Goal: Task Accomplishment & Management: Manage account settings

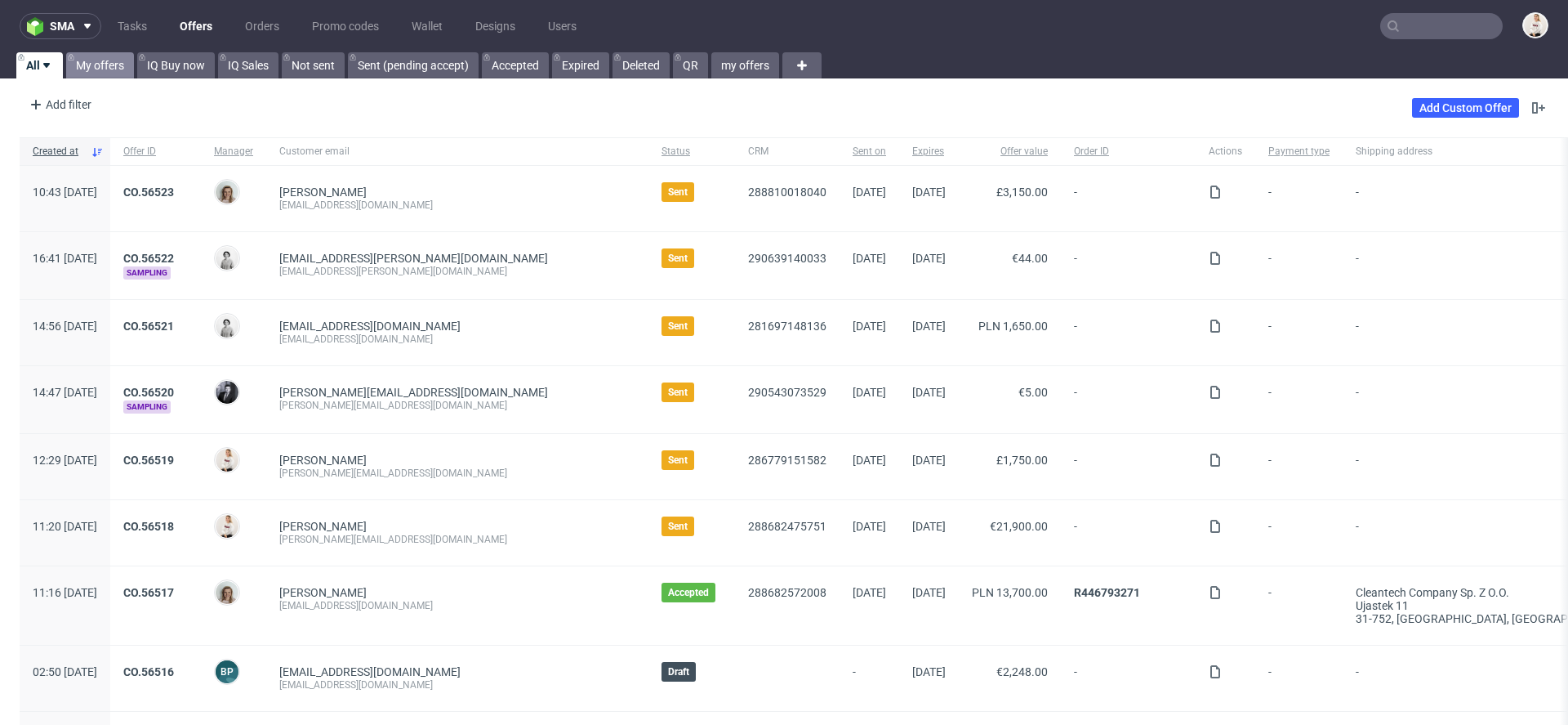
click at [105, 67] on link "My offers" at bounding box center [100, 66] width 67 height 26
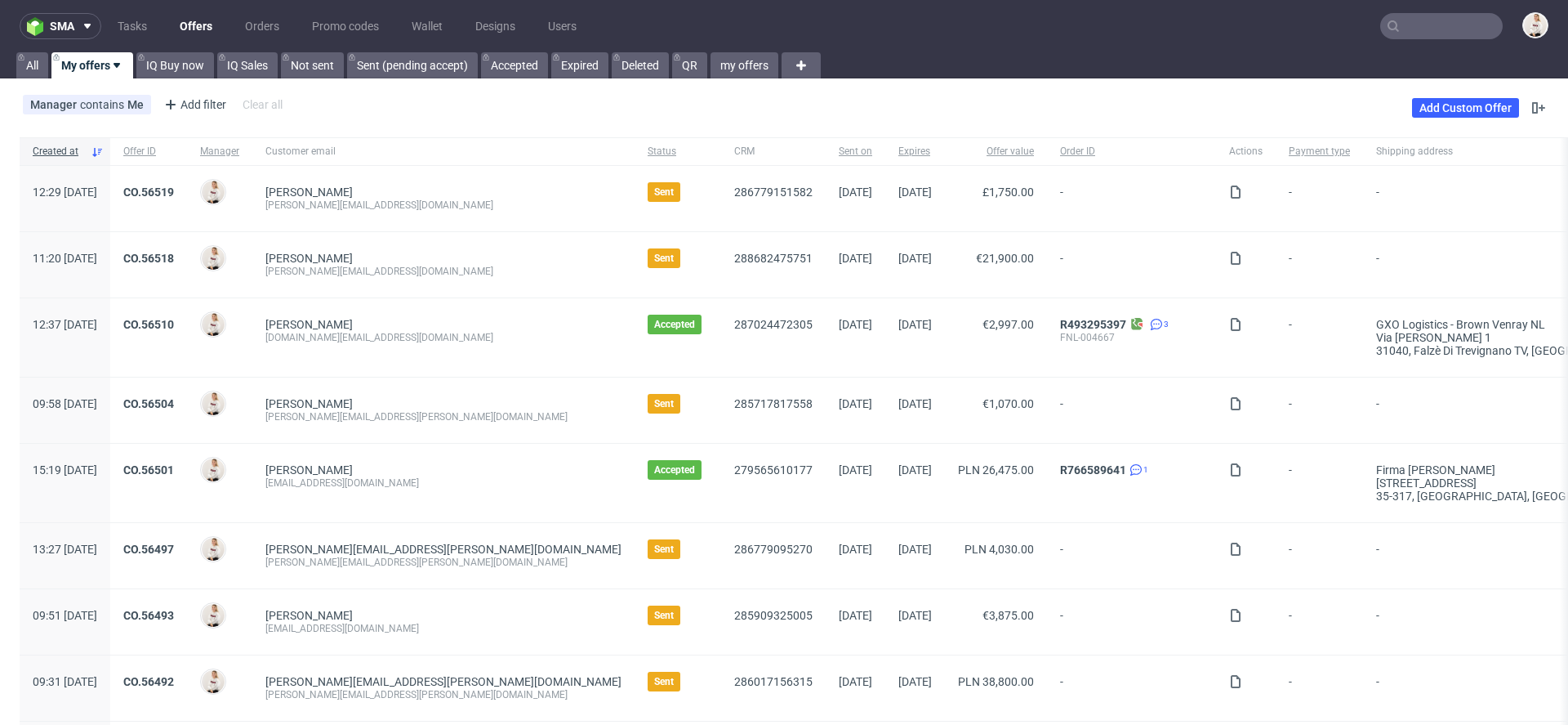
click at [1438, 34] on input "text" at bounding box center [1441, 26] width 122 height 26
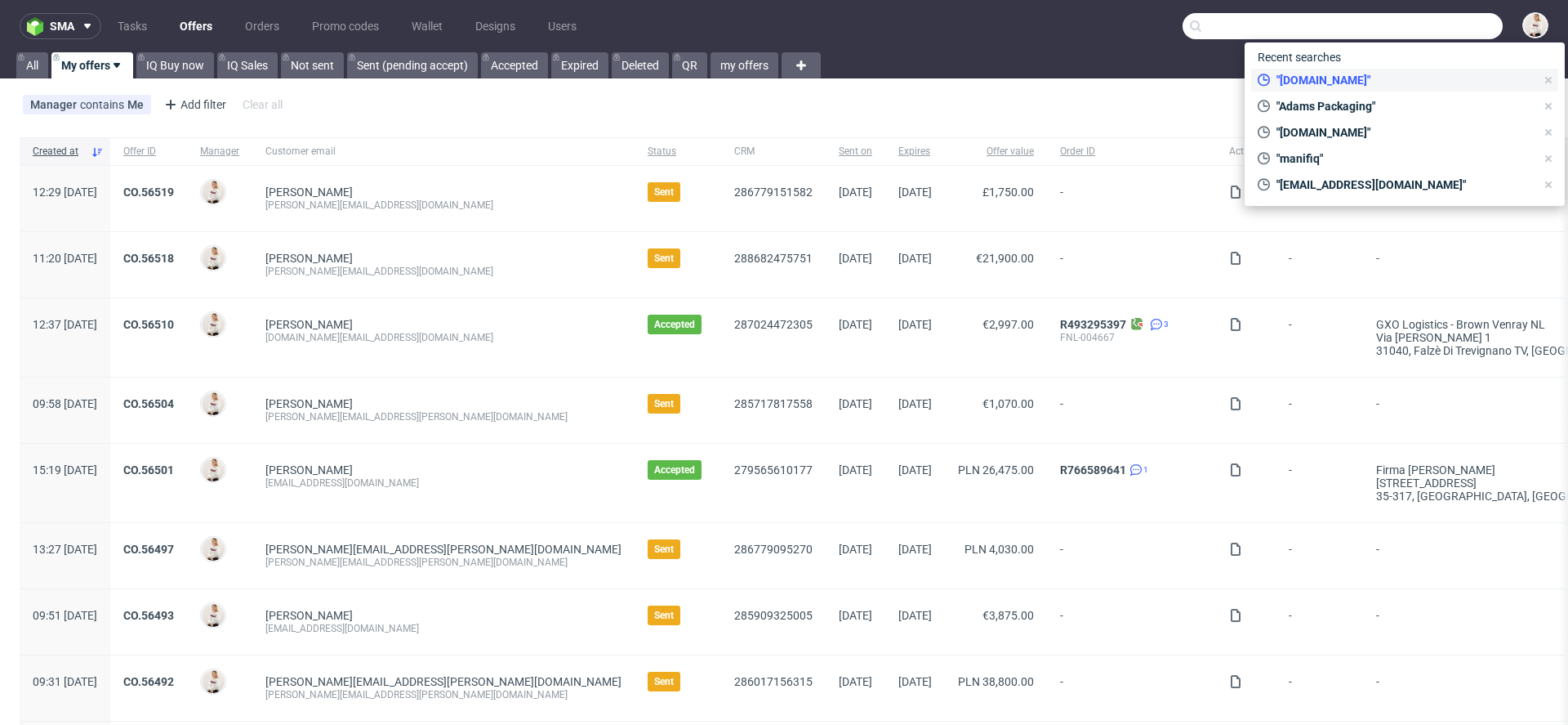
click at [1365, 82] on span ""[DOMAIN_NAME]"" at bounding box center [1403, 80] width 265 height 17
type input "arsdigitalis.io"
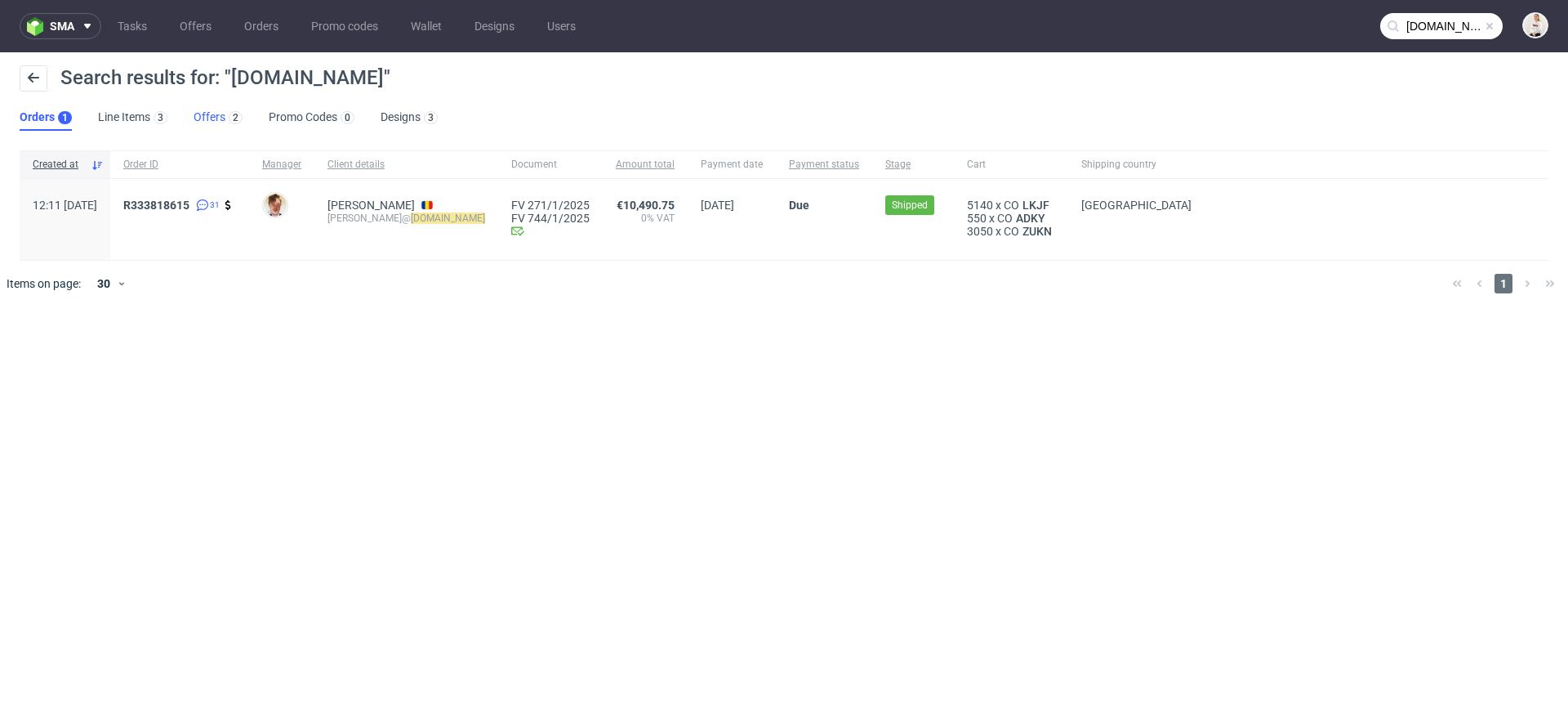
click at [226, 116] on div "2" at bounding box center [234, 117] width 18 height 17
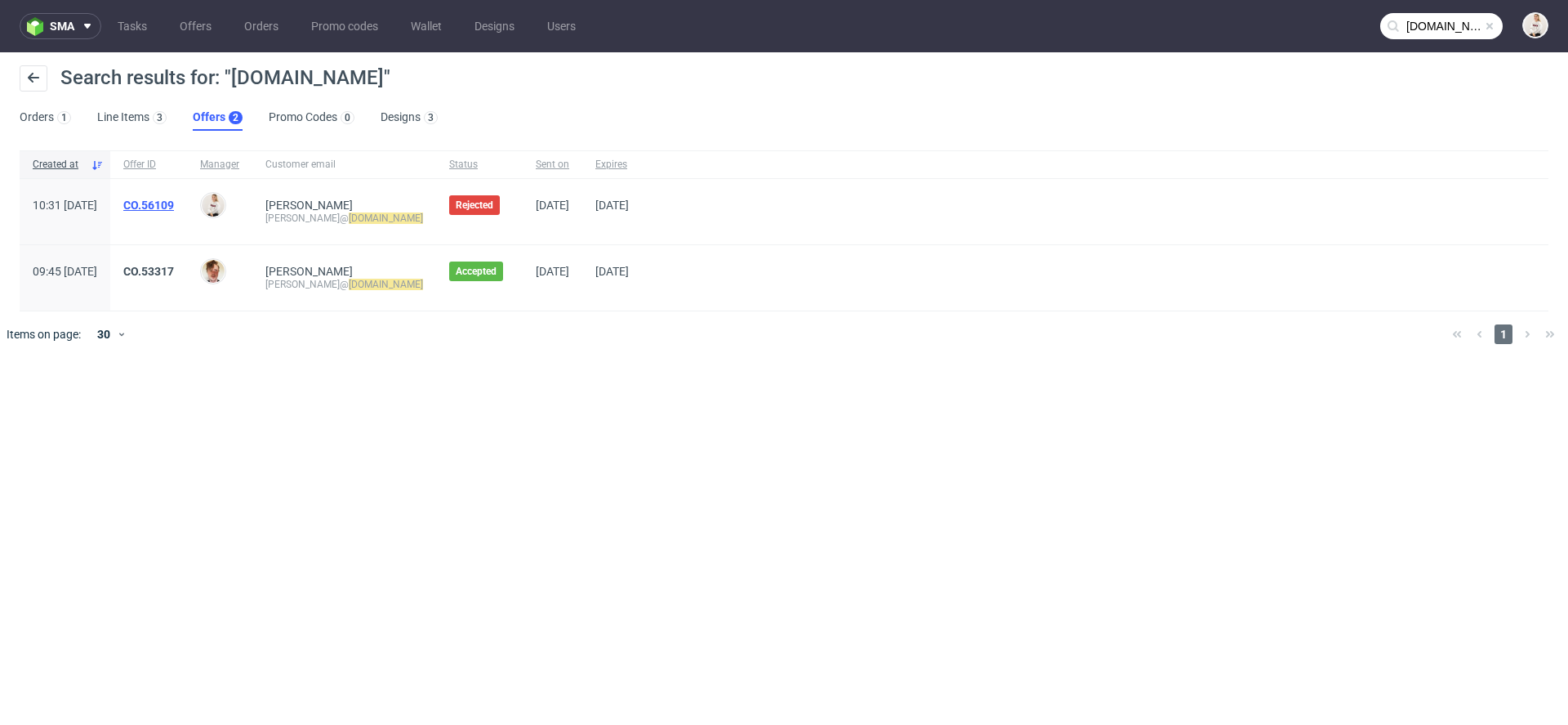
click at [174, 202] on link "CO.56109" at bounding box center [148, 205] width 51 height 13
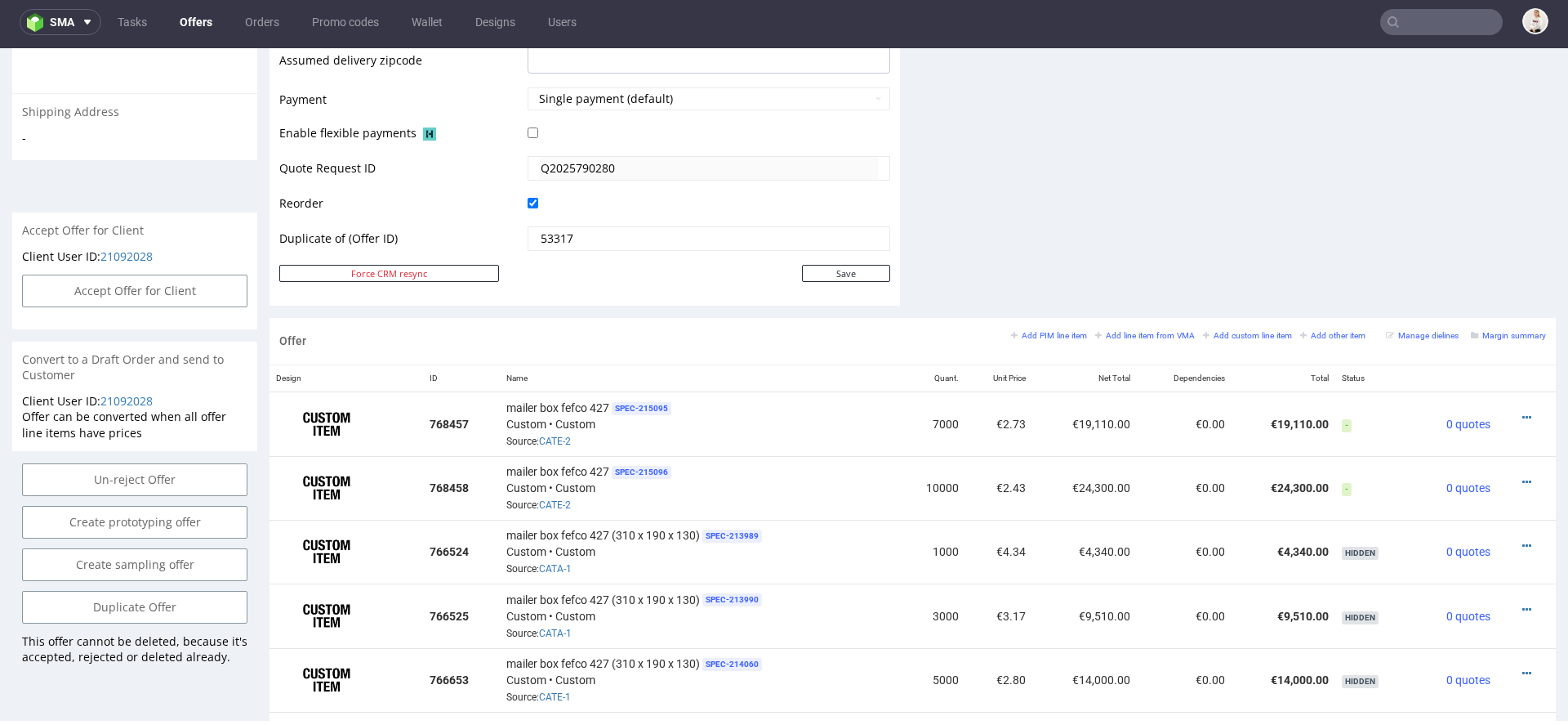
scroll to position [709, 0]
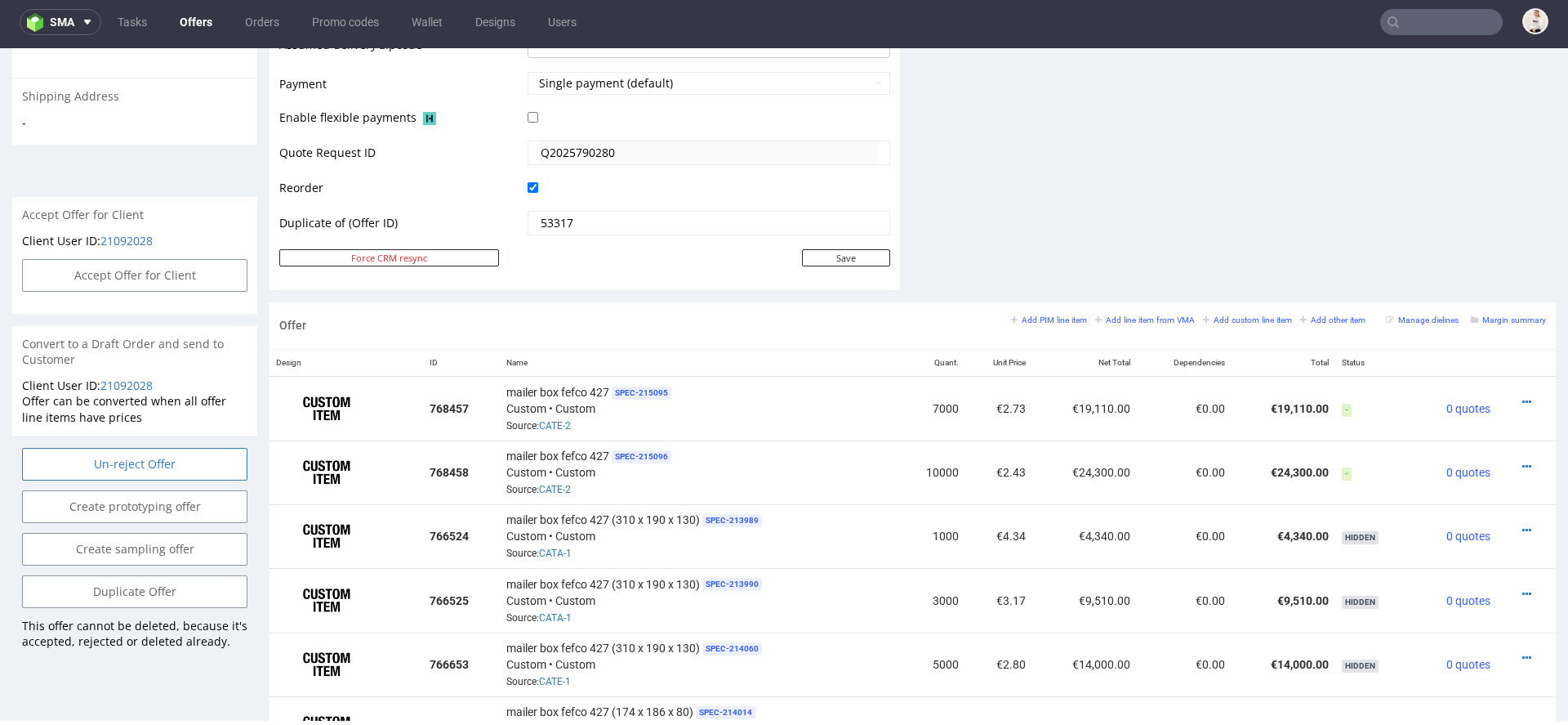
click at [168, 459] on input "Un-reject Offer" at bounding box center [135, 463] width 226 height 32
click at [105, 420] on link "Yes" at bounding box center [110, 419] width 46 height 24
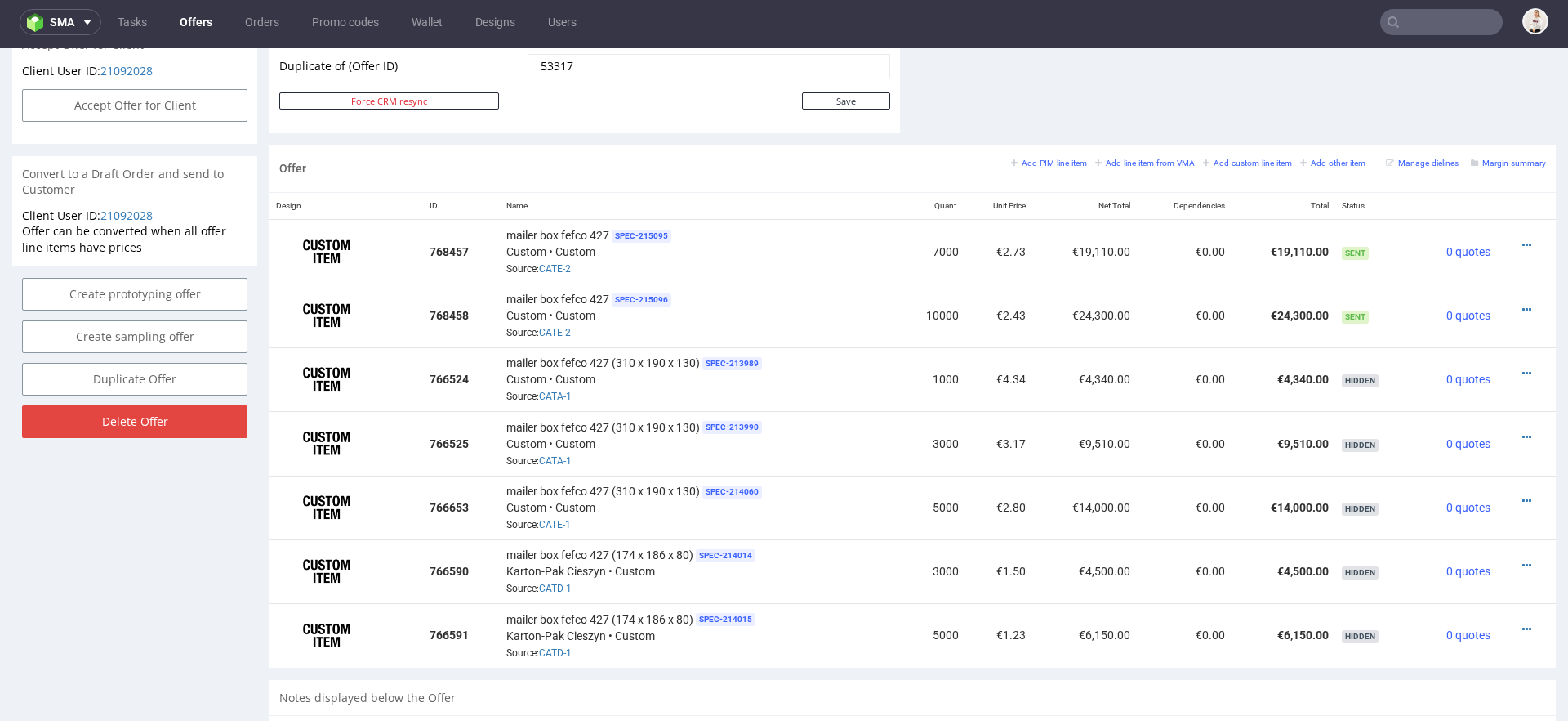
scroll to position [878, 0]
click at [1523, 241] on icon at bounding box center [1527, 247] width 9 height 11
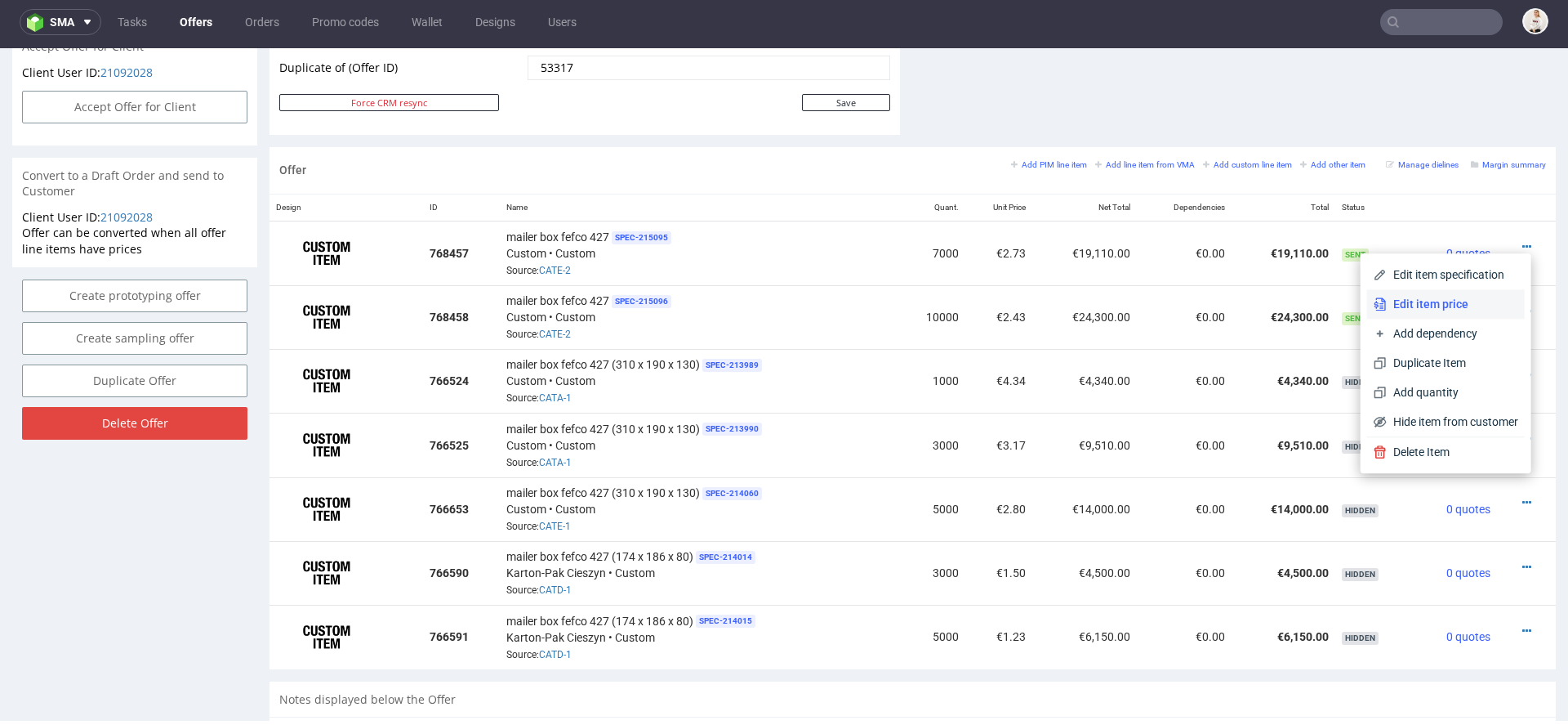
click at [1424, 304] on span "Edit item price" at bounding box center [1452, 304] width 131 height 17
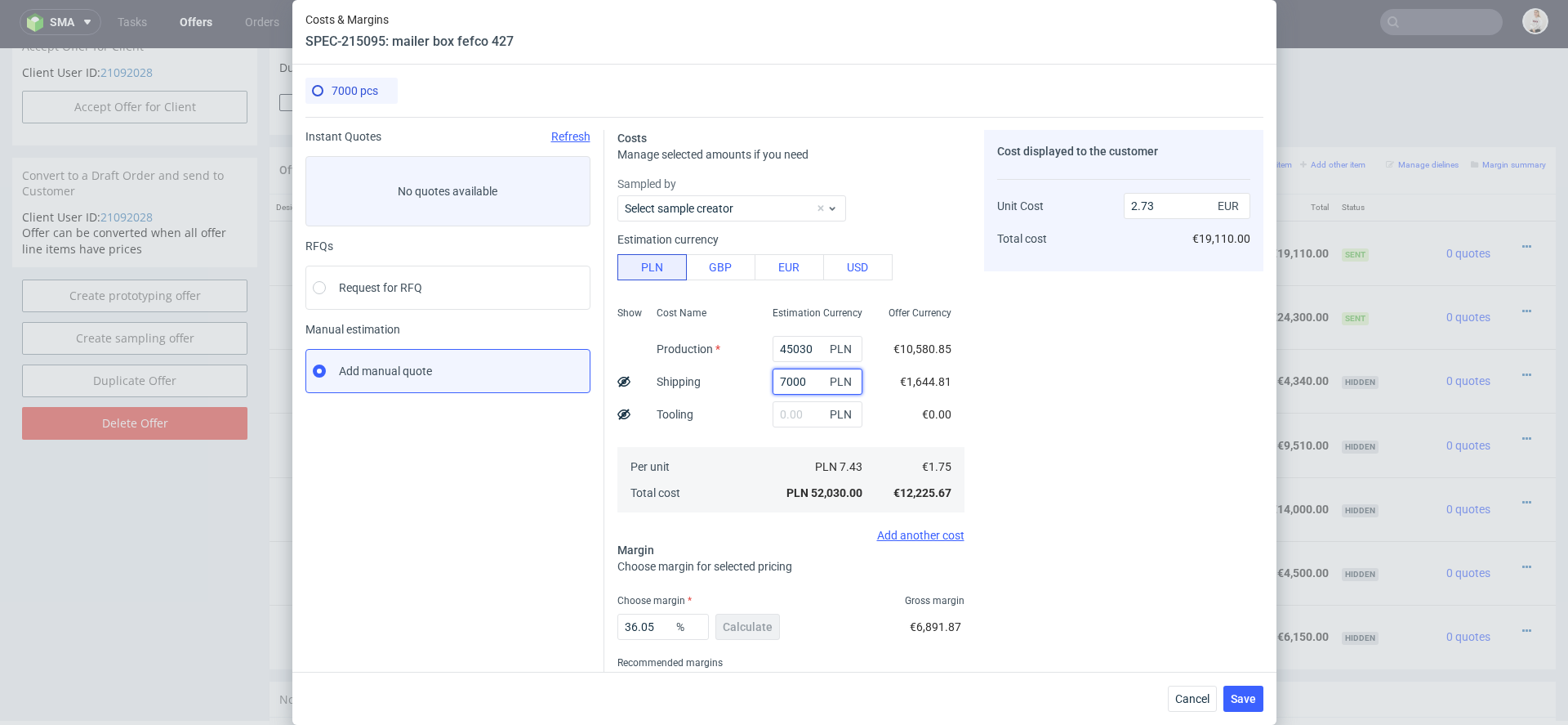
drag, startPoint x: 790, startPoint y: 382, endPoint x: 730, endPoint y: 374, distance: 60.5
click at [751, 376] on div "Show Cost Name Production Shipping Tooling Per unit Total cost Estimation Curre…" at bounding box center [790, 407] width 347 height 215
type input "6500"
type input "2.71"
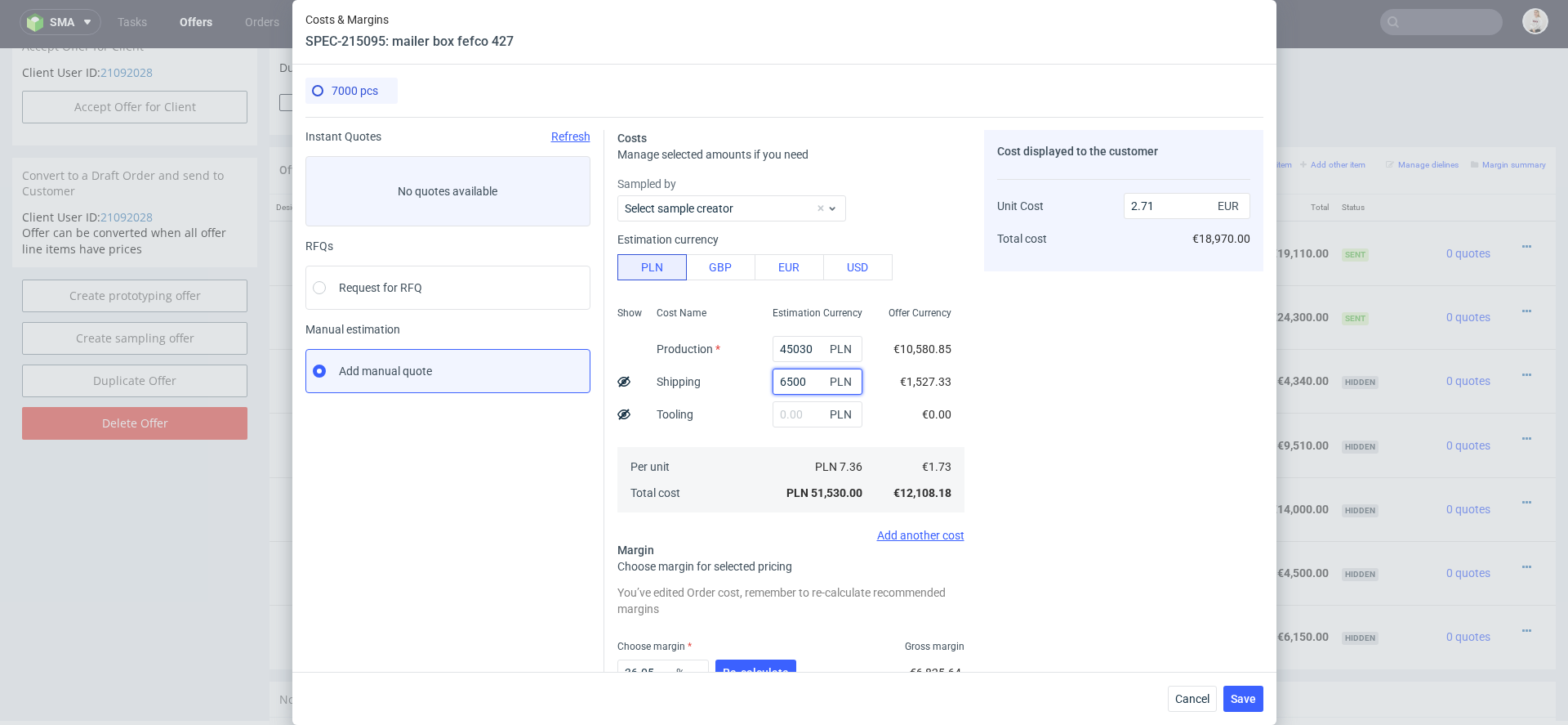
type input "6500"
click at [982, 394] on div "Costs Manage selected amounts if you need Sampled by Select sample creator Esti…" at bounding box center [934, 445] width 659 height 657
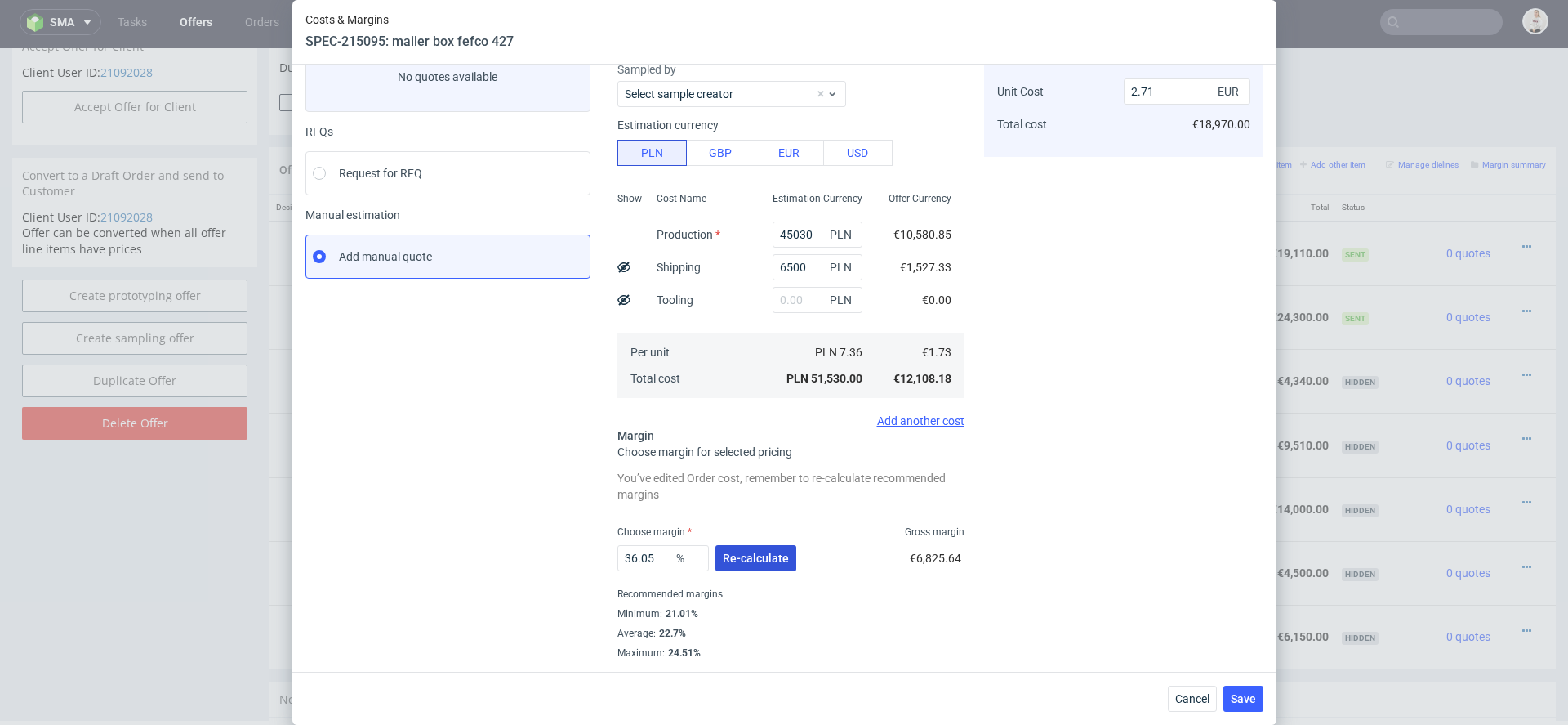
click at [764, 553] on span "Re-calculate" at bounding box center [756, 558] width 67 height 11
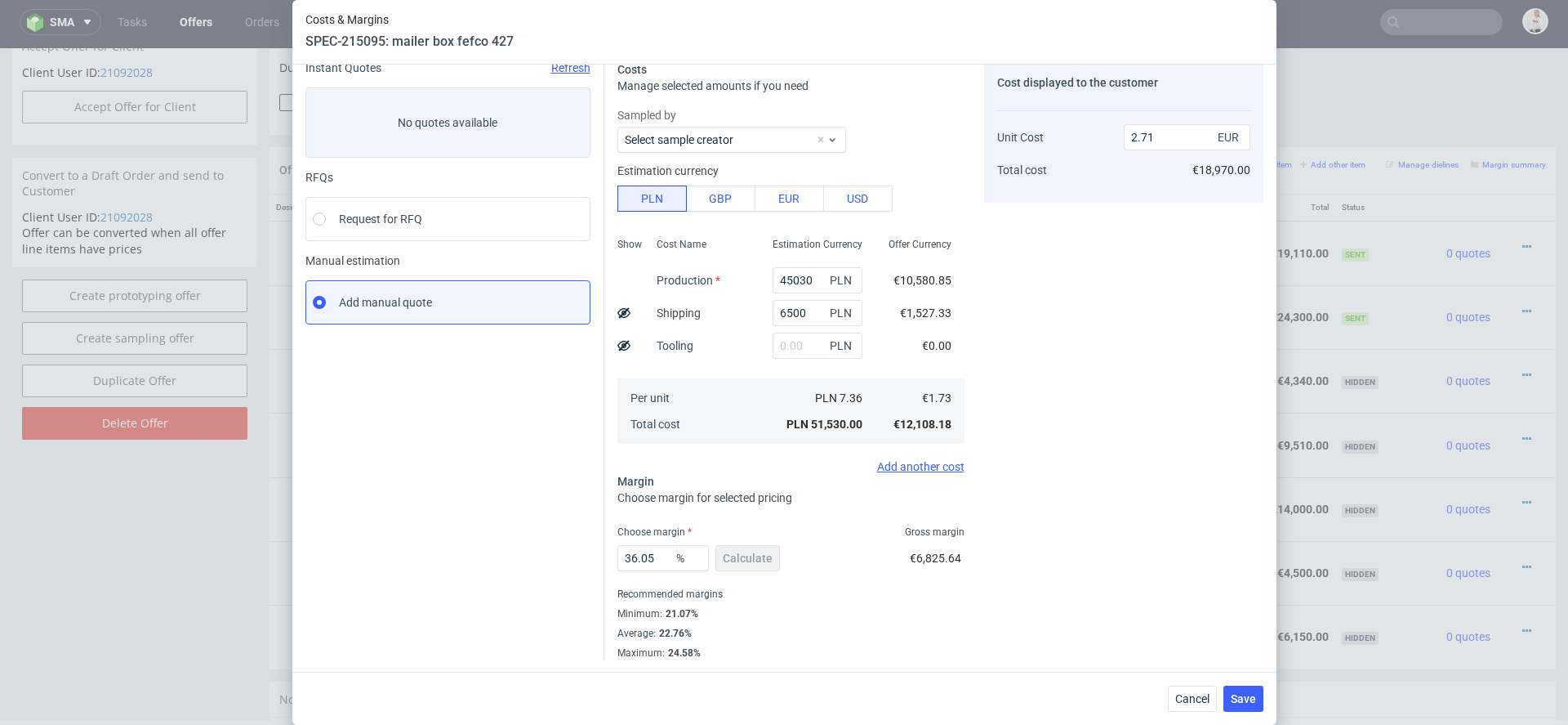
scroll to position [0, 0]
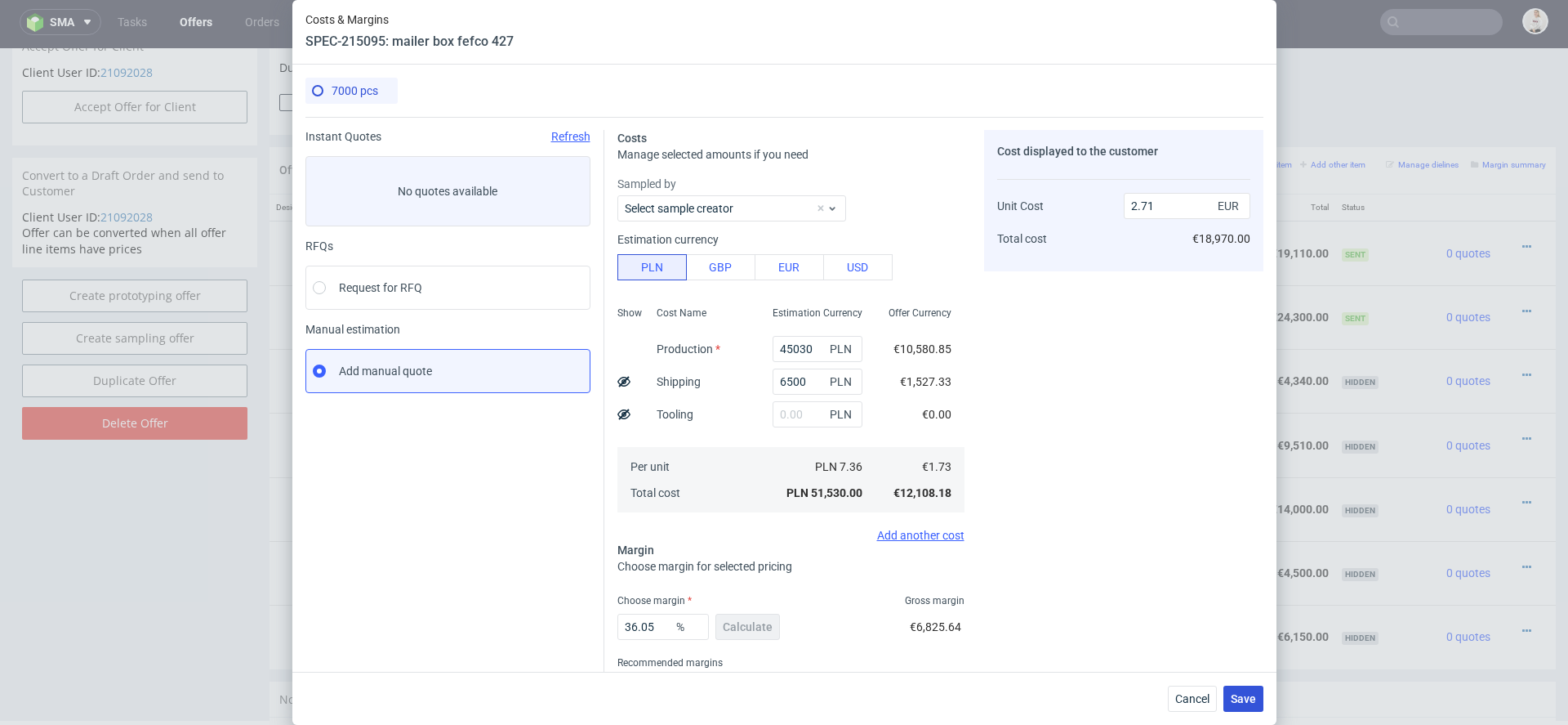
click at [1243, 690] on button "Save" at bounding box center [1243, 698] width 40 height 26
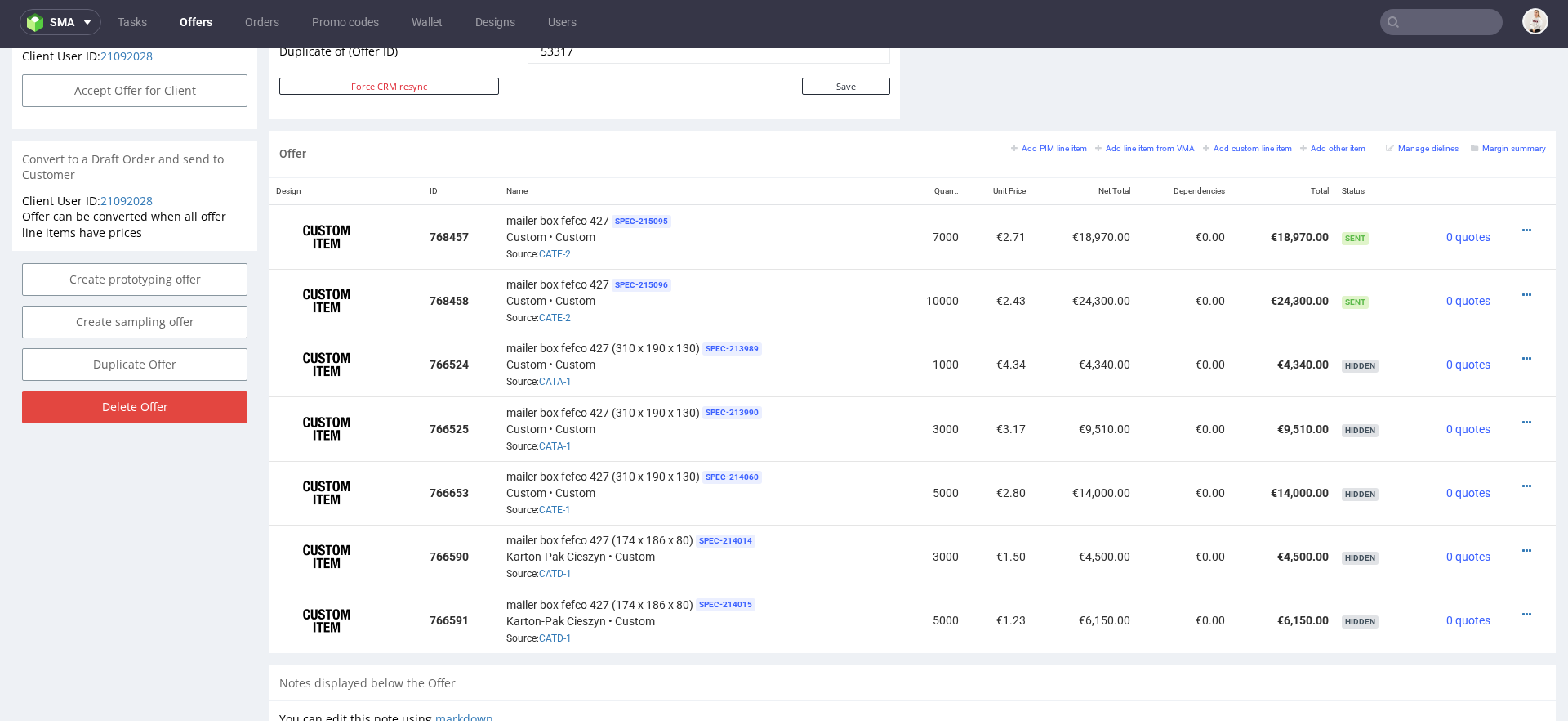
scroll to position [897, 0]
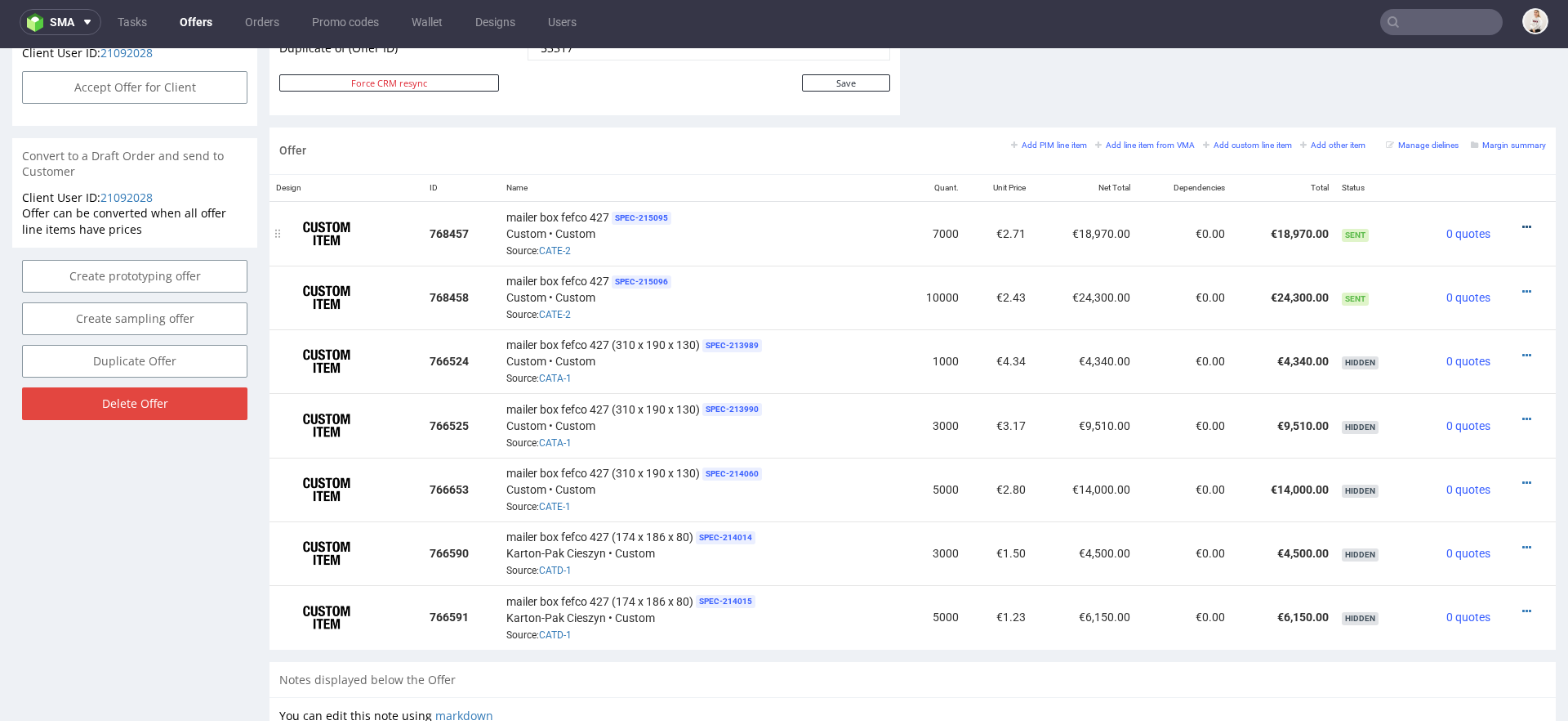
click at [1523, 222] on icon at bounding box center [1527, 227] width 9 height 11
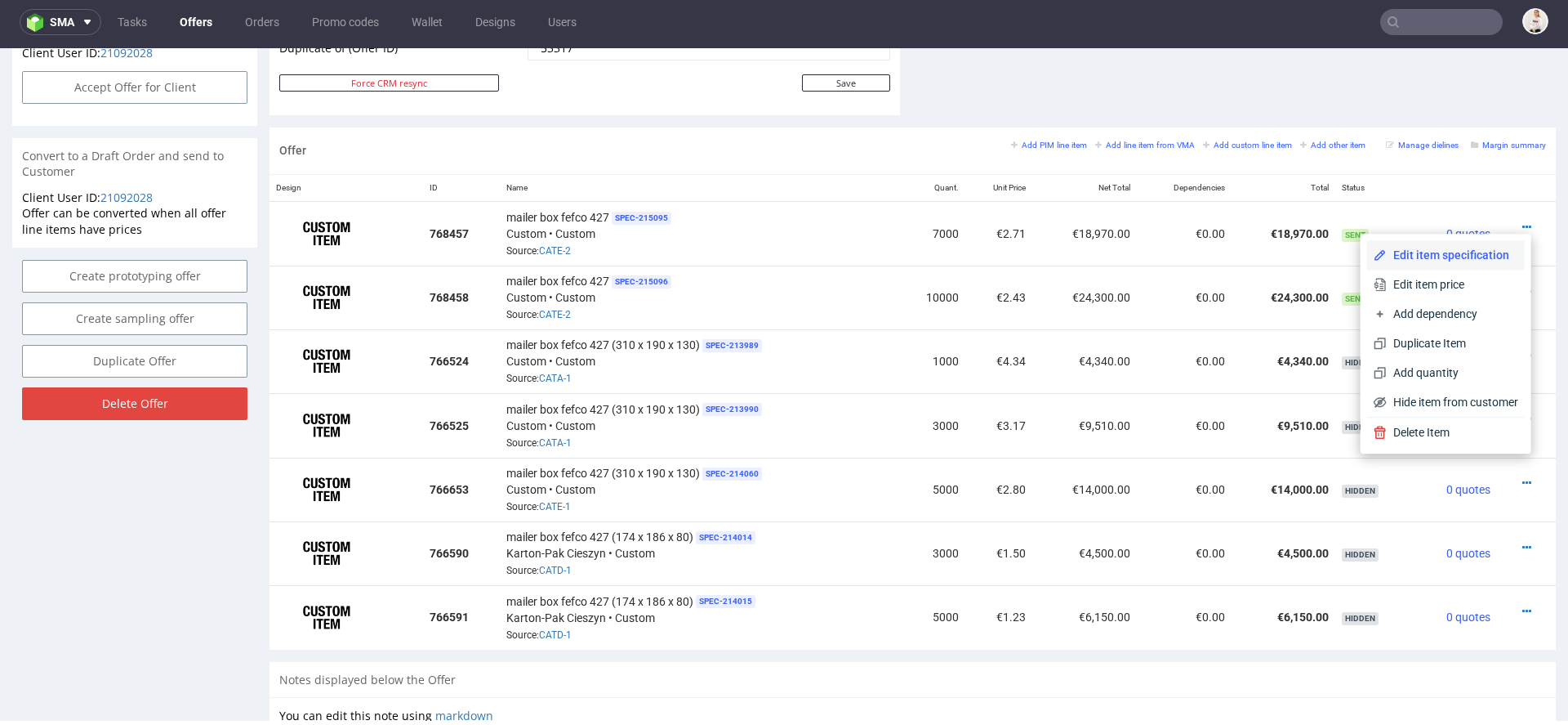
click at [1452, 250] on span "Edit item specification" at bounding box center [1452, 255] width 131 height 17
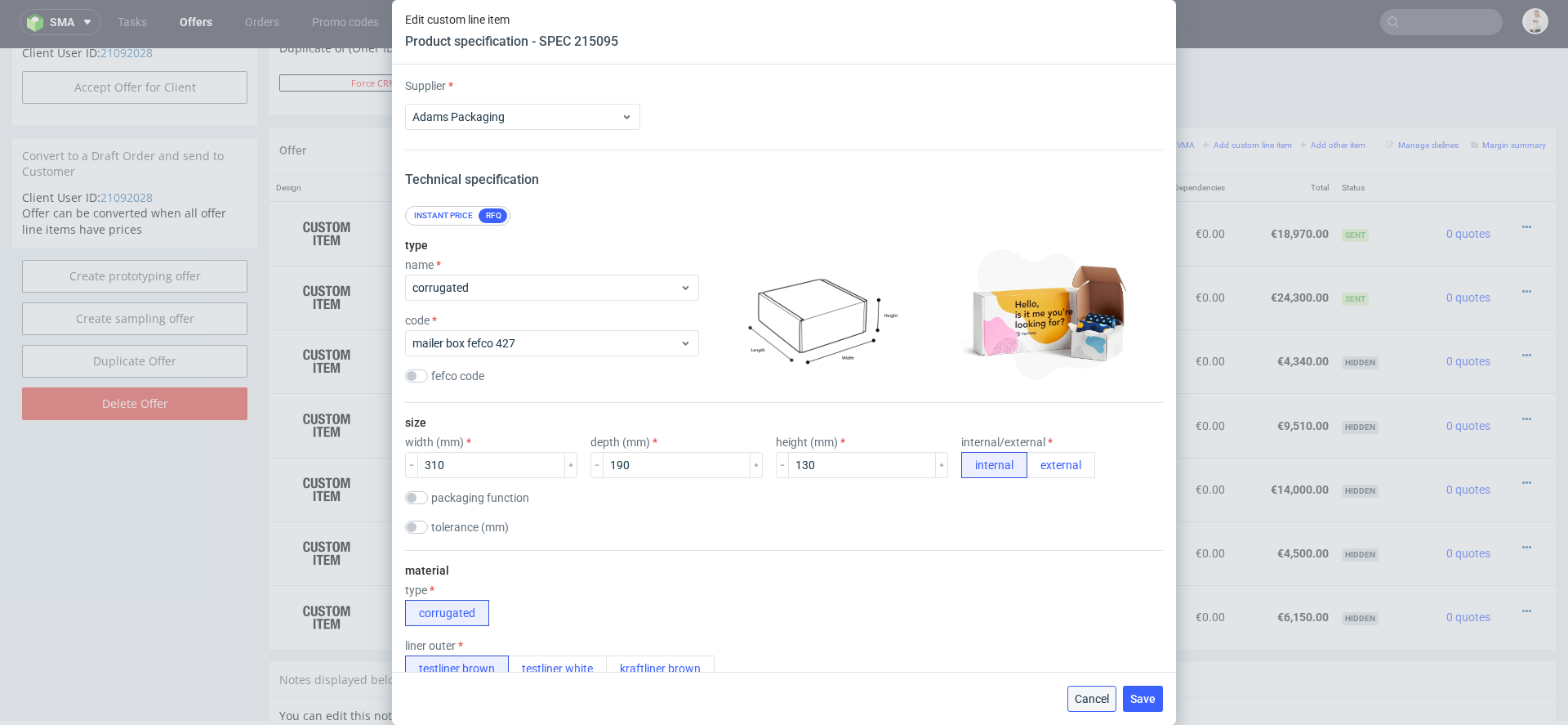
click at [1100, 693] on span "Cancel" at bounding box center [1091, 698] width 34 height 11
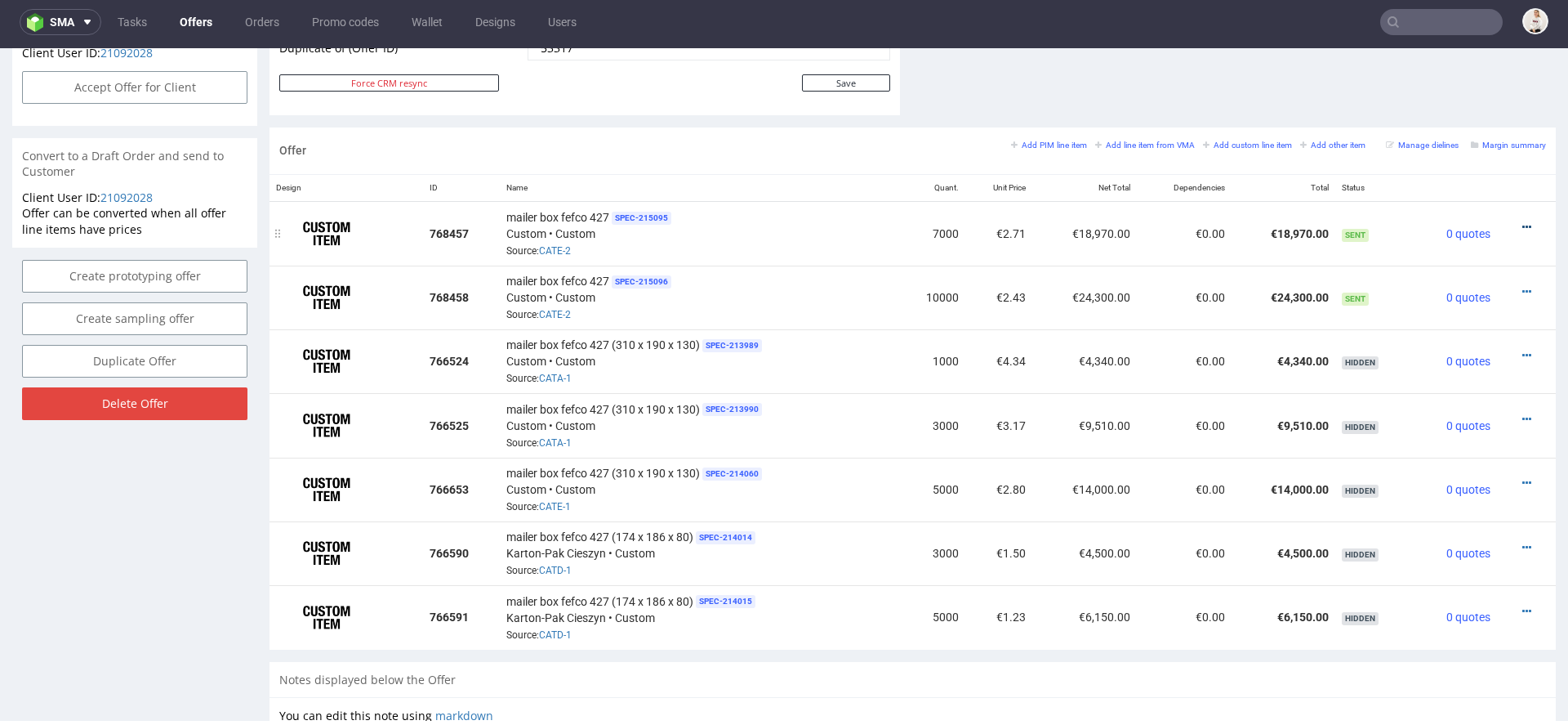
click at [1523, 221] on icon at bounding box center [1527, 227] width 9 height 11
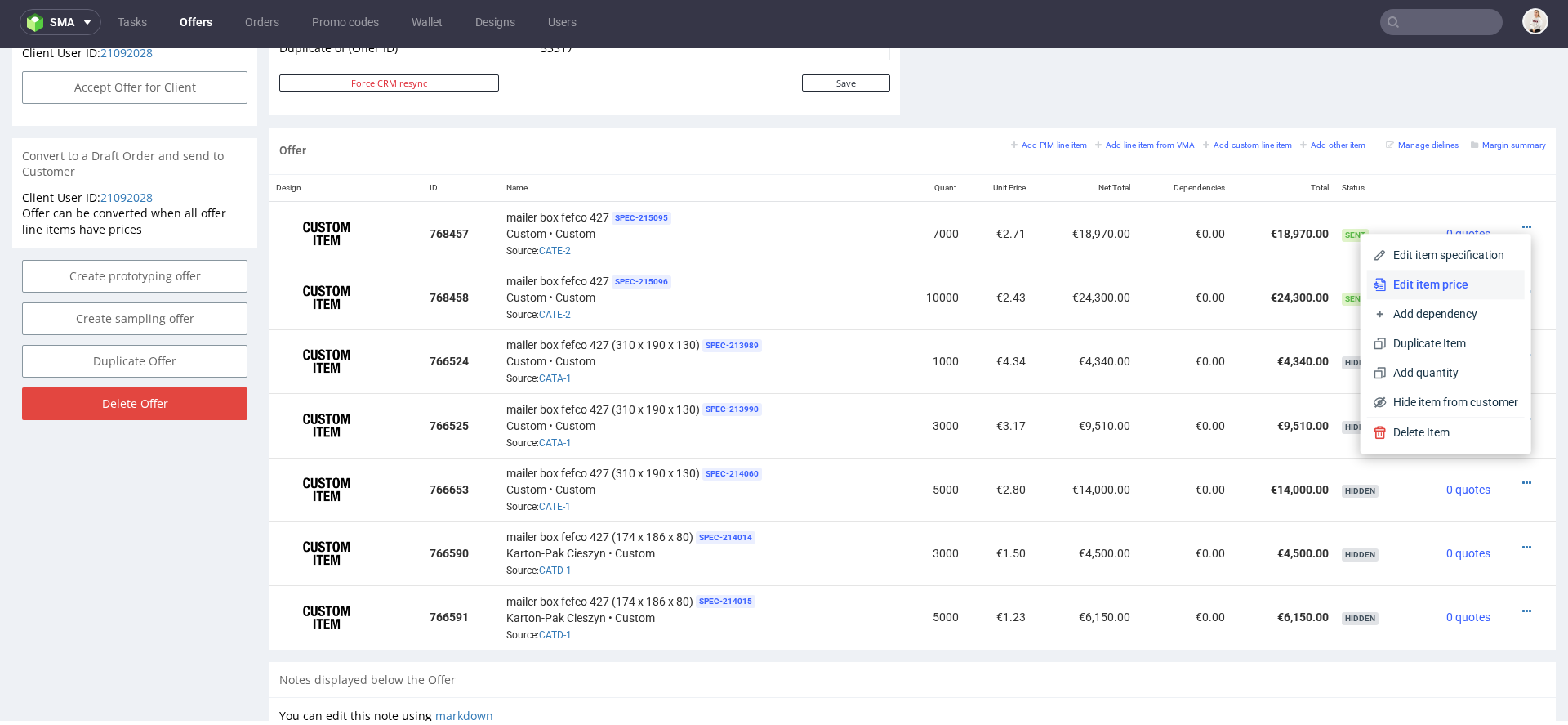
click at [1451, 277] on span "Edit item price" at bounding box center [1452, 285] width 131 height 17
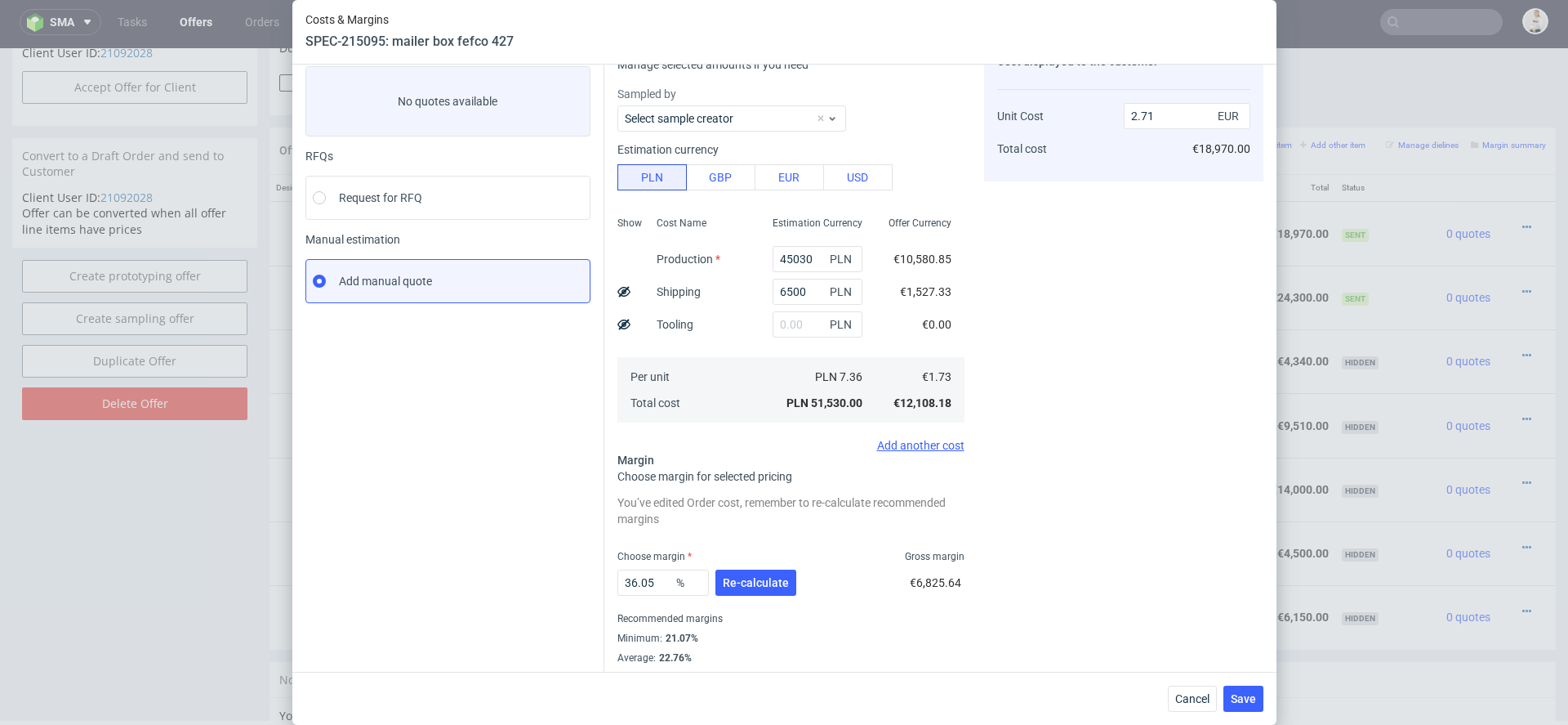
scroll to position [115, 0]
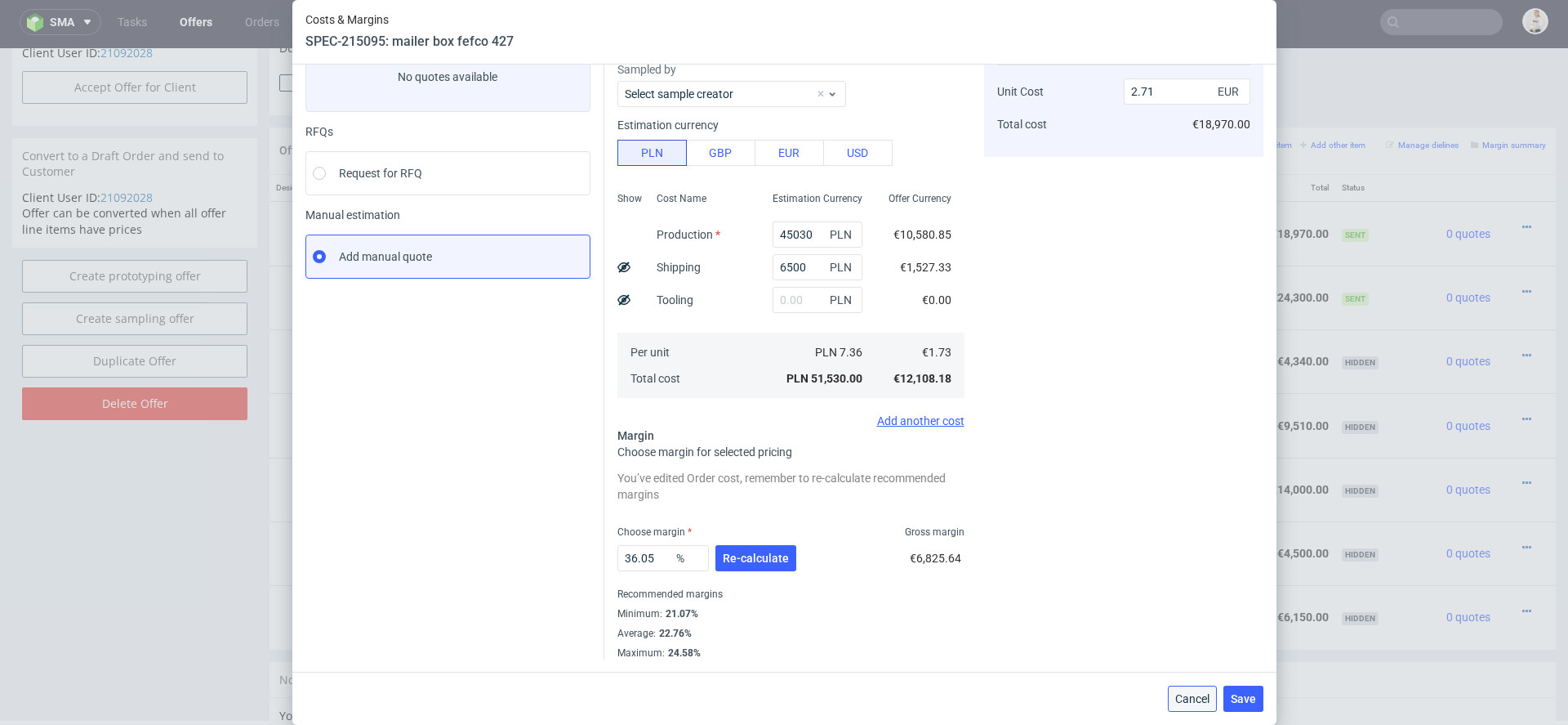
click at [1192, 694] on span "Cancel" at bounding box center [1192, 698] width 34 height 11
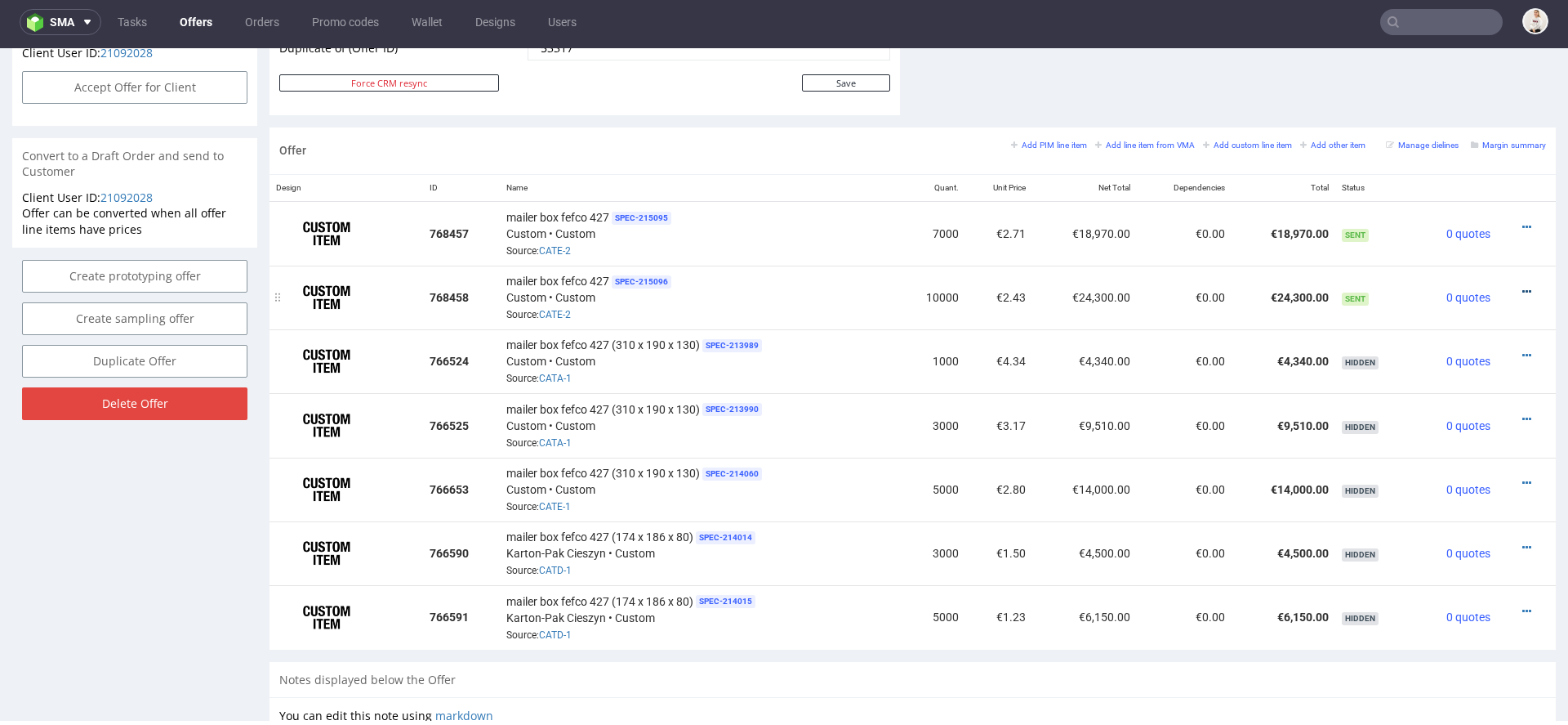
click at [1523, 286] on icon at bounding box center [1527, 291] width 9 height 11
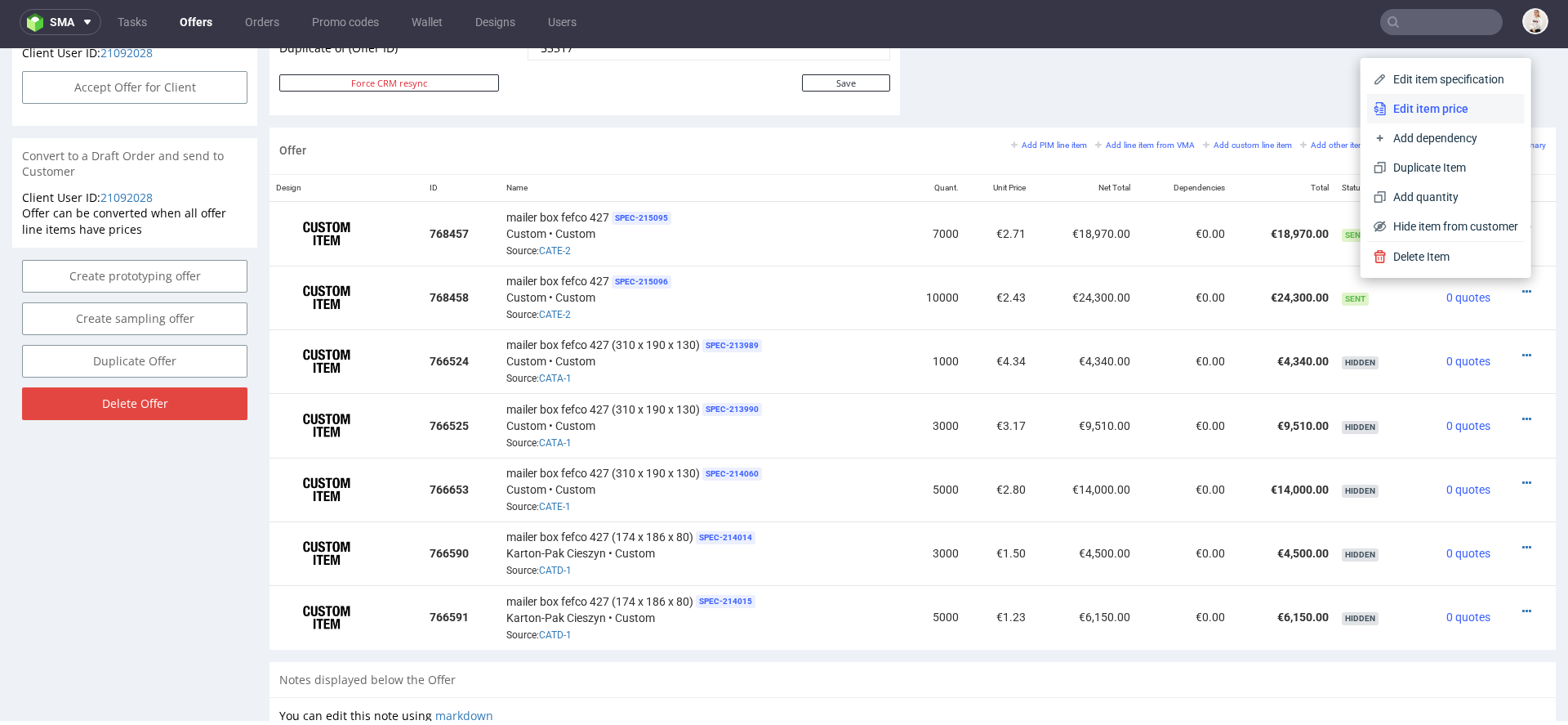
click at [1427, 110] on span "Edit item price" at bounding box center [1452, 109] width 131 height 17
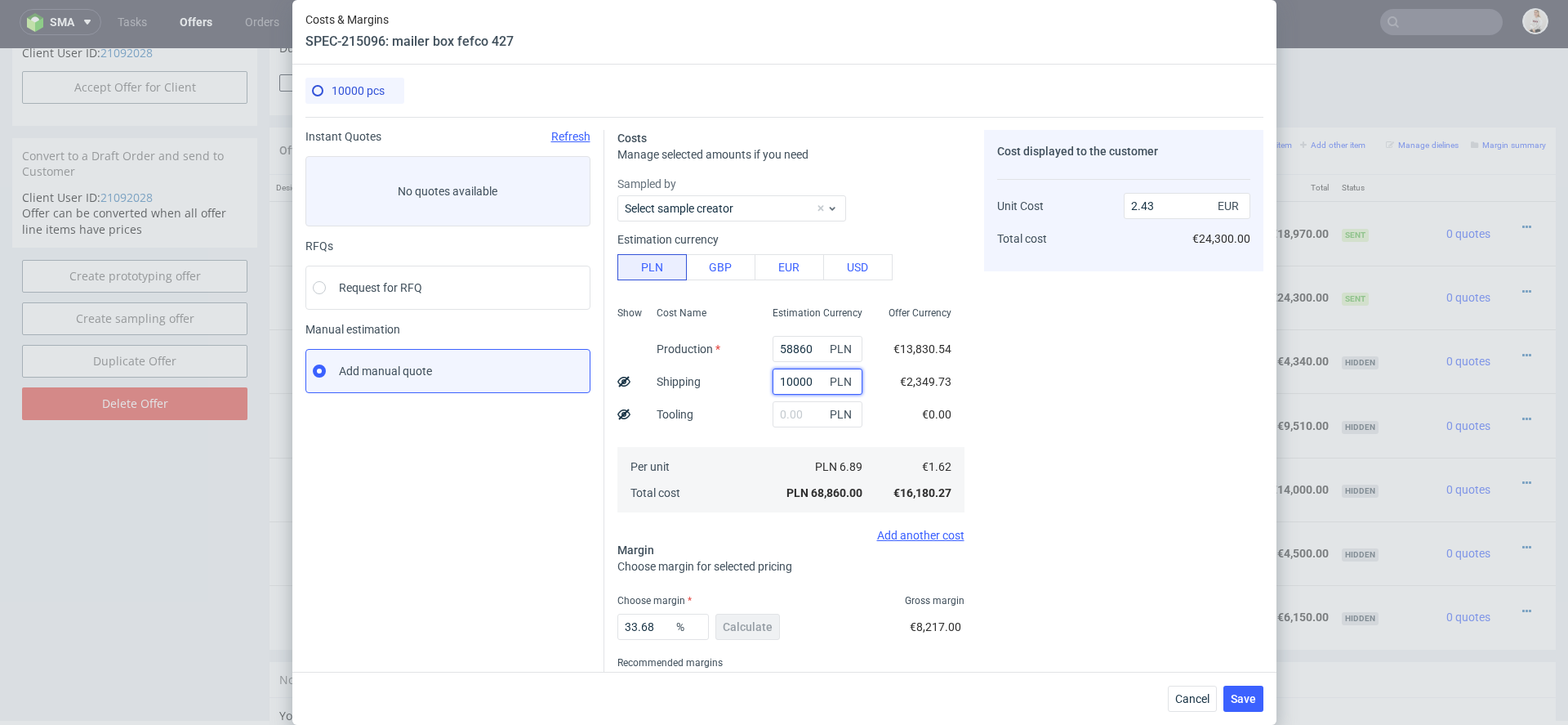
drag, startPoint x: 791, startPoint y: 380, endPoint x: 695, endPoint y: 378, distance: 96.0
click at [695, 378] on div "Show Cost Name Production Shipping Tooling Per unit Total cost Estimation Curre…" at bounding box center [790, 407] width 347 height 215
type input "89000"
type input "5.24"
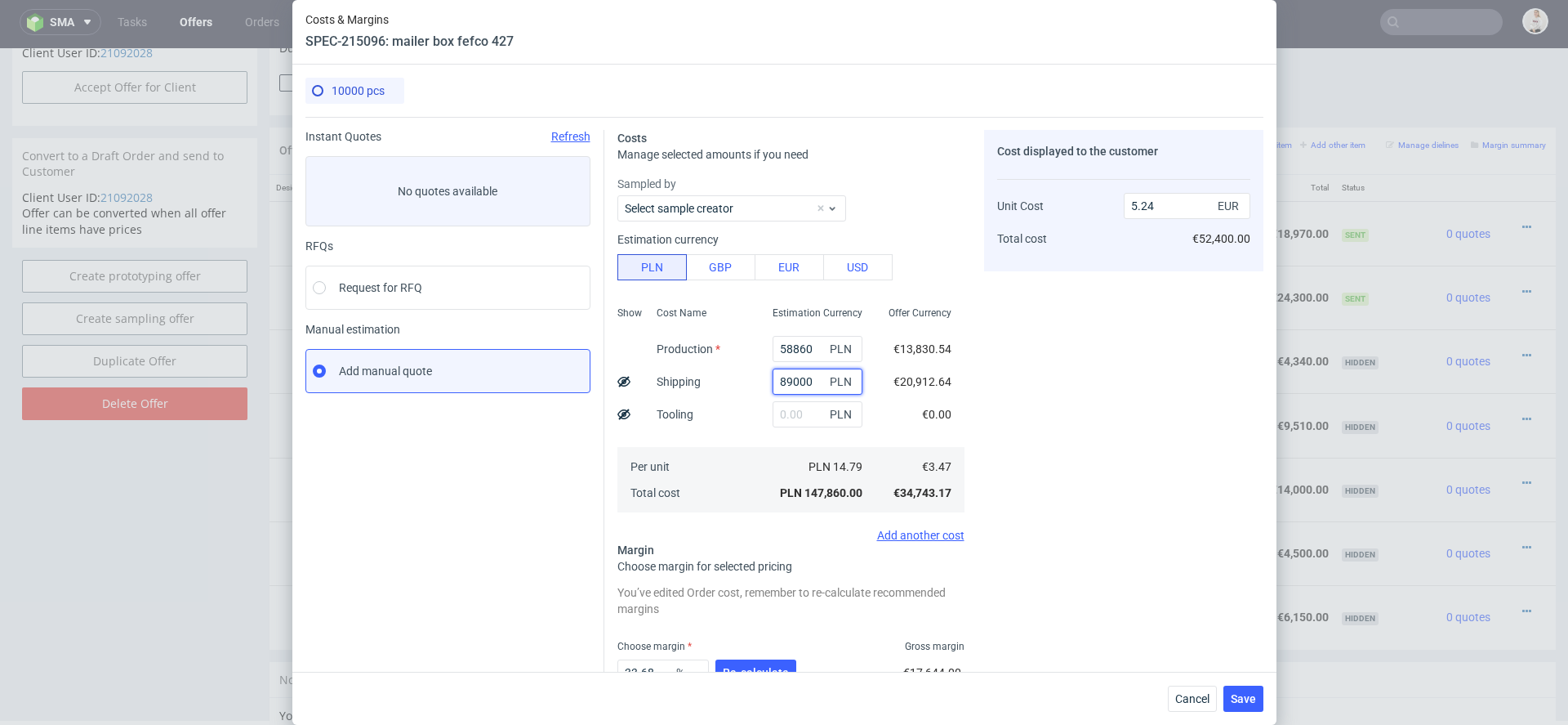
type input "8000"
type input "2.37"
type input "8300"
type input "2.38"
type input "8400"
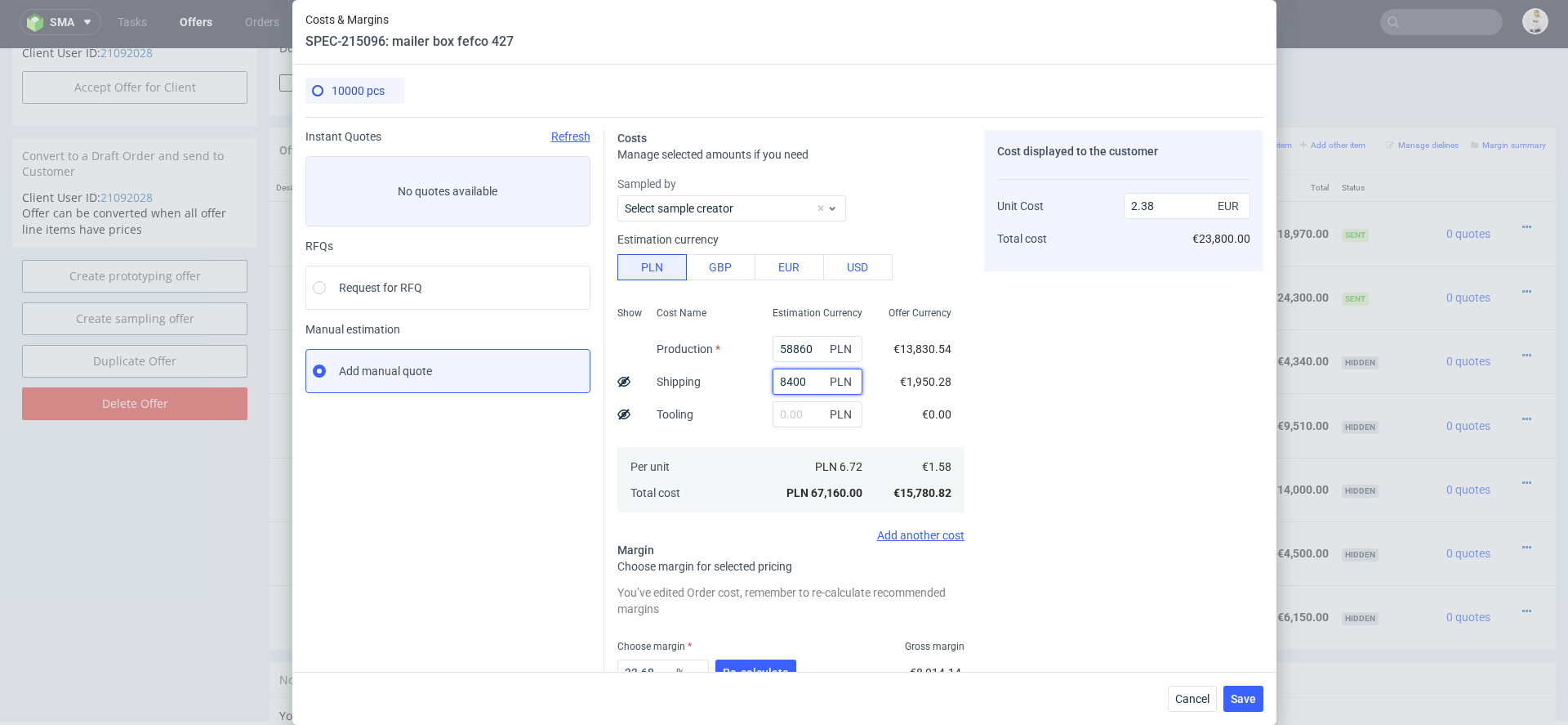
type input "2.39"
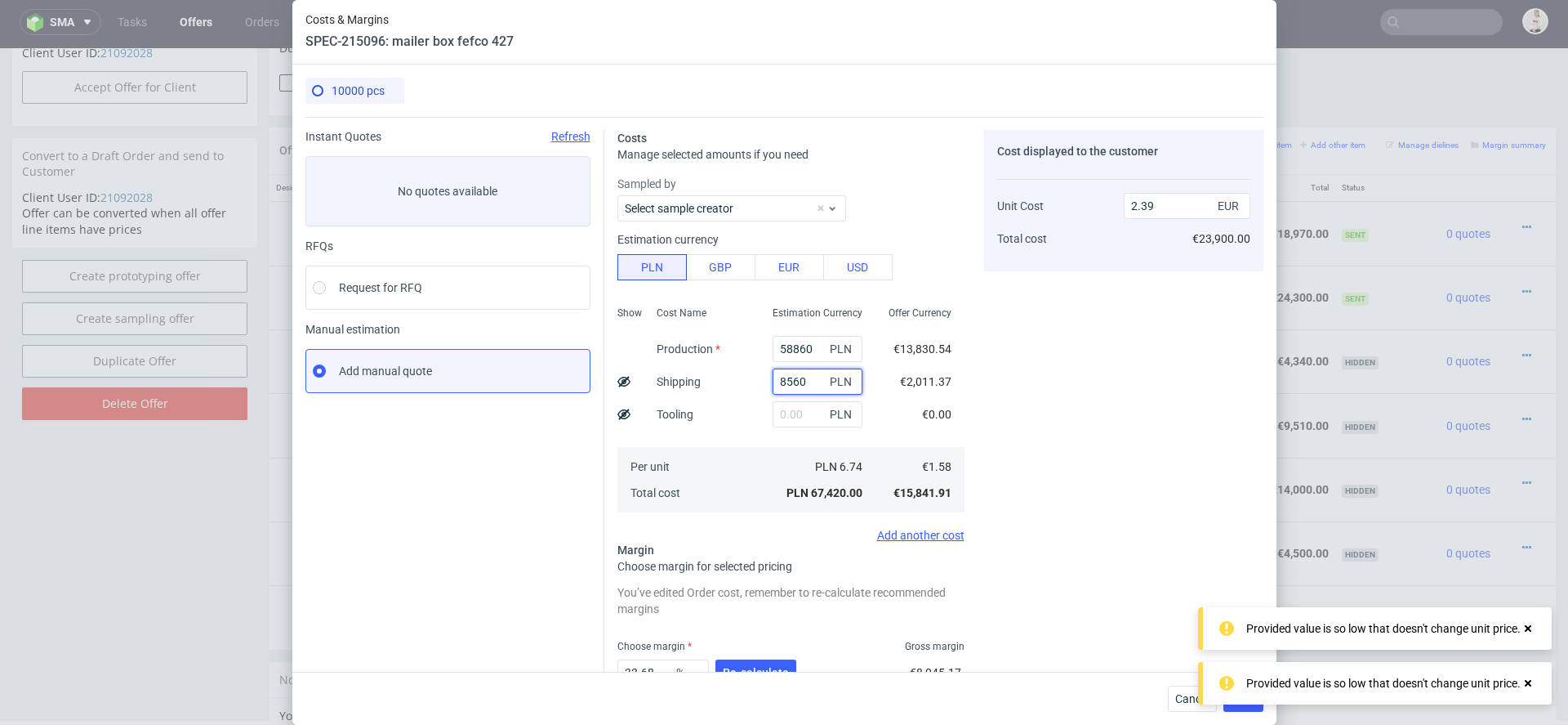
type input "8560"
click at [1096, 465] on div "Cost displayed to the customer Unit Cost Total cost 2.39 EUR €23,900.00" at bounding box center [1123, 451] width 279 height 644
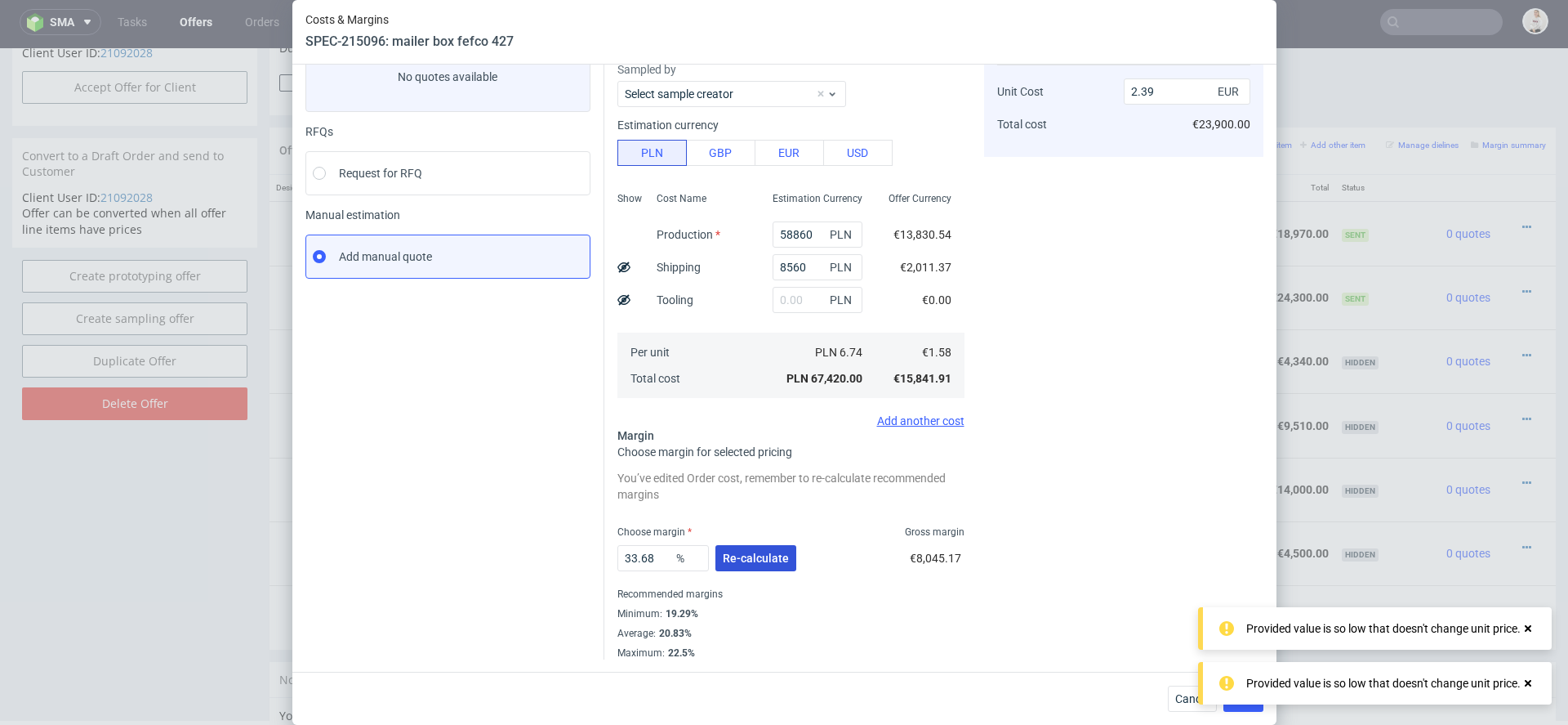
click at [747, 561] on span "Re-calculate" at bounding box center [756, 558] width 67 height 11
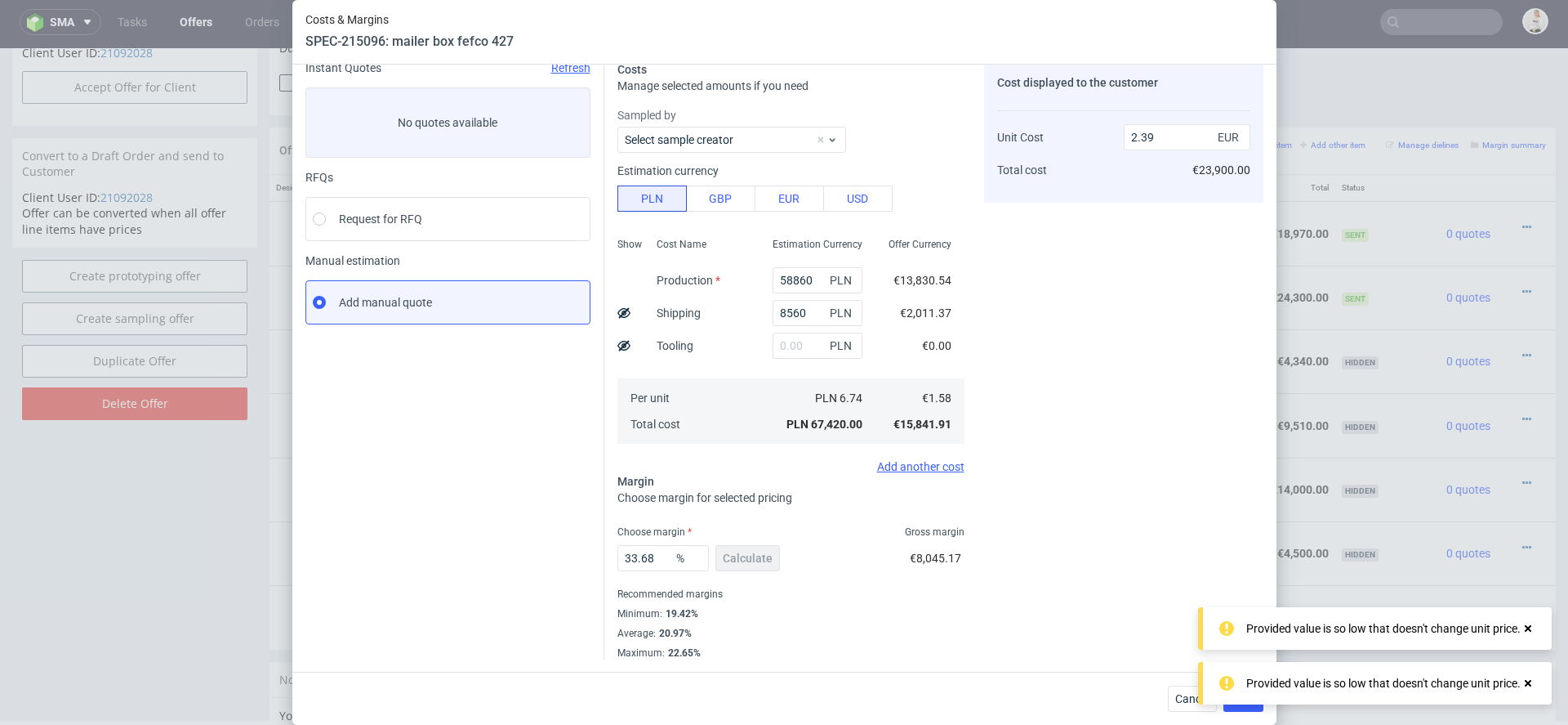
scroll to position [0, 0]
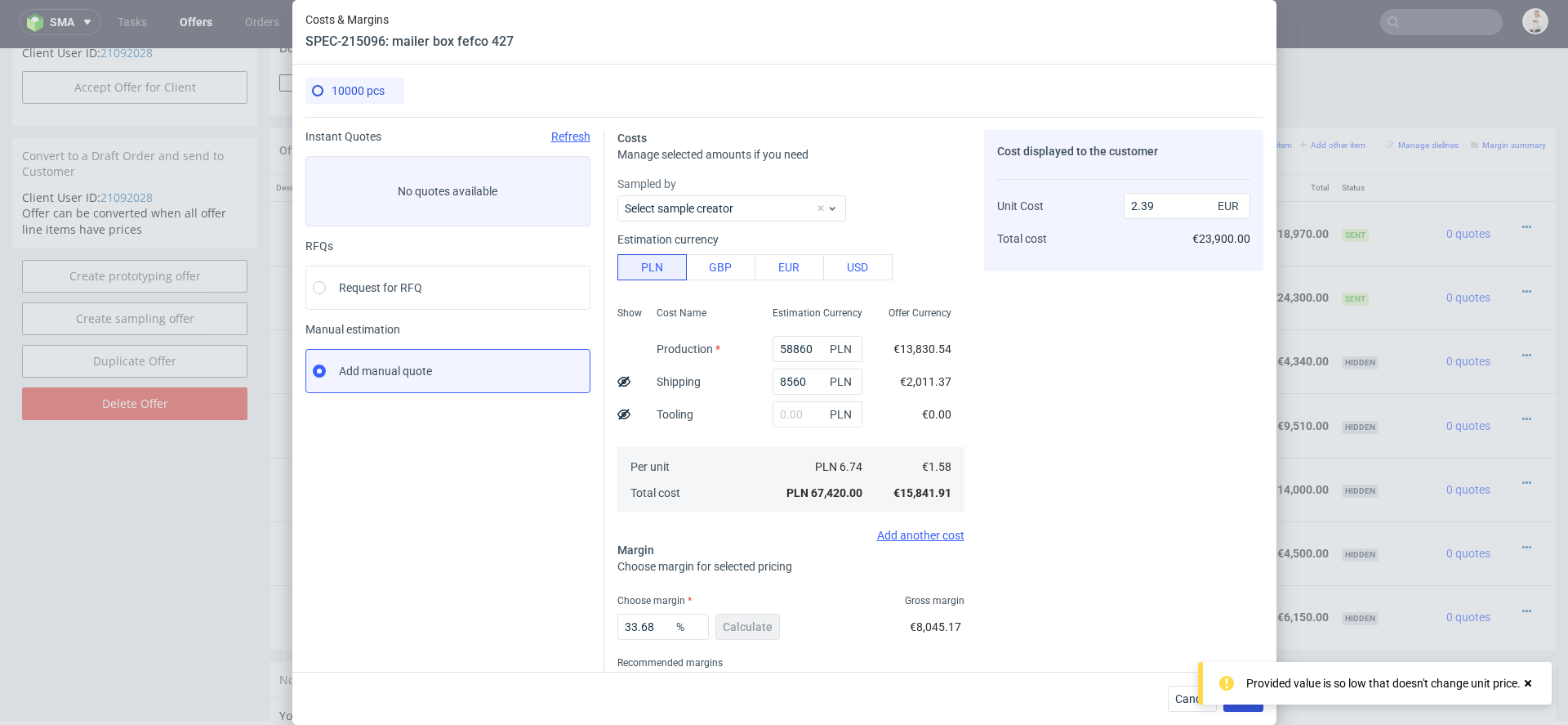
click at [1241, 707] on button "Save" at bounding box center [1243, 698] width 40 height 26
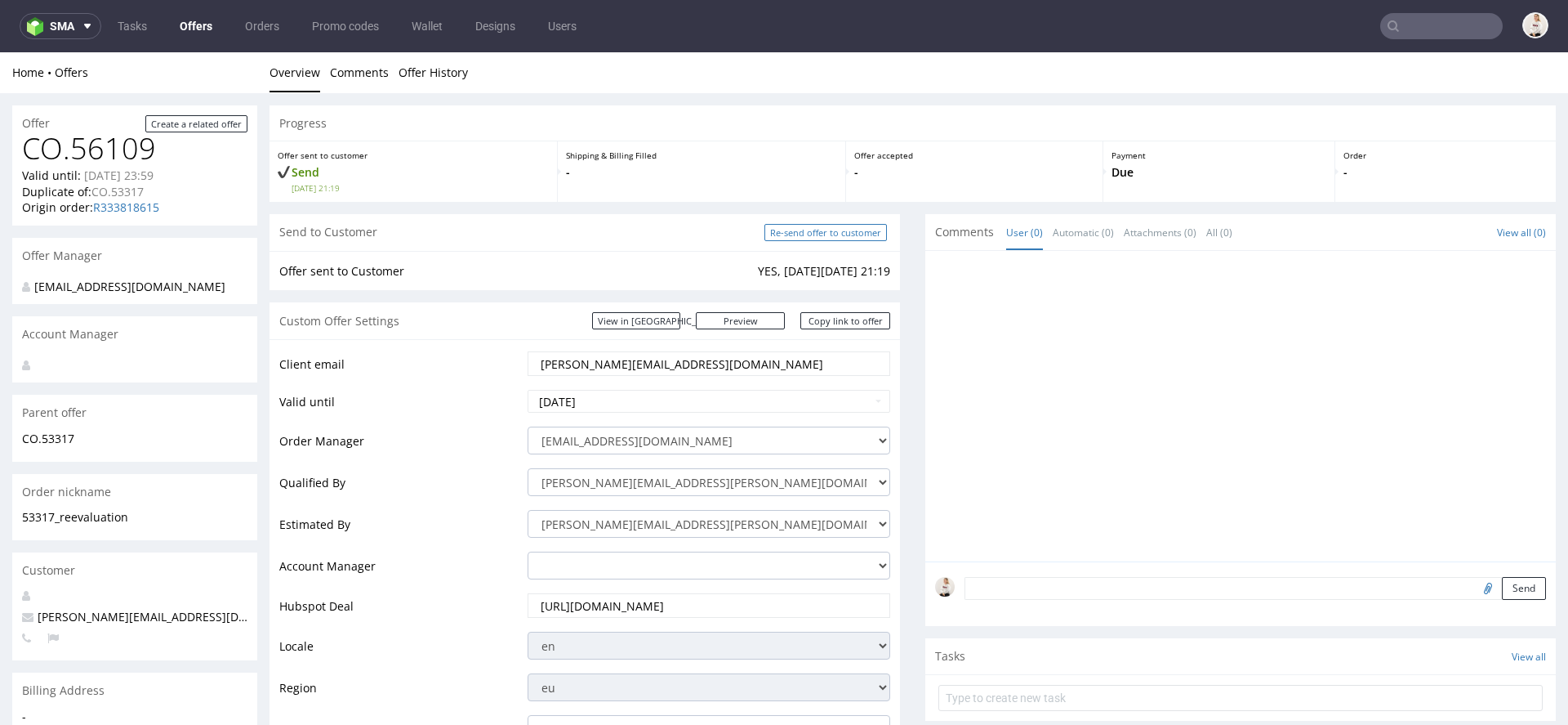
click at [815, 232] on input "Re-send offer to customer" at bounding box center [826, 232] width 122 height 18
type input "In progress..."
click at [844, 316] on link "Copy link to offer" at bounding box center [845, 320] width 90 height 18
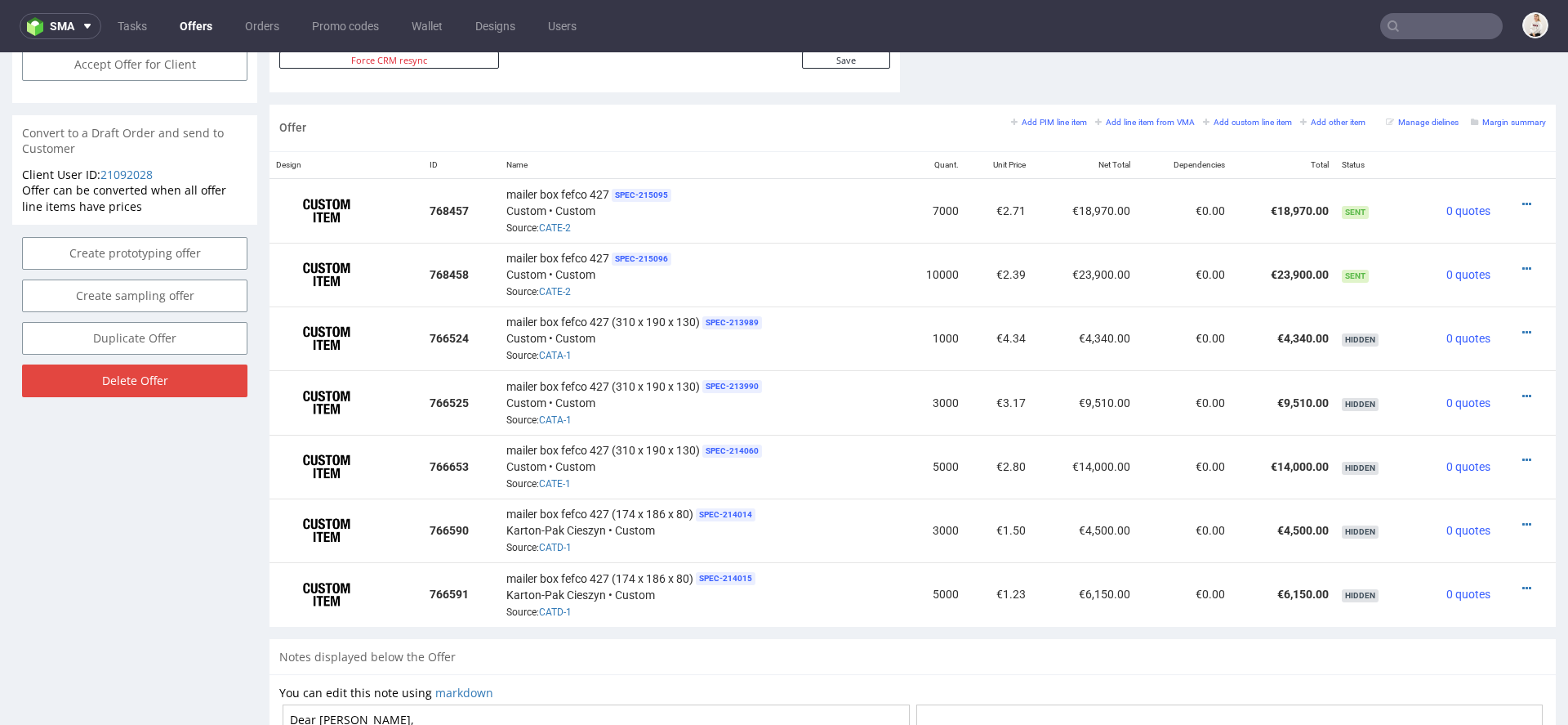
scroll to position [921, 0]
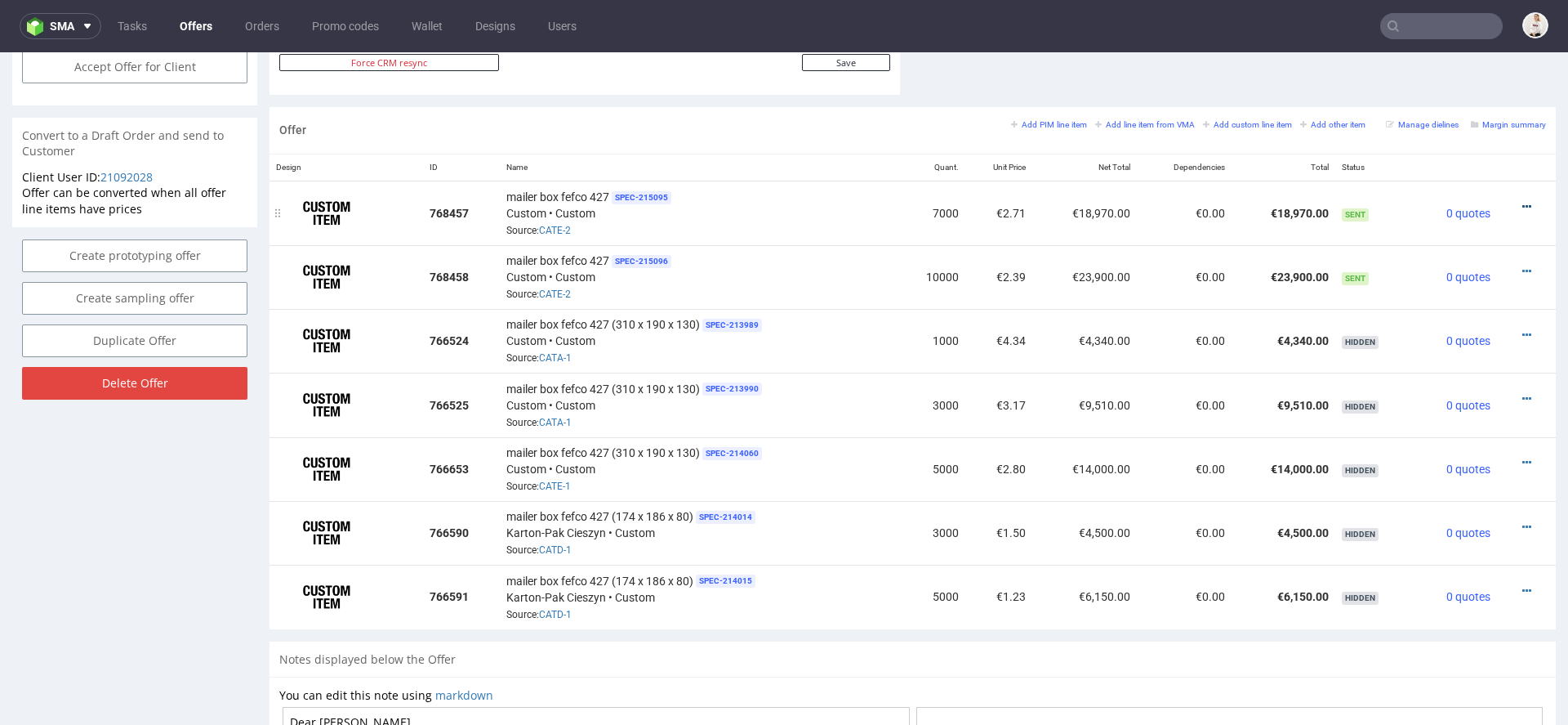
click at [1523, 201] on icon at bounding box center [1527, 206] width 9 height 11
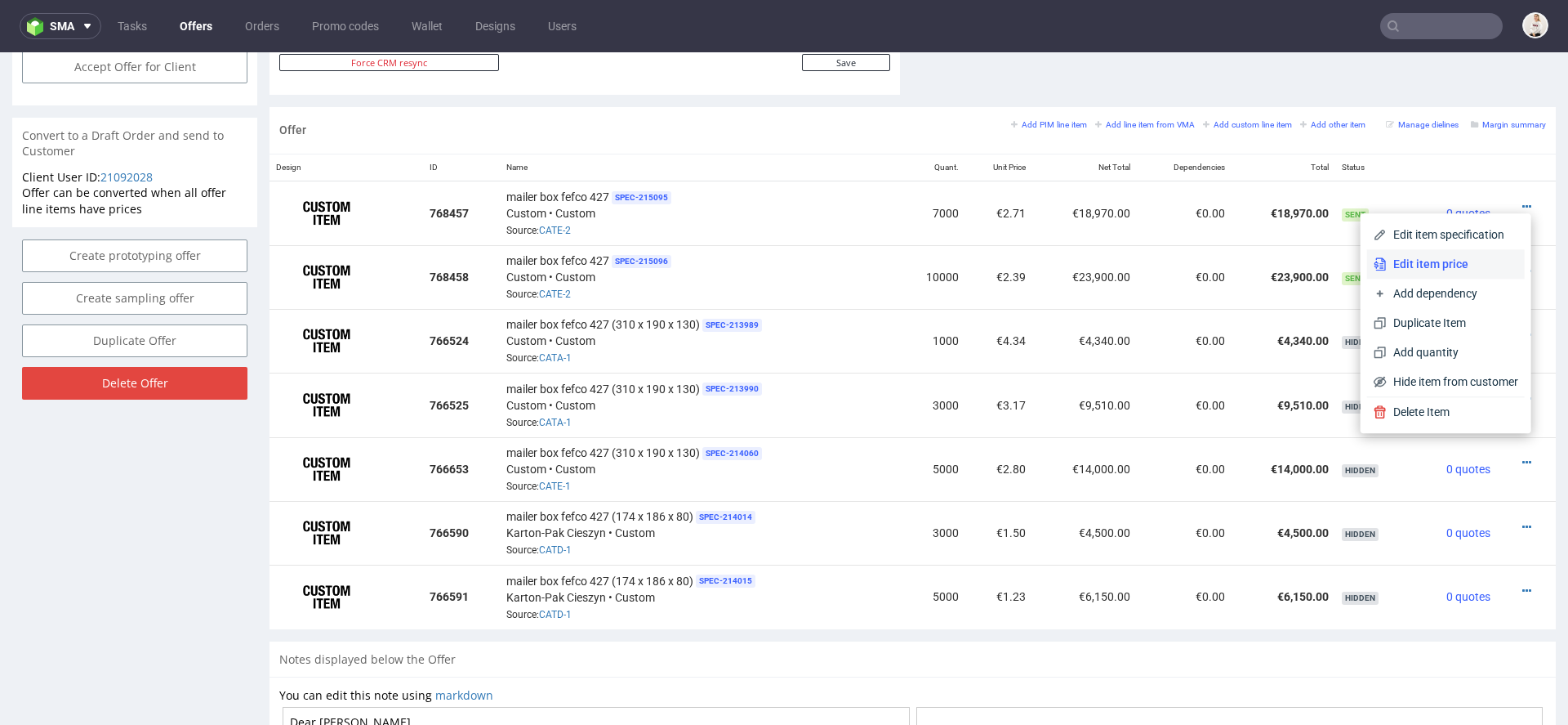
click at [1411, 268] on span "Edit item price" at bounding box center [1452, 264] width 131 height 17
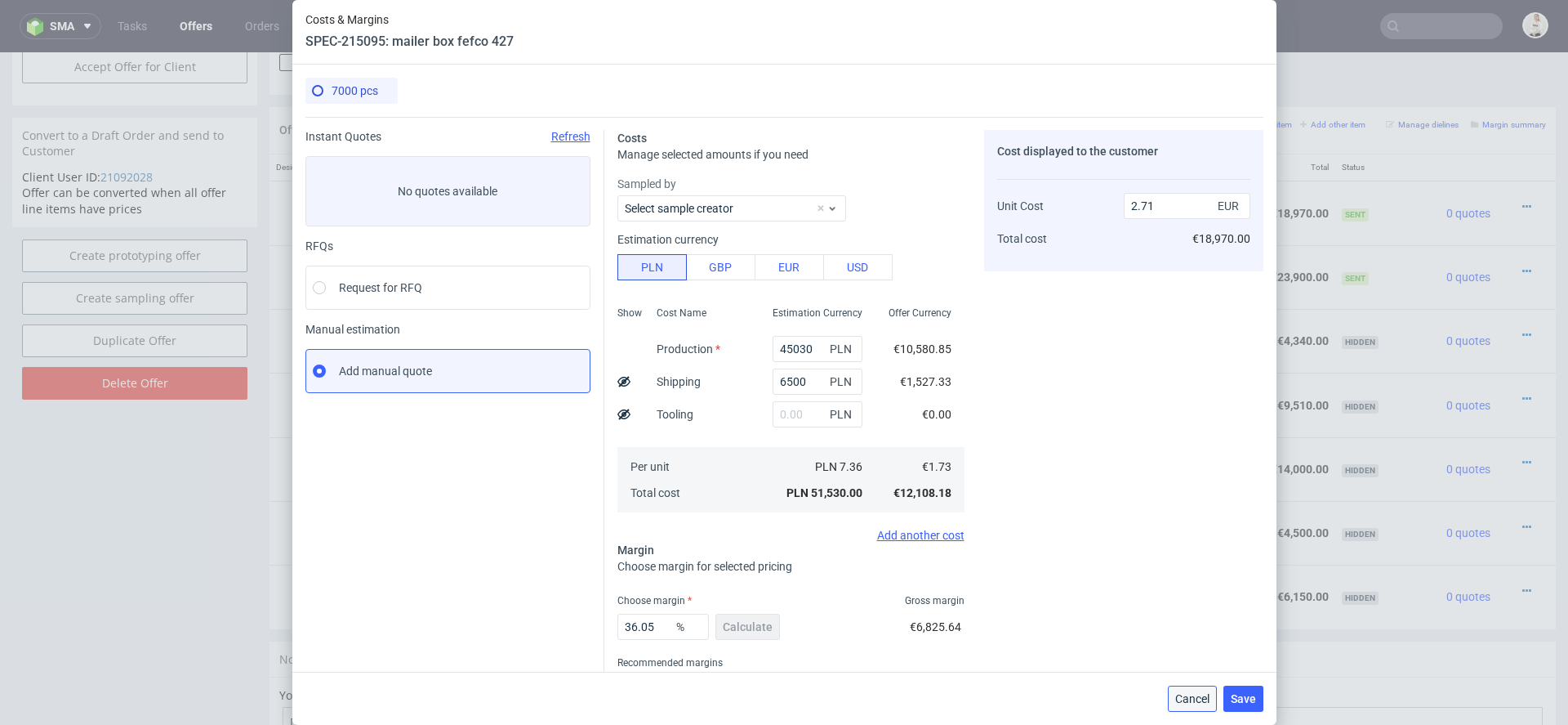
click at [1192, 687] on button "Cancel" at bounding box center [1192, 698] width 49 height 26
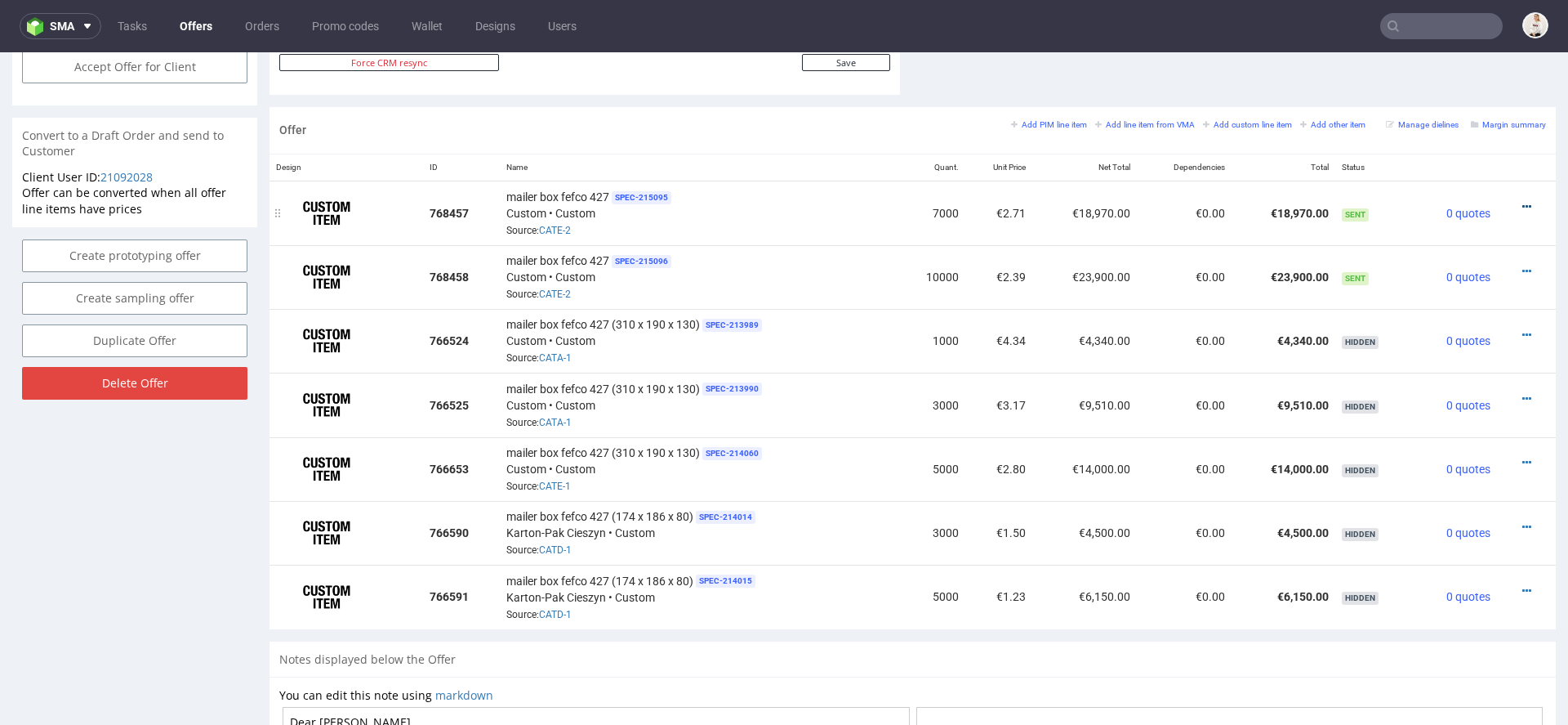
click at [1523, 203] on icon at bounding box center [1527, 206] width 9 height 11
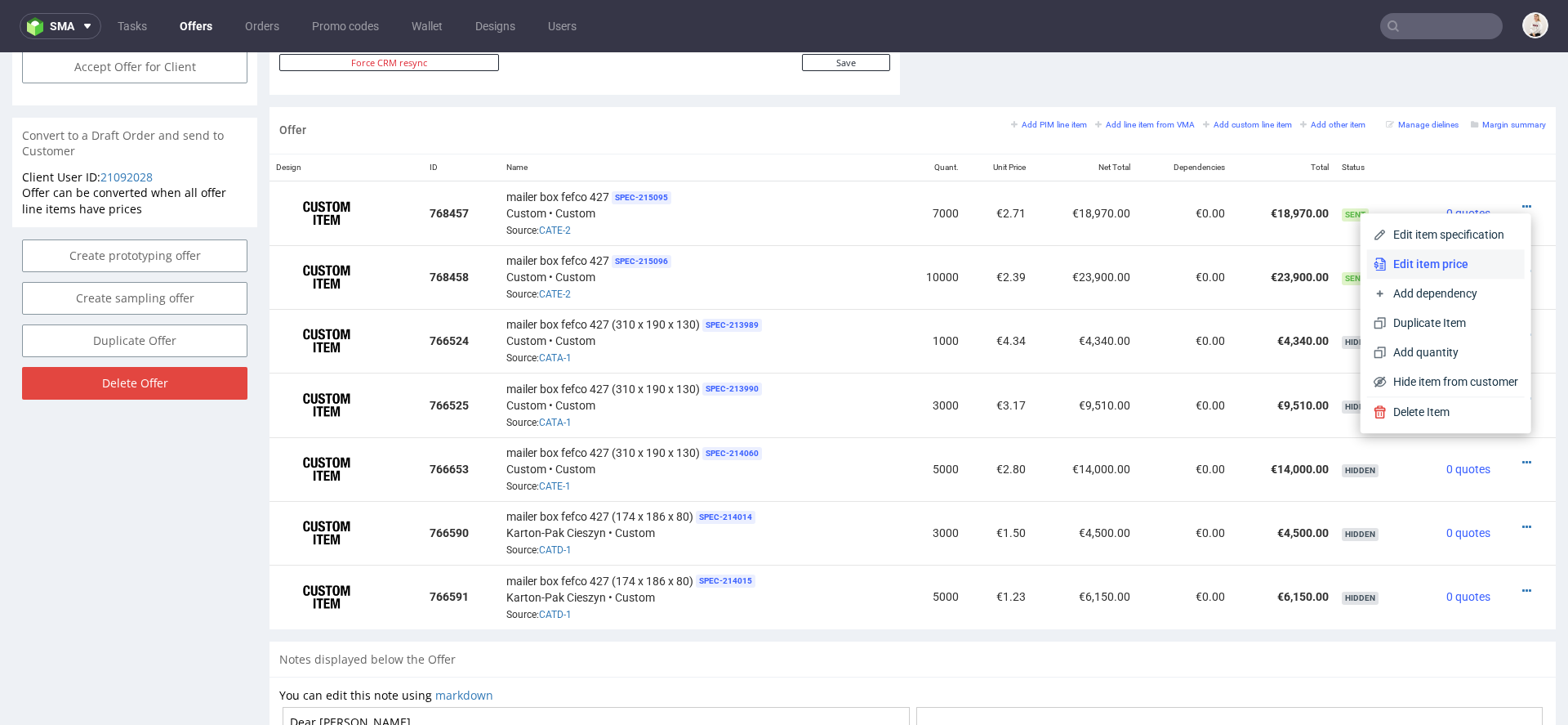
click at [1478, 263] on span "Edit item price" at bounding box center [1452, 264] width 131 height 17
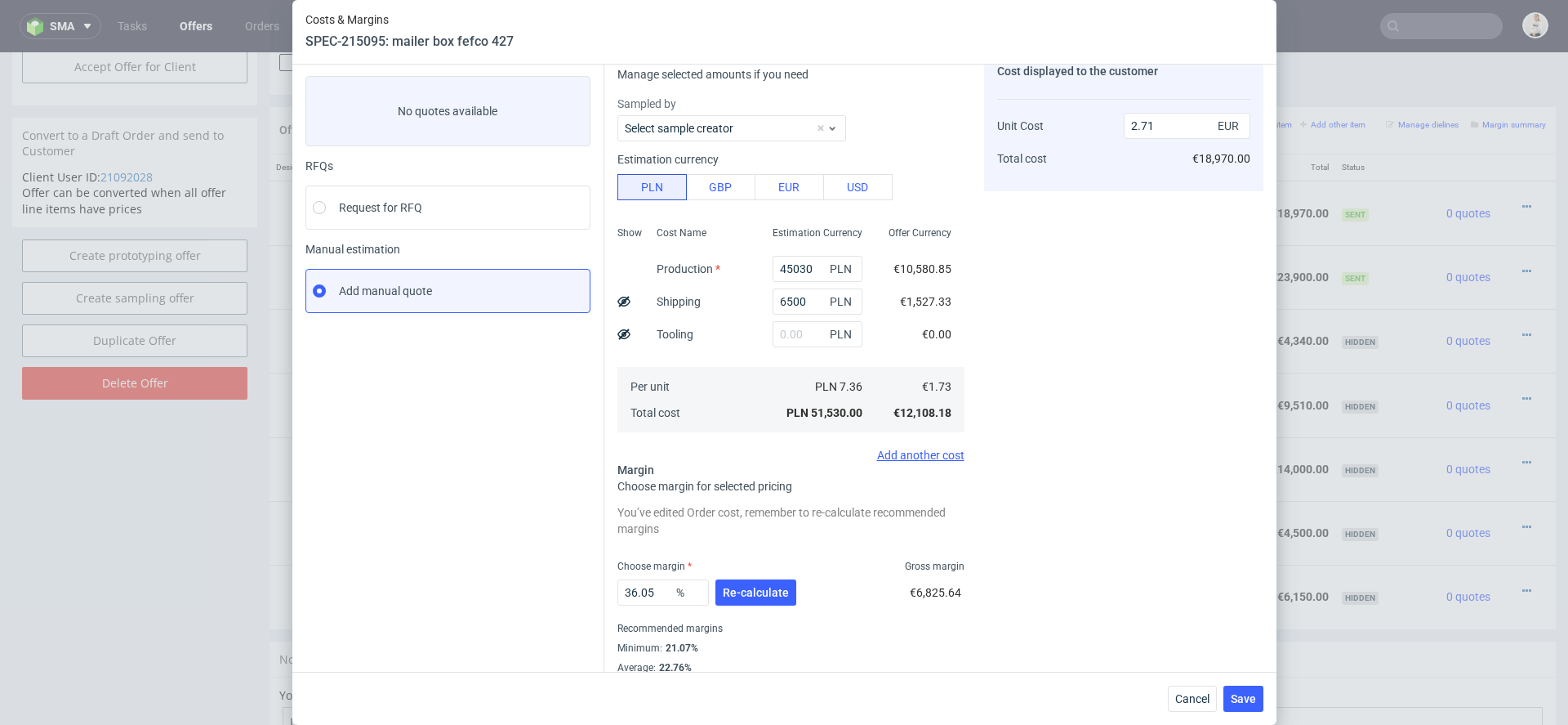
scroll to position [66, 0]
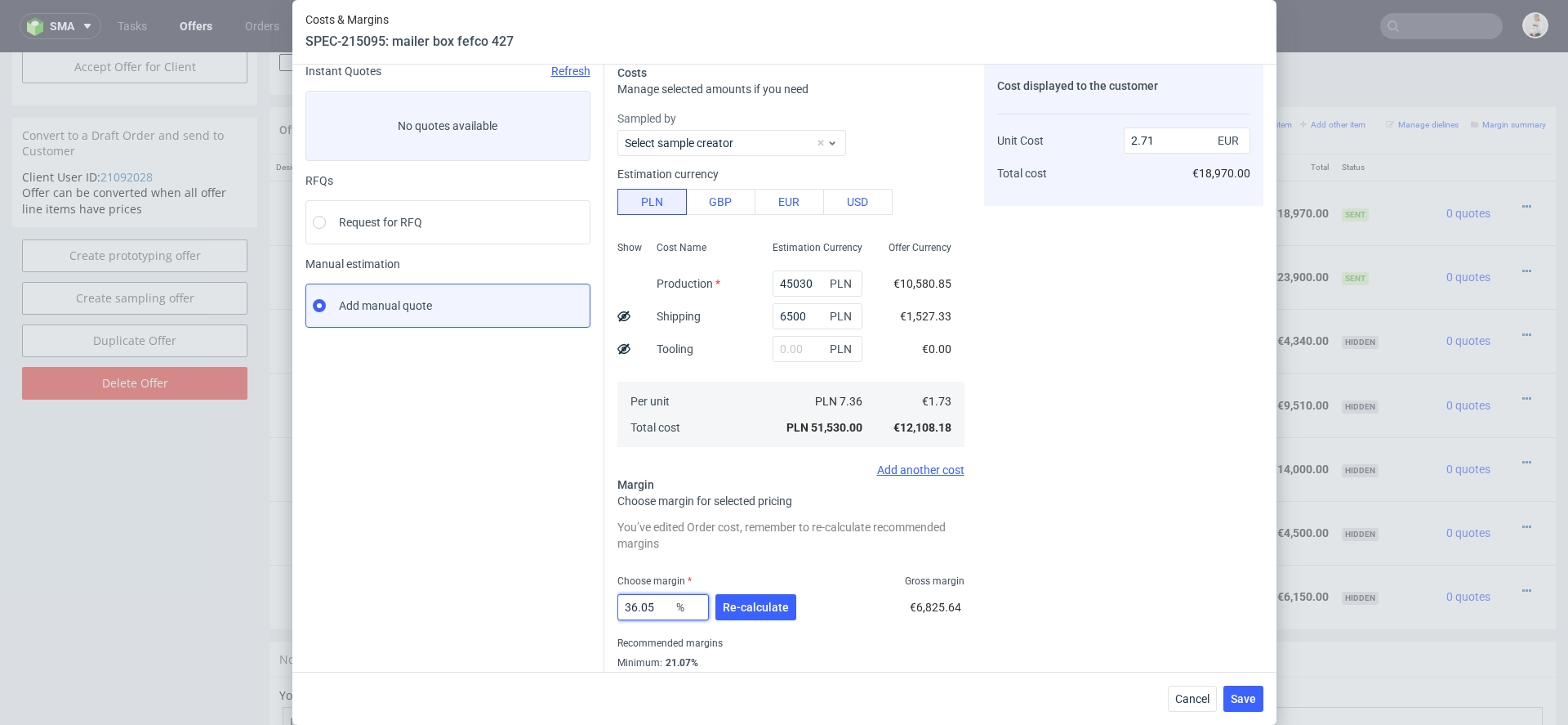
drag, startPoint x: 660, startPoint y: 604, endPoint x: 423, endPoint y: 606, distance: 237.0
click at [435, 605] on div "Instant Quotes Refresh No quotes available RFQs Request for RFQ Manual estimati…" at bounding box center [784, 380] width 958 height 657
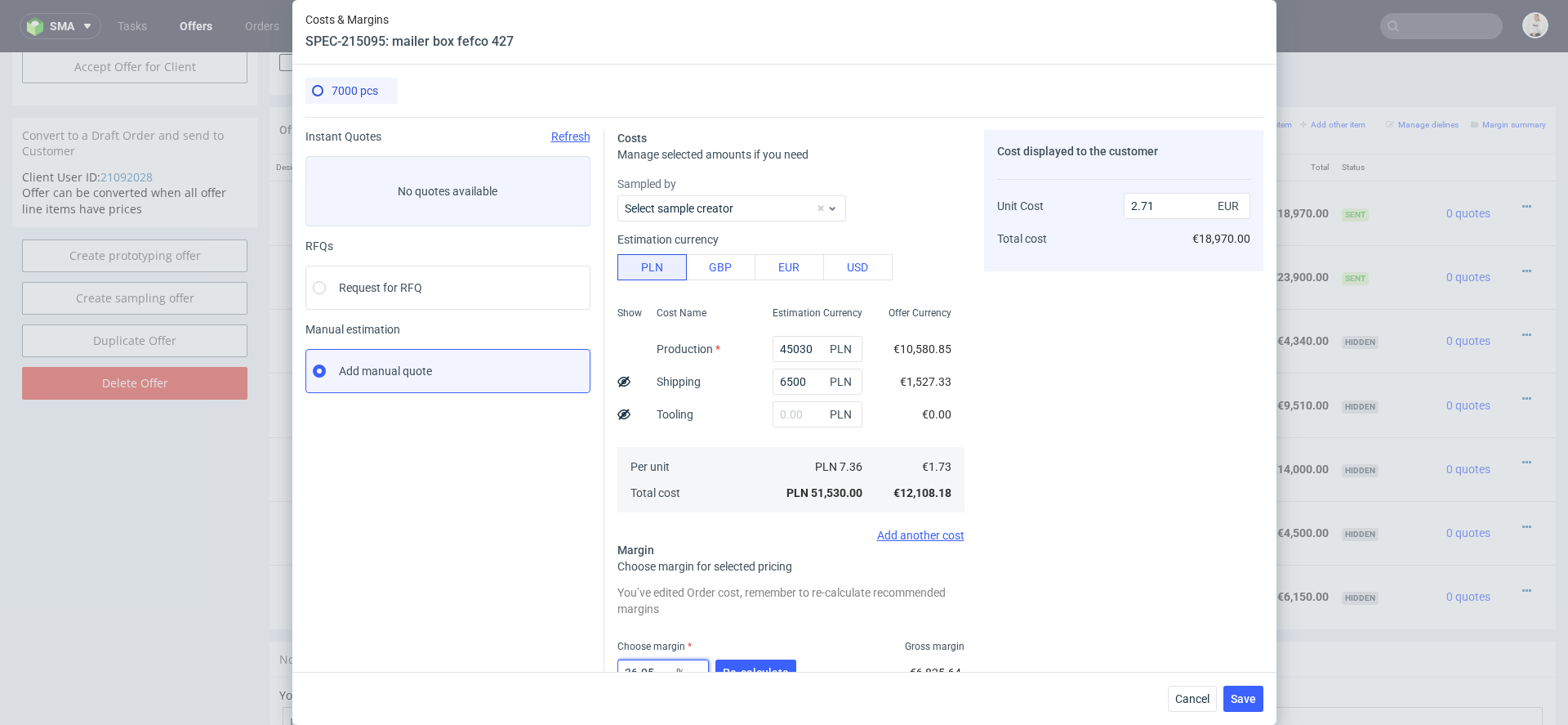
scroll to position [115, 0]
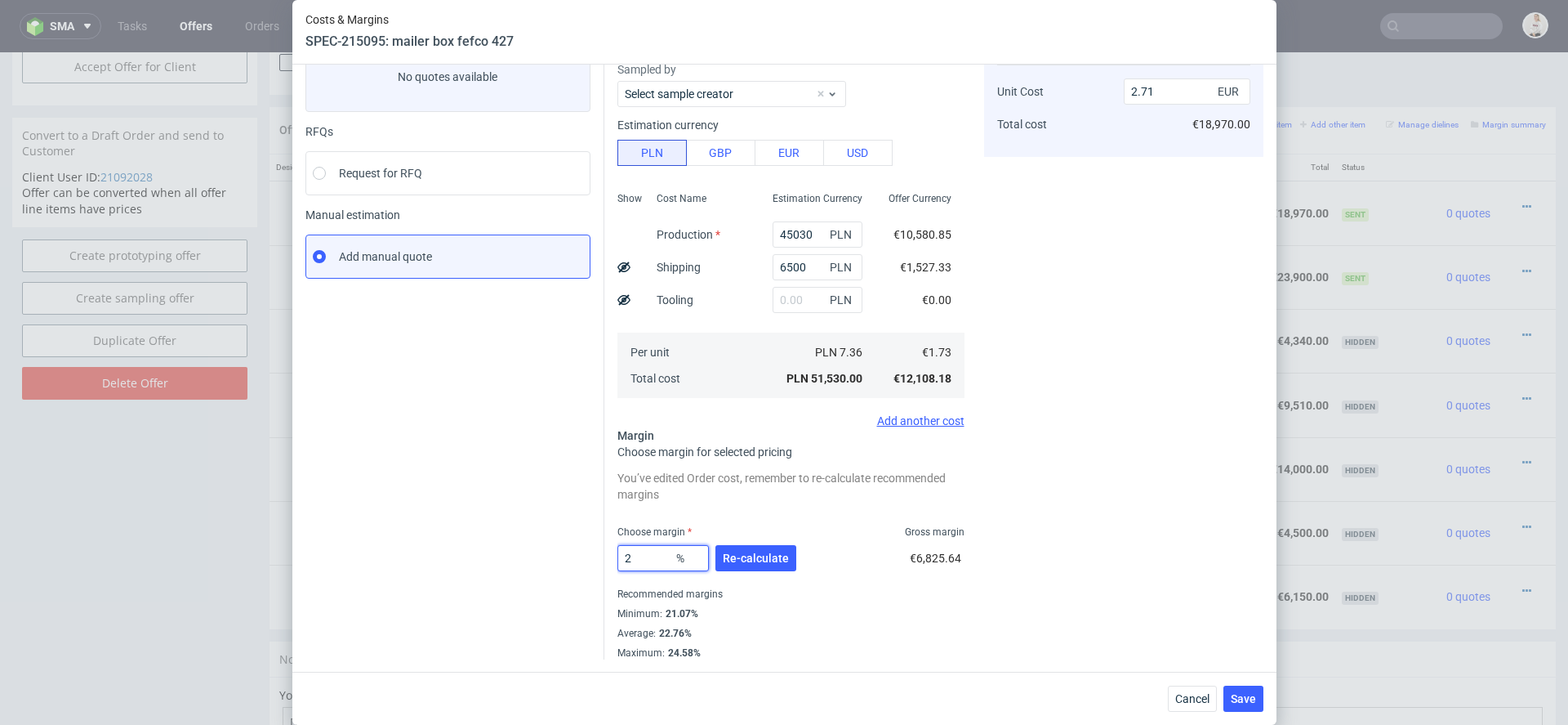
type input "25"
type input "2.31"
click at [747, 556] on span "Re-calculate" at bounding box center [756, 558] width 67 height 11
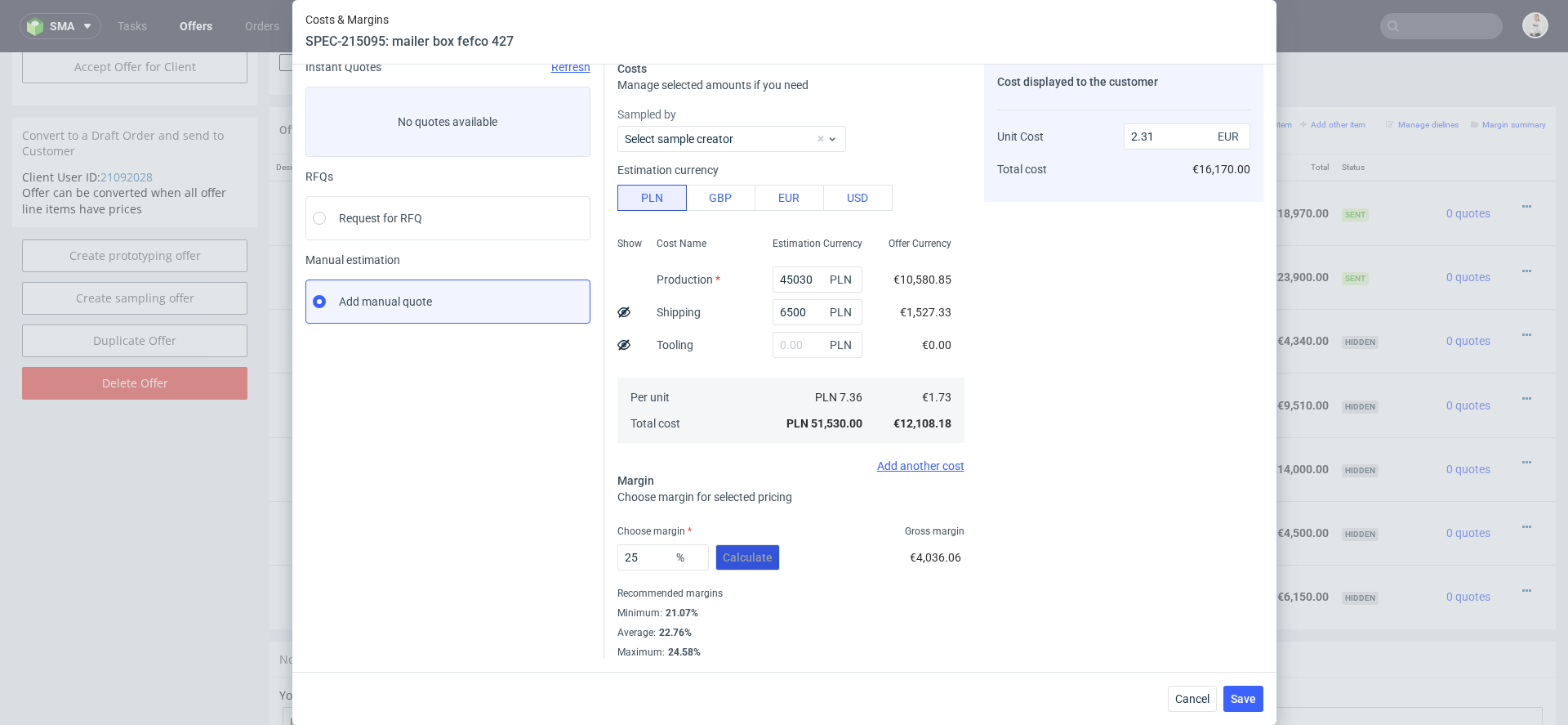
scroll to position [68, 0]
drag, startPoint x: 653, startPoint y: 562, endPoint x: 503, endPoint y: 552, distance: 150.3
click at [510, 552] on div "Instant Quotes Refresh No quotes available RFQs Request for RFQ Manual estimati…" at bounding box center [784, 353] width 958 height 611
type input "36"
type input "2.7"
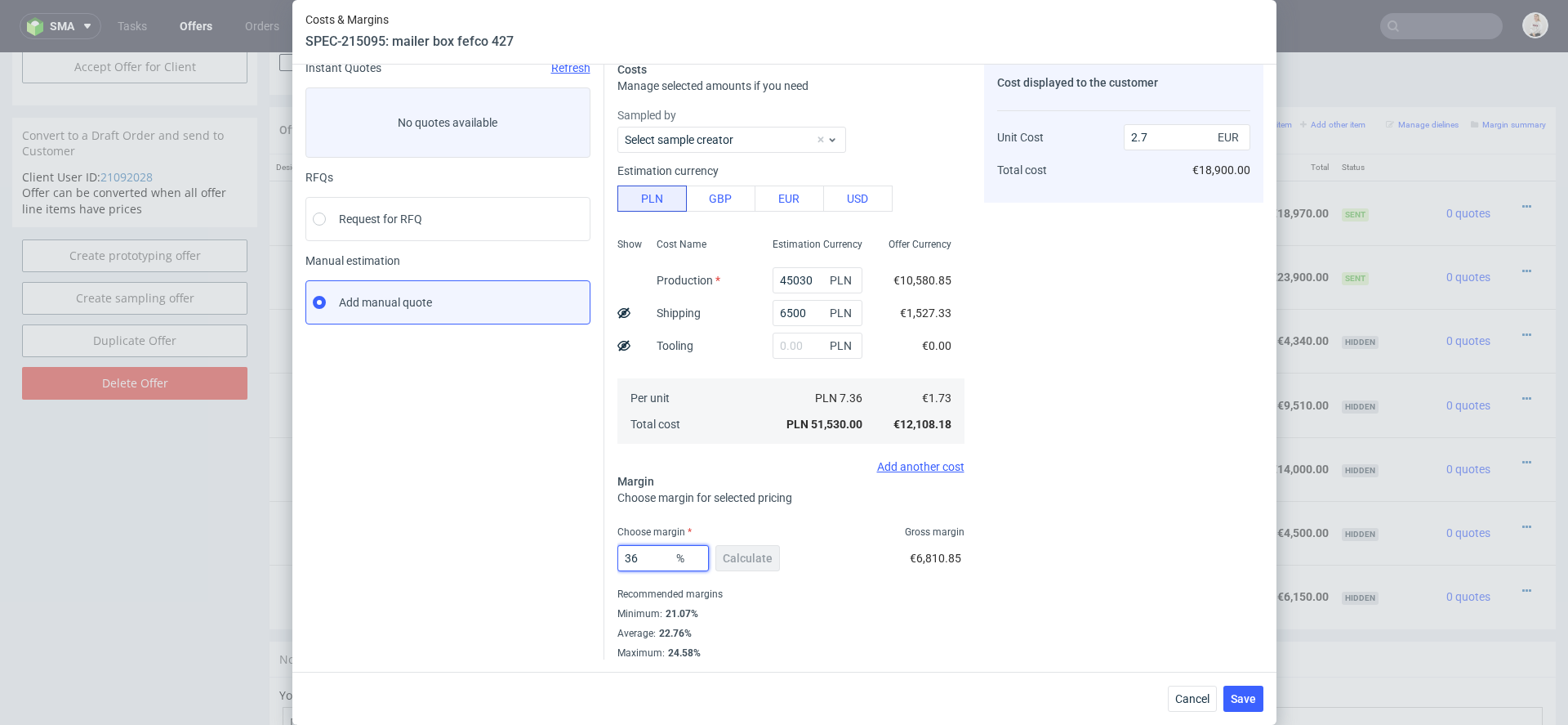
type input "36"
click at [981, 544] on div "Costs Manage selected amounts if you need Sampled by Select sample creator Esti…" at bounding box center [934, 353] width 659 height 611
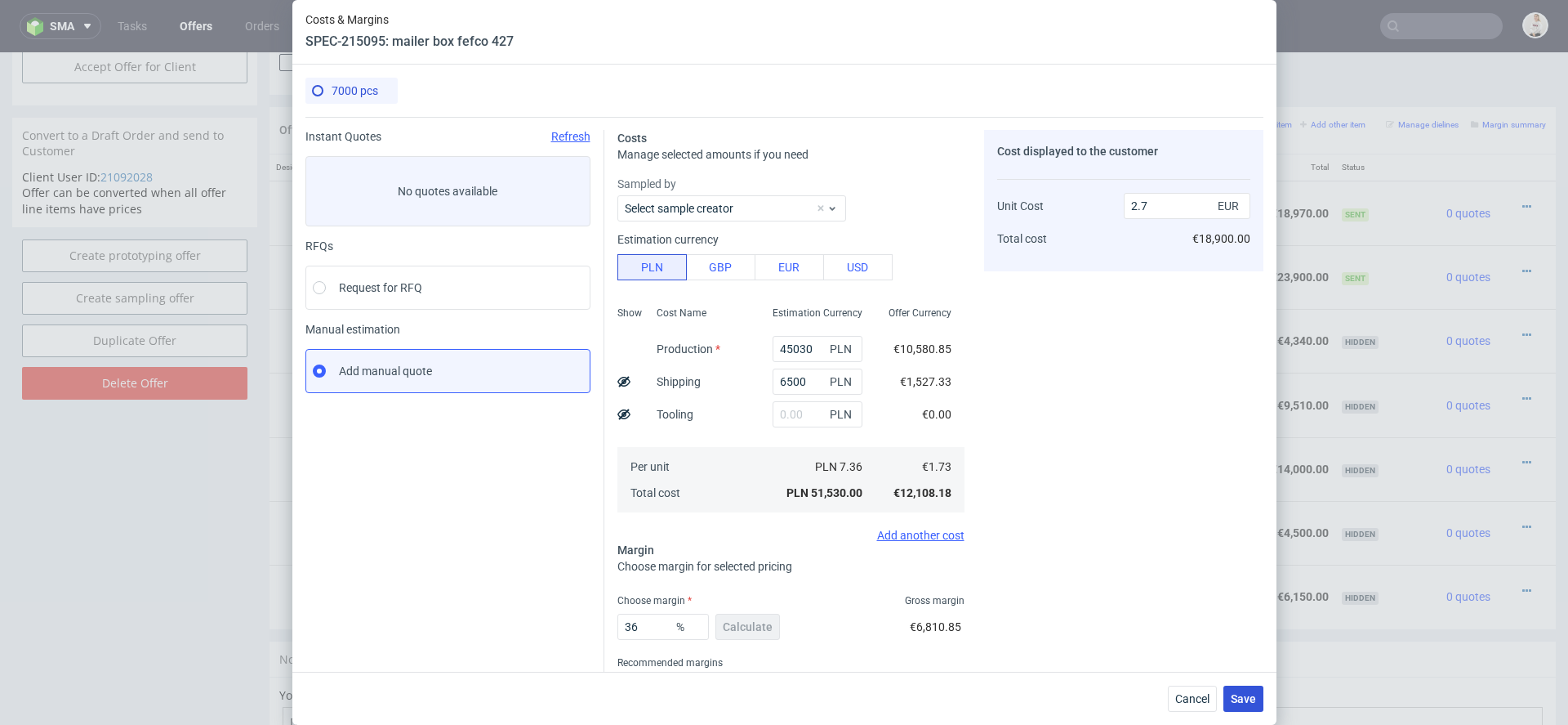
click at [1243, 699] on span "Save" at bounding box center [1243, 698] width 25 height 11
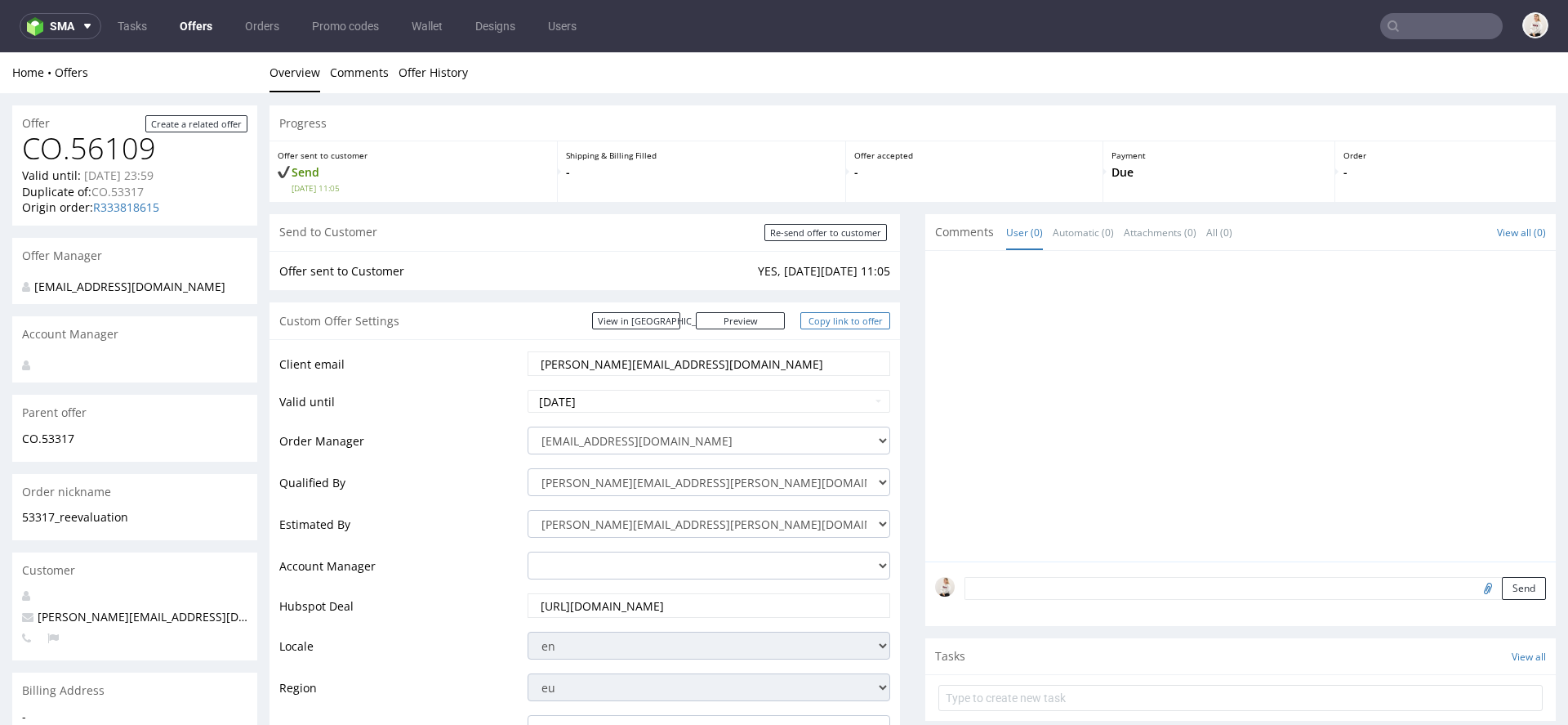
click at [837, 324] on link "Copy link to offer" at bounding box center [845, 320] width 90 height 18
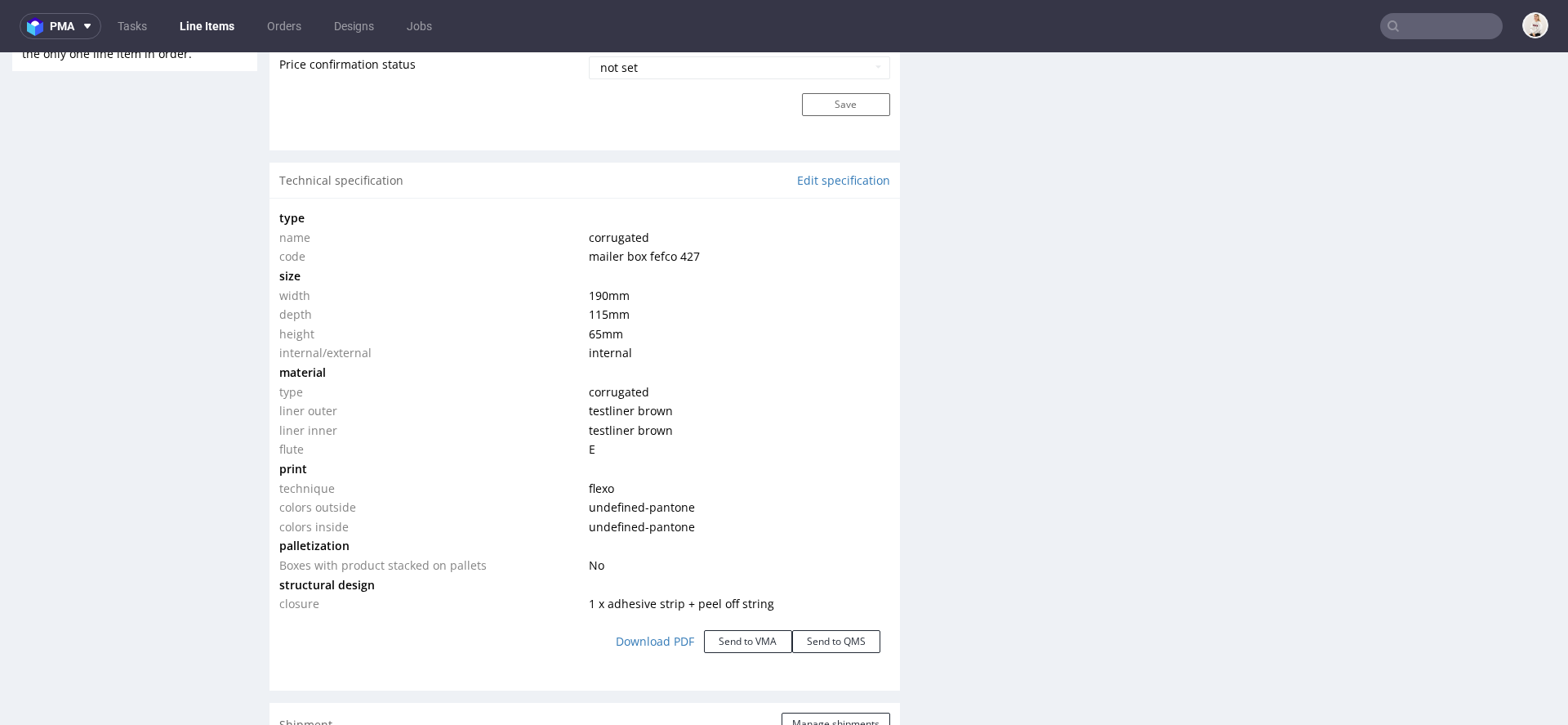
scroll to position [1459, 0]
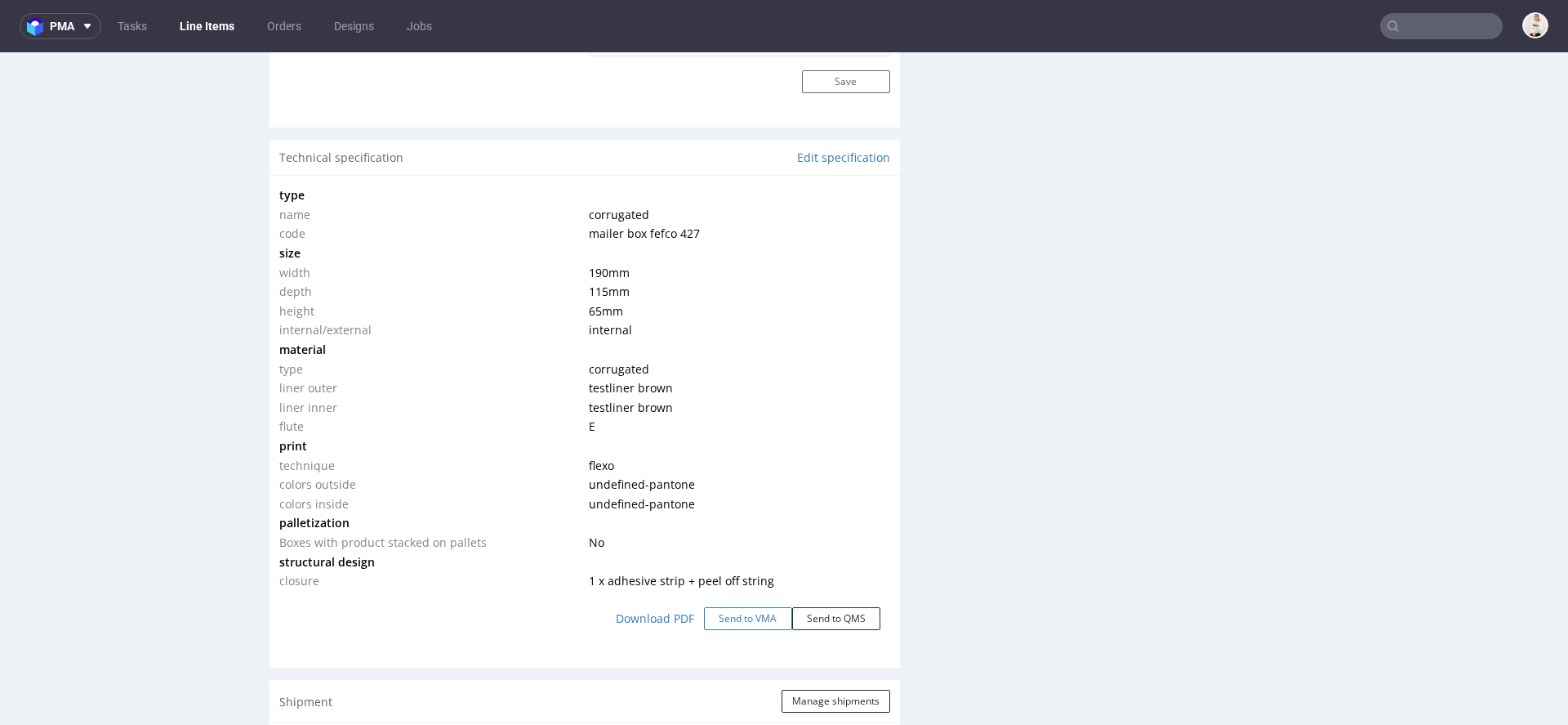
click at [737, 620] on button "Send to VMA" at bounding box center [747, 618] width 88 height 23
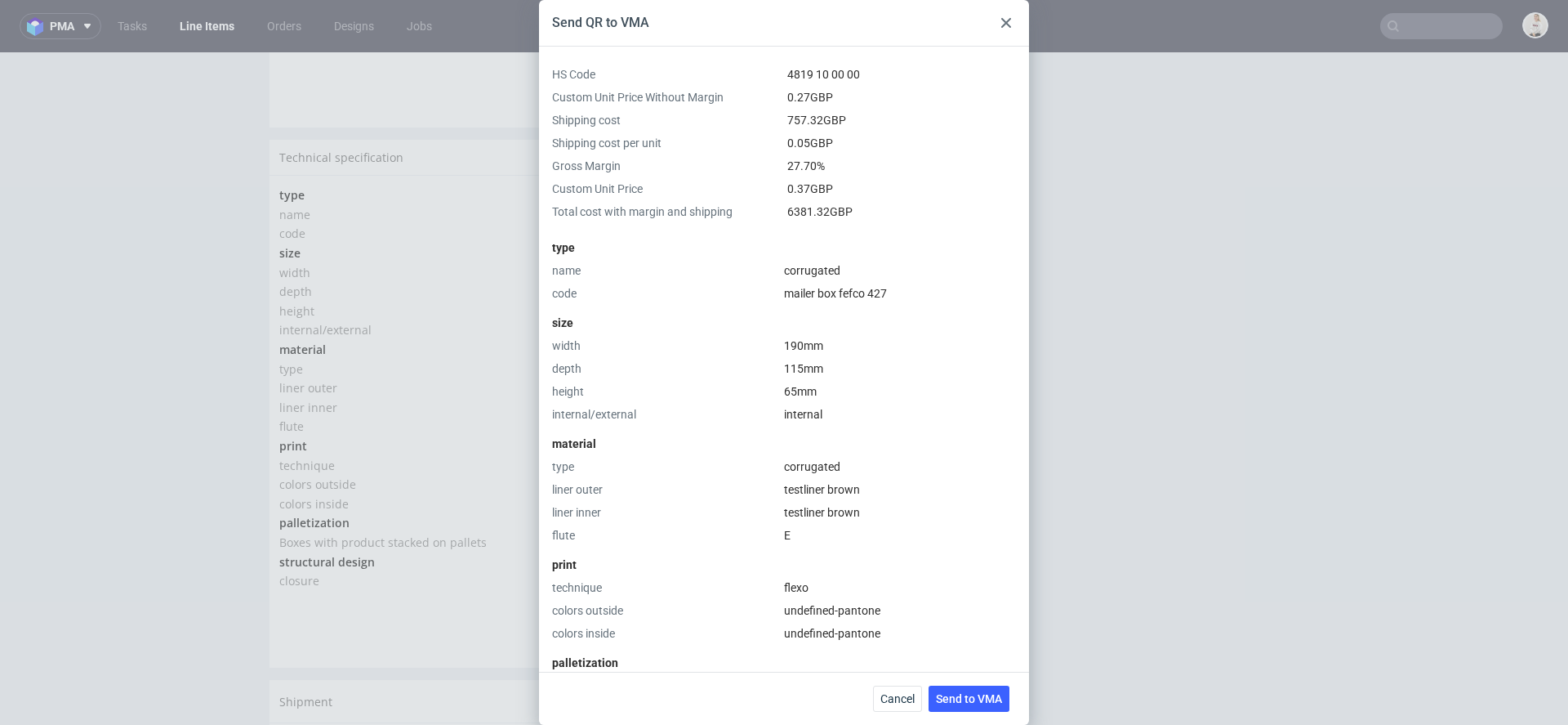
scroll to position [354, 0]
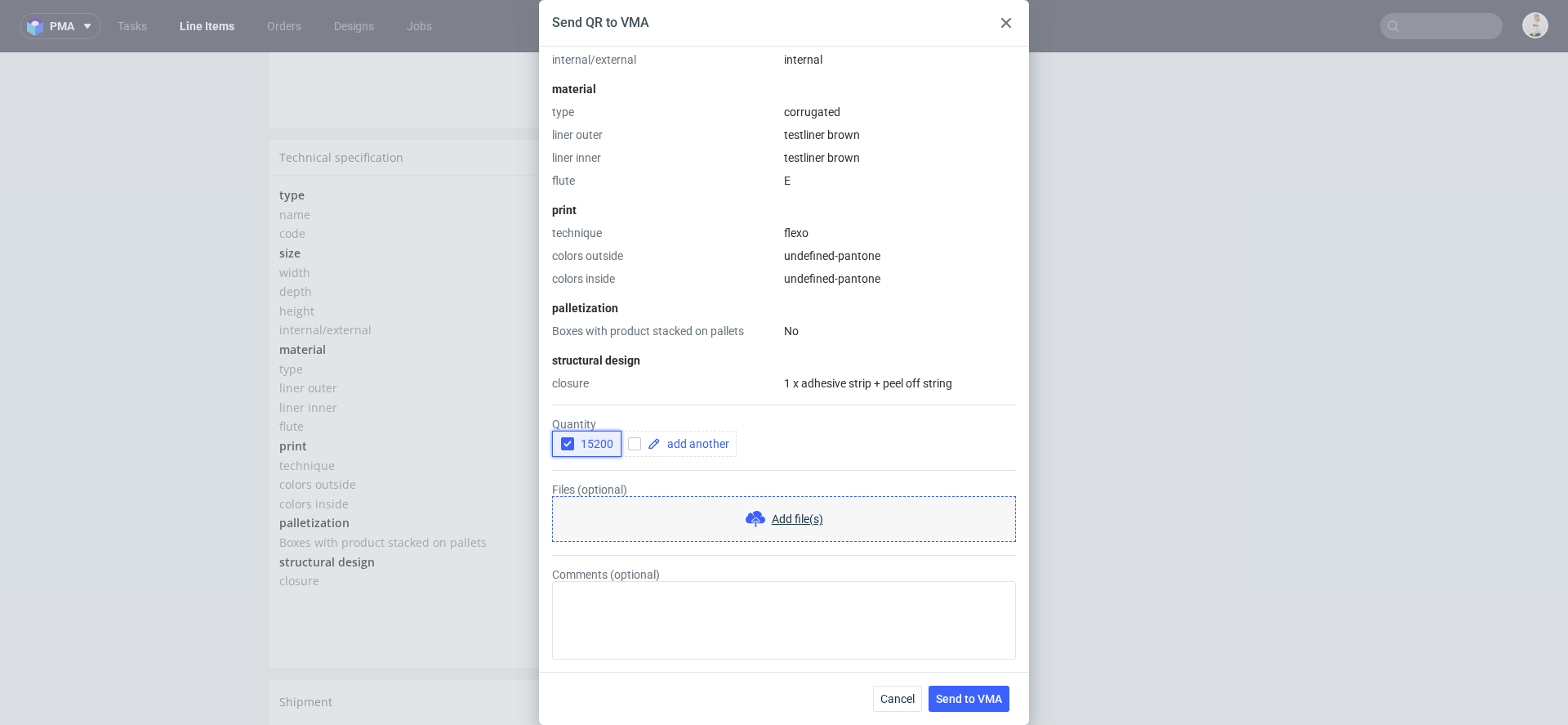
click at [566, 439] on icon "button" at bounding box center [568, 443] width 11 height 11
click at [676, 438] on span at bounding box center [695, 443] width 68 height 11
checkbox input "true"
click at [785, 449] on div at bounding box center [764, 444] width 116 height 26
checkbox input "true"
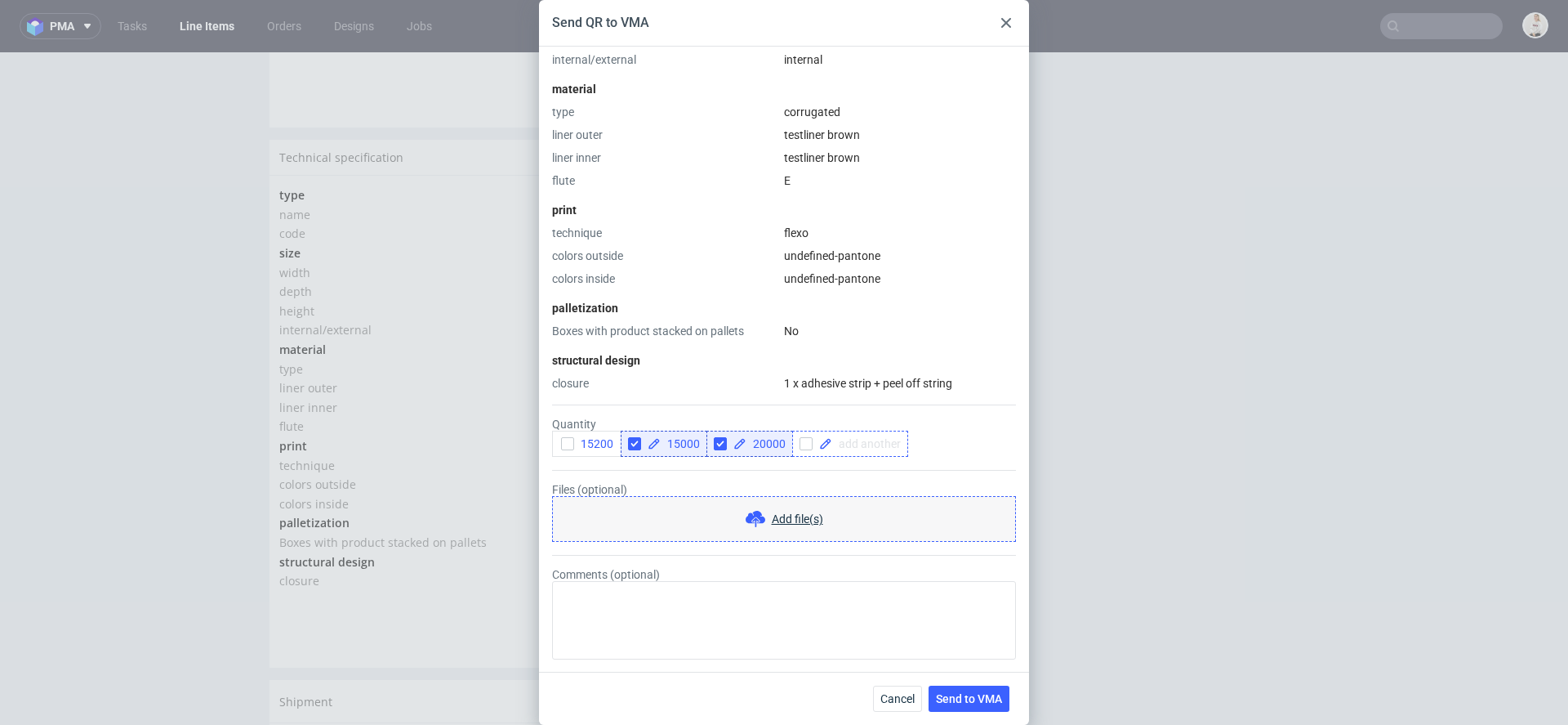
click at [861, 438] on span at bounding box center [866, 443] width 68 height 11
checkbox input "true"
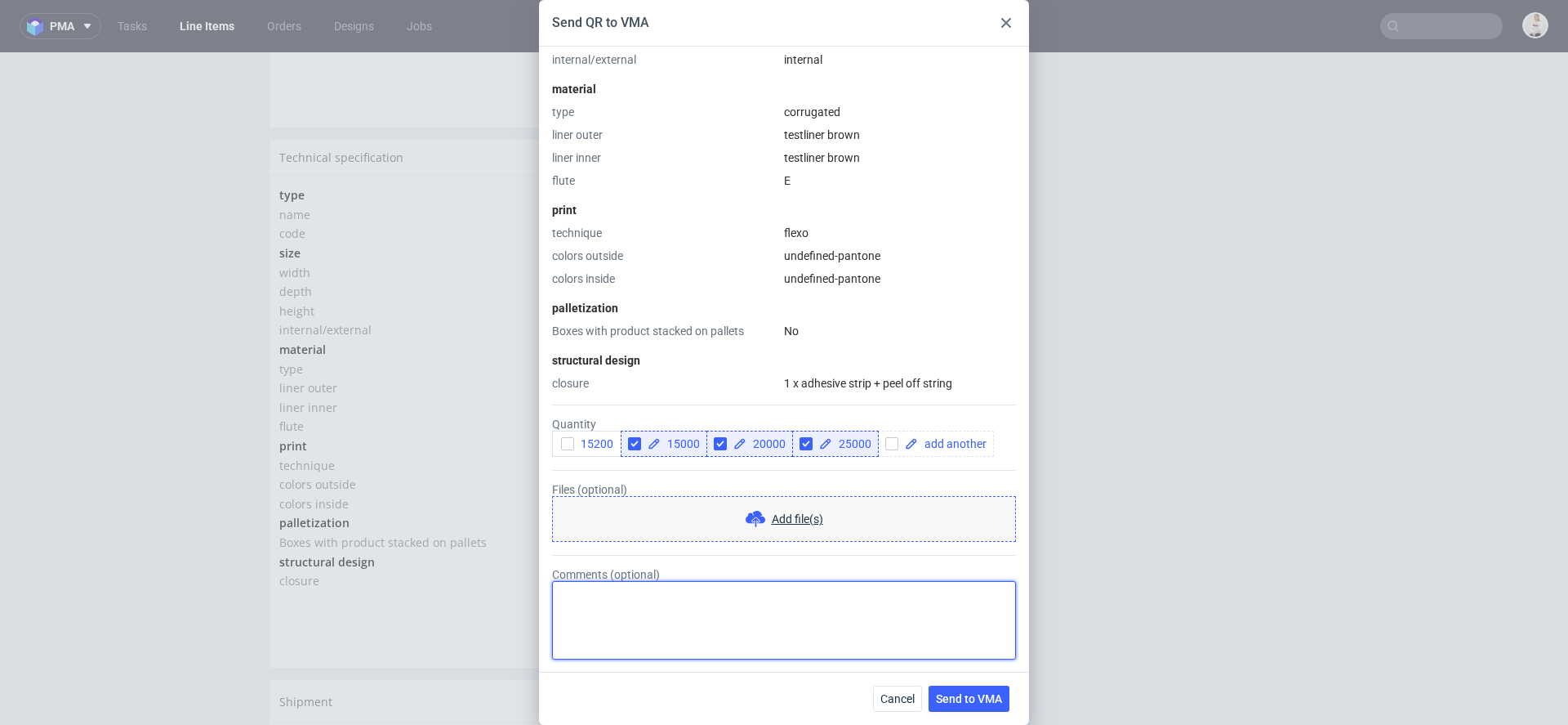
click at [847, 616] on textarea "Comments (optional)" at bounding box center [784, 620] width 464 height 79
type textarea "bedzie nowy napis przy zrywce, maly update designu"
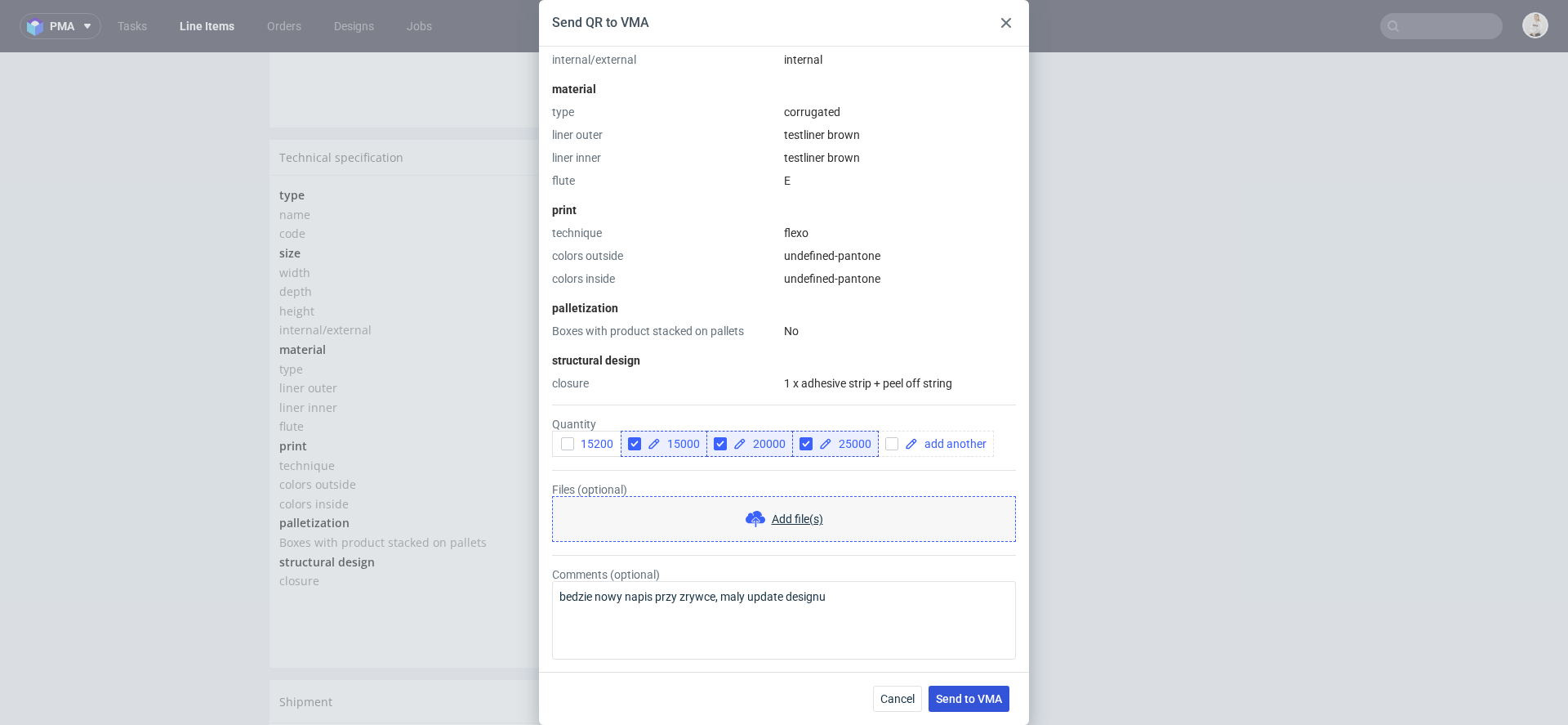
click at [962, 687] on button "Send to VMA" at bounding box center [968, 698] width 80 height 26
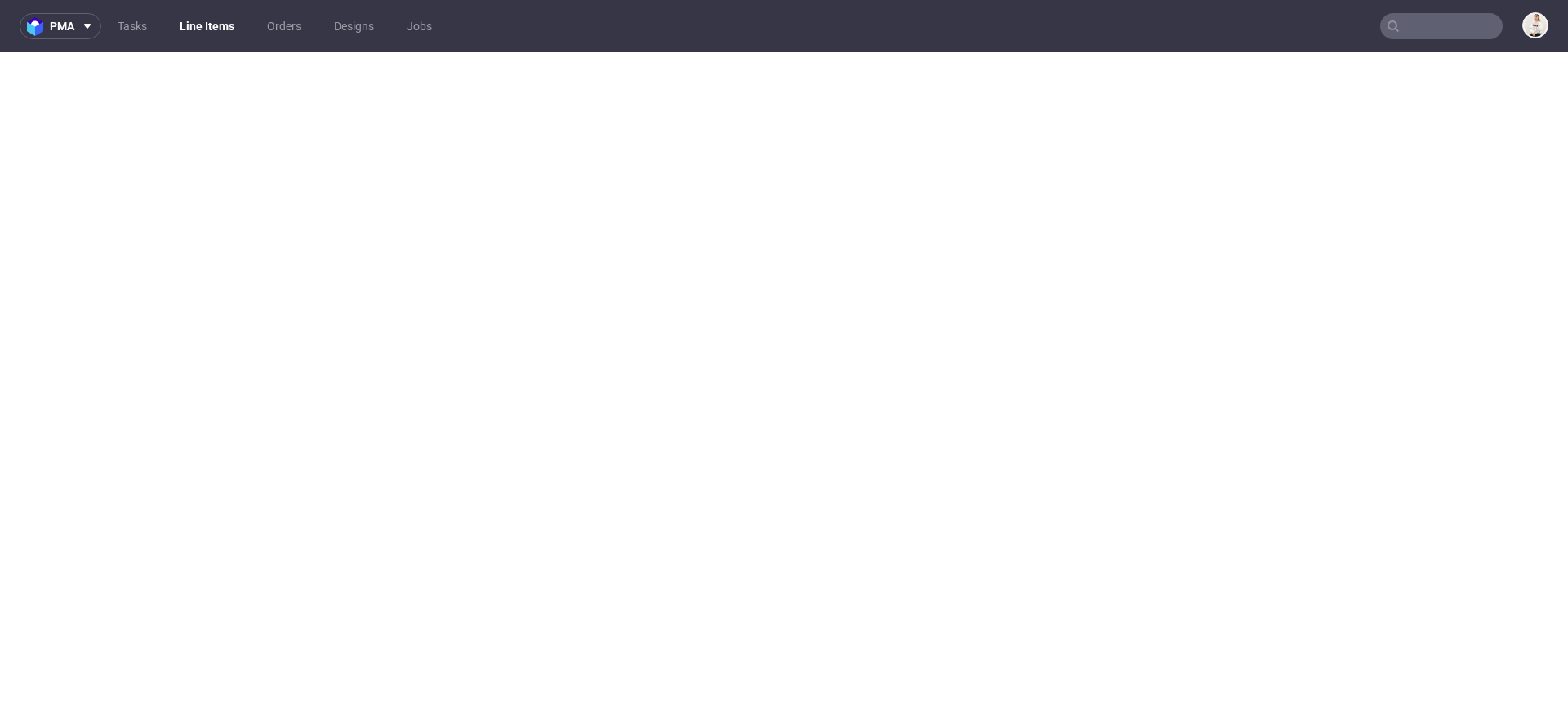
select select "in_progress"
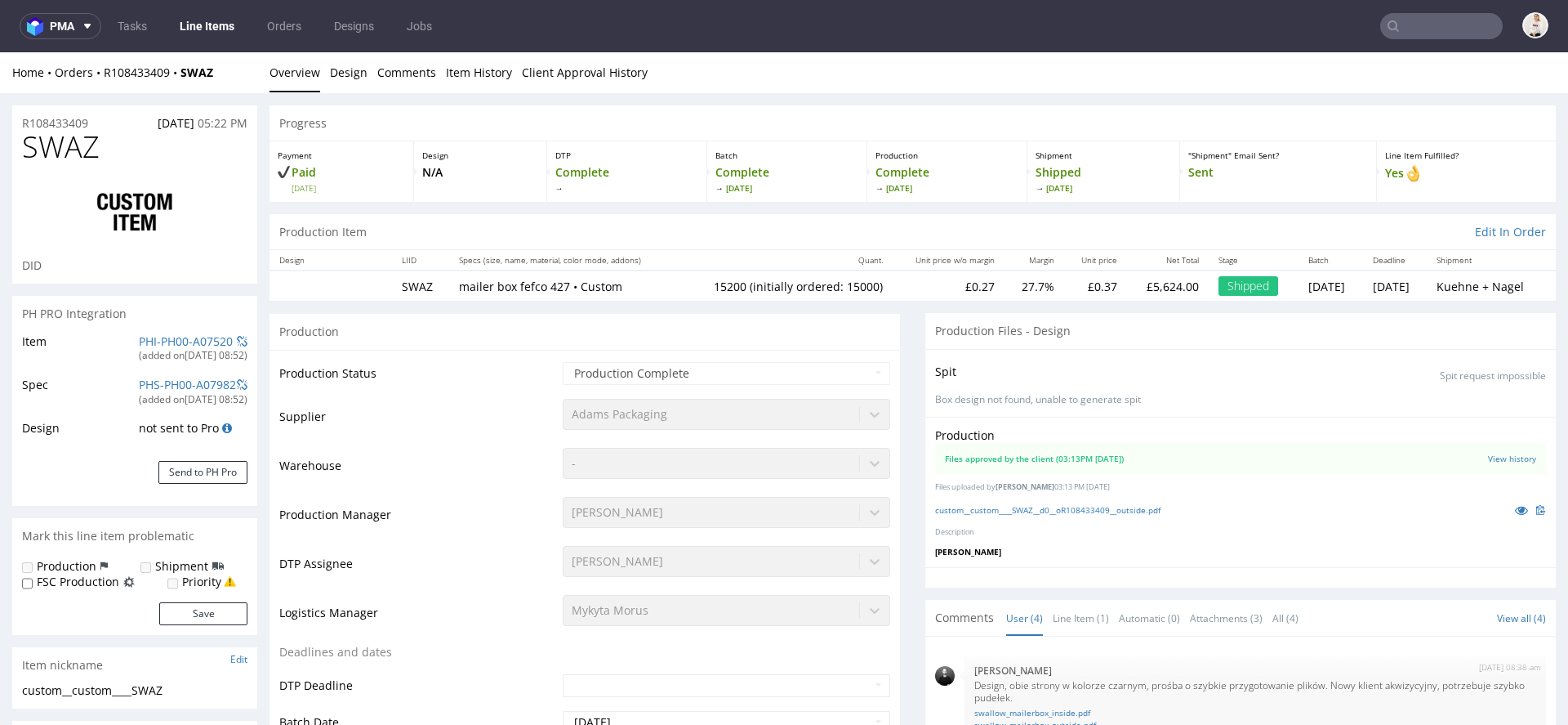
scroll to position [98, 0]
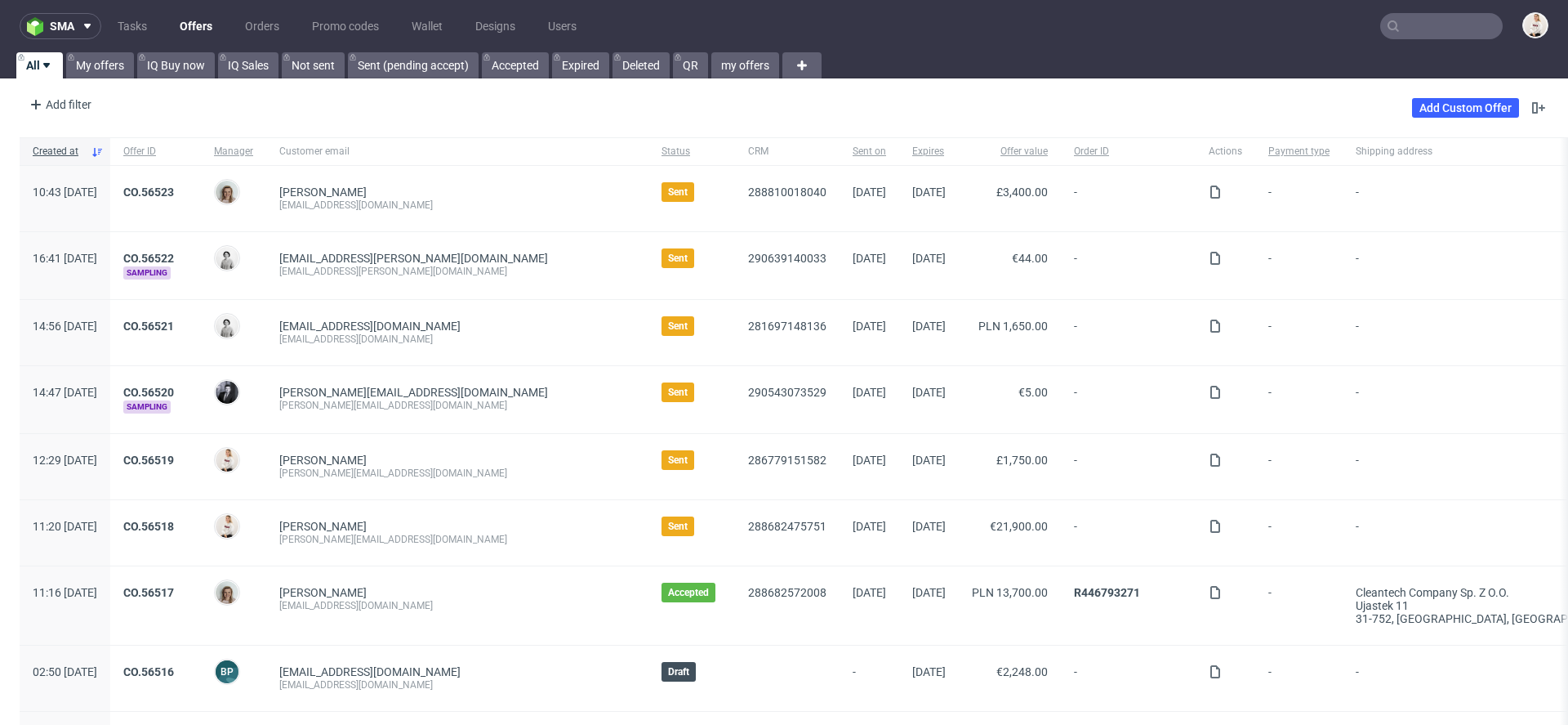
click at [1409, 21] on input "text" at bounding box center [1441, 26] width 122 height 26
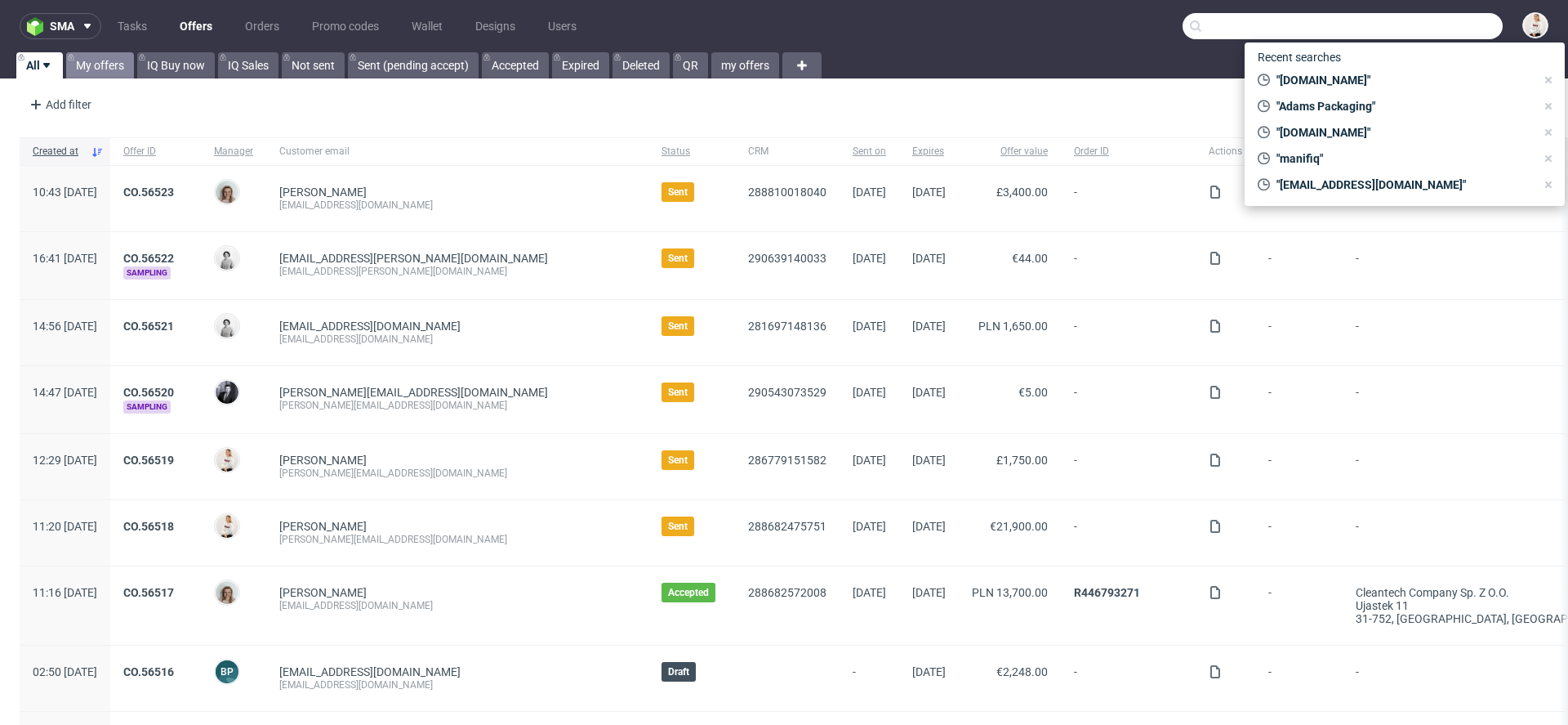
click at [120, 70] on link "My offers" at bounding box center [100, 66] width 67 height 26
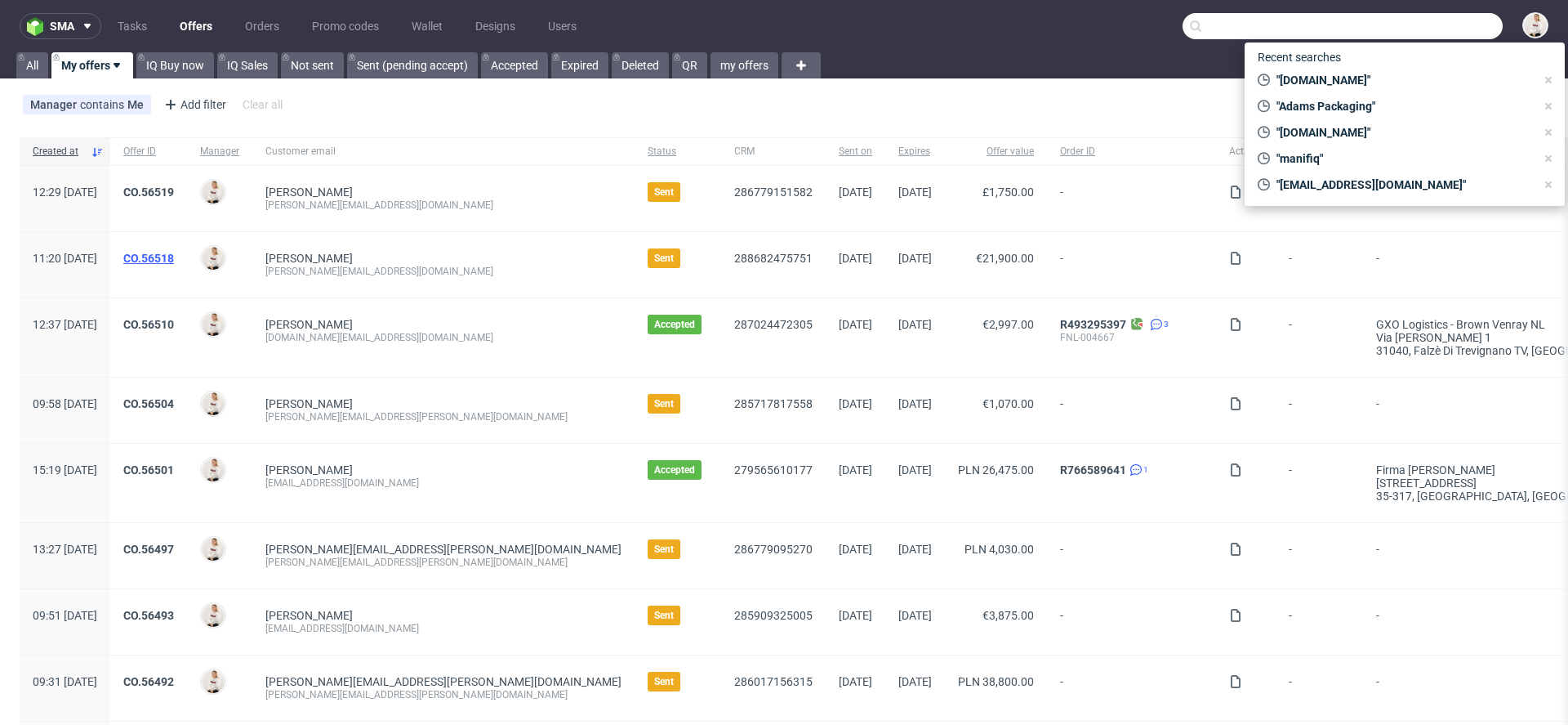
click at [174, 255] on link "CO.56518" at bounding box center [148, 258] width 51 height 13
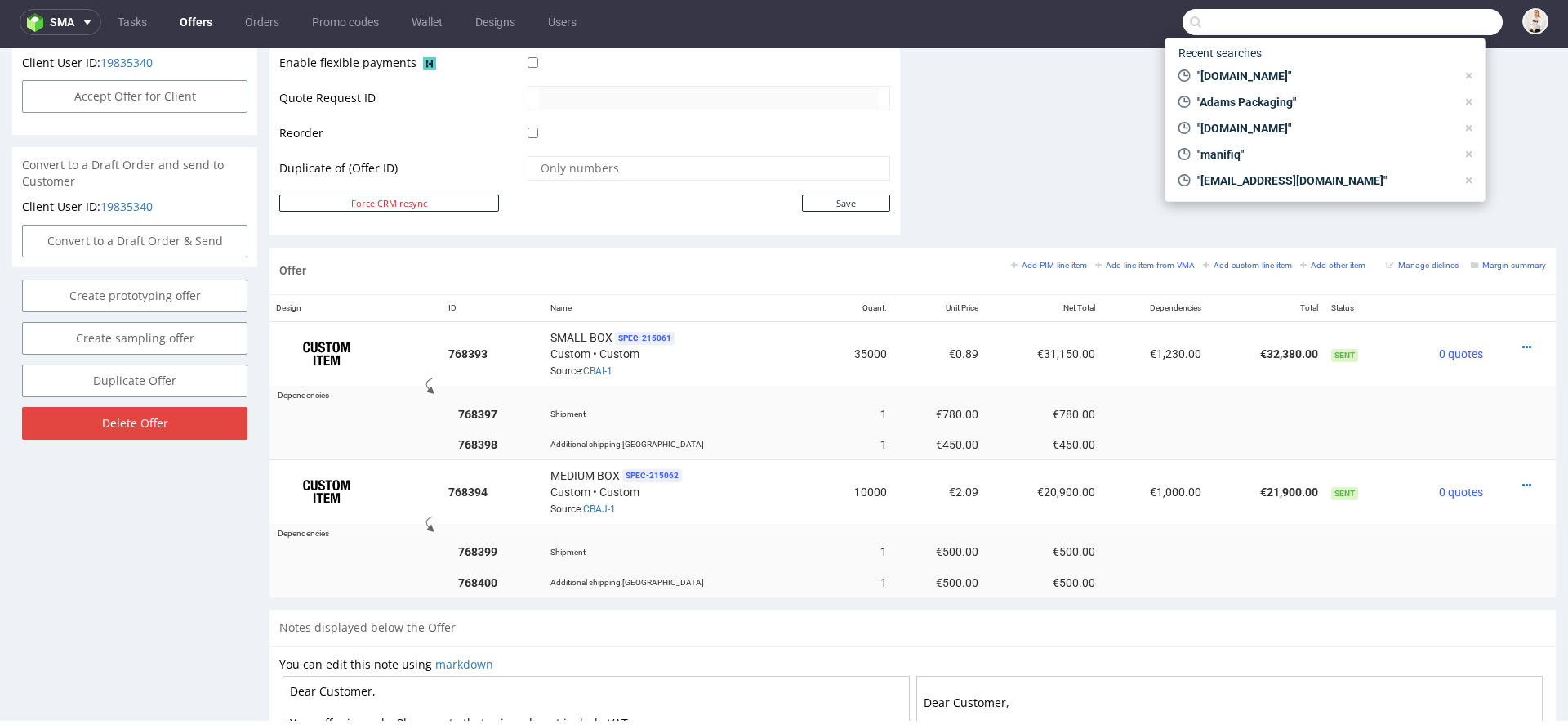
scroll to position [758, 0]
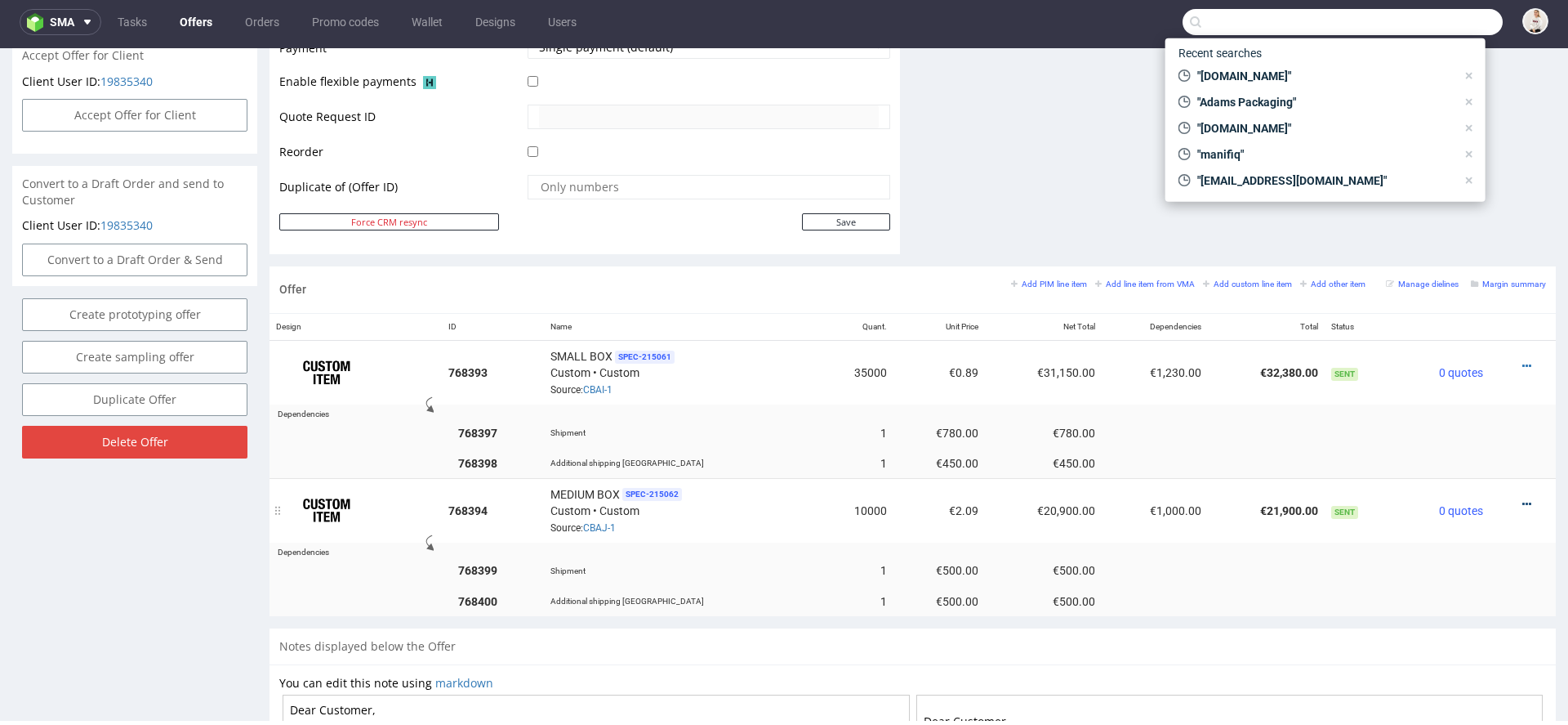
click at [1523, 498] on icon at bounding box center [1527, 504] width 9 height 11
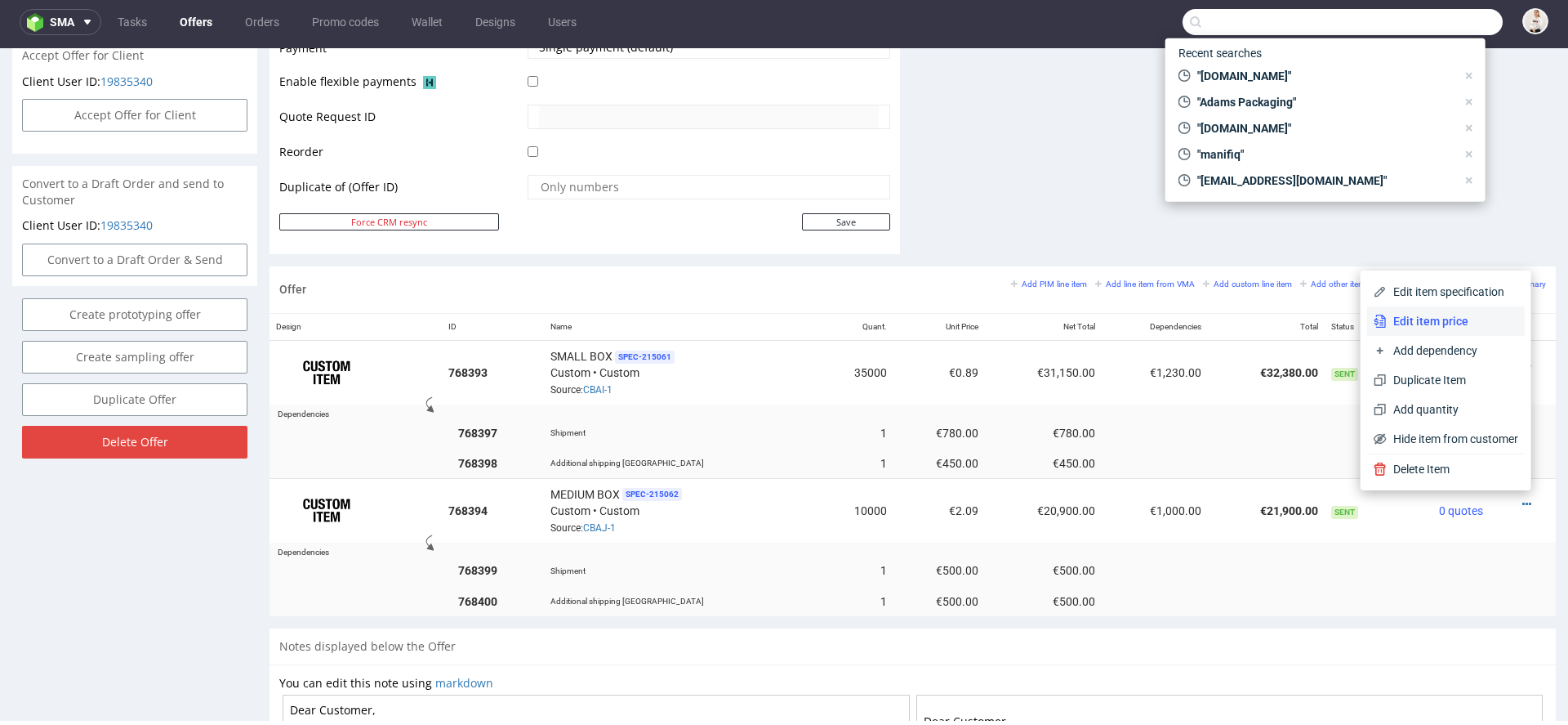
click at [1452, 325] on span "Edit item price" at bounding box center [1452, 321] width 131 height 17
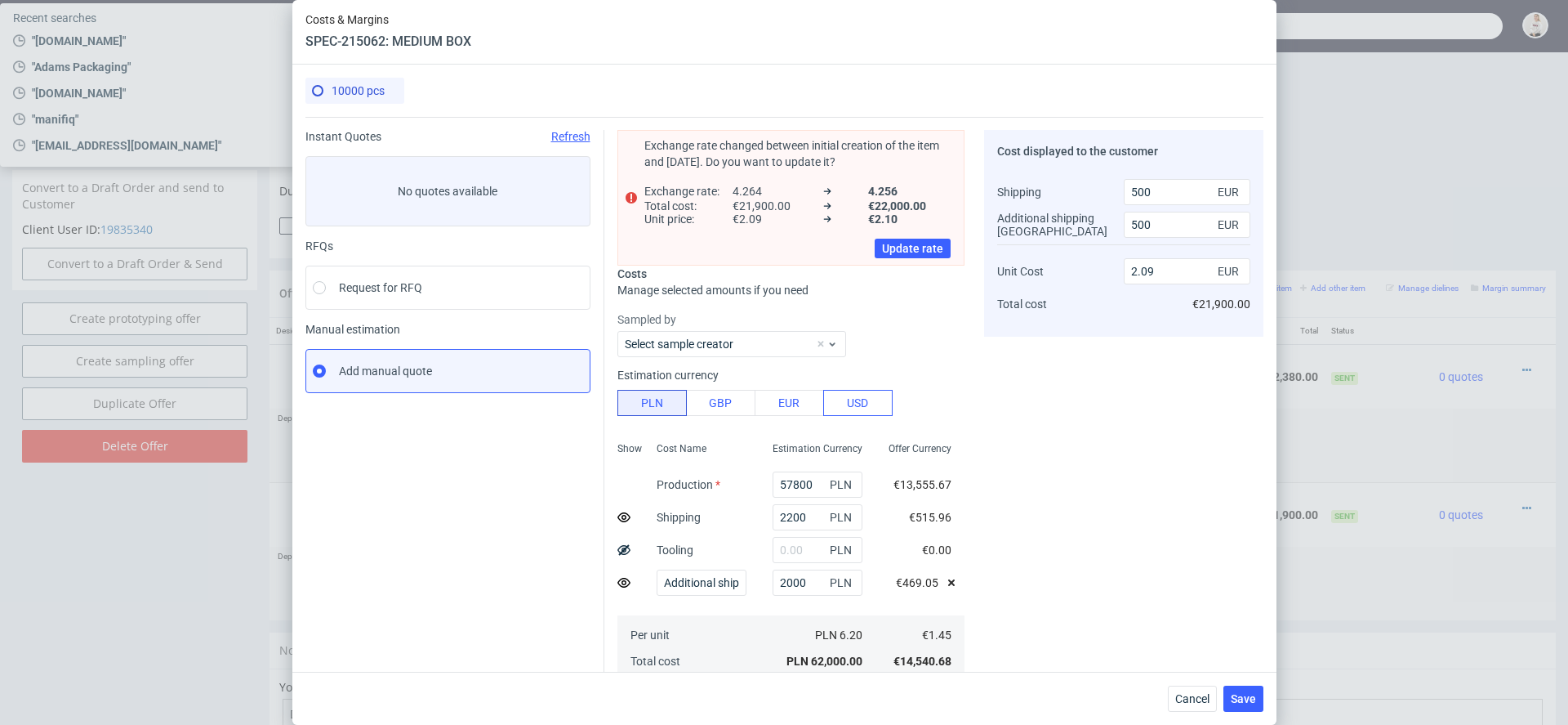
scroll to position [0, 0]
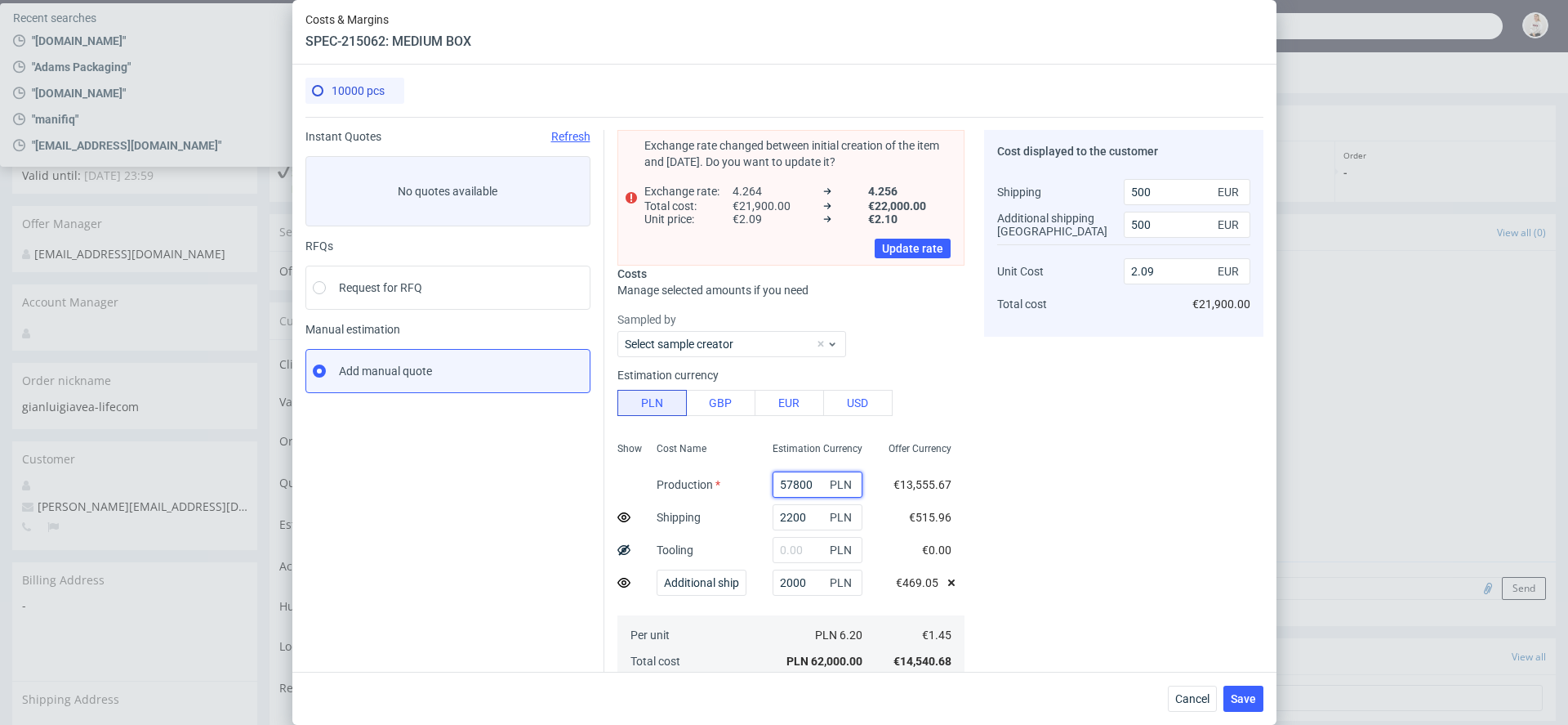
drag, startPoint x: 815, startPoint y: 481, endPoint x: 684, endPoint y: 481, distance: 131.0
click at [698, 481] on div "Show Cost Name Production Shipping Tooling Additional shipping UK Per unit Tota…" at bounding box center [790, 559] width 347 height 249
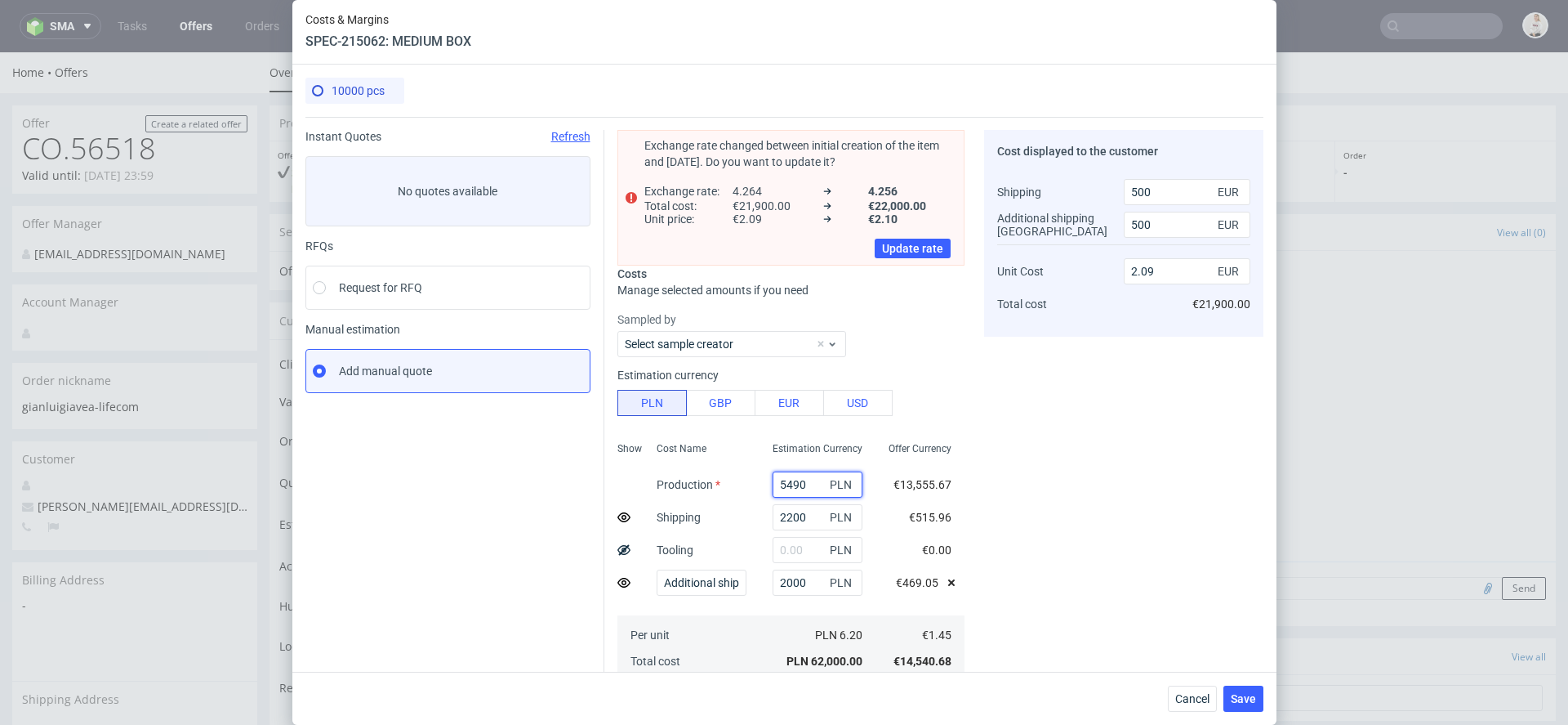
type input "54900"
type input "1.99"
type input "54900"
click at [1001, 564] on div "Cost displayed to the customer Shipping Additional shipping UK Unit Cost Total …" at bounding box center [1123, 527] width 279 height 795
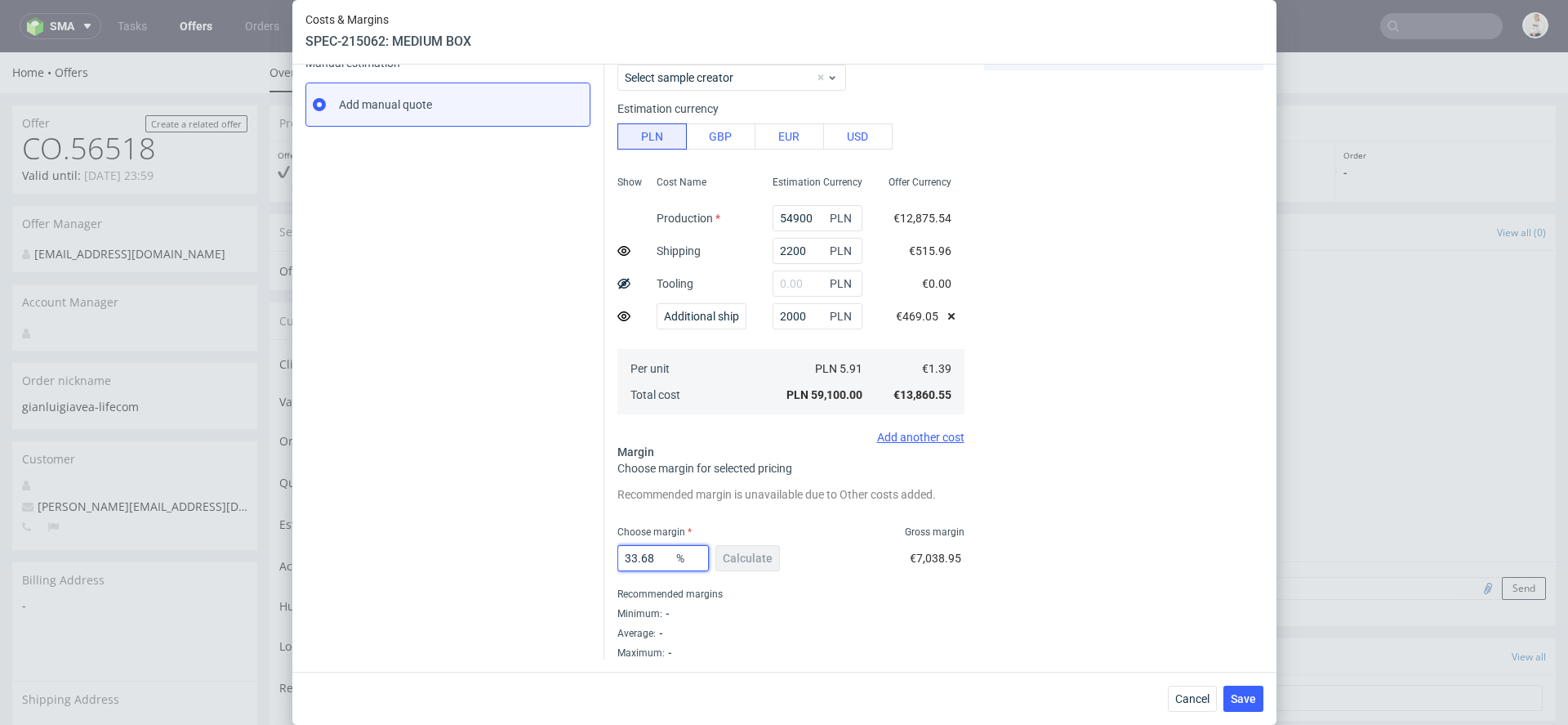
click at [647, 560] on input "33.68" at bounding box center [663, 558] width 92 height 26
drag, startPoint x: 643, startPoint y: 560, endPoint x: 559, endPoint y: 560, distance: 84.0
click at [567, 560] on div "Instant Quotes Refresh No quotes available RFQs Request for RFQ Manual estimati…" at bounding box center [784, 254] width 958 height 808
type input "35"
type input "2.03"
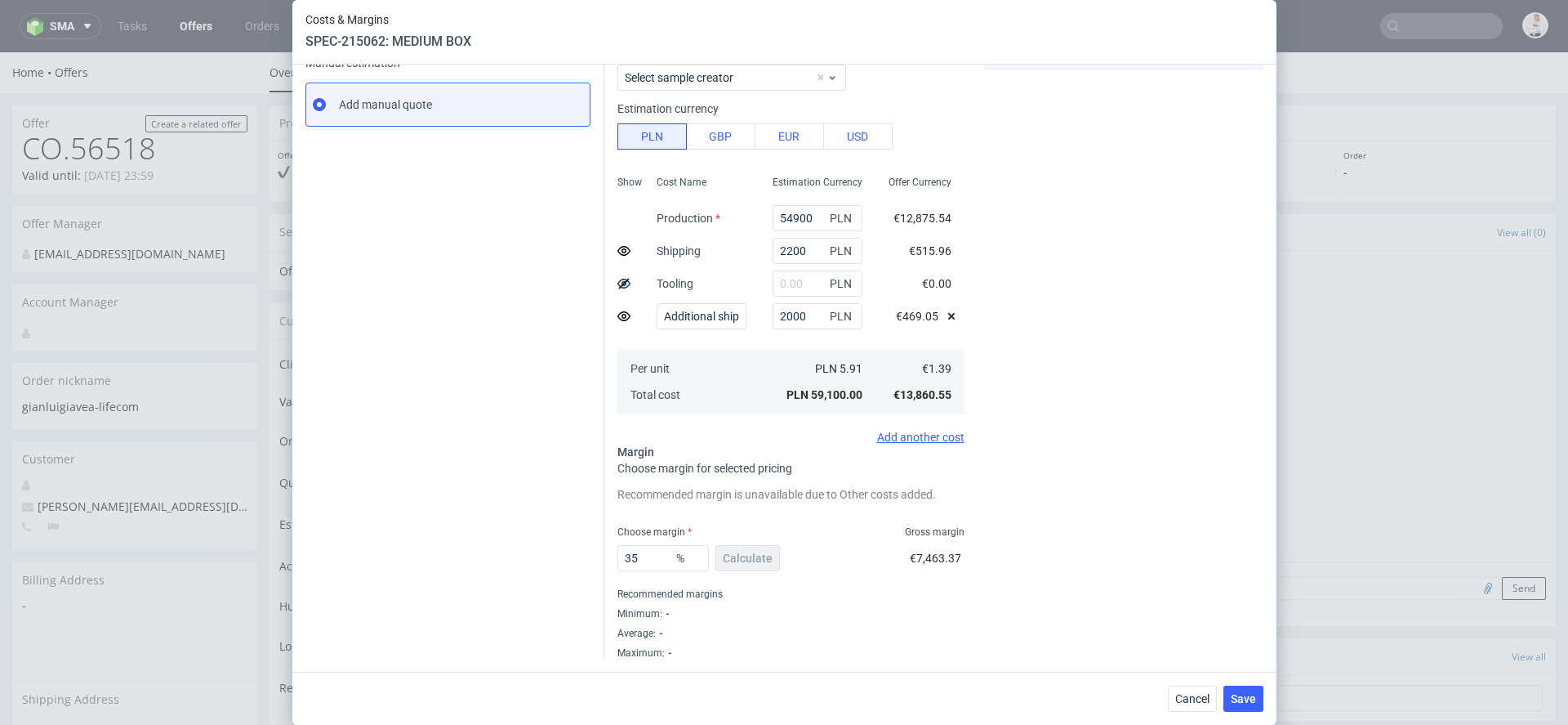
click at [1114, 449] on div "Cost displayed to the customer Shipping Additional shipping UK Unit Cost Total …" at bounding box center [1123, 261] width 279 height 795
click at [653, 563] on input "35" at bounding box center [663, 558] width 92 height 26
type input "37"
type input "2.1"
type input "36"
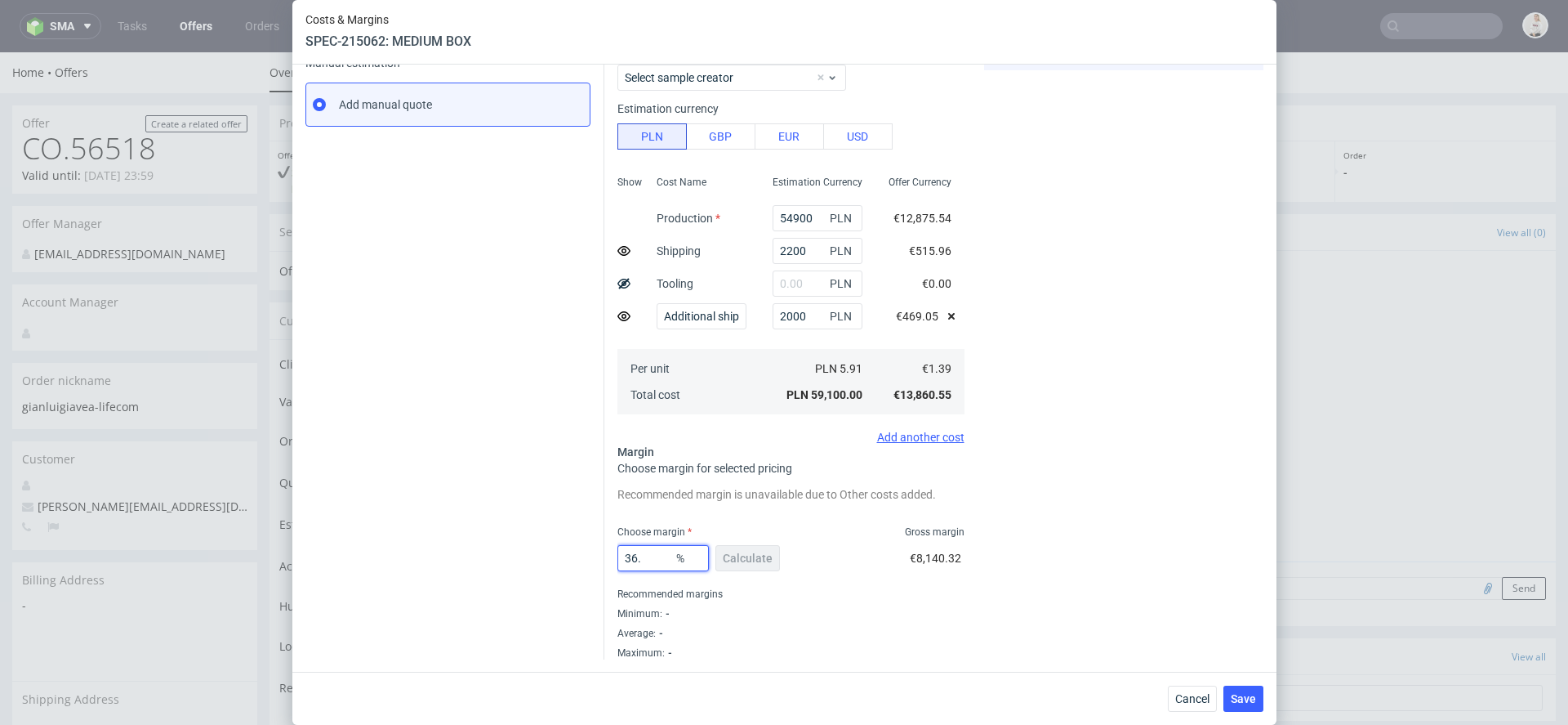
type input "2.07"
type input "369"
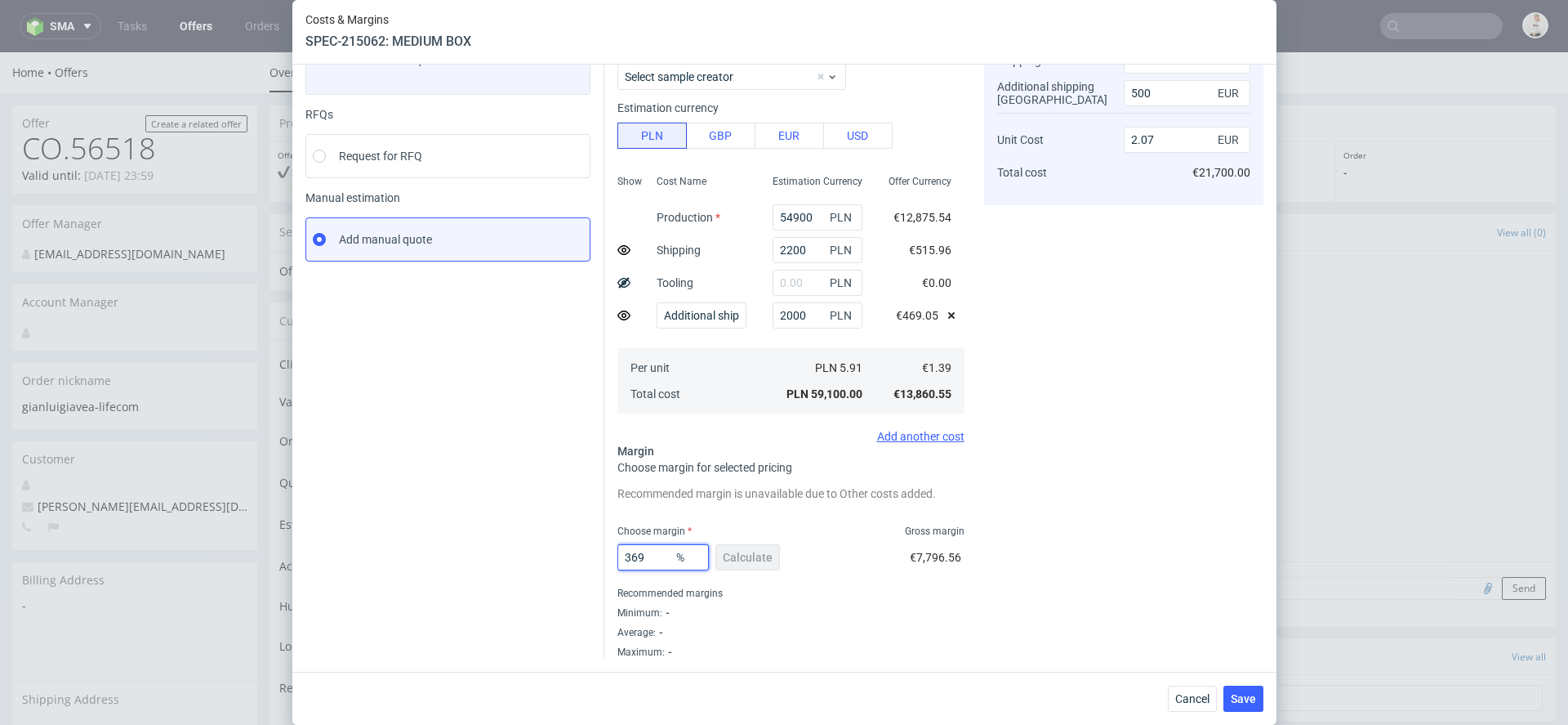
scroll to position [130, 0]
type input "-0.61"
click at [635, 559] on input "369" at bounding box center [663, 558] width 92 height 26
type input "36.9"
type input "2.1"
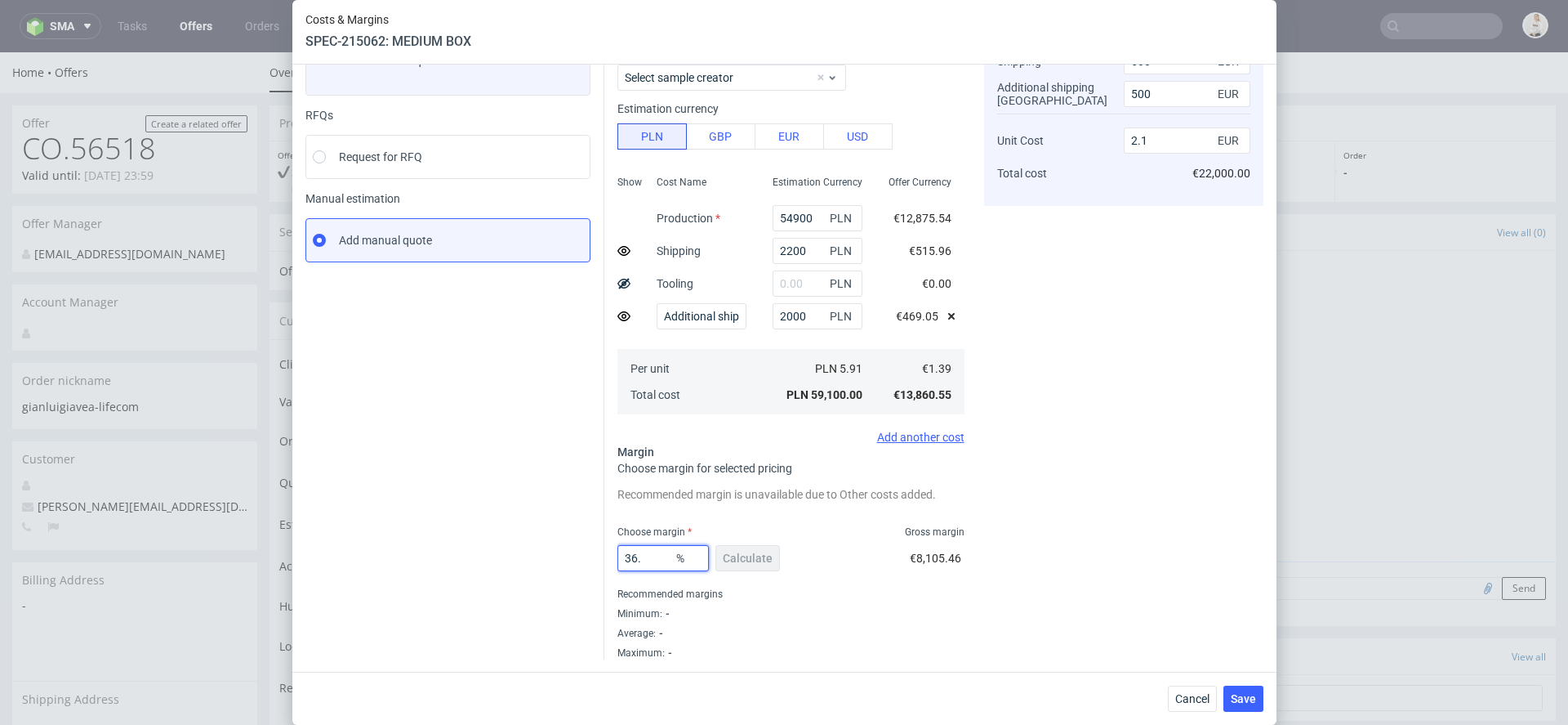
type input "36.8"
type input "2.09"
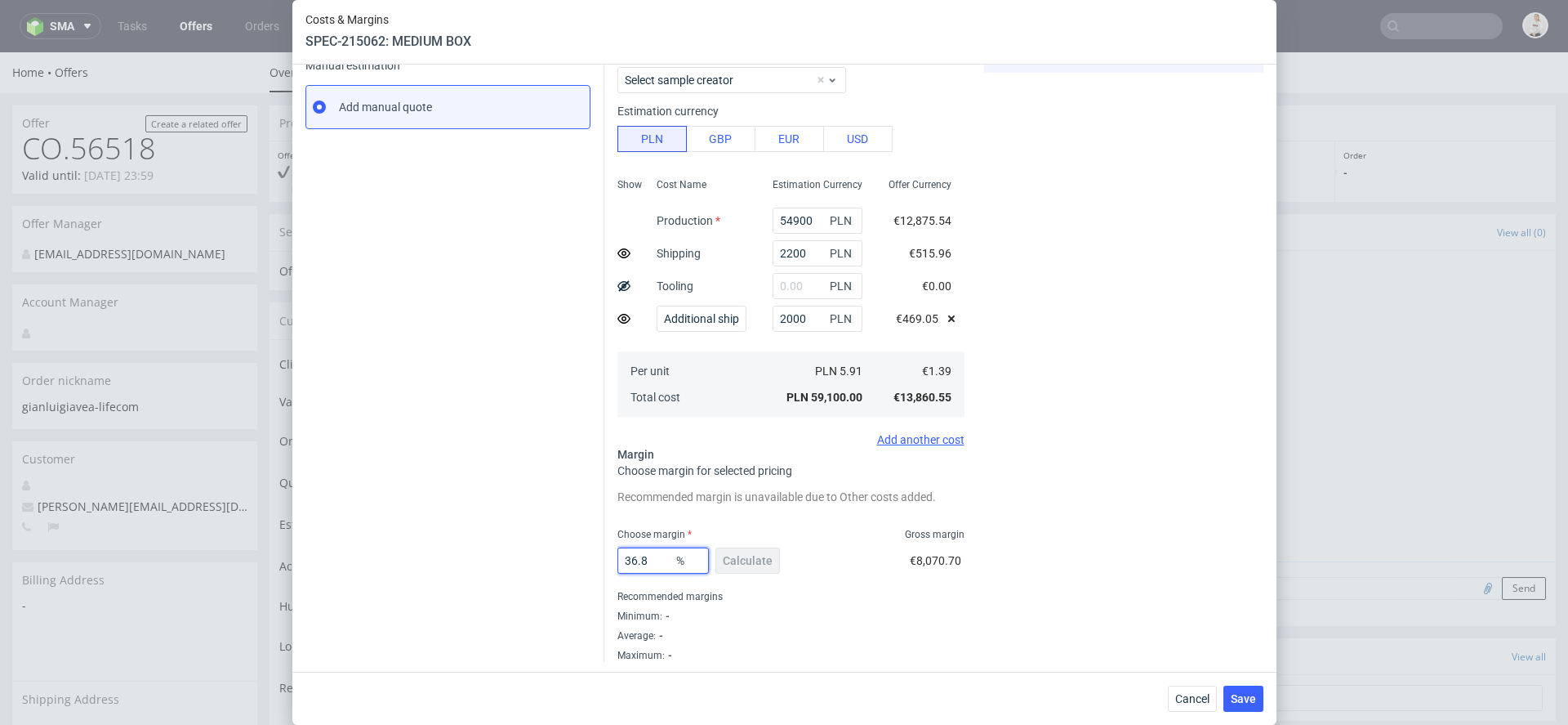
scroll to position [266, 0]
type input "36.8"
click at [1245, 695] on span "Save" at bounding box center [1243, 698] width 25 height 11
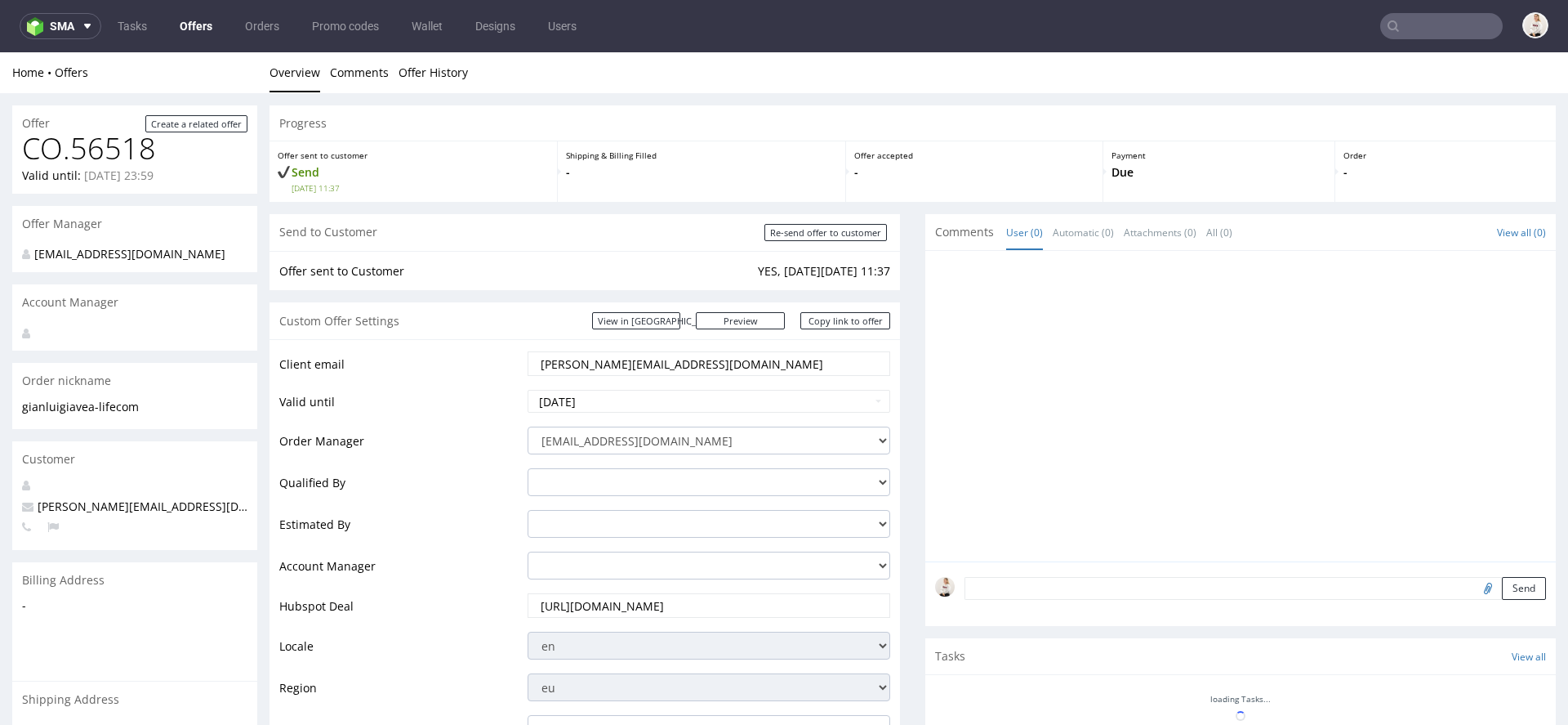
scroll to position [0, 0]
click at [835, 322] on link "Copy link to offer" at bounding box center [845, 320] width 90 height 18
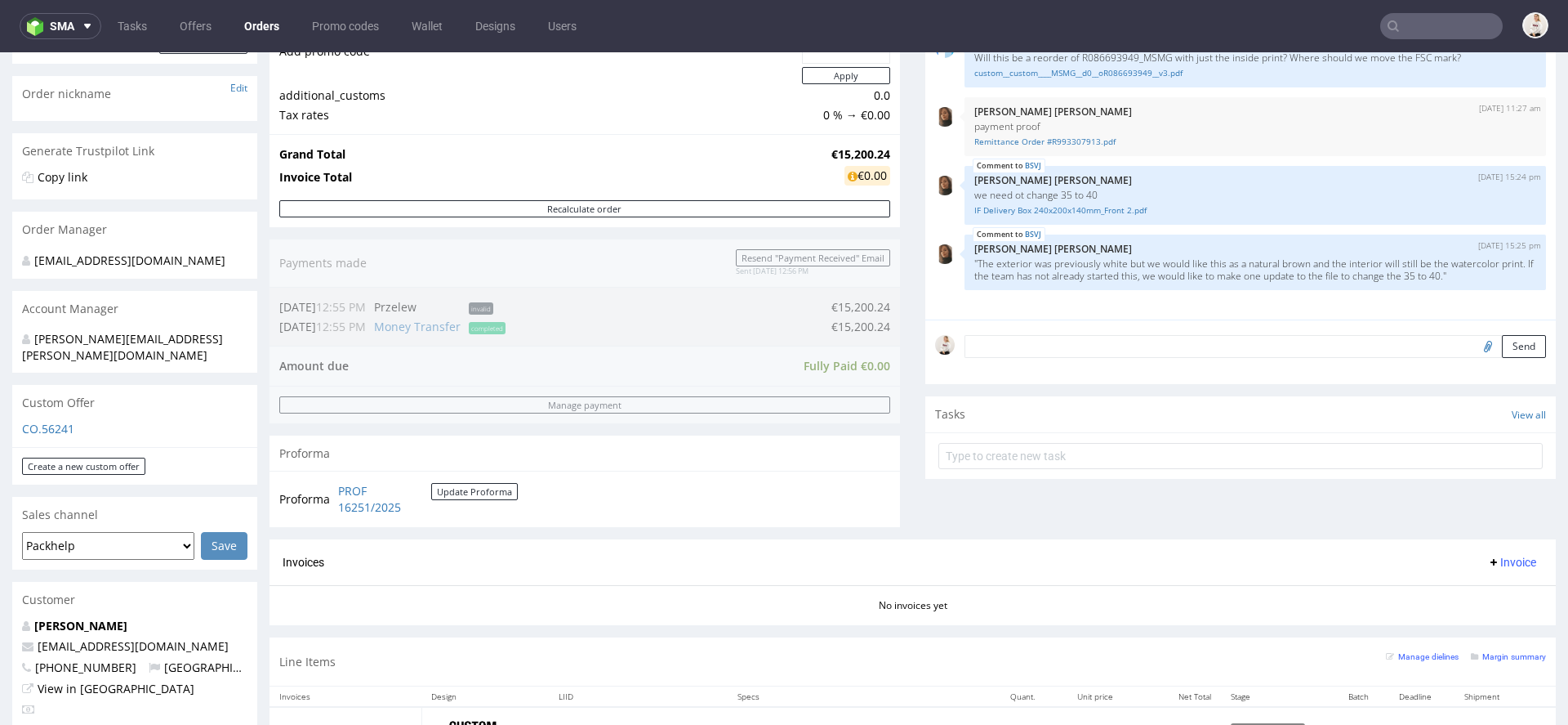
scroll to position [245, 0]
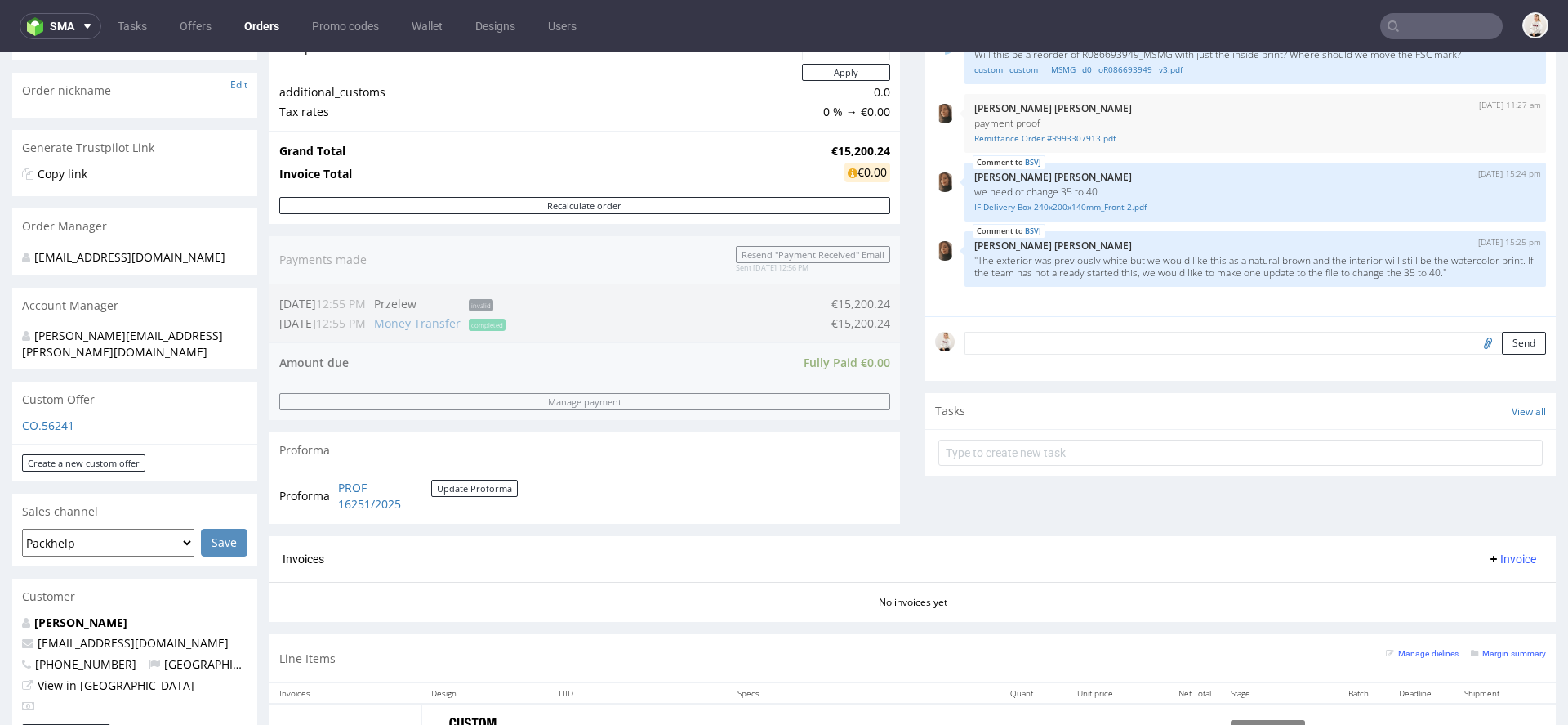
drag, startPoint x: 212, startPoint y: 630, endPoint x: 18, endPoint y: 628, distance: 194.0
click at [18, 628] on div "Forte Irene iforte@ireneforteskincare.com +447867978002 United Kingdom View in …" at bounding box center [134, 669] width 245 height 109
copy span "iforte@ireneforteskincare.com"
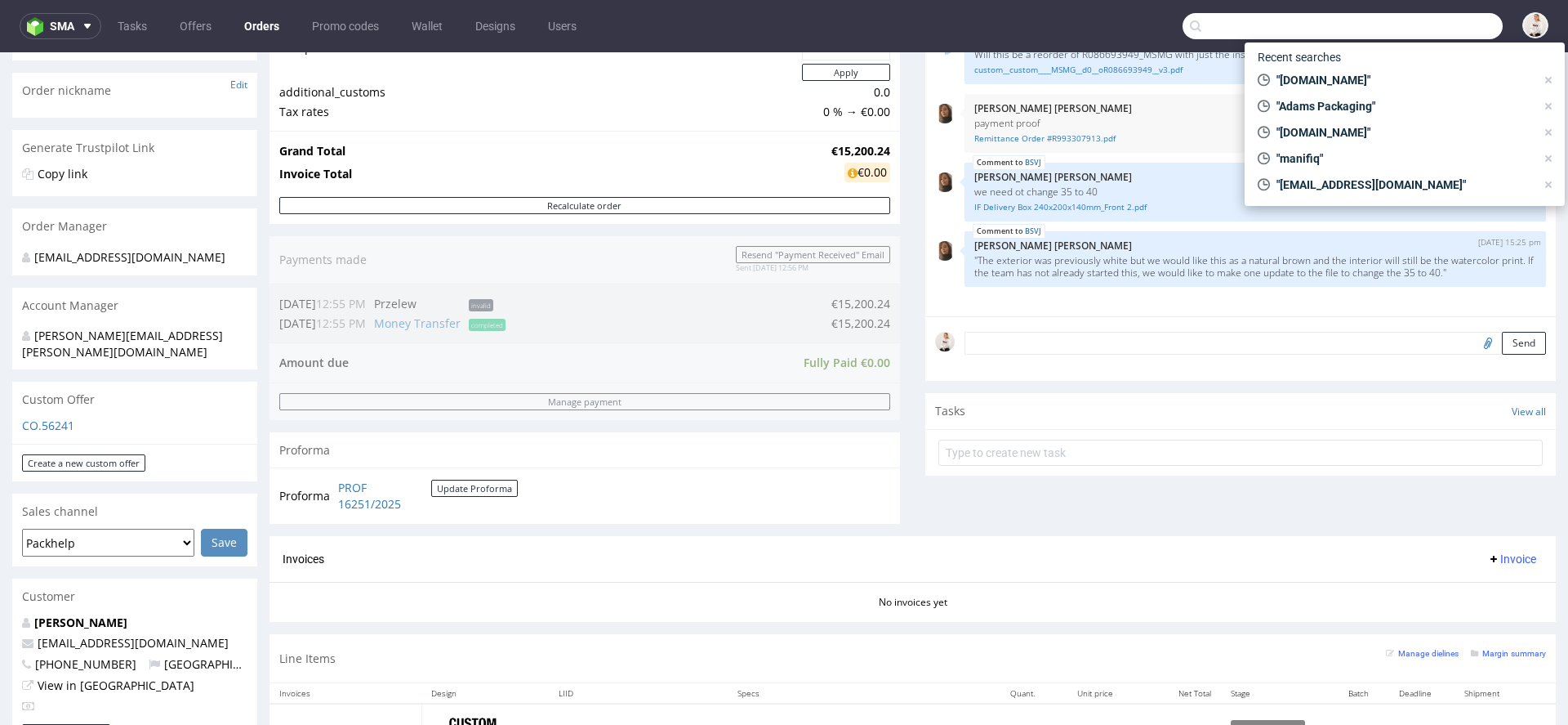
click at [1405, 31] on input "text" at bounding box center [1342, 26] width 320 height 26
paste input "iforte@ireneforteskincare.com"
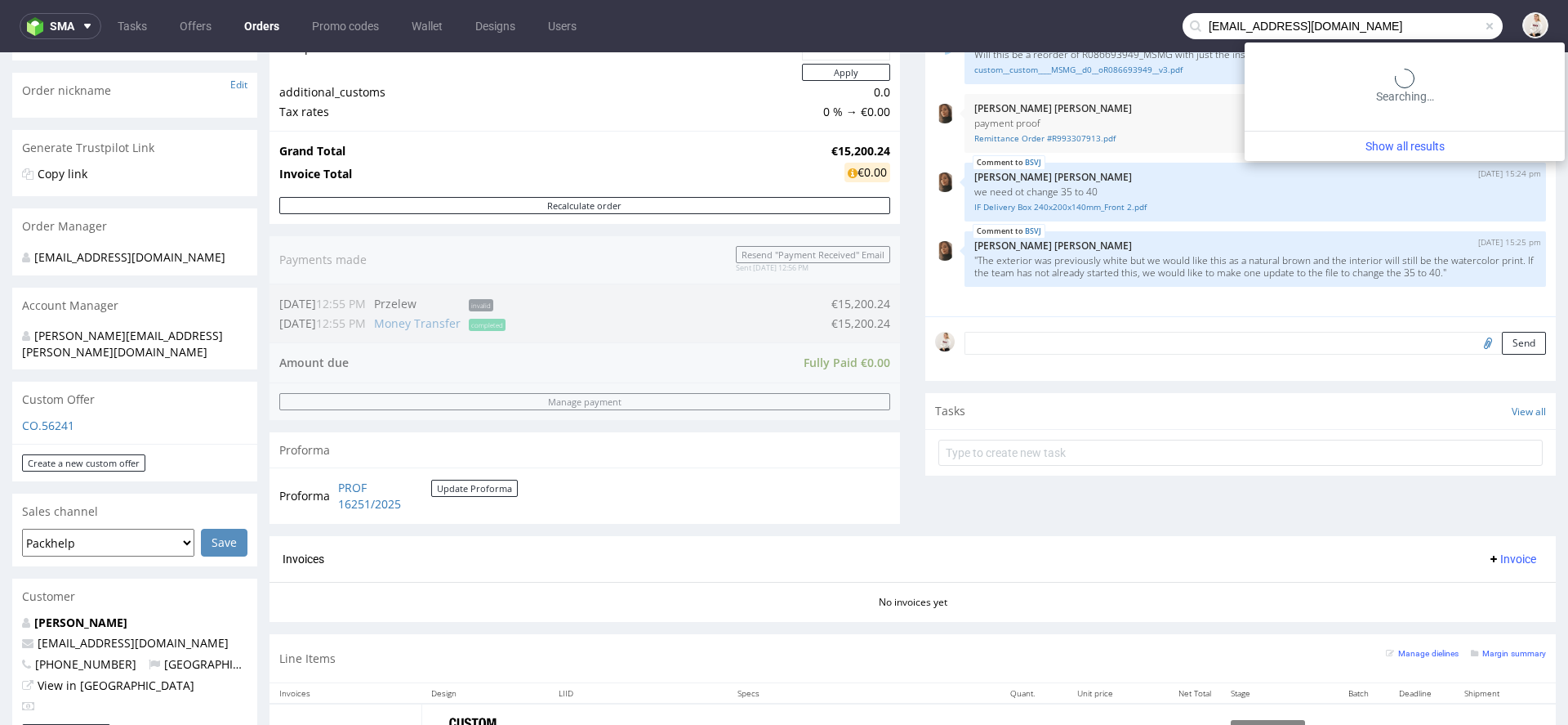
type input "[EMAIL_ADDRESS][DOMAIN_NAME]"
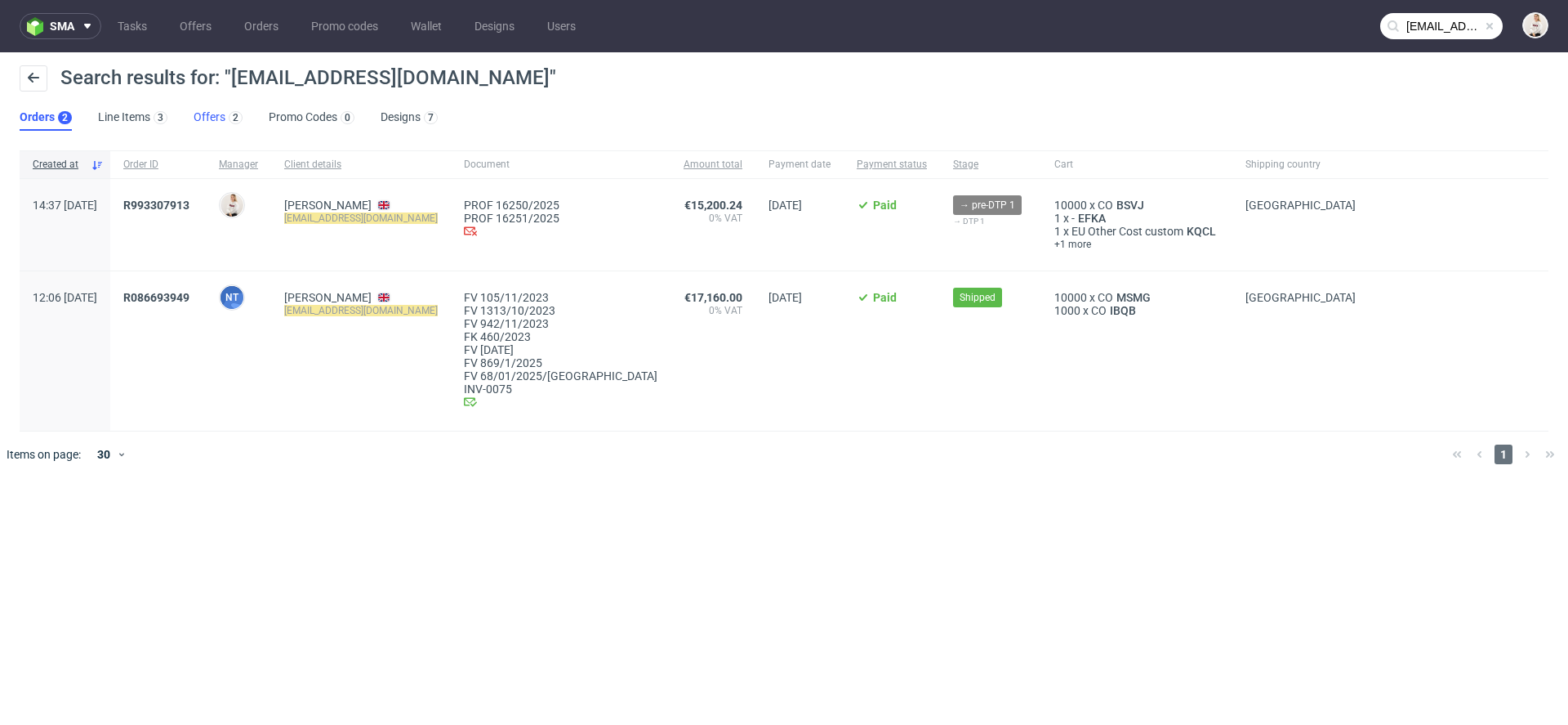
click at [218, 117] on link "Offers 2" at bounding box center [217, 117] width 49 height 26
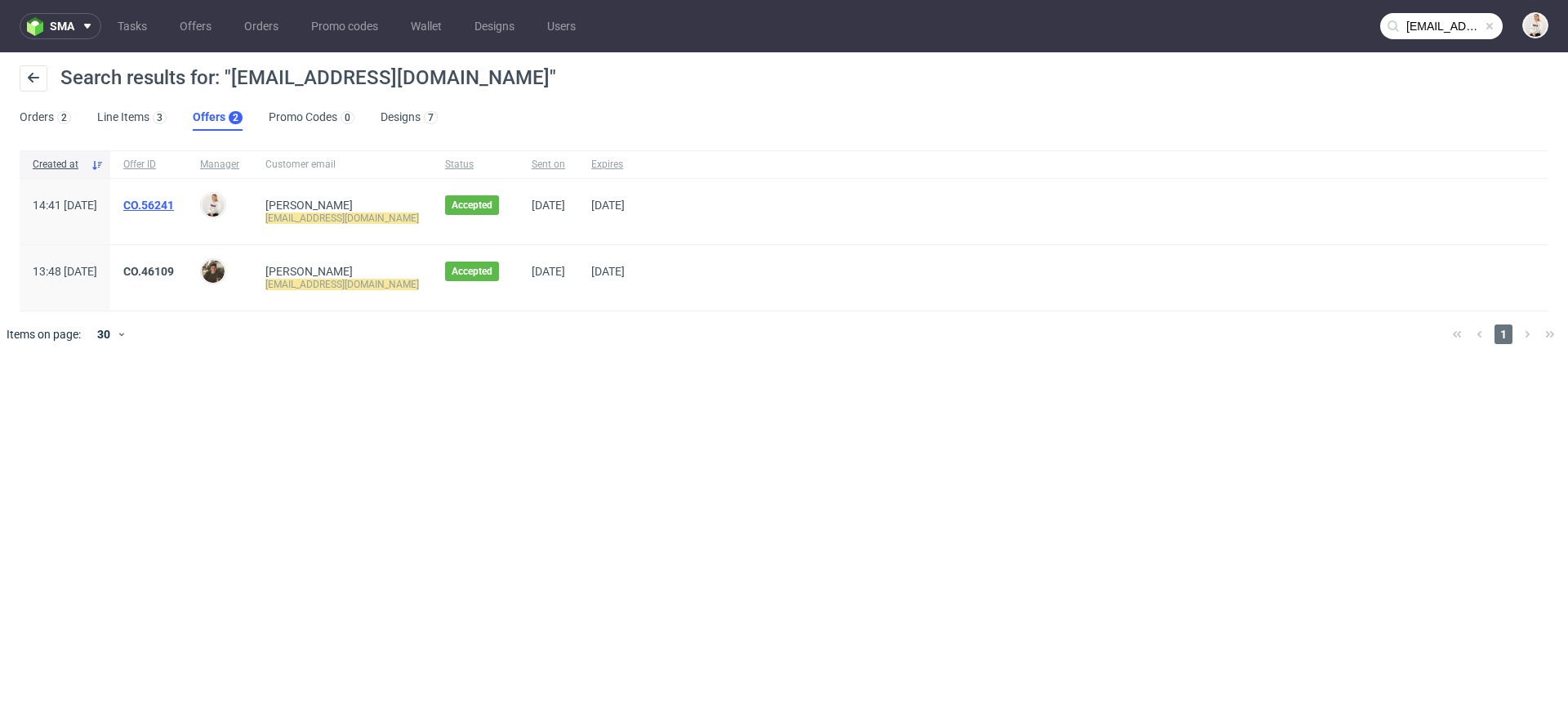
click at [174, 205] on link "CO.56241" at bounding box center [148, 205] width 51 height 13
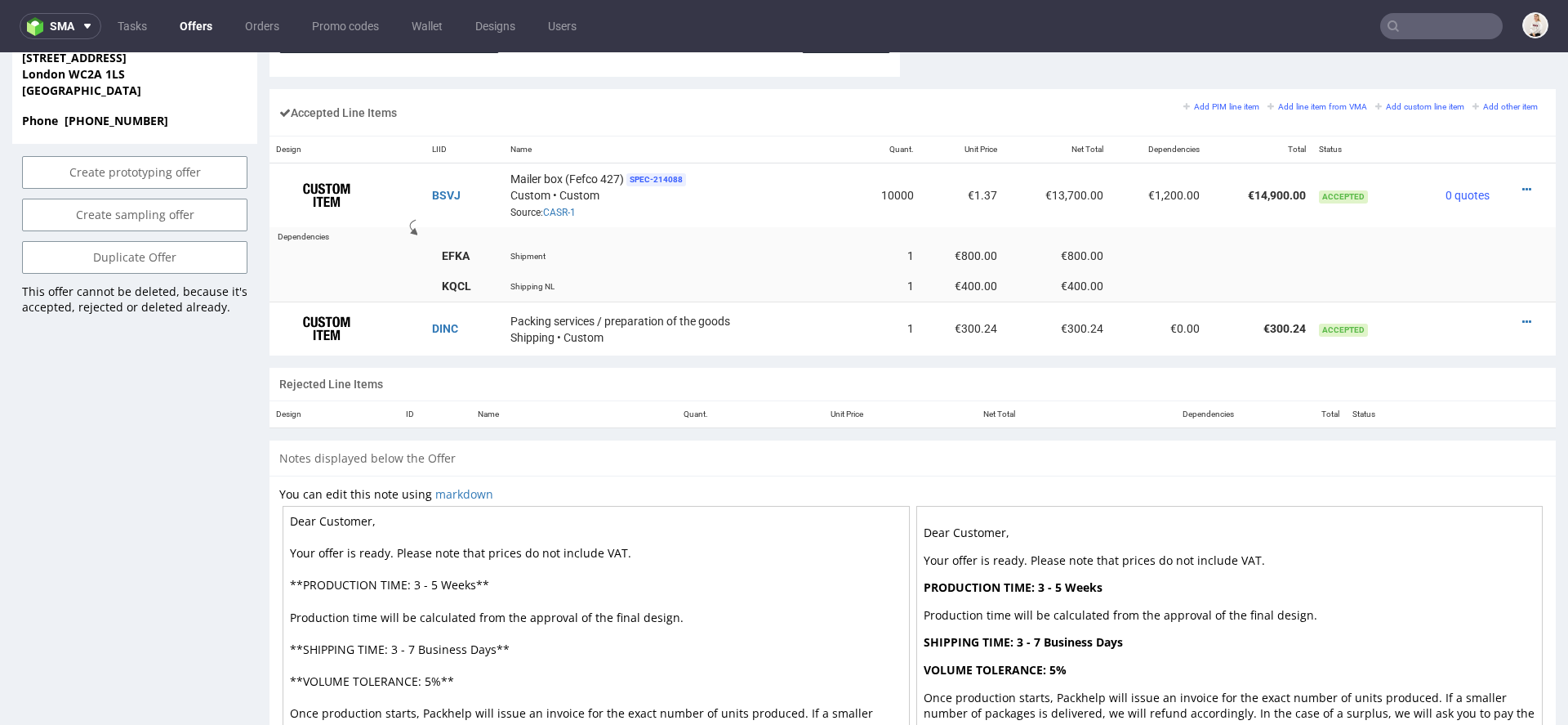
scroll to position [983, 0]
click at [562, 208] on link "CASR-1" at bounding box center [558, 212] width 32 height 11
click at [1523, 183] on icon at bounding box center [1527, 189] width 9 height 11
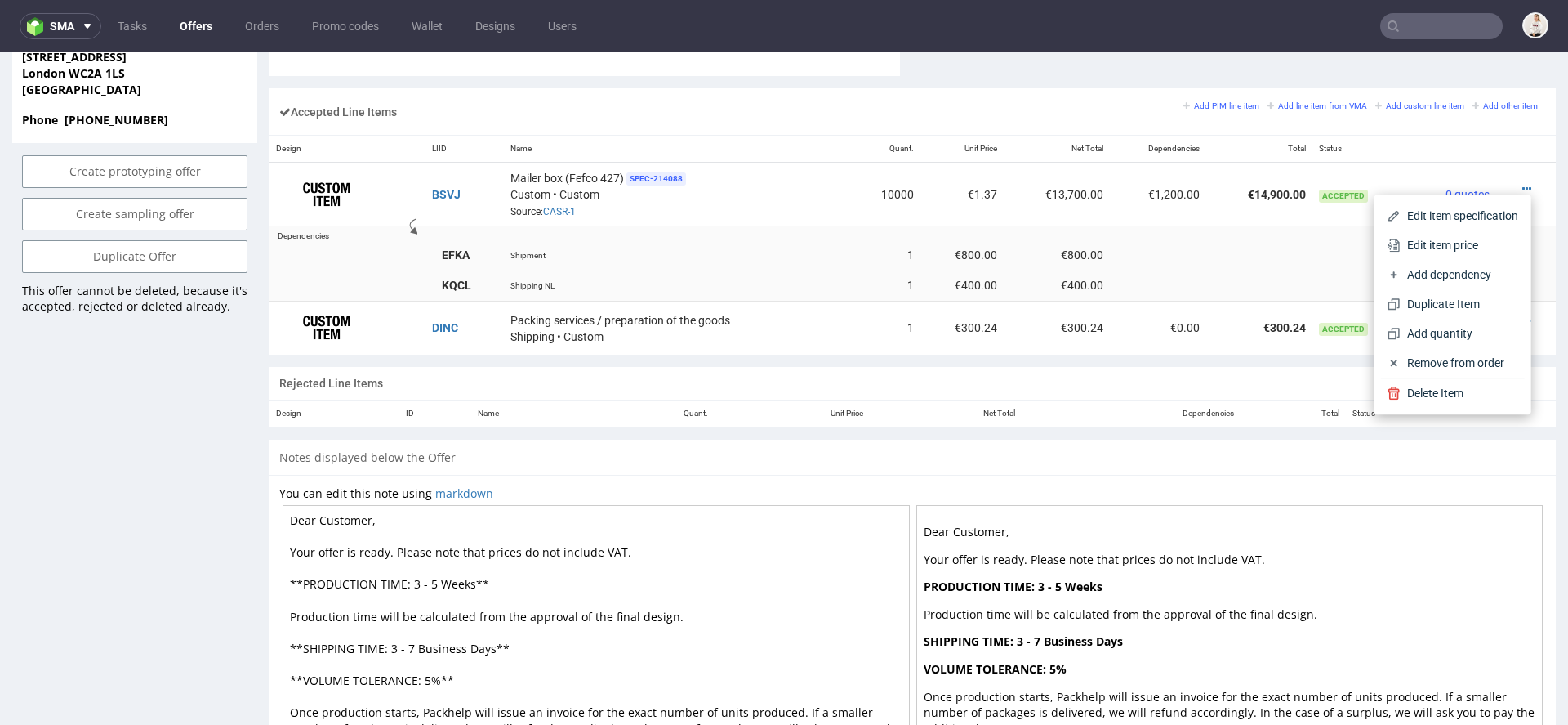
click at [1362, 155] on th "Status" at bounding box center [1362, 149] width 98 height 27
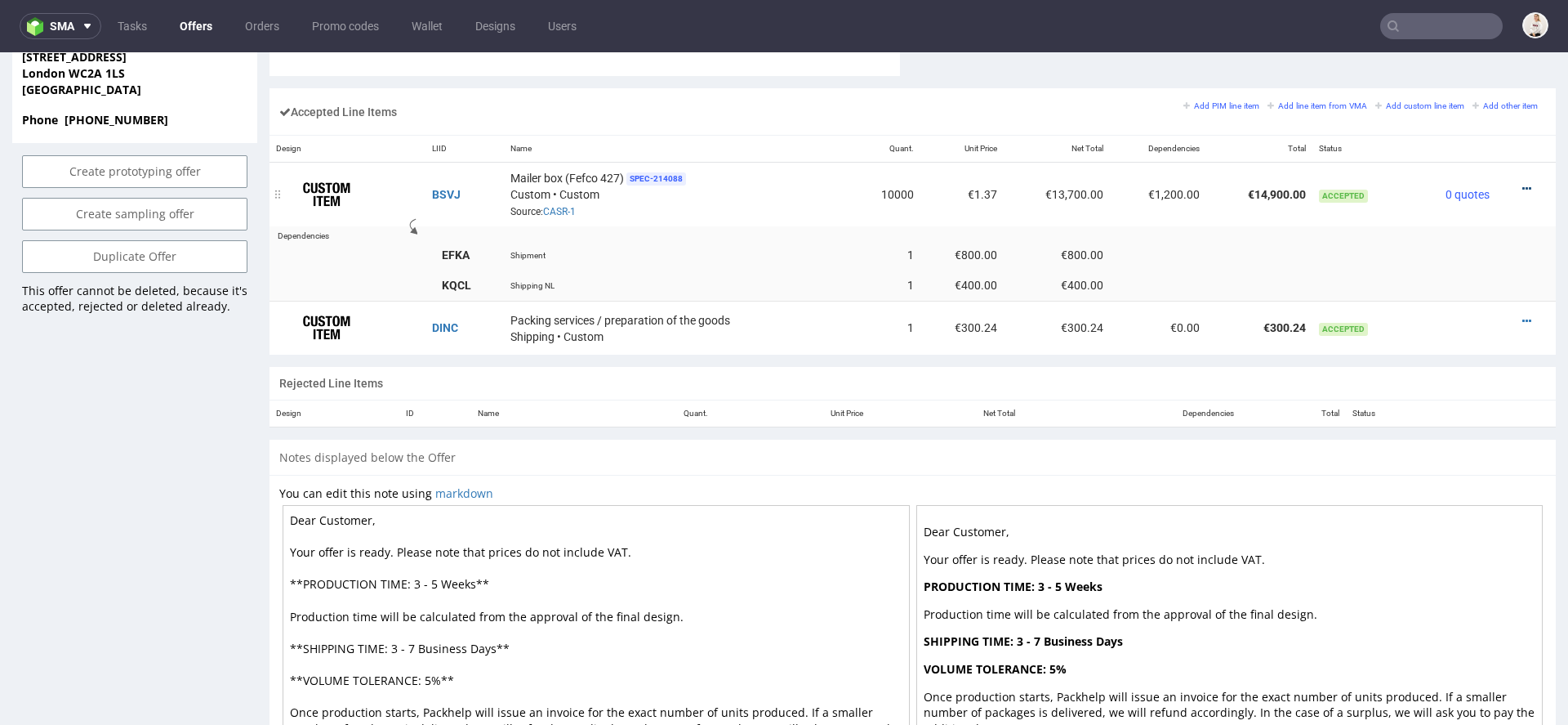
click at [1523, 183] on icon at bounding box center [1527, 189] width 9 height 11
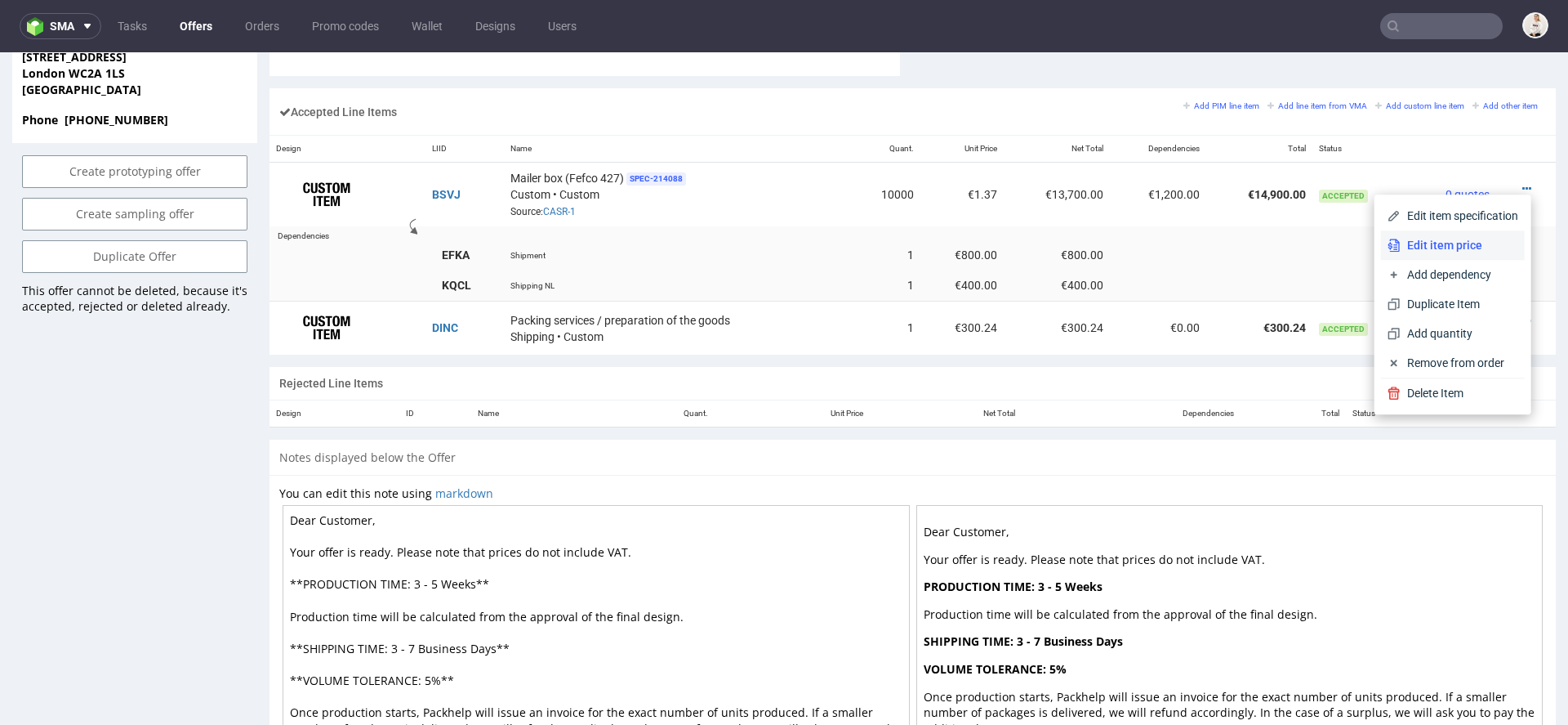
click at [1452, 241] on span "Edit item price" at bounding box center [1459, 245] width 117 height 17
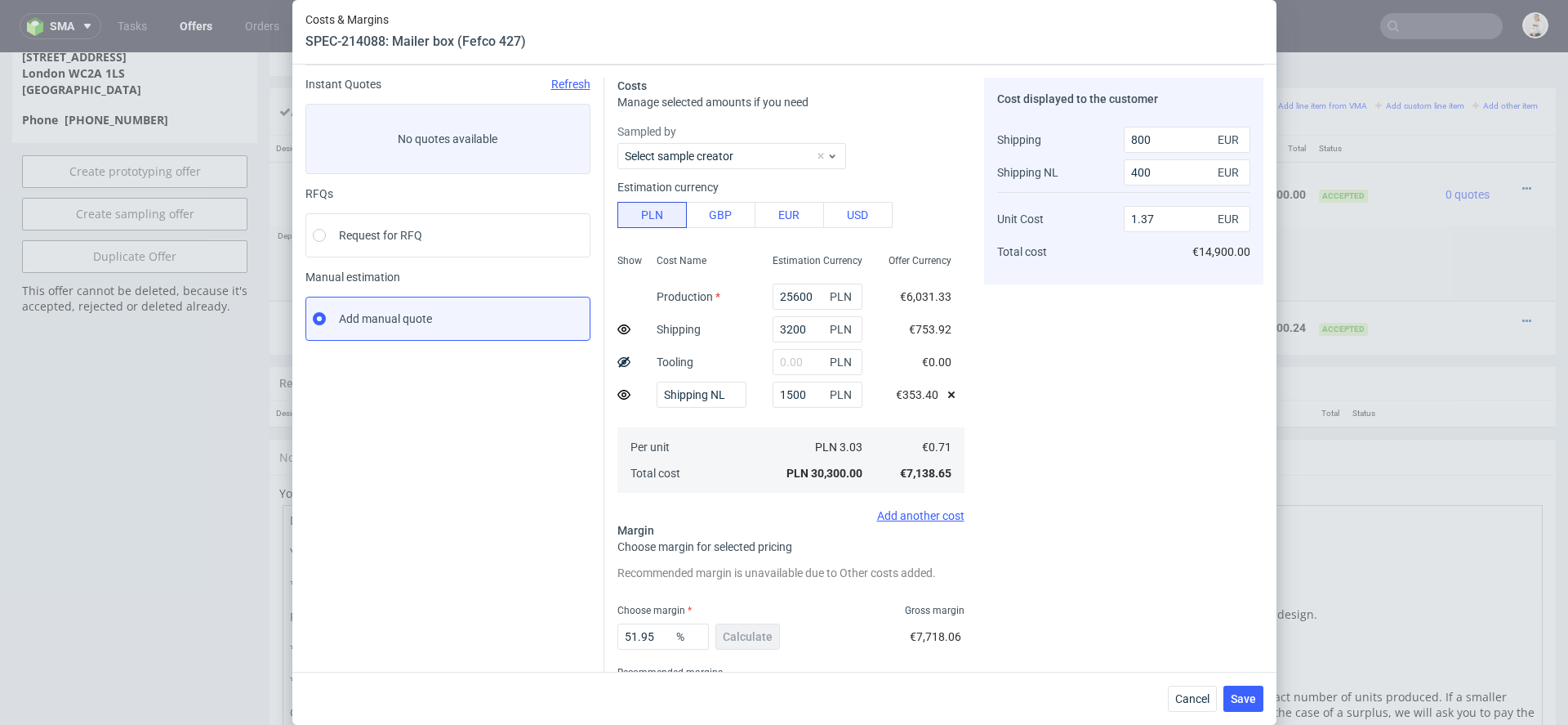
scroll to position [4, 0]
click at [1053, 457] on div "Cost displayed to the customer Shipping Shipping NL Unit Cost Total cost 800 EU…" at bounding box center [1123, 408] width 279 height 660
click at [790, 304] on input "25600" at bounding box center [817, 297] width 90 height 26
paste input "405"
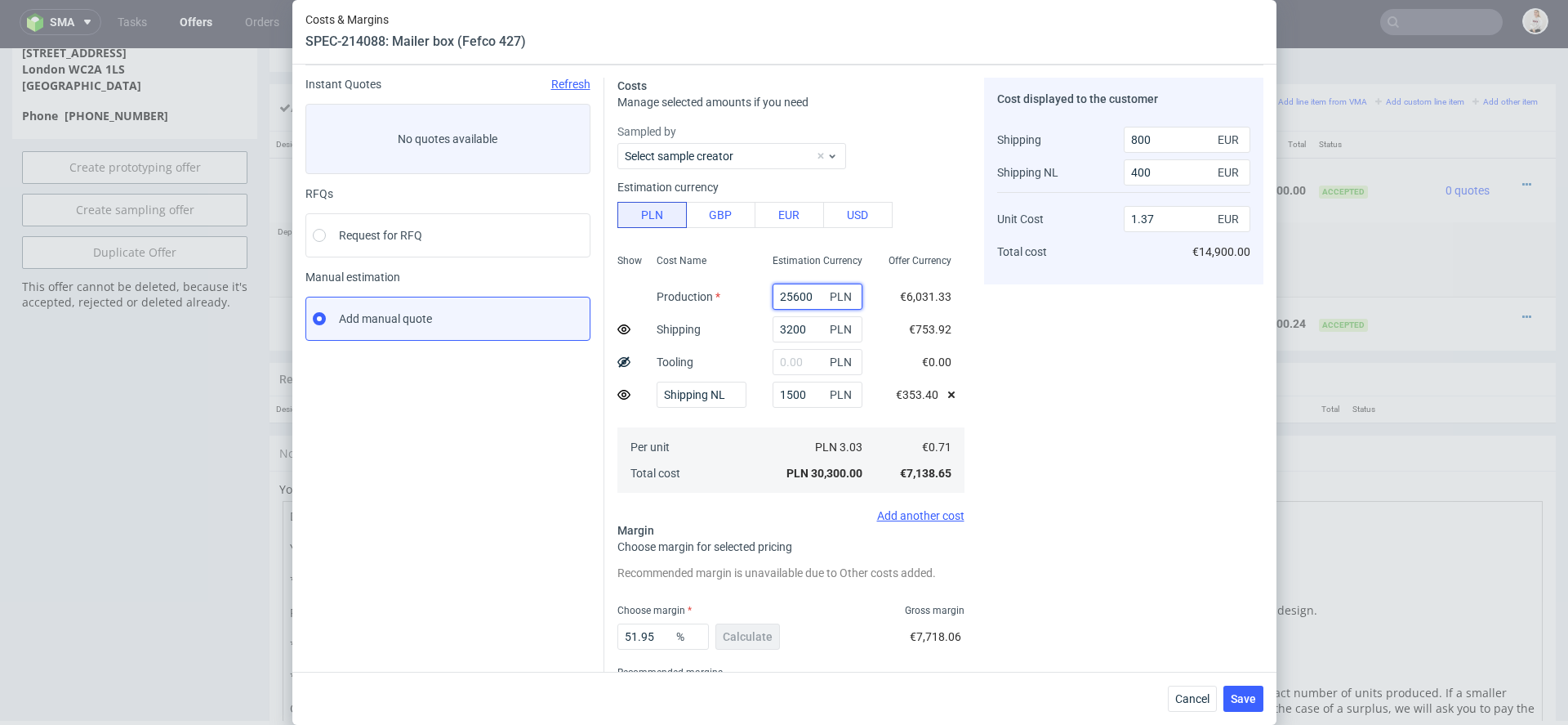
type input "40500"
type input "2.11"
type input "40500"
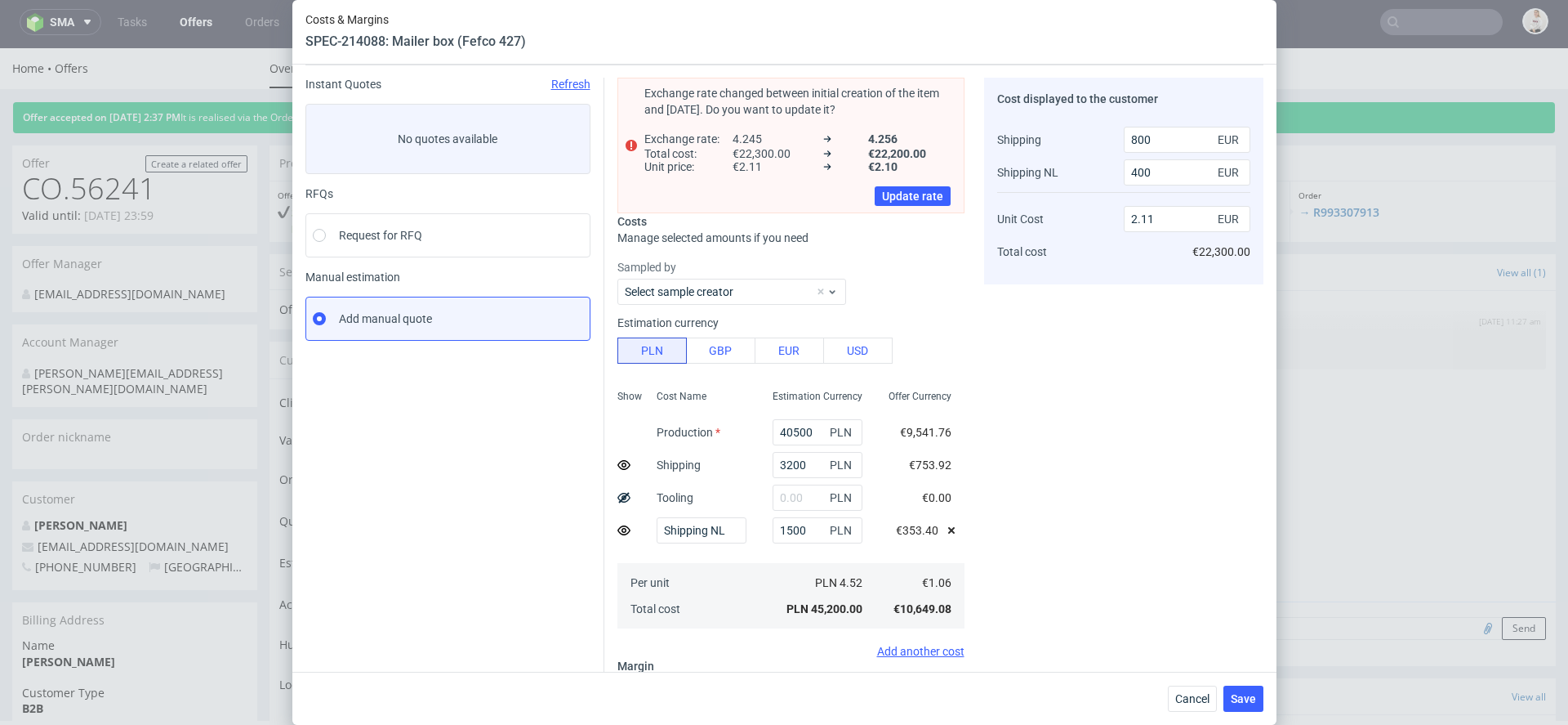
scroll to position [0, 0]
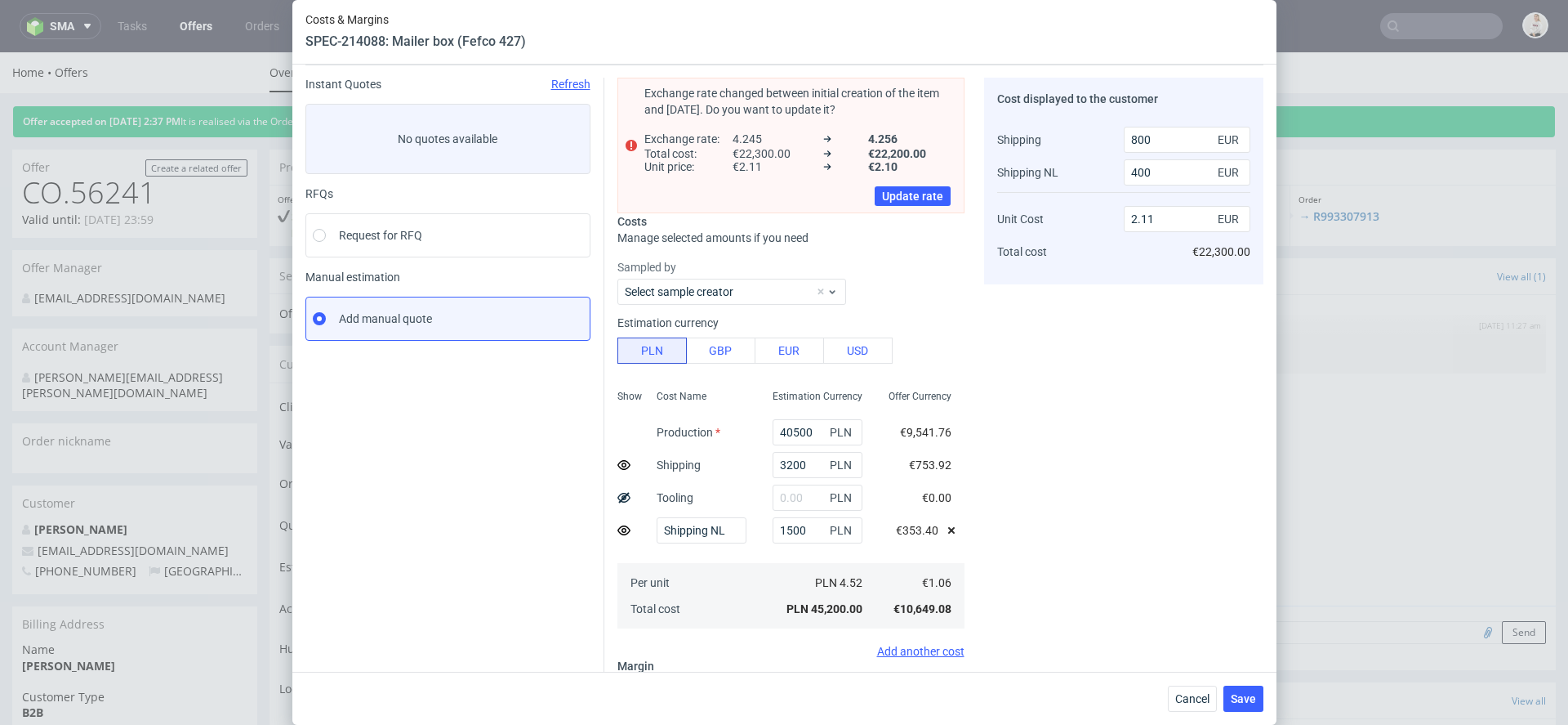
click at [1017, 421] on div "Cost displayed to the customer Shipping Shipping NL Unit Cost Total cost 800 EU…" at bounding box center [1123, 475] width 279 height 795
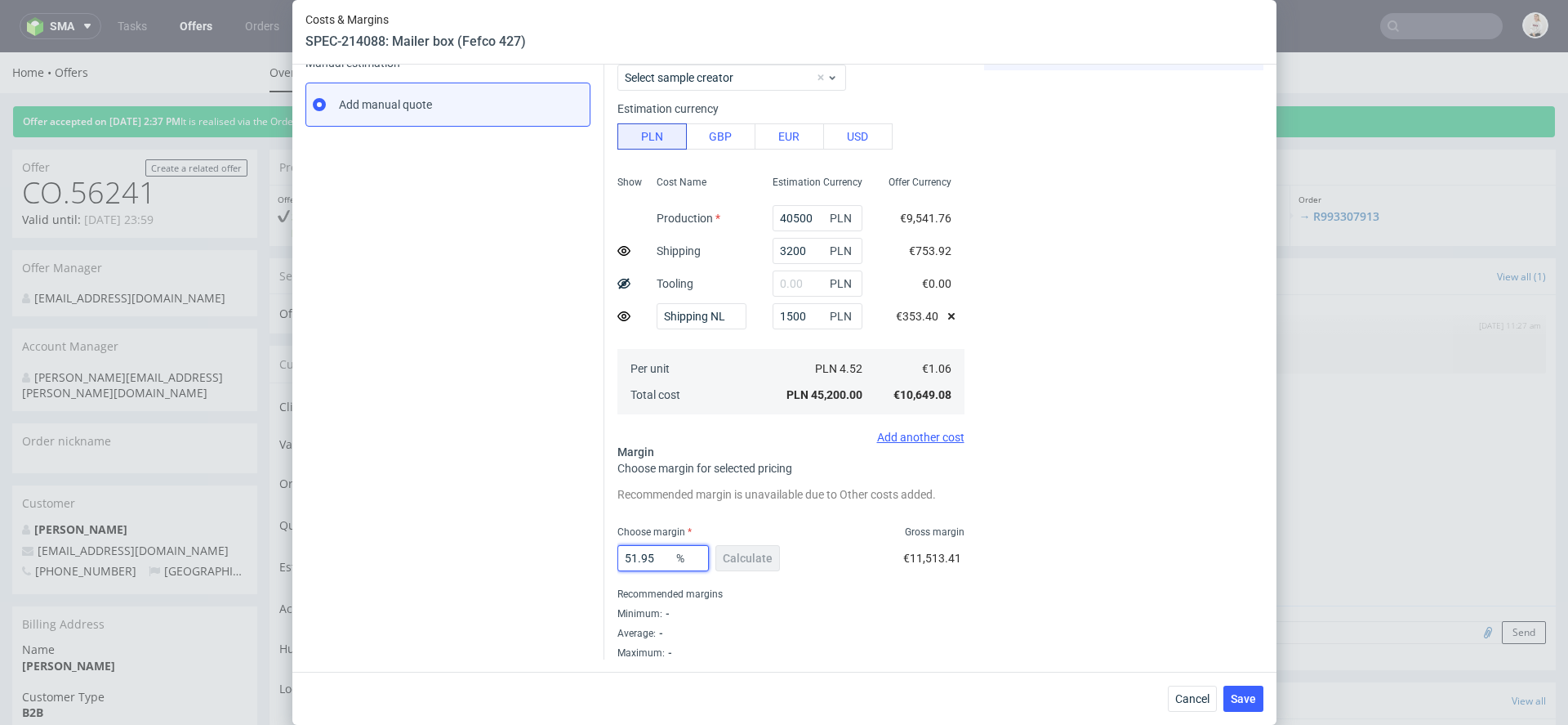
click at [670, 559] on input "51.95" at bounding box center [663, 558] width 92 height 26
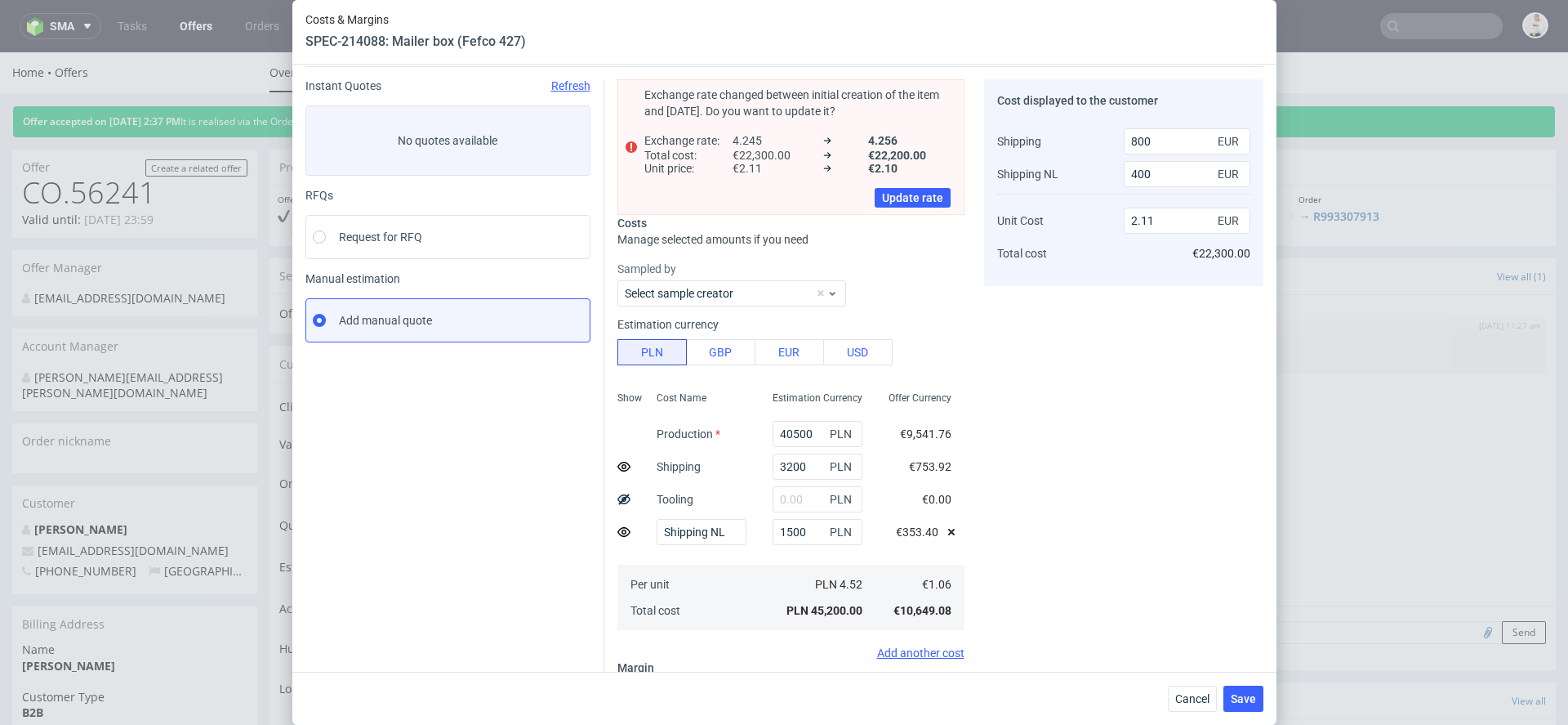
scroll to position [25, 0]
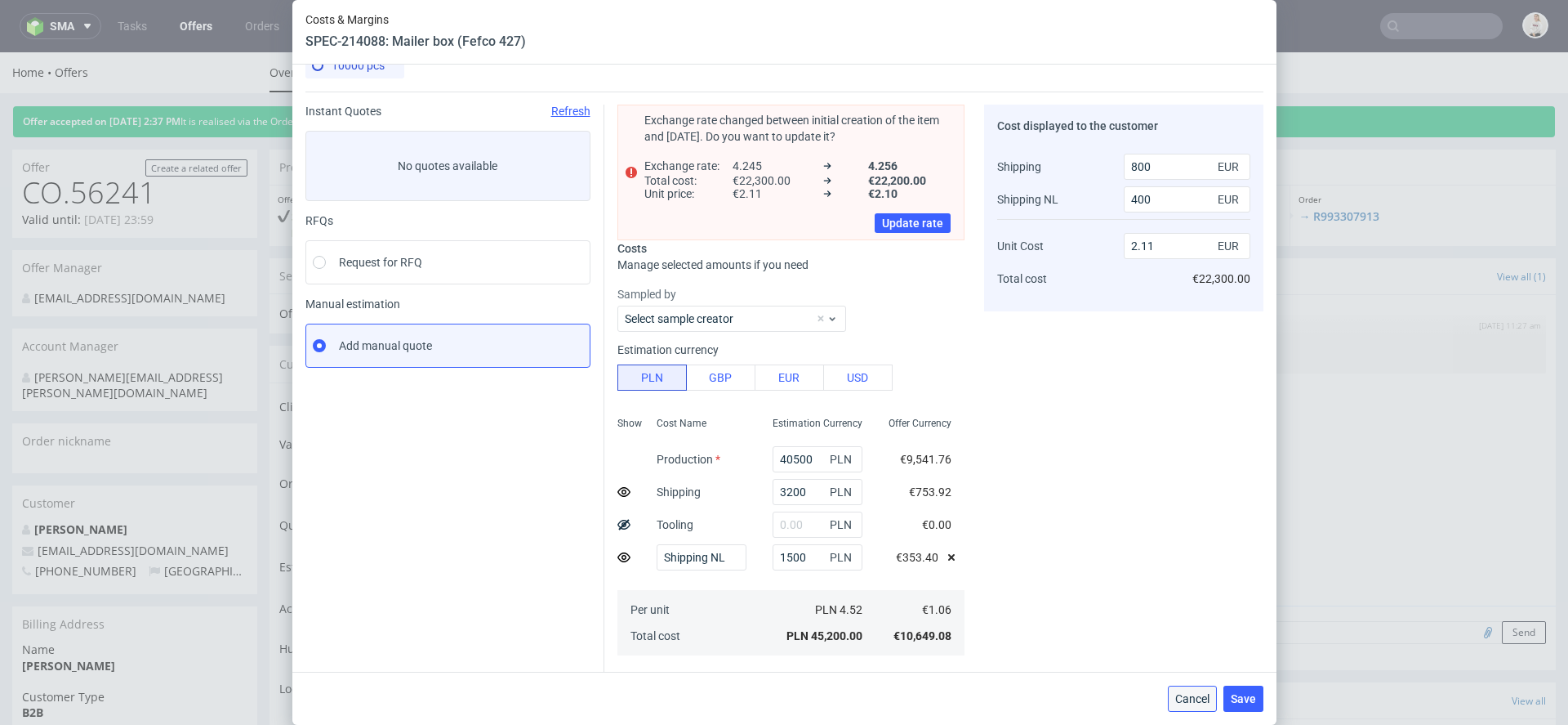
click at [1199, 696] on span "Cancel" at bounding box center [1192, 698] width 34 height 11
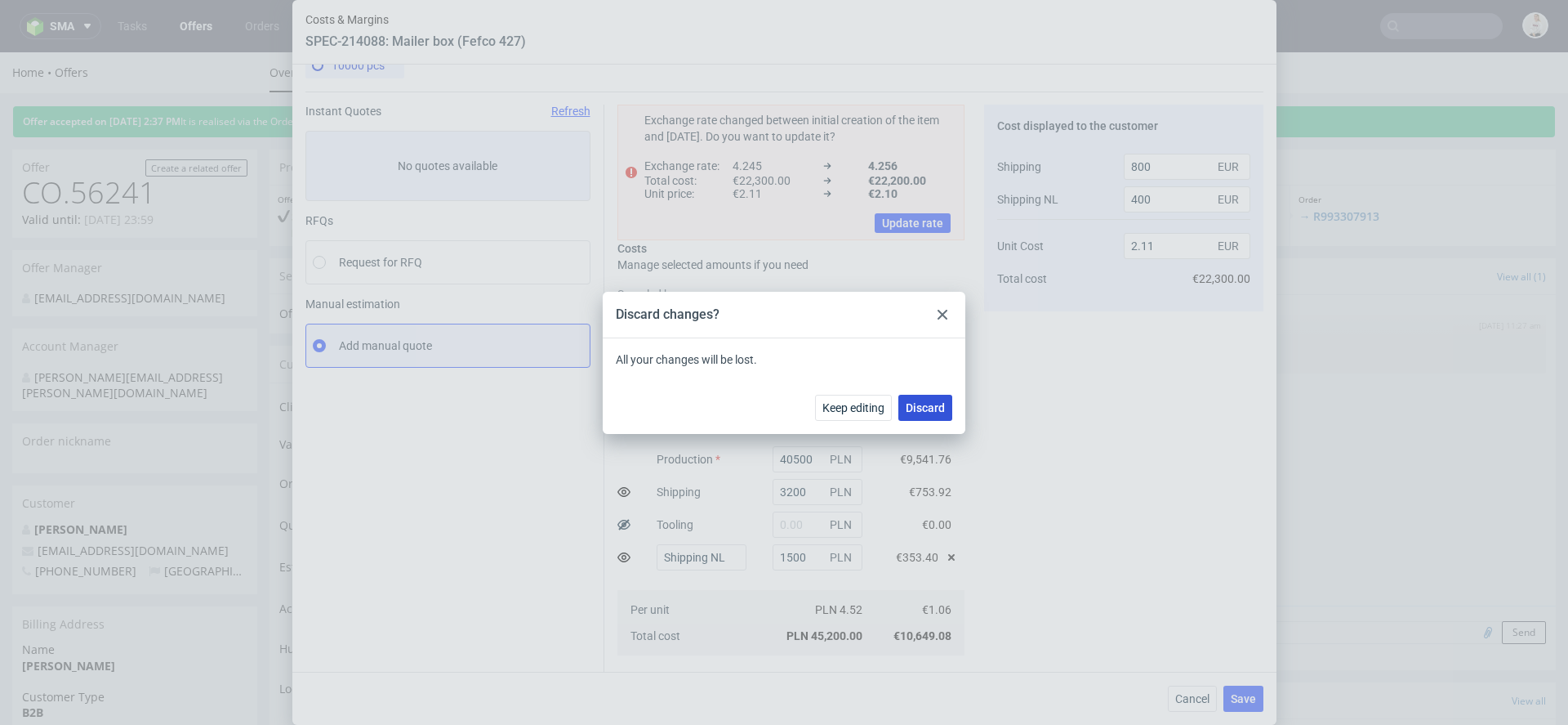
click at [916, 411] on span "Discard" at bounding box center [925, 408] width 39 height 11
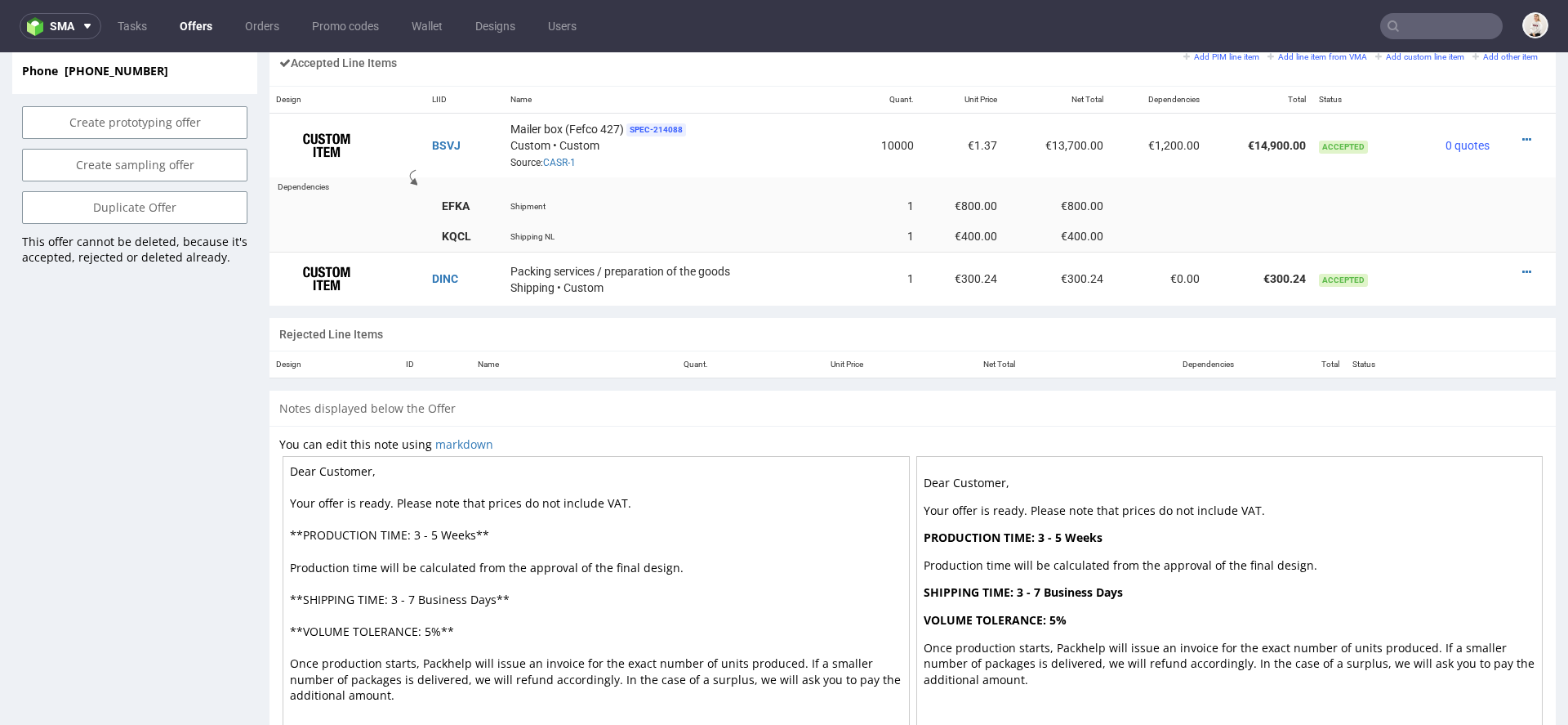
scroll to position [1029, 0]
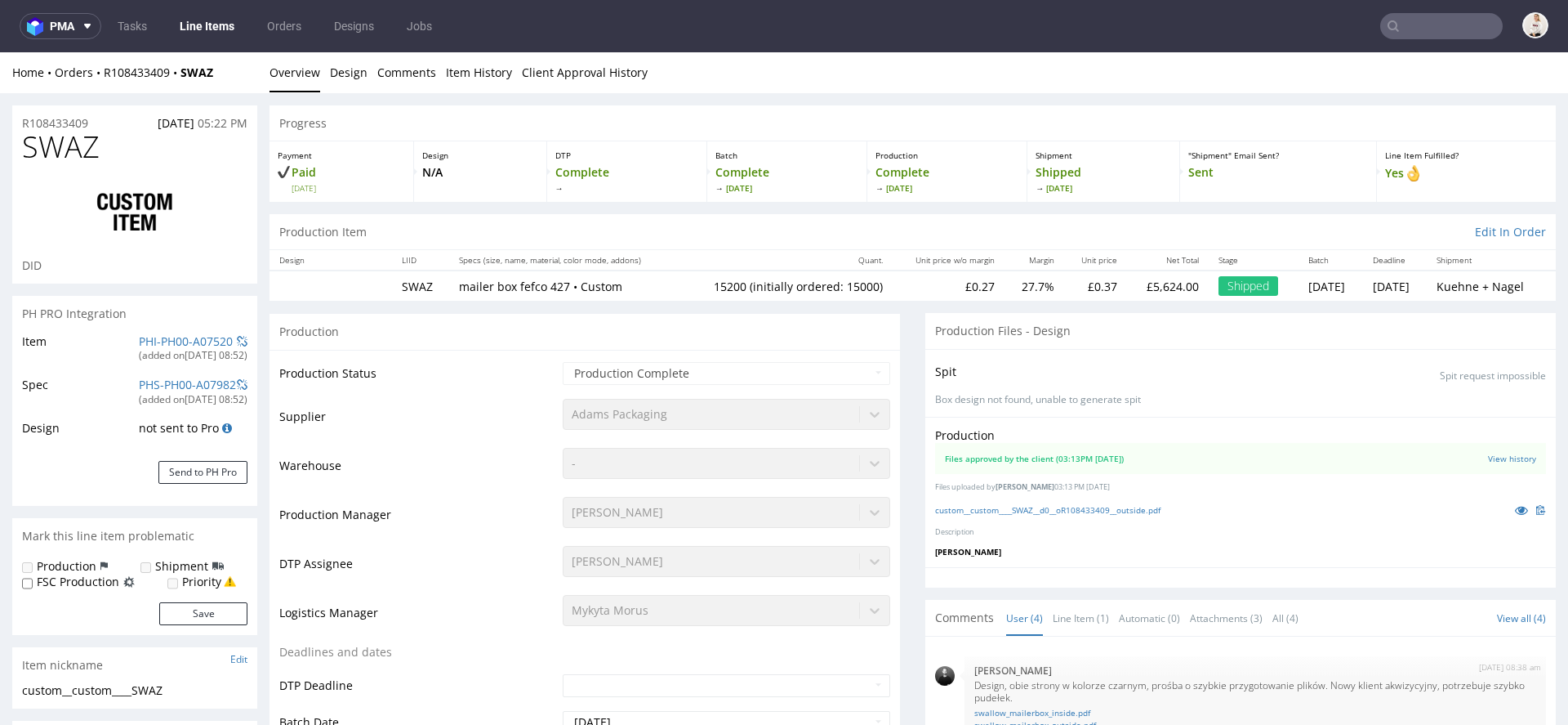
scroll to position [98, 0]
select select "in_progress"
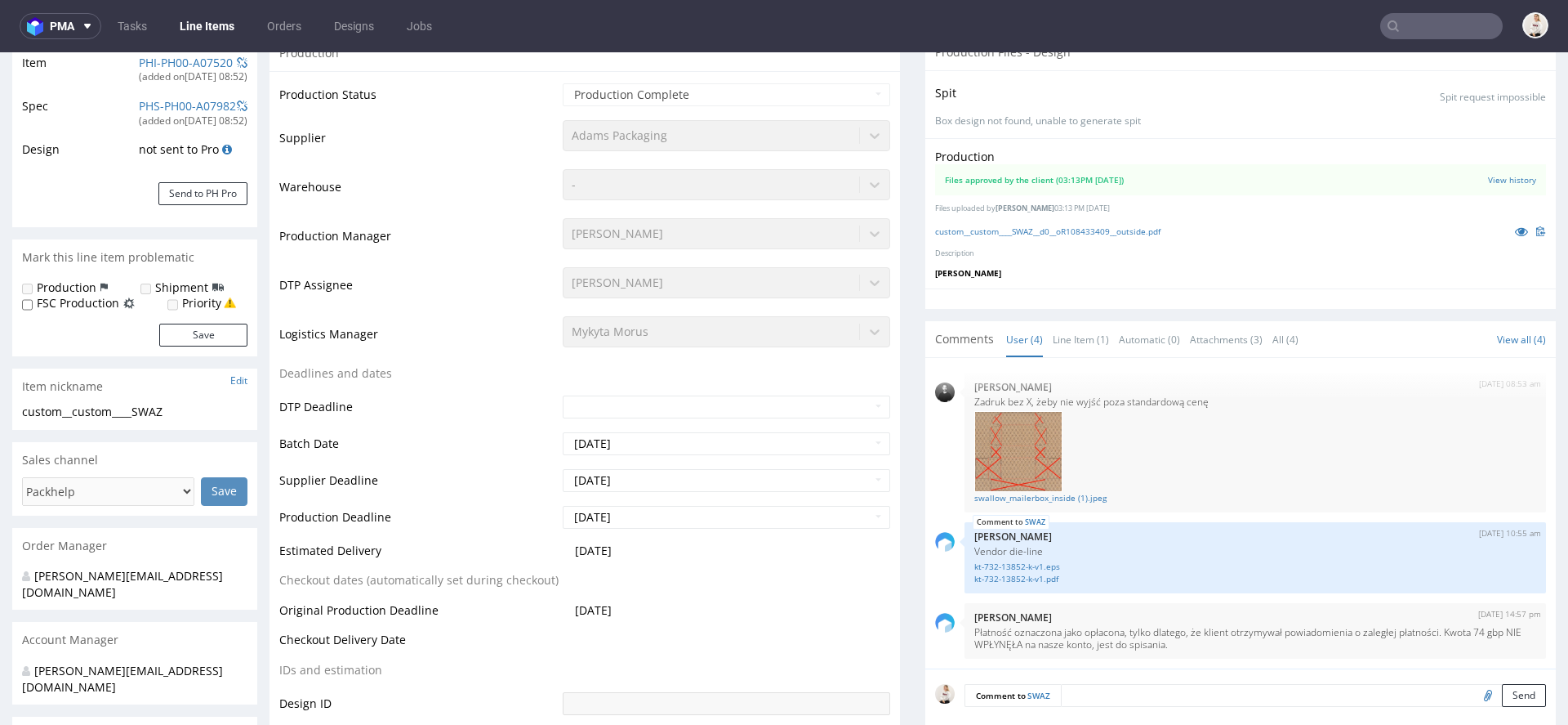
scroll to position [0, 0]
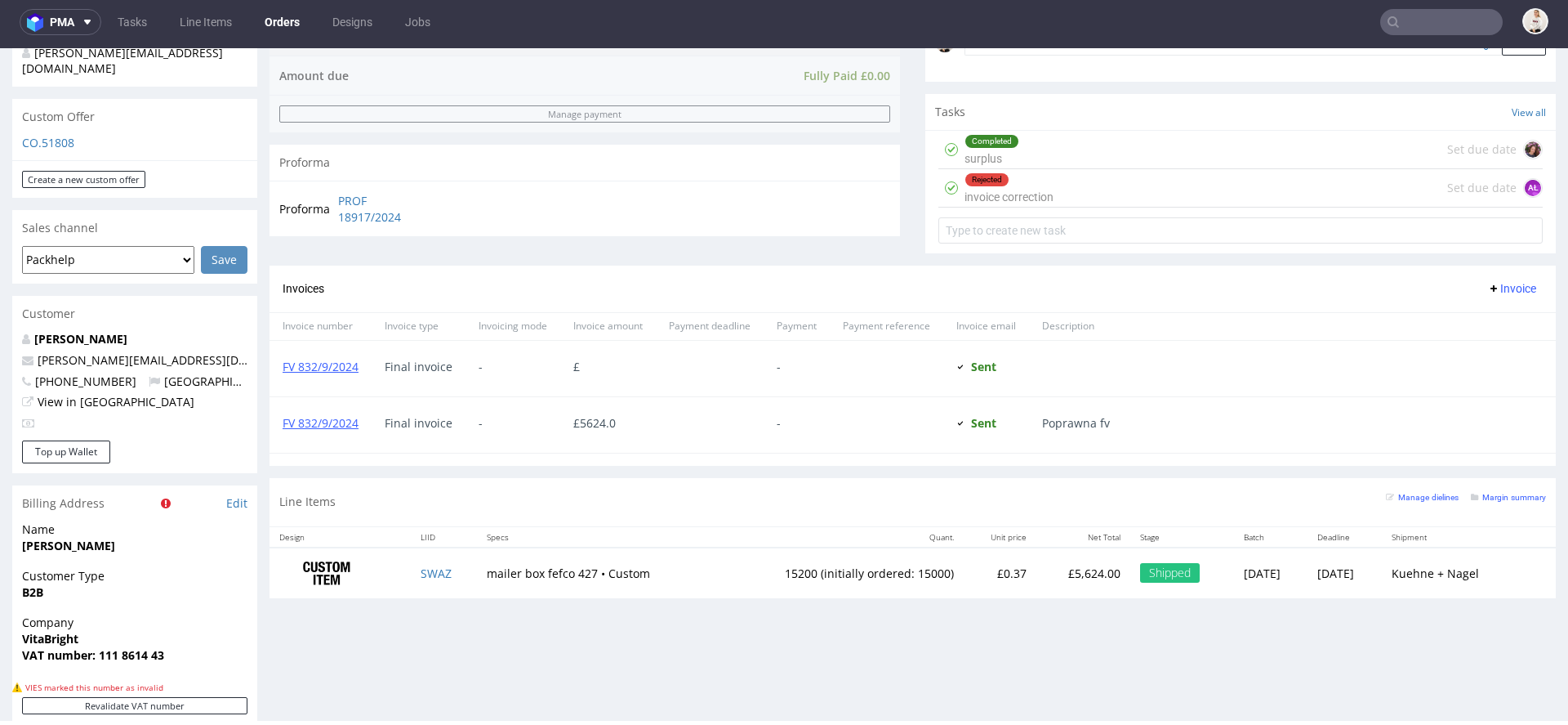
scroll to position [881, 0]
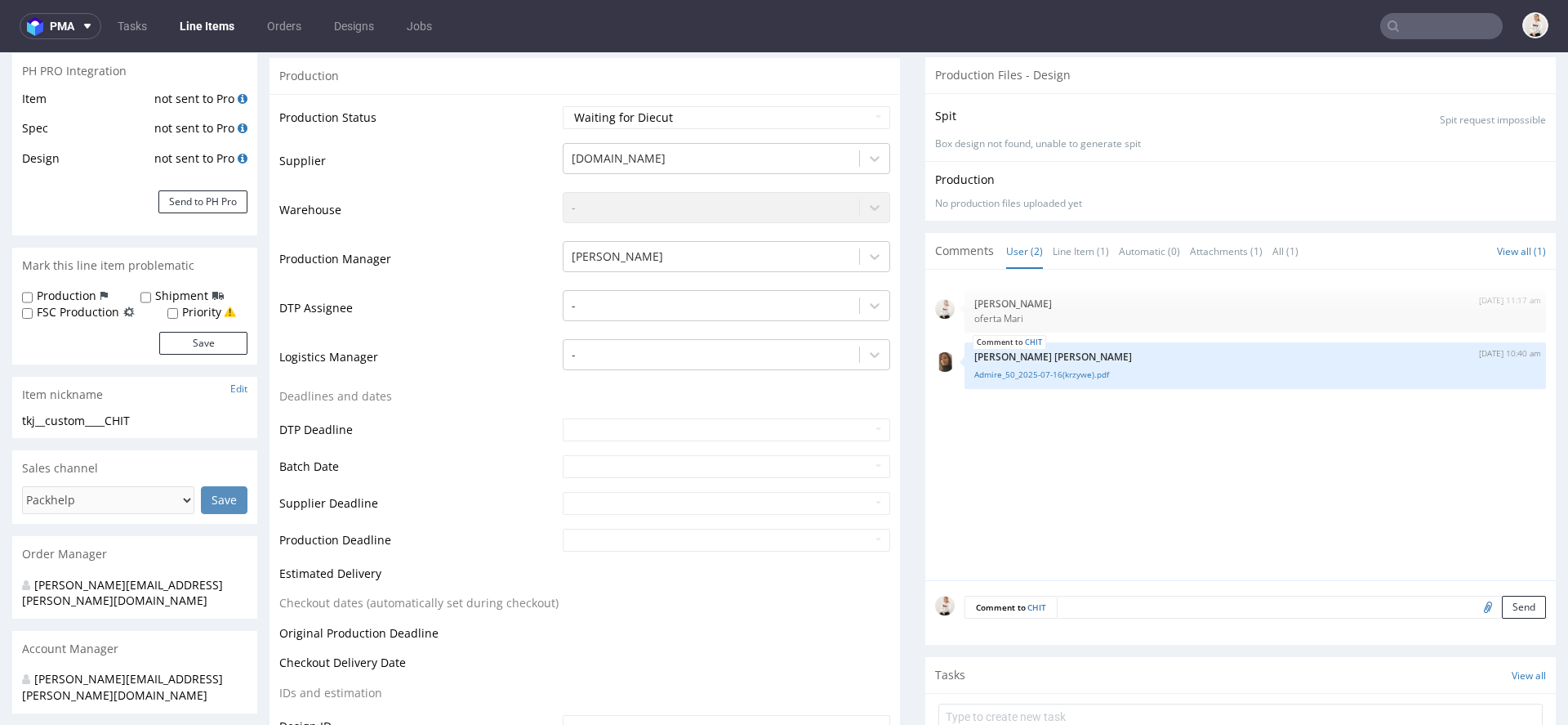
scroll to position [256, 0]
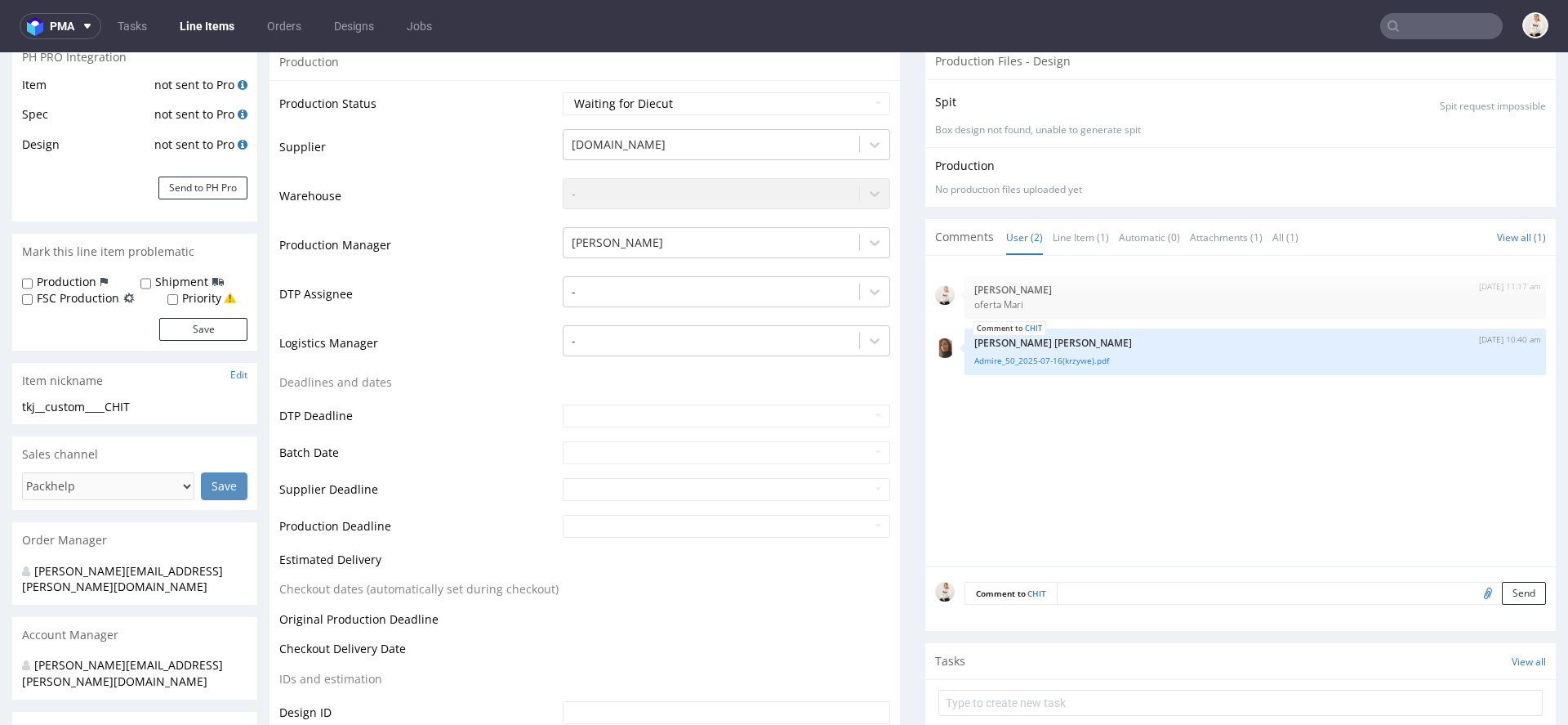
click at [1096, 589] on textarea at bounding box center [1301, 593] width 489 height 23
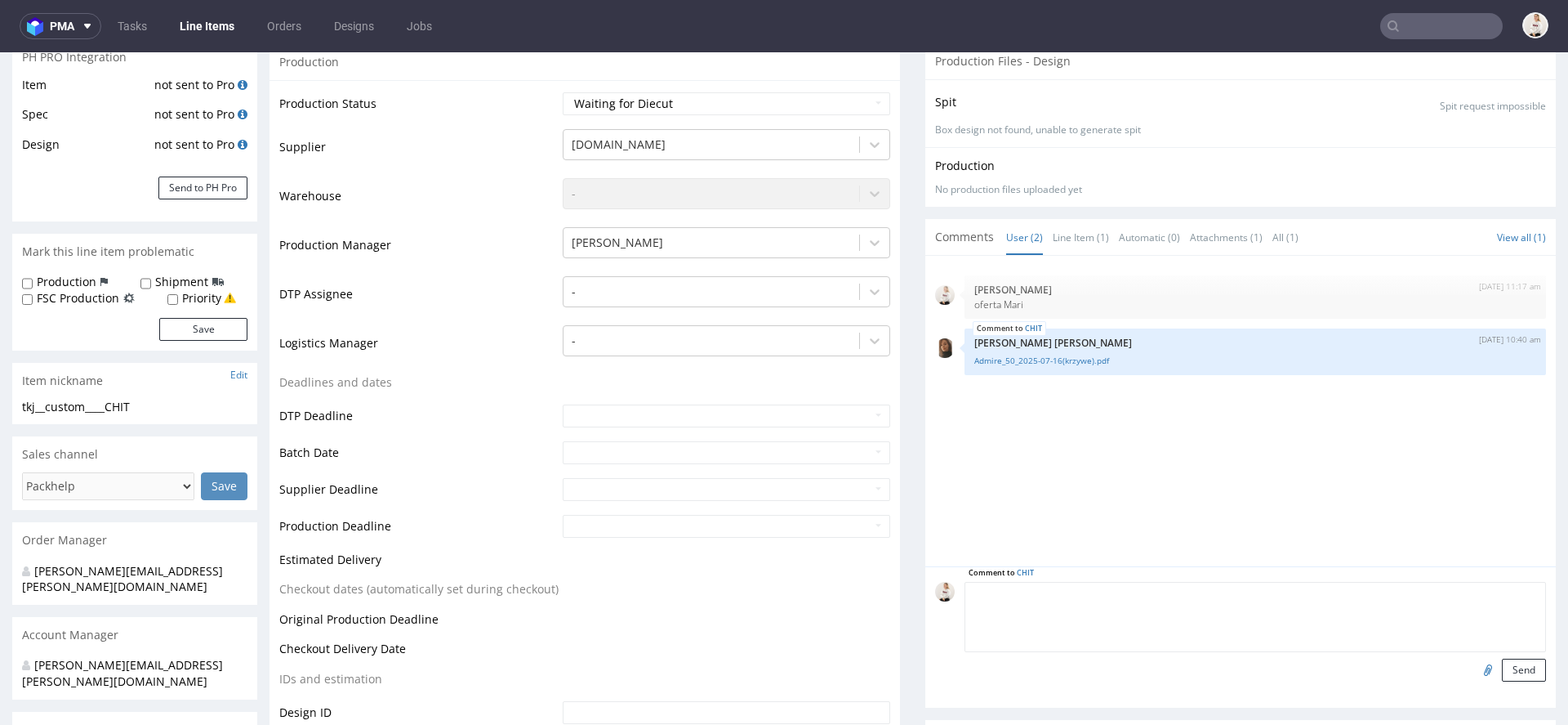
click at [1474, 666] on input "file" at bounding box center [1485, 669] width 23 height 21
click at [1100, 538] on div "[DATE] 11:17 am [PERSON_NAME] oferta [PERSON_NAME] [DATE] 10:40 am [PERSON_NAME…" at bounding box center [1244, 415] width 620 height 301
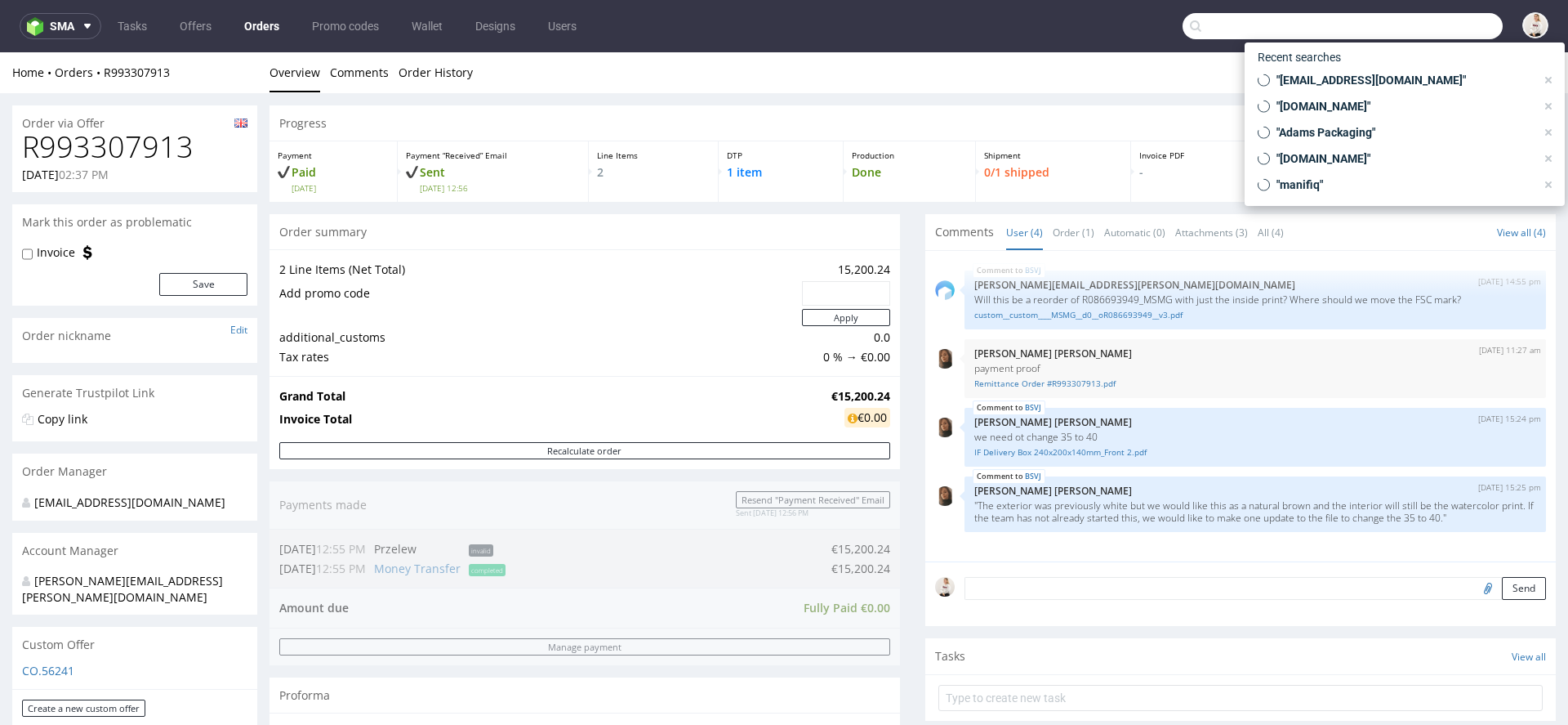
click at [1420, 31] on input "text" at bounding box center [1342, 26] width 320 height 26
click at [1396, 81] on span ""iforte@ireneforteskincare.com"" at bounding box center [1403, 80] width 265 height 17
type input "iforte@ireneforteskincare.com"
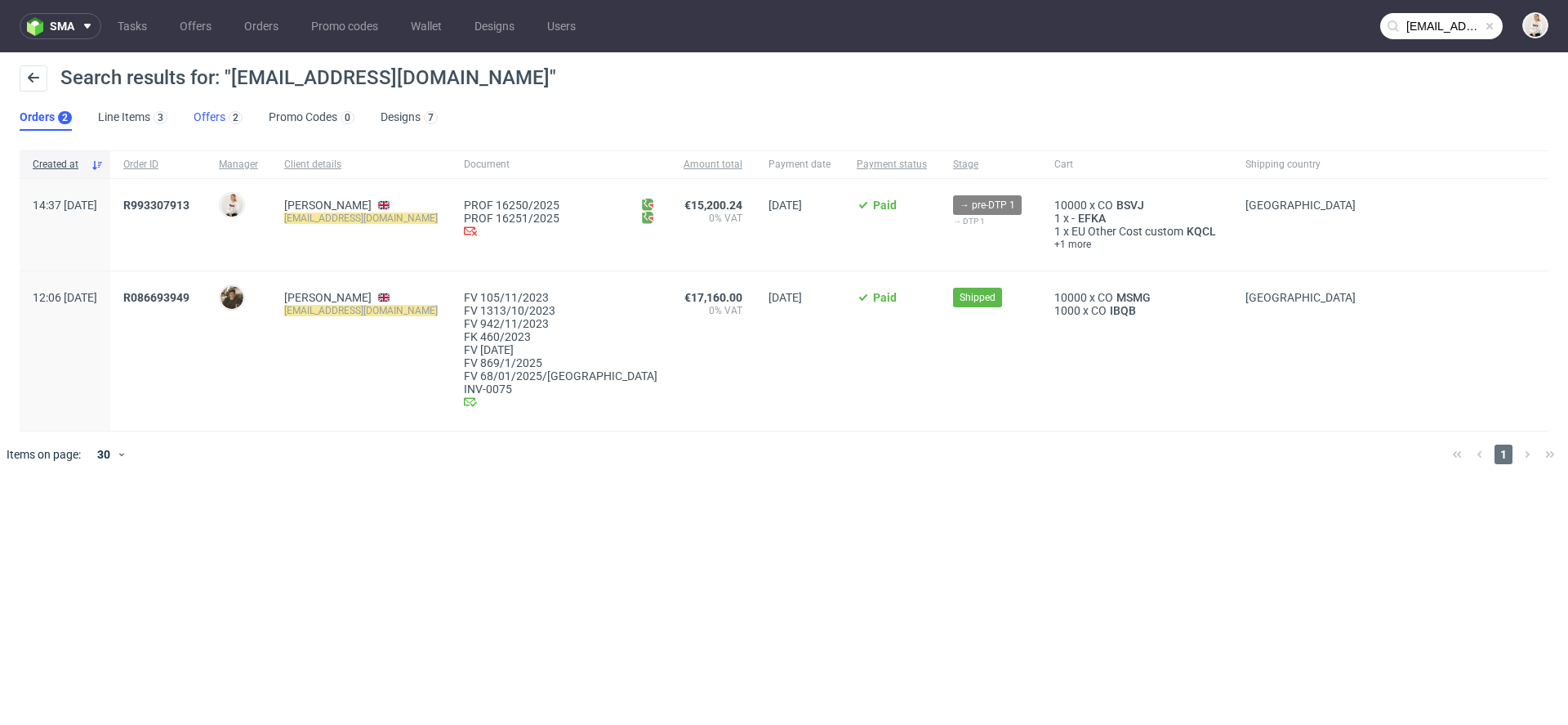
click at [220, 115] on link "Offers 2" at bounding box center [217, 117] width 49 height 26
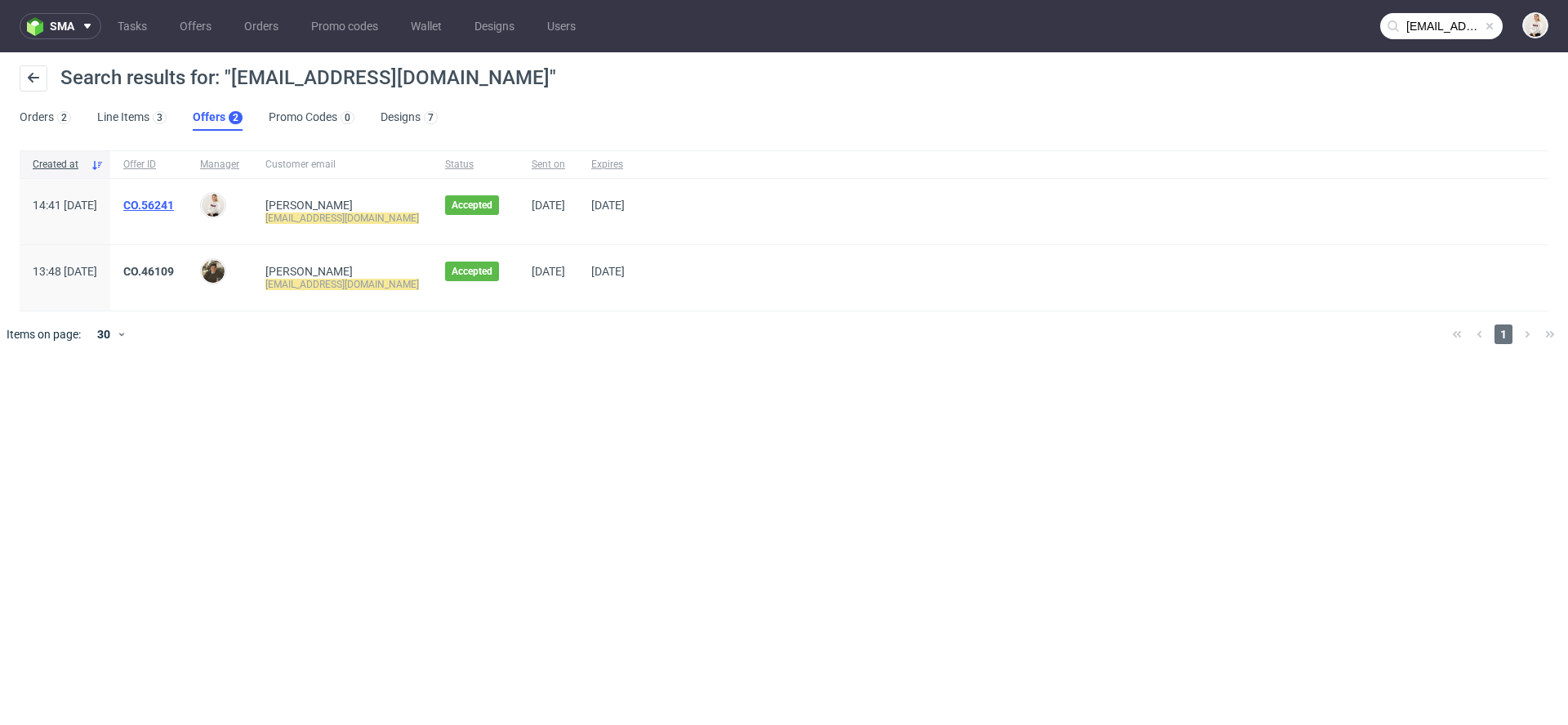
click at [174, 203] on link "CO.56241" at bounding box center [148, 205] width 51 height 13
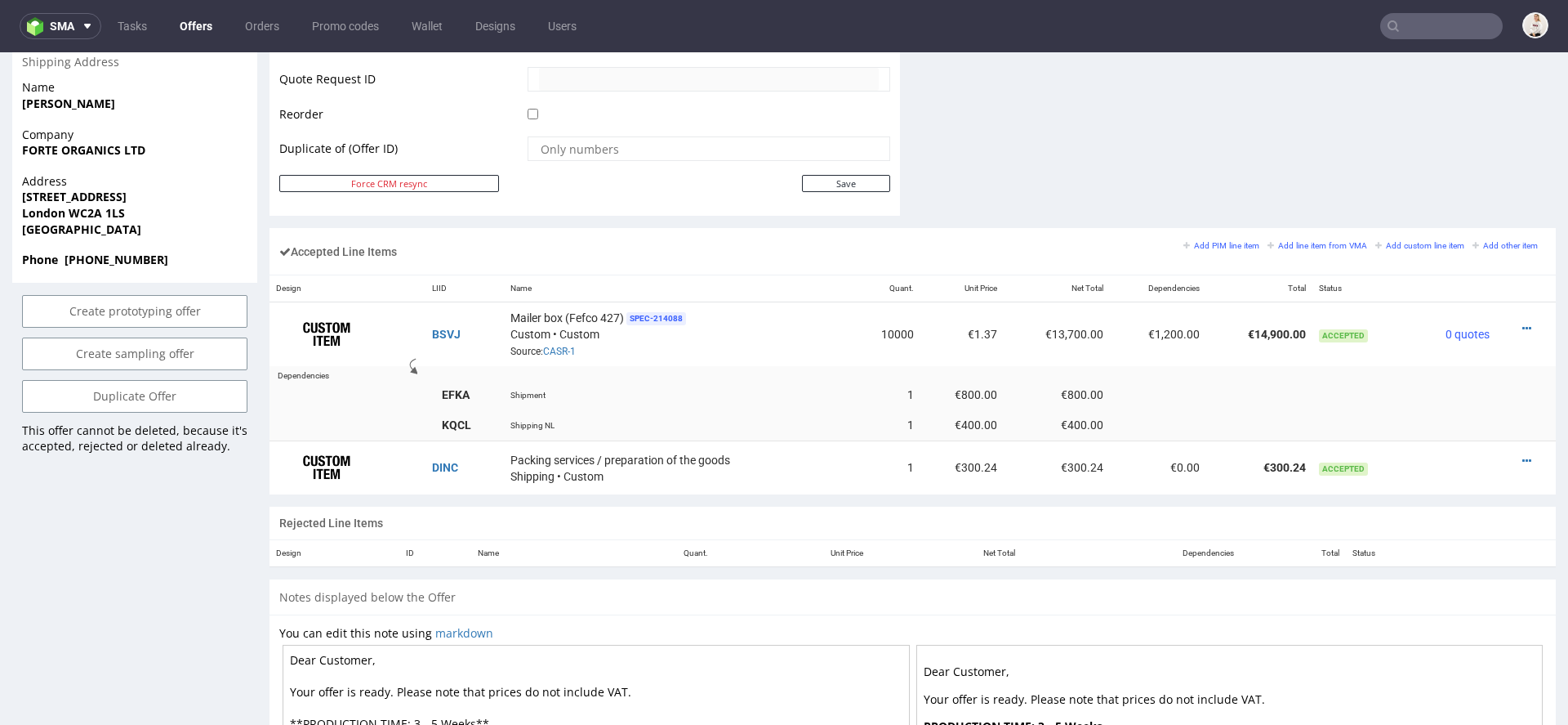
scroll to position [903, 0]
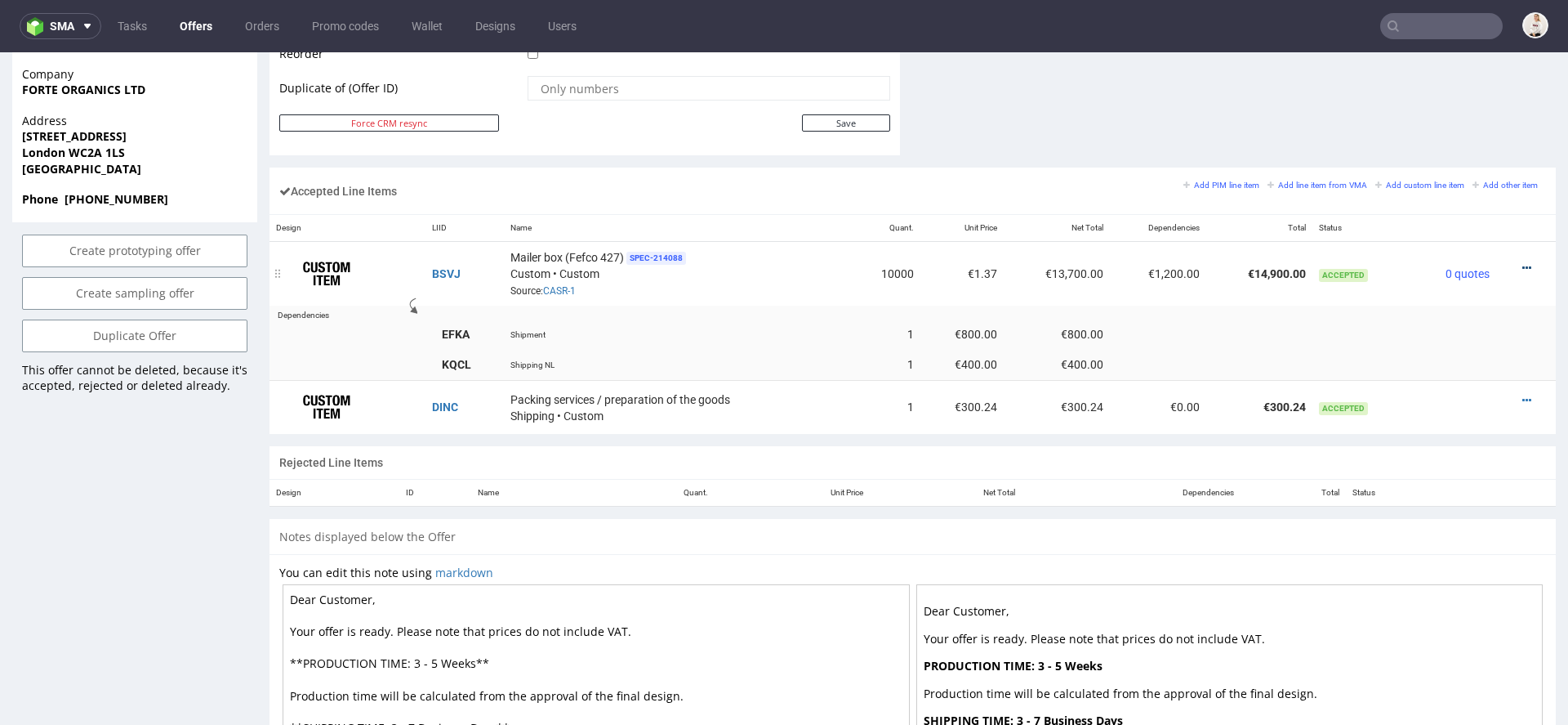
click at [1523, 263] on icon at bounding box center [1527, 268] width 9 height 11
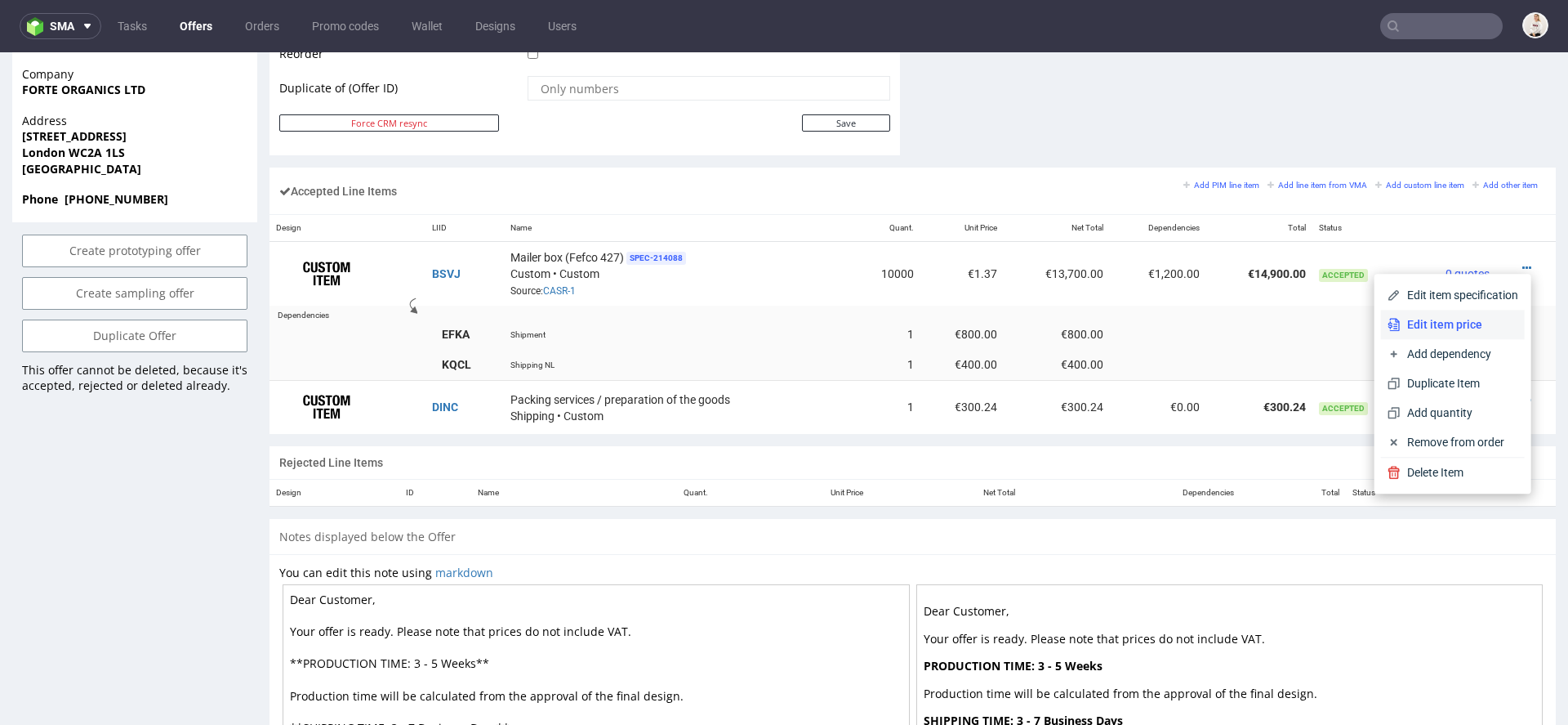
click at [1460, 320] on span "Edit item price" at bounding box center [1459, 325] width 117 height 17
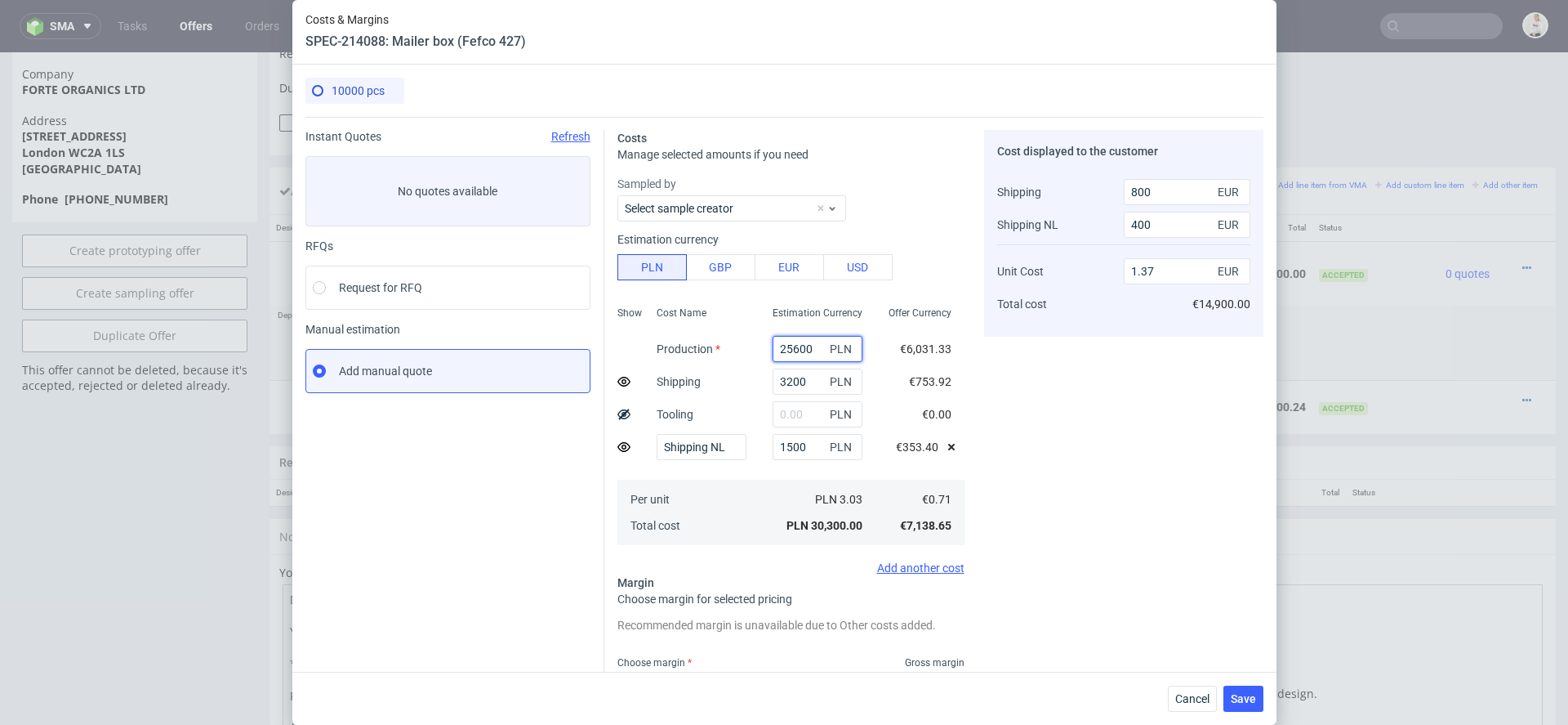
click at [802, 348] on input "25600" at bounding box center [817, 349] width 90 height 26
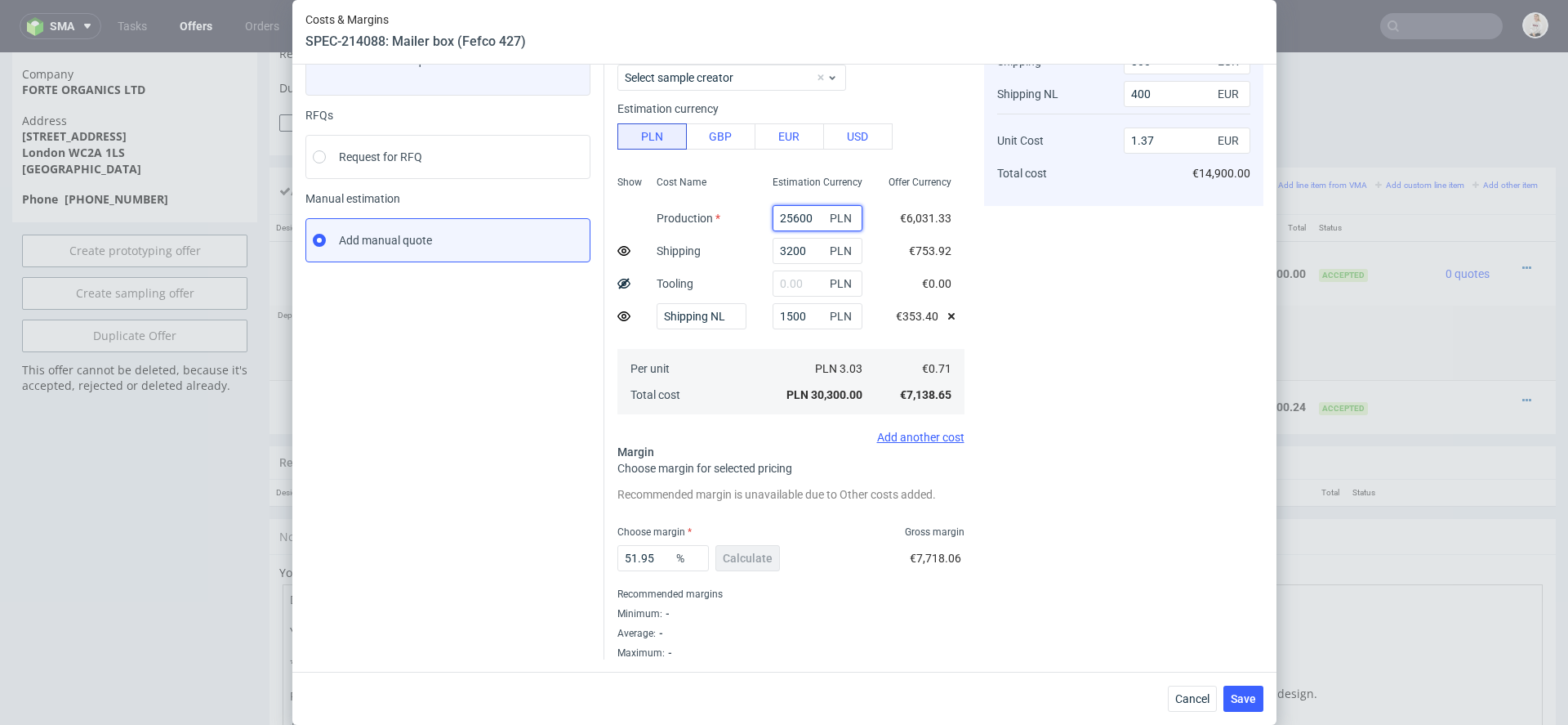
paste input "405"
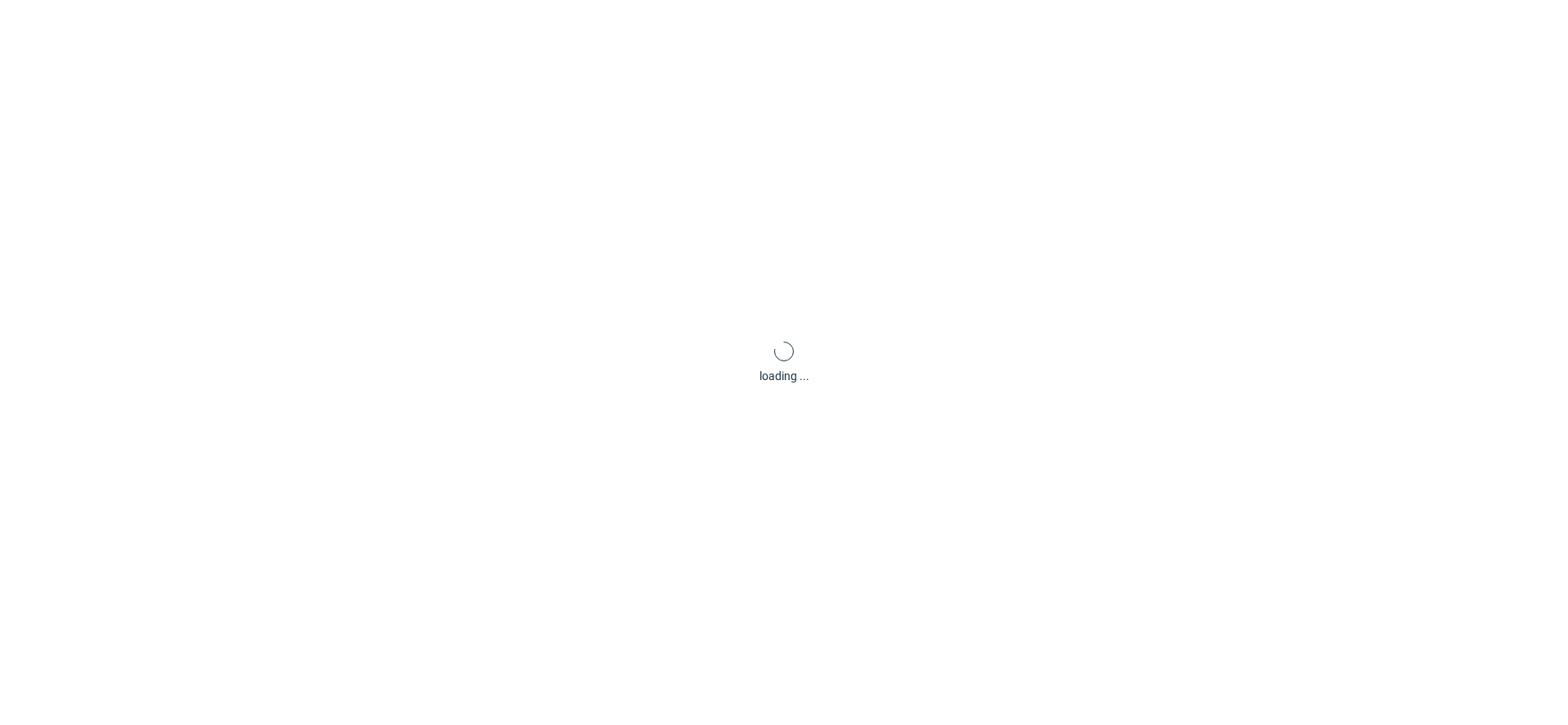
type input "40500"
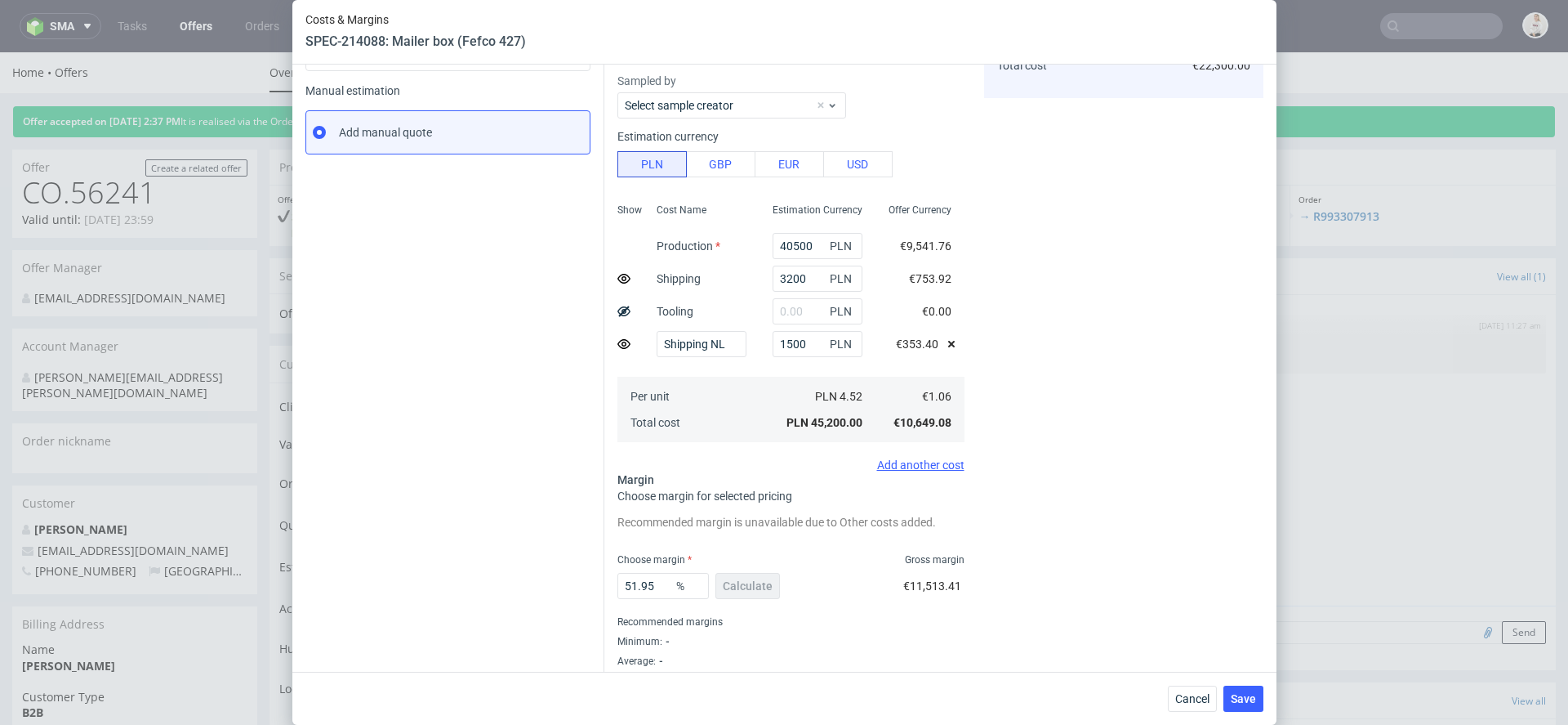
scroll to position [266, 0]
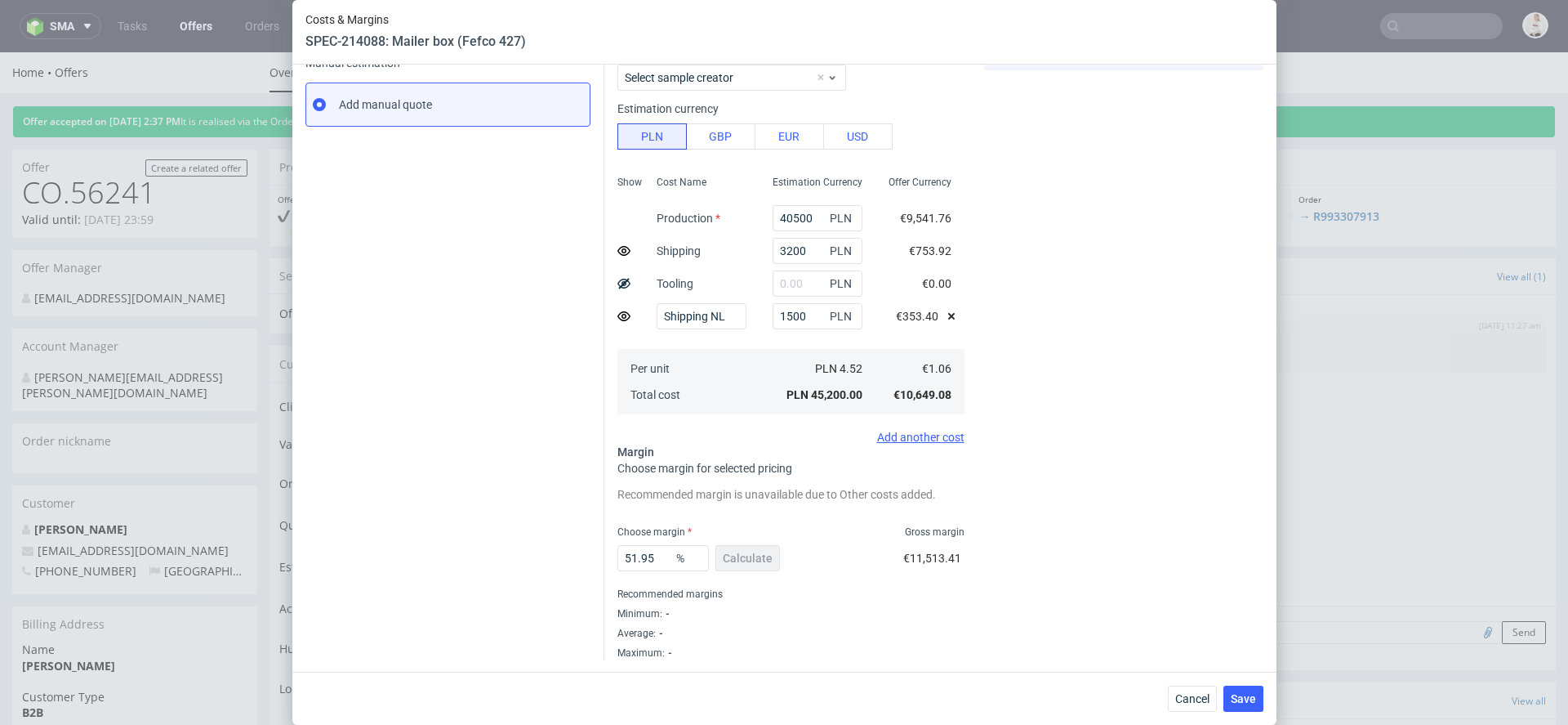
click at [924, 586] on div "Recommended margins" at bounding box center [790, 594] width 347 height 19
drag, startPoint x: 666, startPoint y: 560, endPoint x: 453, endPoint y: 561, distance: 213.0
click at [453, 561] on div "Instant Quotes Refresh No quotes available RFQs Request for RFQ Manual estimati…" at bounding box center [784, 254] width 958 height 808
type input "30"
type input "1.41"
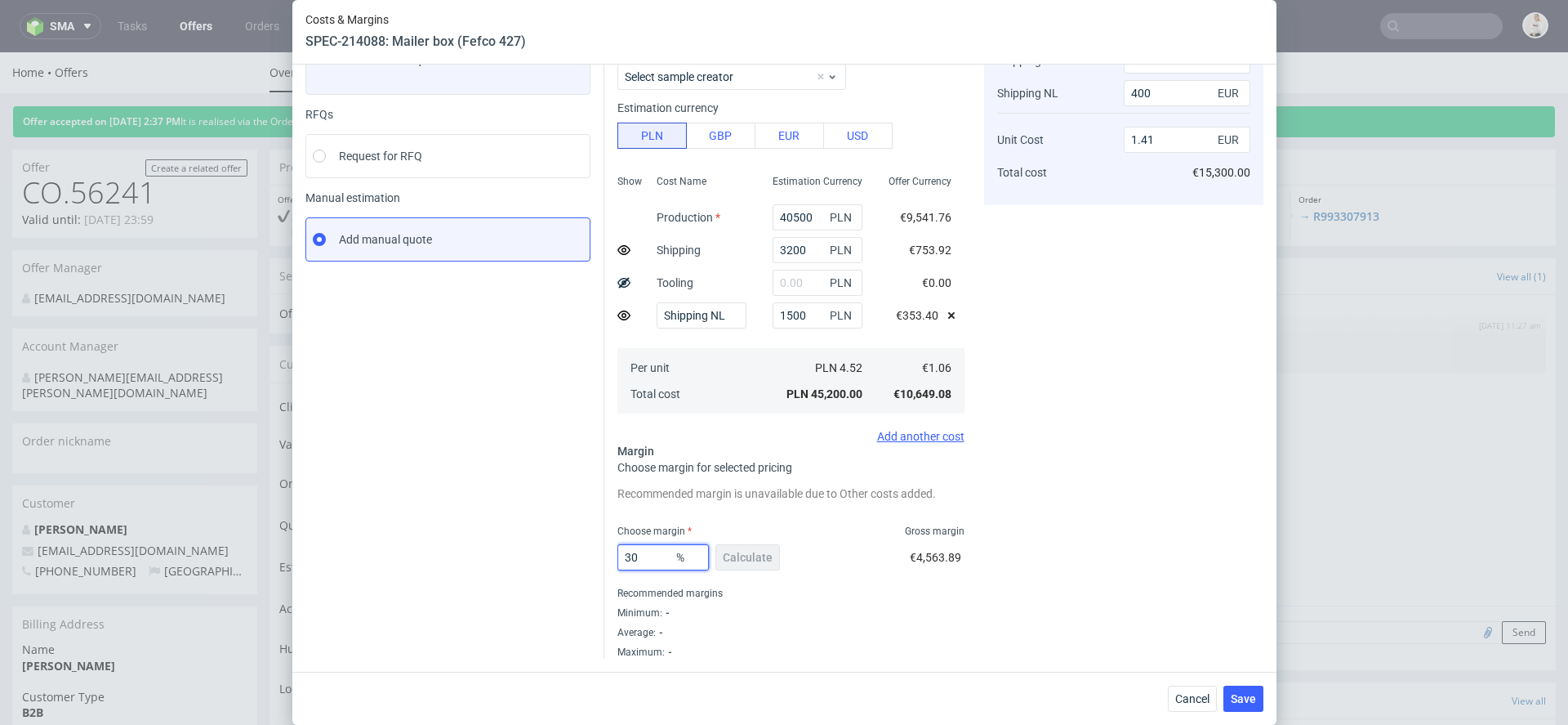
scroll to position [130, 0]
type input "3"
type input "40"
type input "1.66"
type input "4"
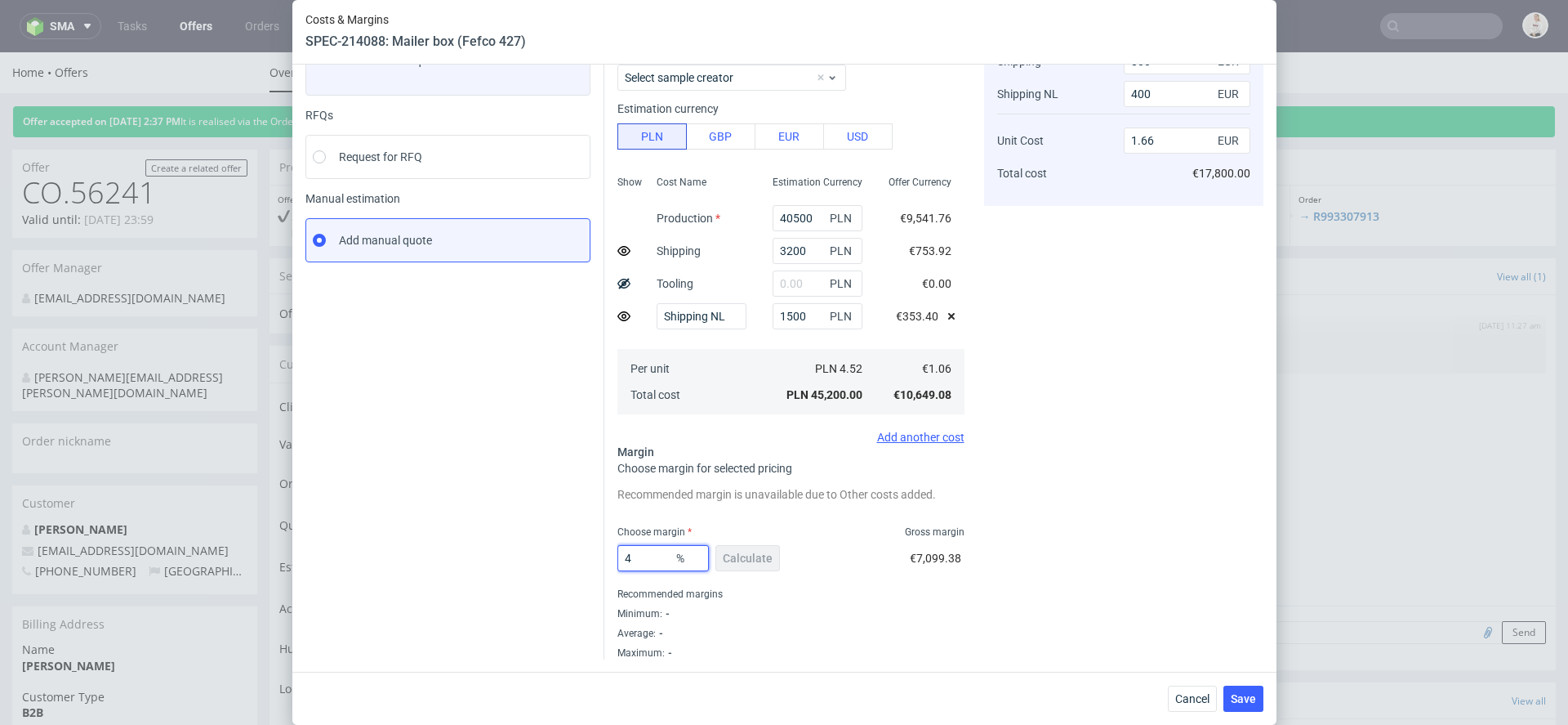
type input "1"
type input "50"
type input "2.02"
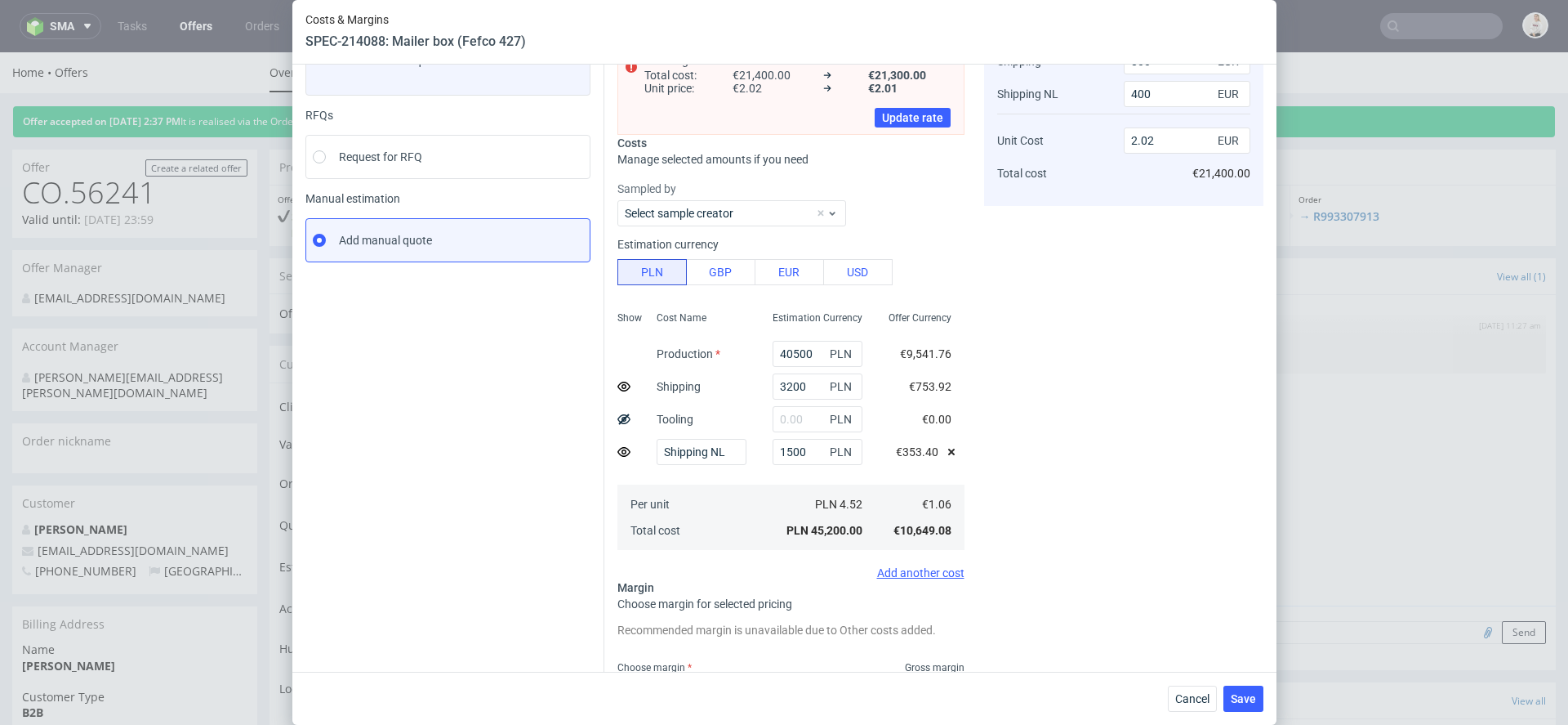
scroll to position [266, 0]
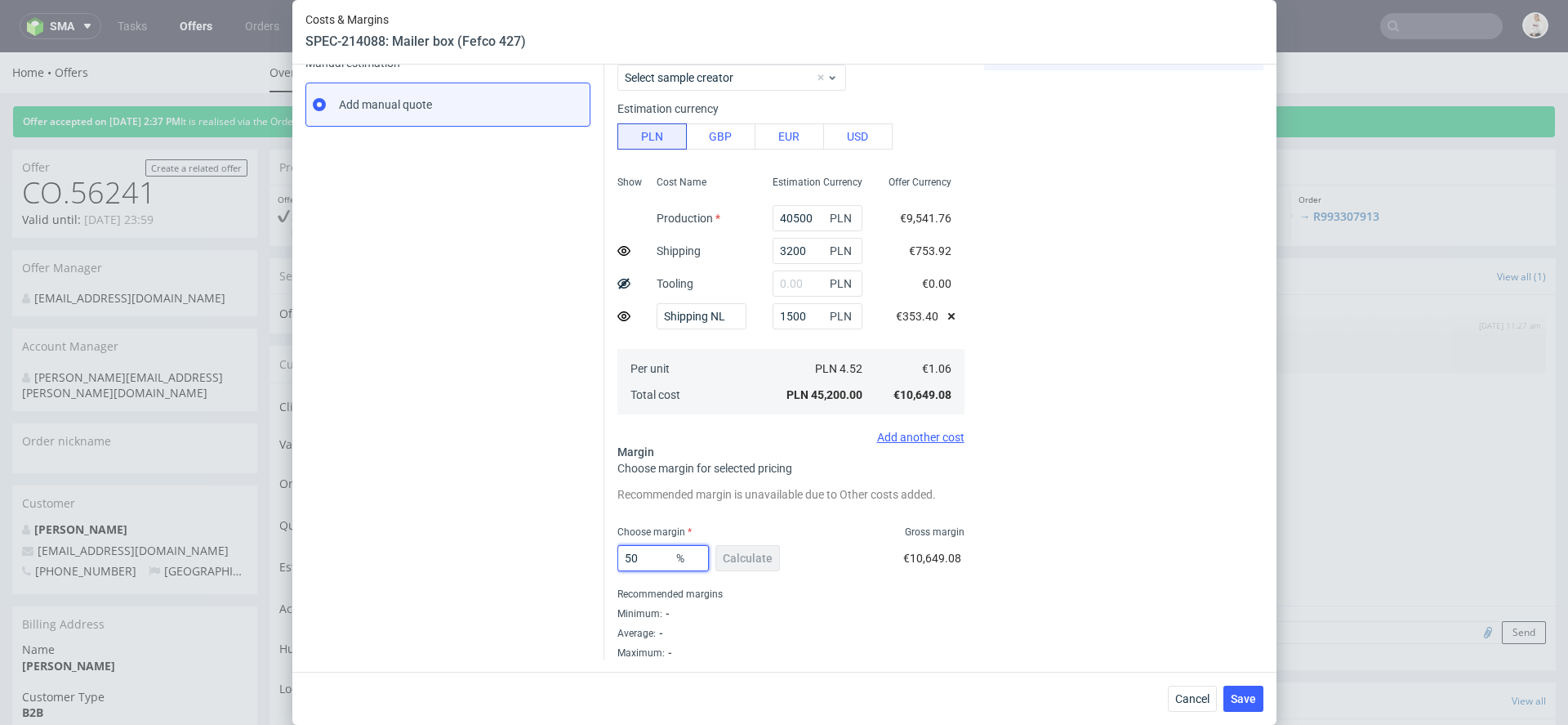
type input "5"
type input "0"
type input "0.95"
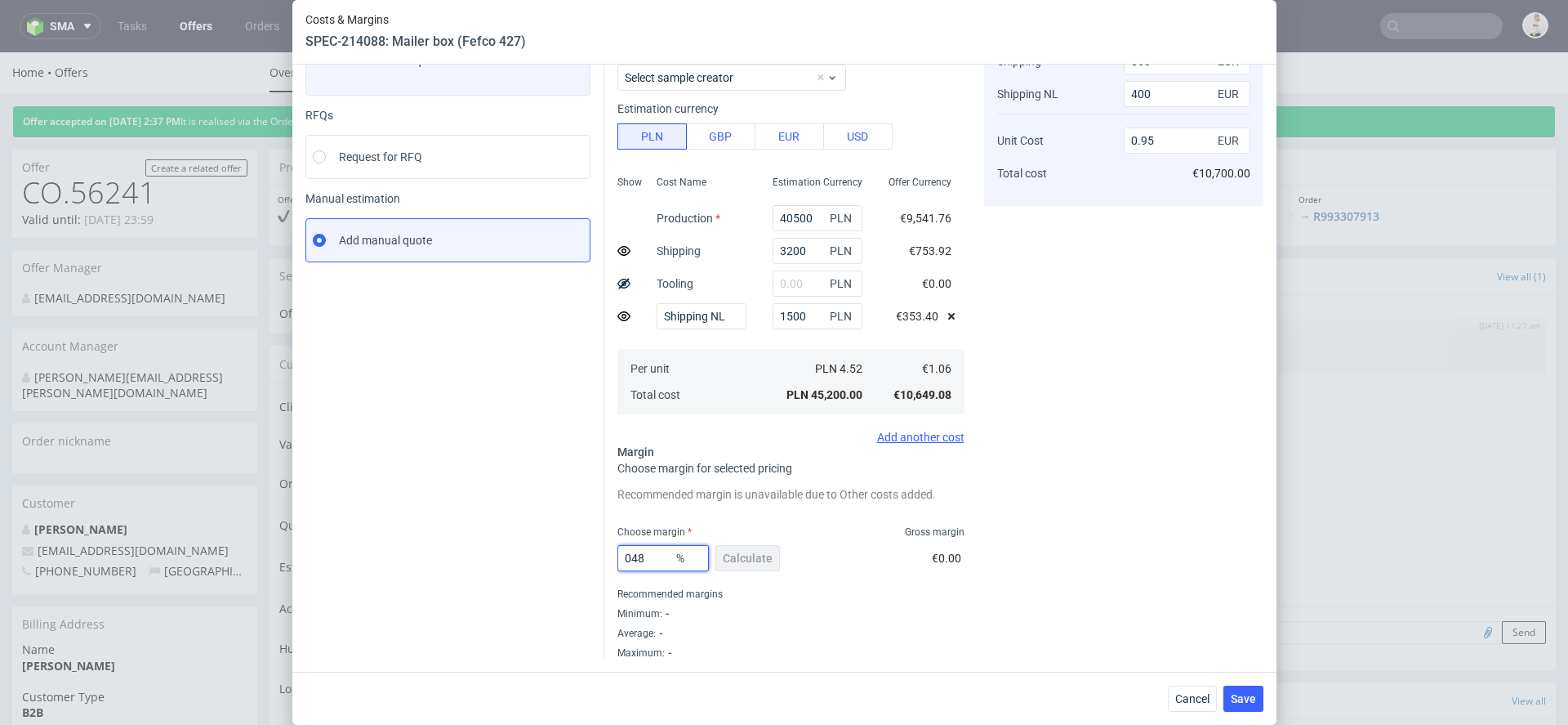
type input "48"
type input "1.94"
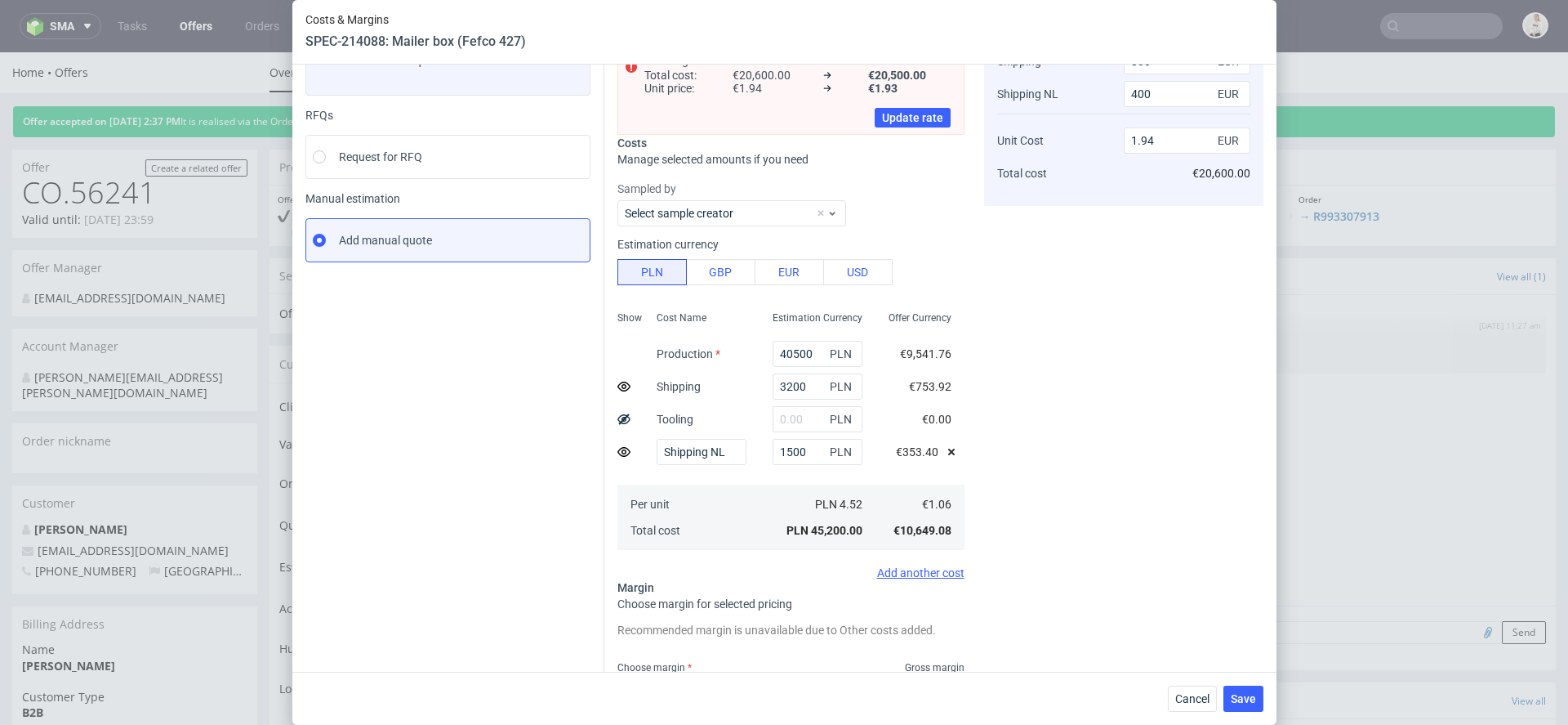
scroll to position [266, 0]
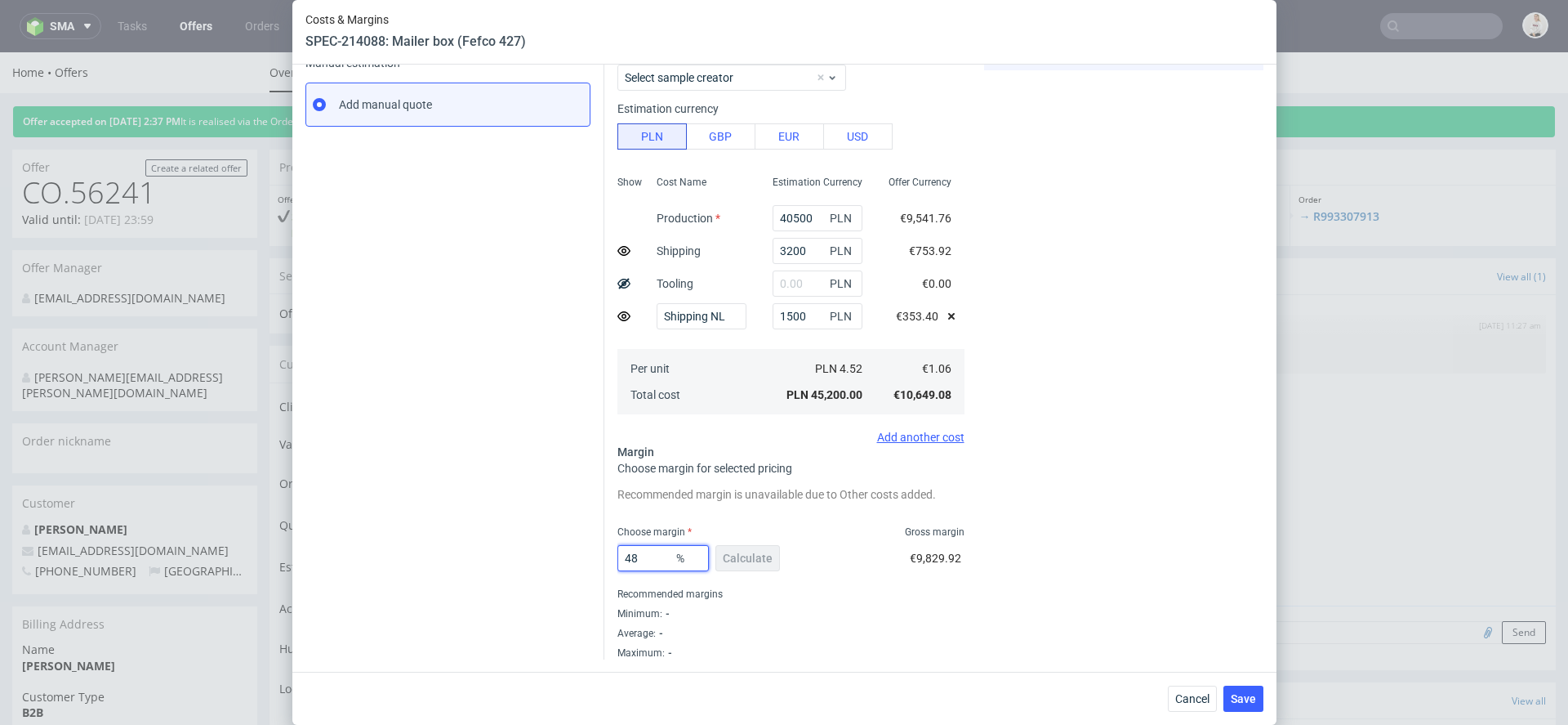
type input "48"
click at [1113, 573] on div "Cost displayed to the customer Shipping Shipping NL Unit Cost Total cost 800 EU…" at bounding box center [1123, 261] width 279 height 795
click at [655, 562] on input "48" at bounding box center [663, 558] width 92 height 26
click at [815, 572] on div "48 % Calculate €9,829.92" at bounding box center [790, 560] width 347 height 45
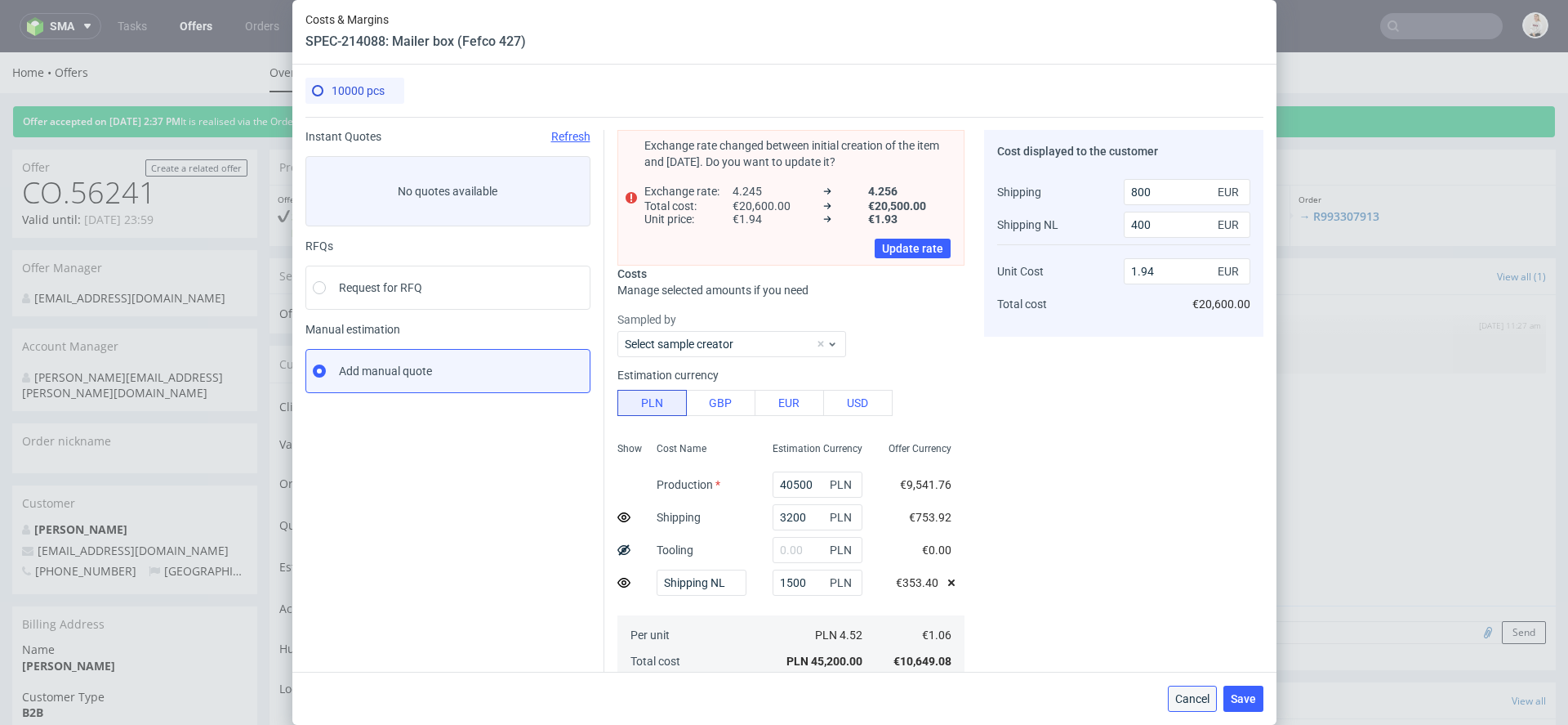
click at [1186, 700] on span "Cancel" at bounding box center [1192, 698] width 34 height 11
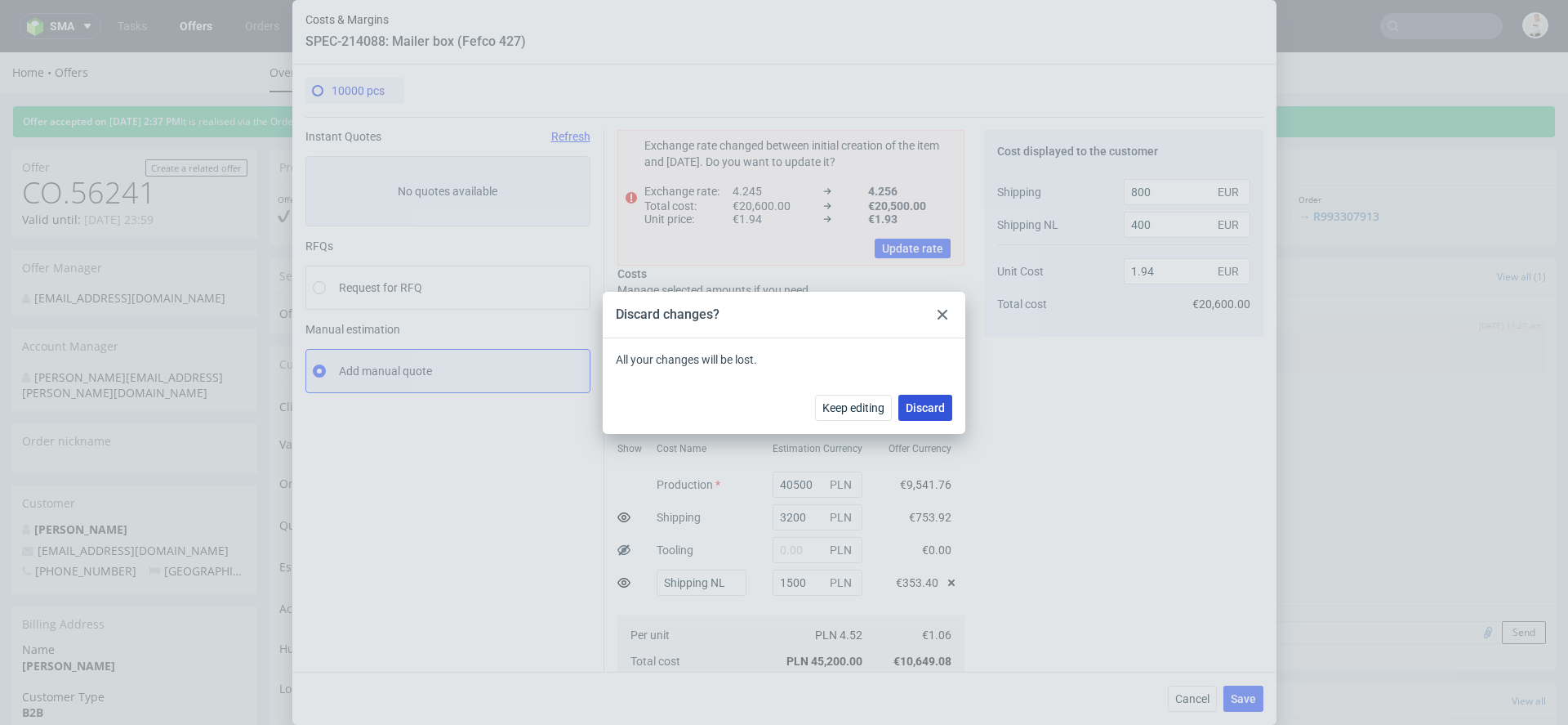
click at [927, 410] on span "Discard" at bounding box center [925, 408] width 39 height 11
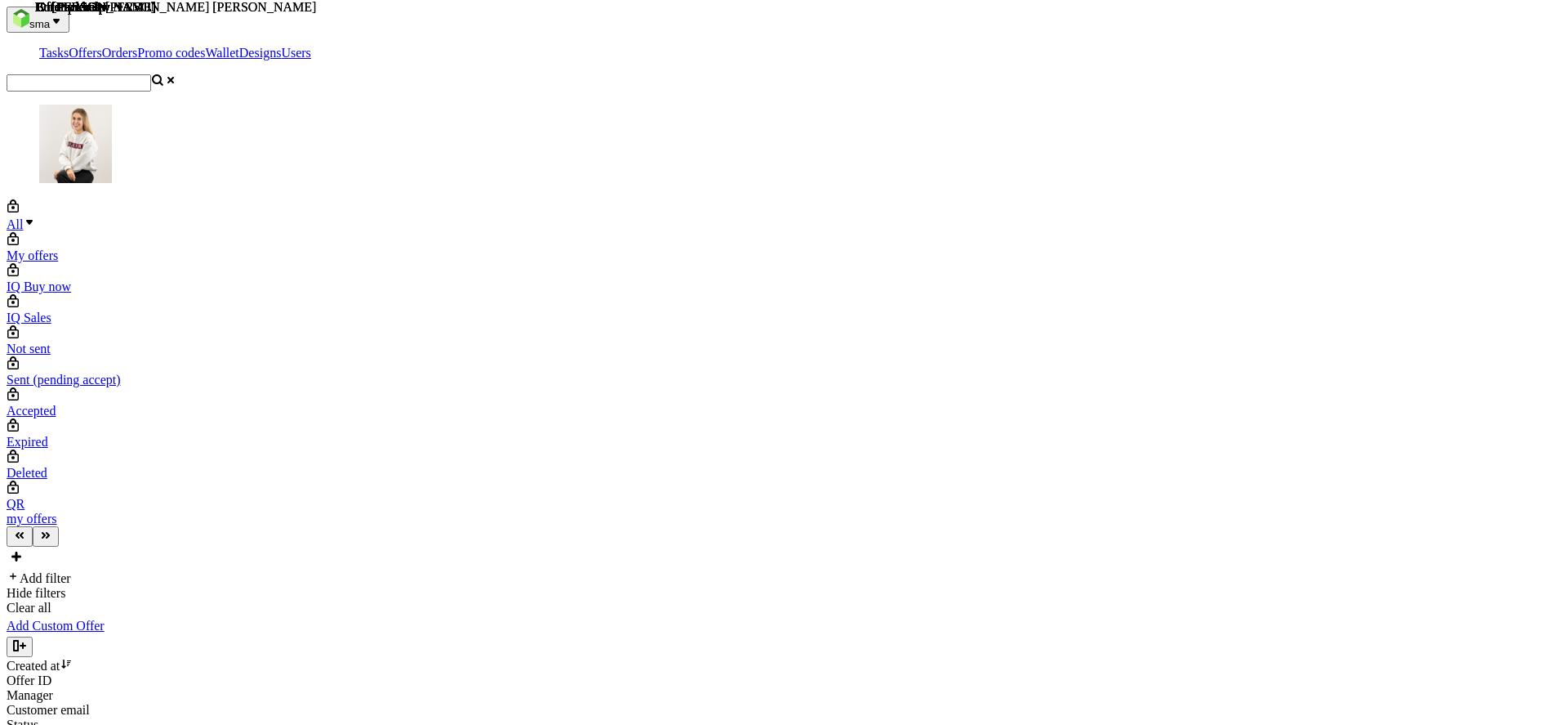
click at [104, 619] on link "Add Custom Offer" at bounding box center [55, 626] width 98 height 15
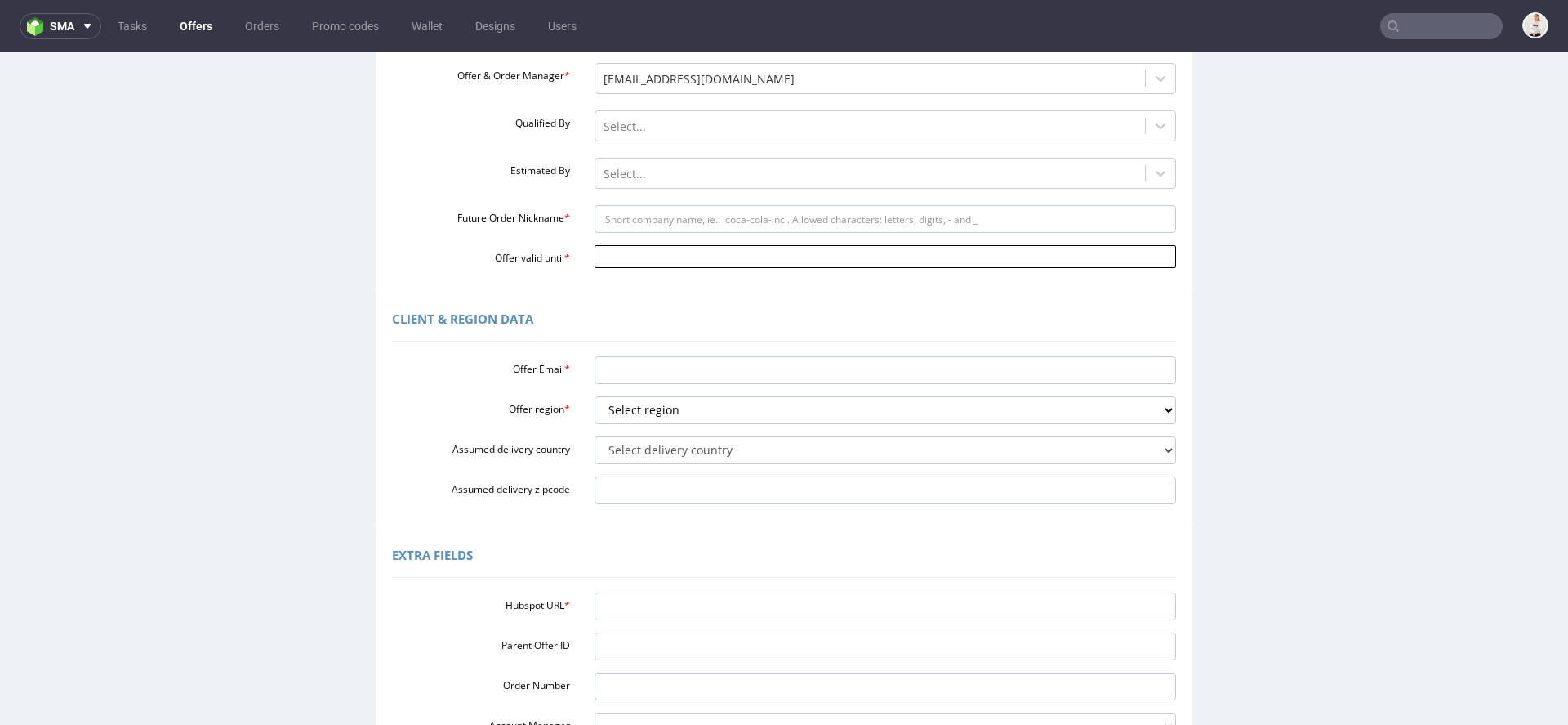
scroll to position [255, 0]
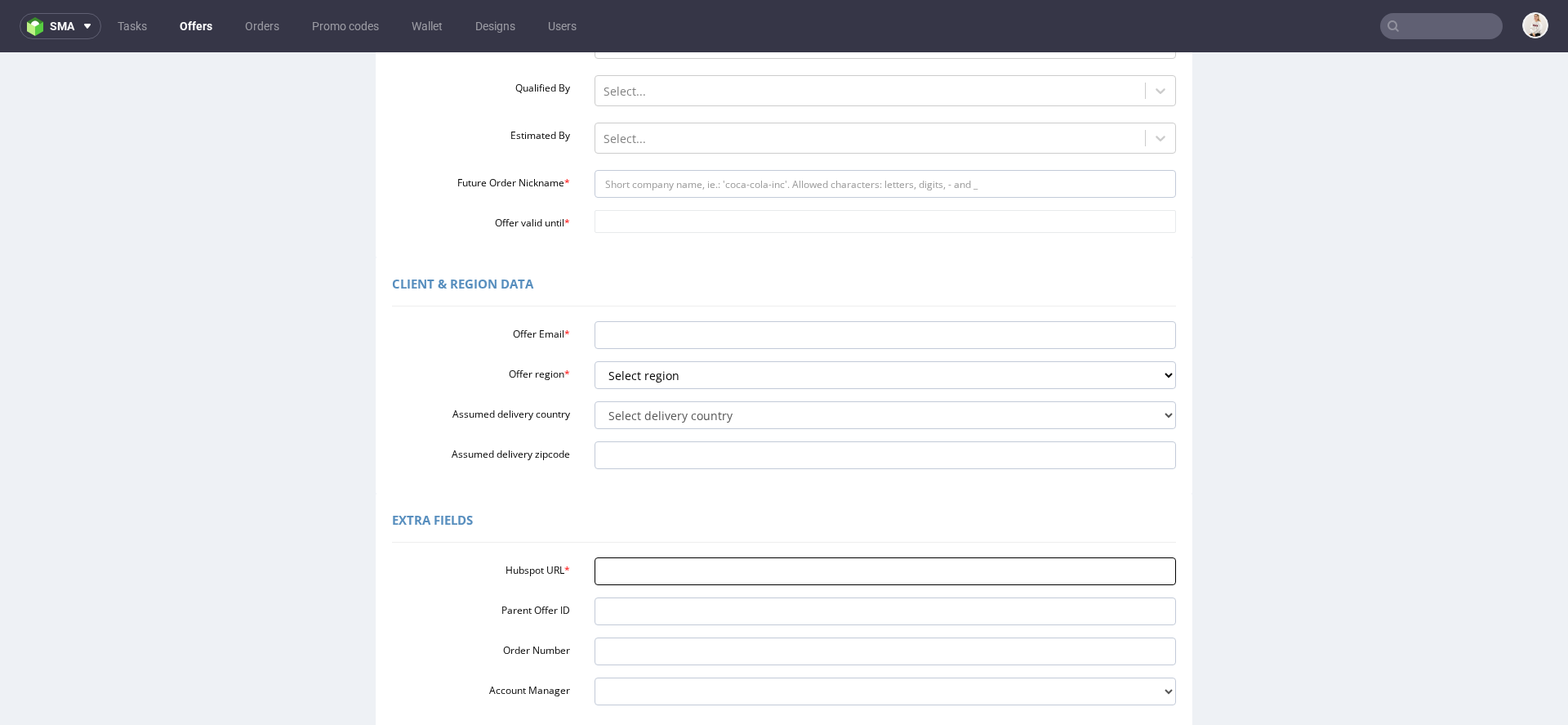
click at [786, 569] on input "Hubspot URL *" at bounding box center [886, 571] width 582 height 28
paste input "[URL][DOMAIN_NAME]"
type input "[URL][DOMAIN_NAME]"
click at [671, 513] on div "Extra Fields" at bounding box center [784, 522] width 784 height 39
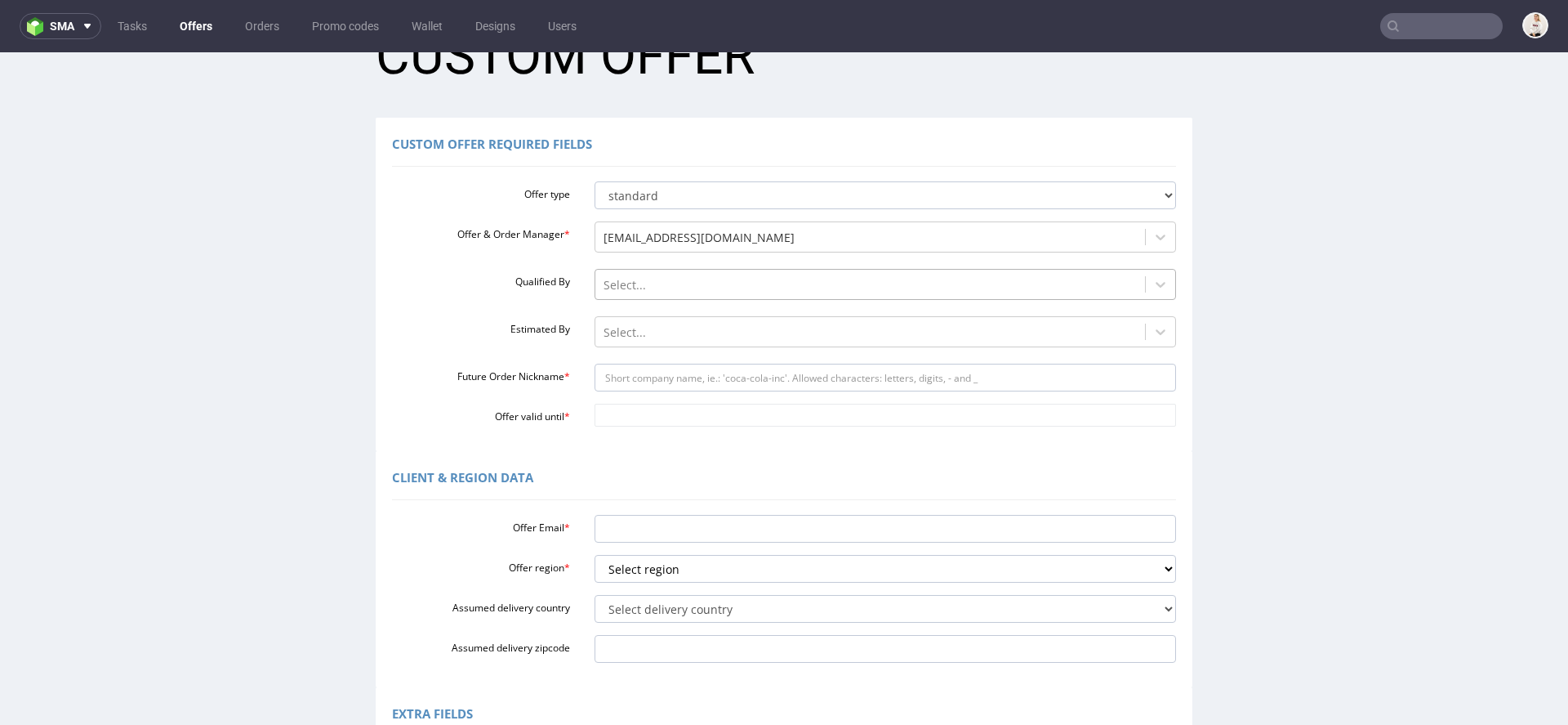
scroll to position [41, 0]
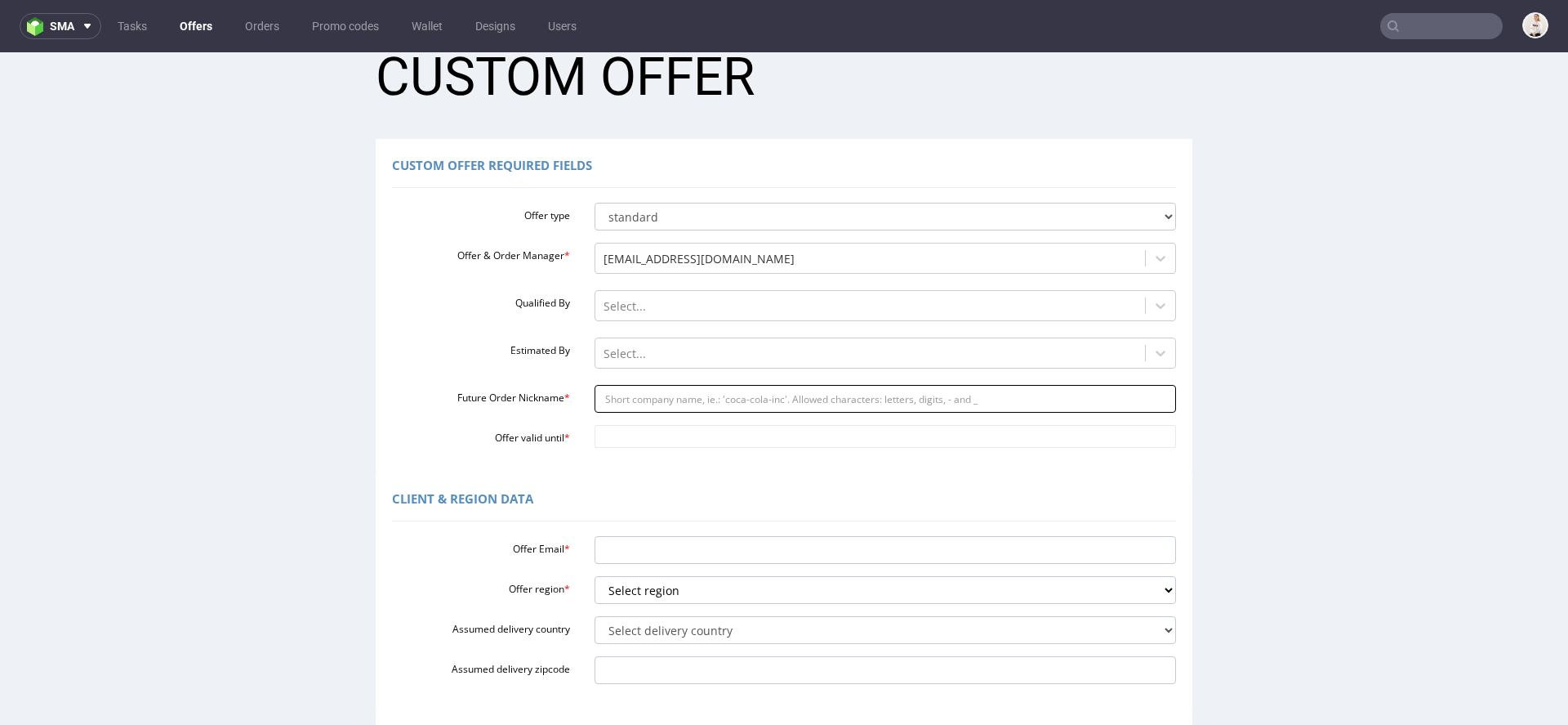
click at [651, 393] on input "Future Order Nickname *" at bounding box center [886, 399] width 582 height 28
paste input "justynachteamsundaycom"
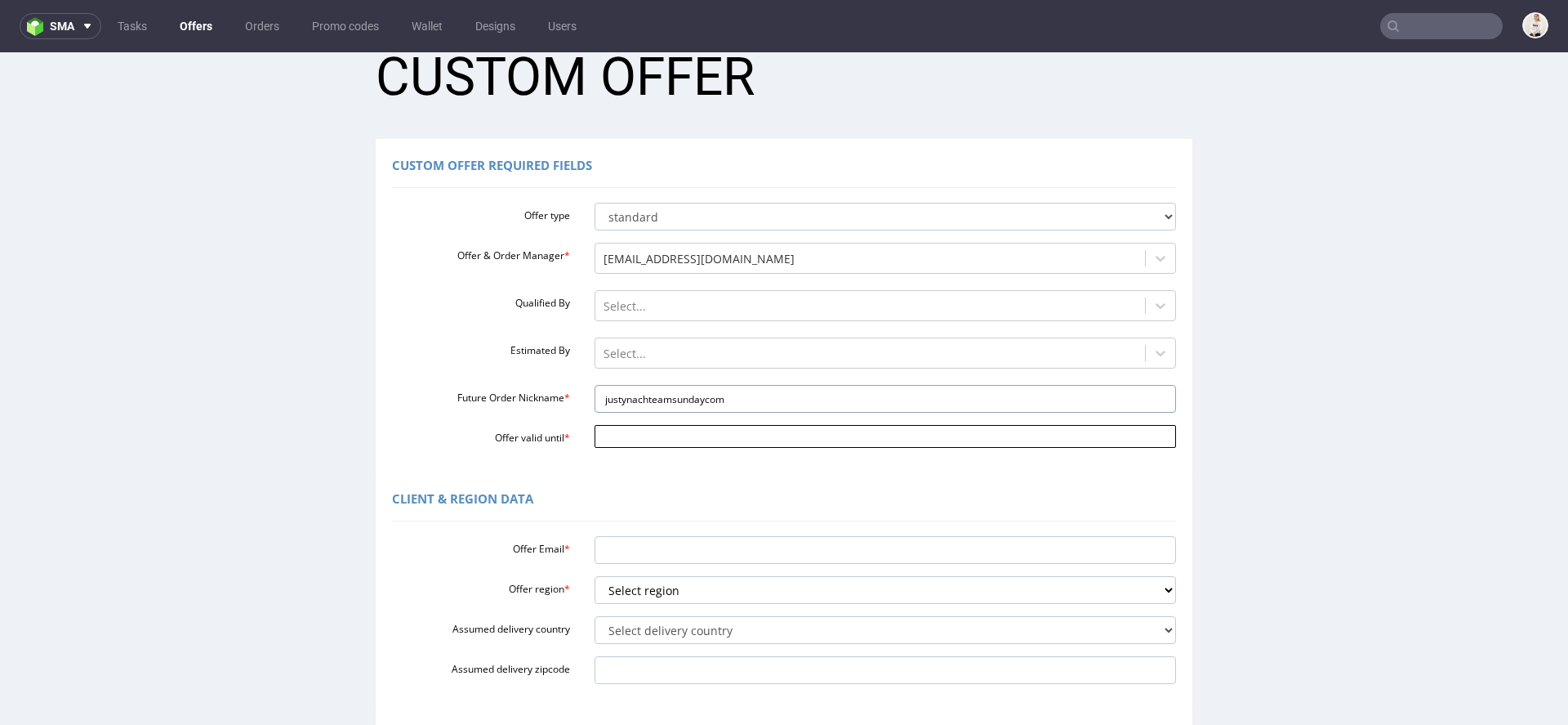
type input "justynachteamsundaycom"
click at [647, 433] on input "Offer valid until *" at bounding box center [886, 436] width 582 height 23
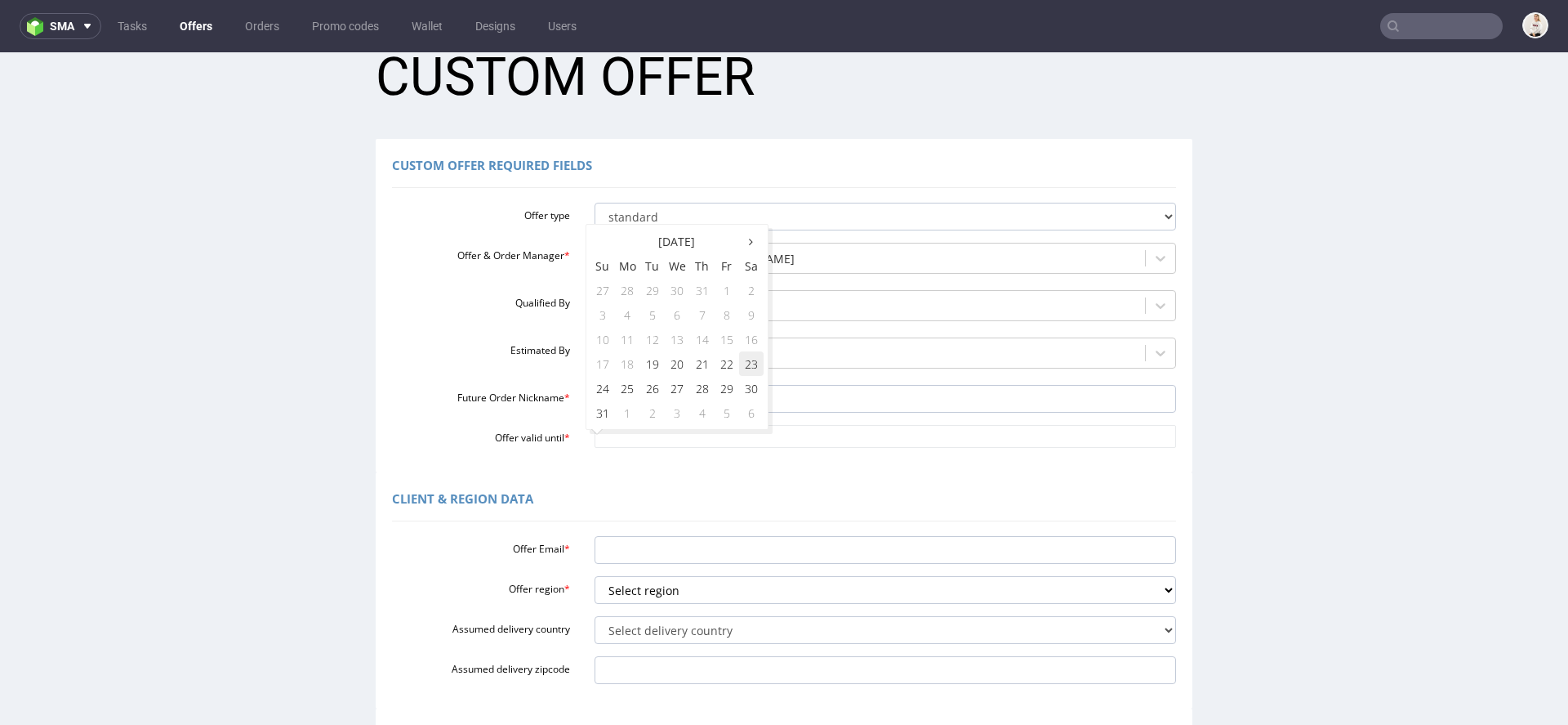
click at [755, 357] on td "23" at bounding box center [751, 363] width 24 height 24
type input "[DATE]"
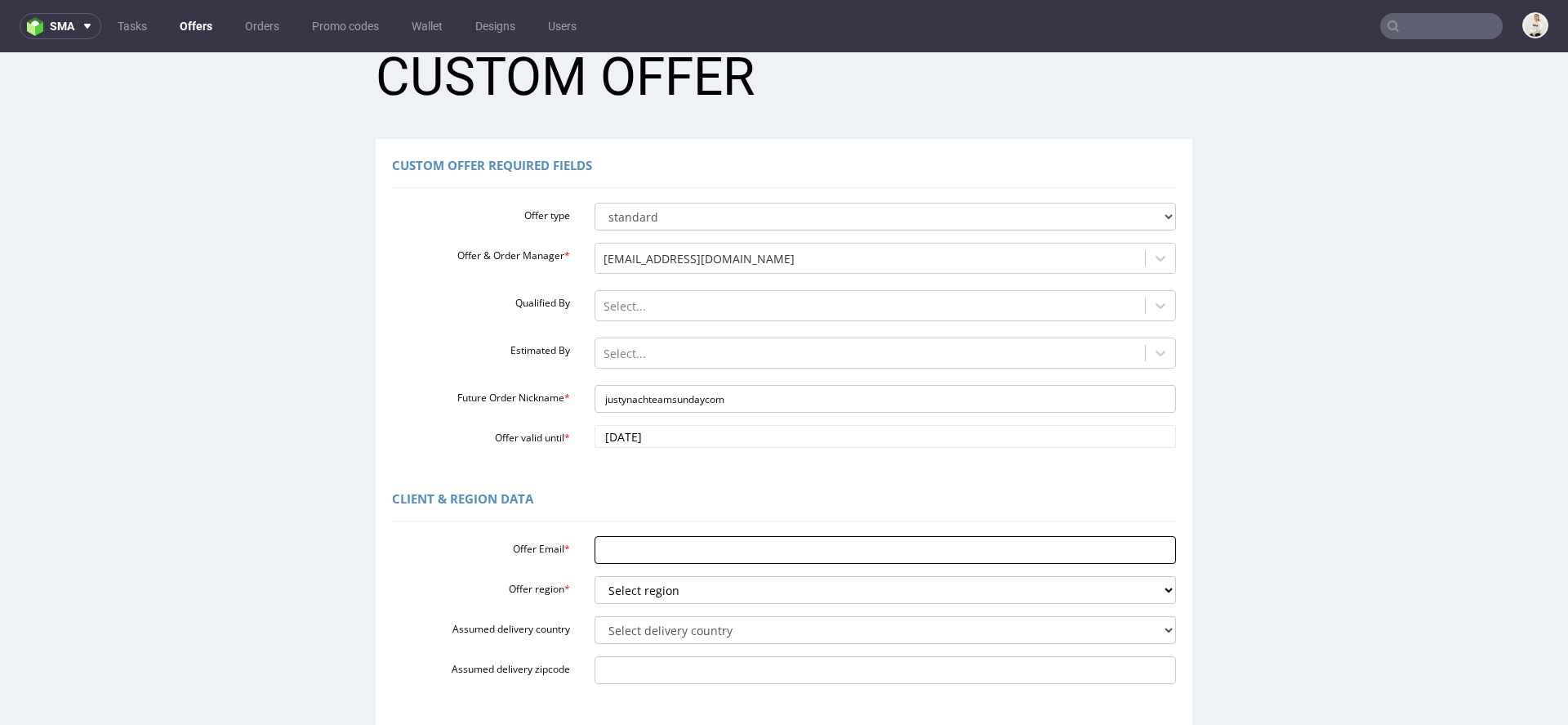
scroll to position [141, 0]
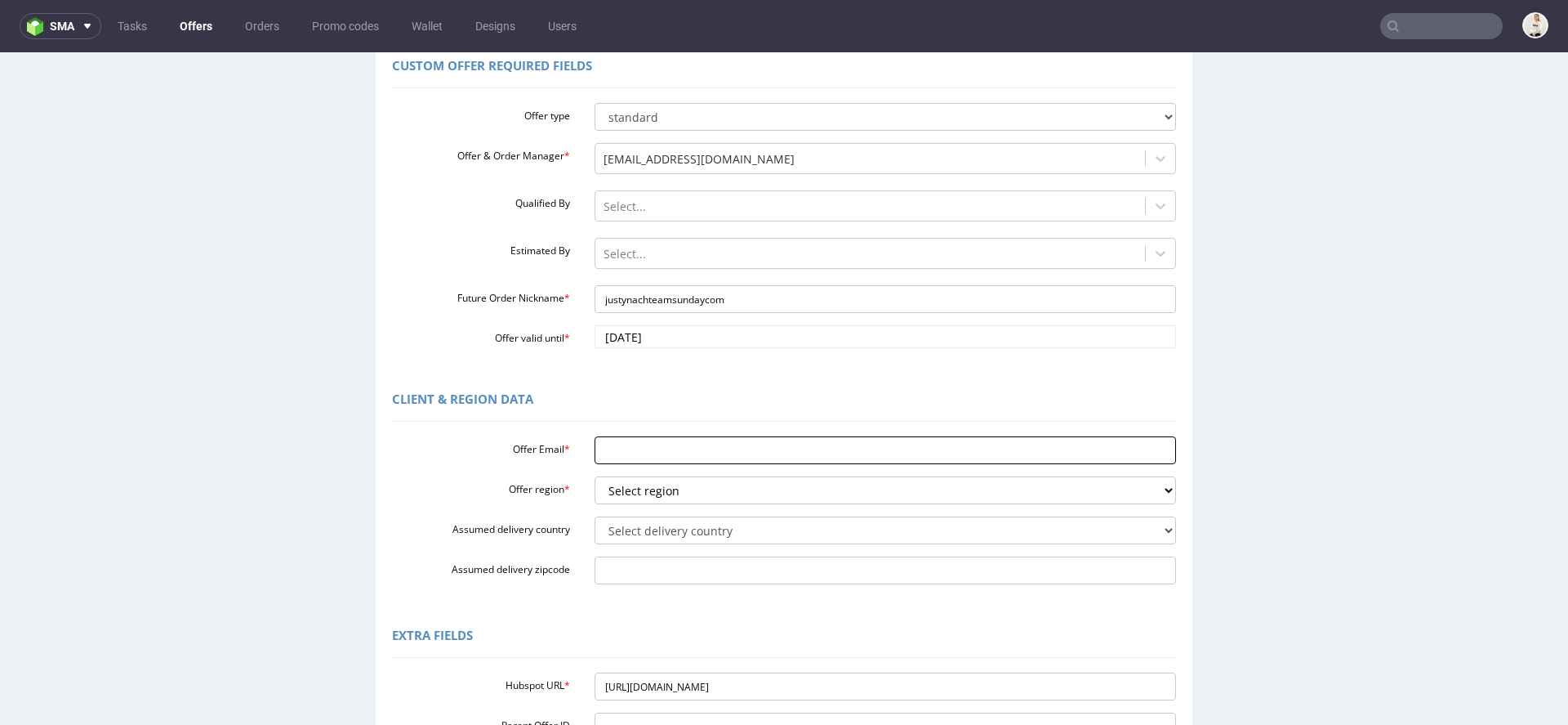
click at [646, 449] on input "Offer Email *" at bounding box center [886, 450] width 582 height 28
paste input "[DOMAIN_NAME][EMAIL_ADDRESS][DOMAIN_NAME]"
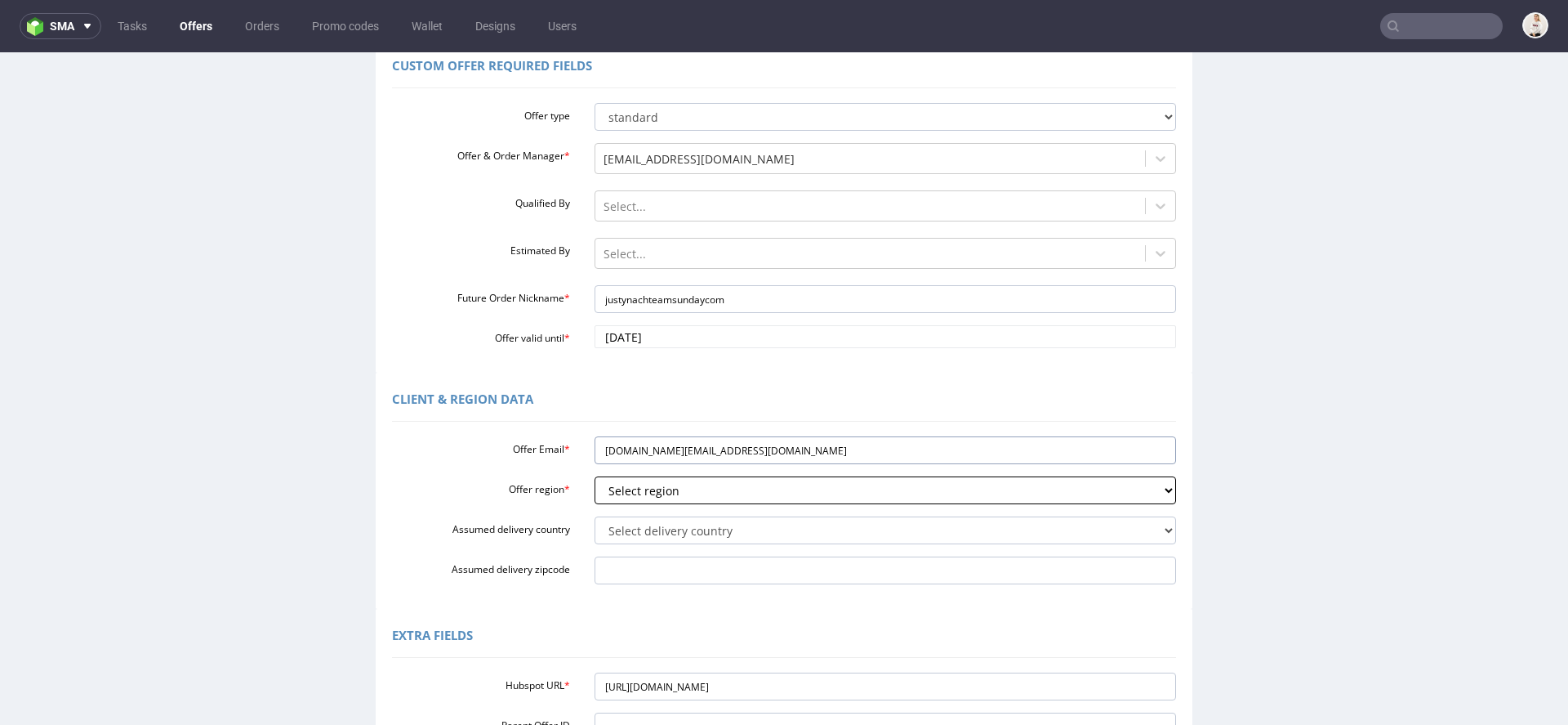
type input "[DOMAIN_NAME][EMAIL_ADDRESS][DOMAIN_NAME]"
click at [644, 485] on select "Select region eu gb de pl fr it es" at bounding box center [886, 490] width 582 height 28
select select "pl"
click at [594, 476] on select "Select region eu gb de pl fr it es" at bounding box center [886, 490] width 582 height 28
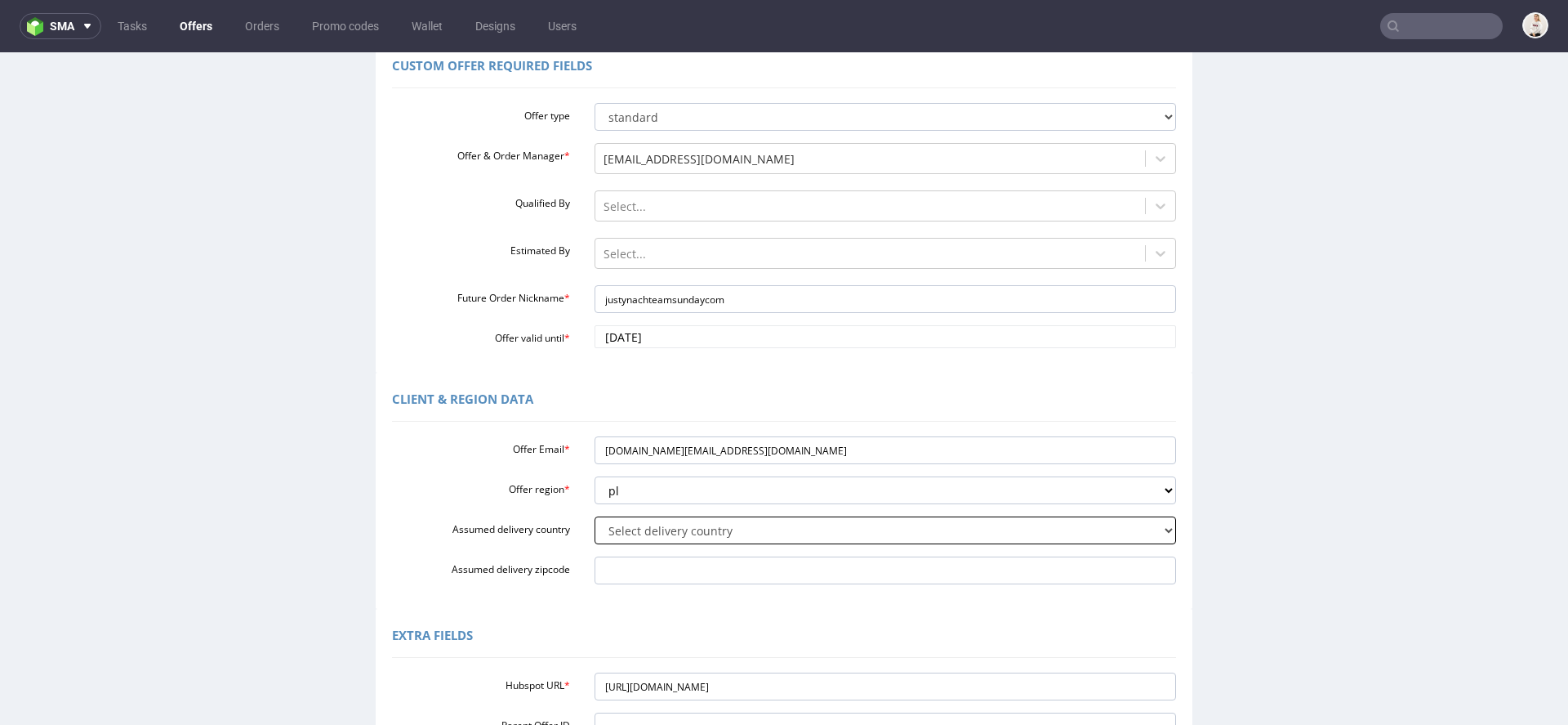
click at [654, 544] on div "Offer Email * [DOMAIN_NAME][EMAIL_ADDRESS][DOMAIN_NAME] Offer region * Select r…" at bounding box center [784, 507] width 784 height 154
click at [645, 529] on select "Select delivery country [GEOGRAPHIC_DATA] [GEOGRAPHIC_DATA] [GEOGRAPHIC_DATA] […" at bounding box center [886, 530] width 582 height 28
select select "179"
click at [594, 516] on select "Select delivery country [GEOGRAPHIC_DATA] [GEOGRAPHIC_DATA] [GEOGRAPHIC_DATA] […" at bounding box center [886, 530] width 582 height 28
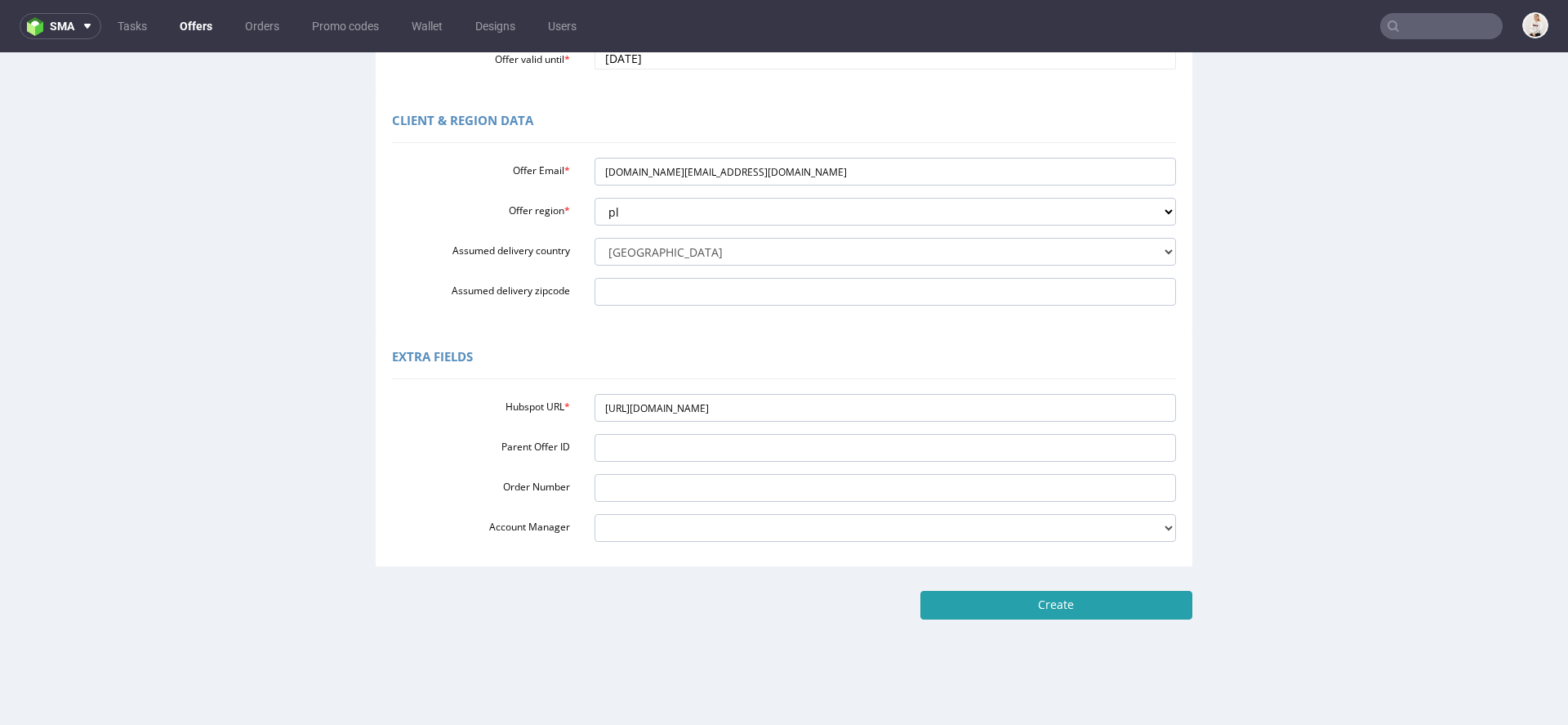
click at [1034, 616] on input "Create" at bounding box center [1057, 605] width 272 height 28
type input "Please wait..."
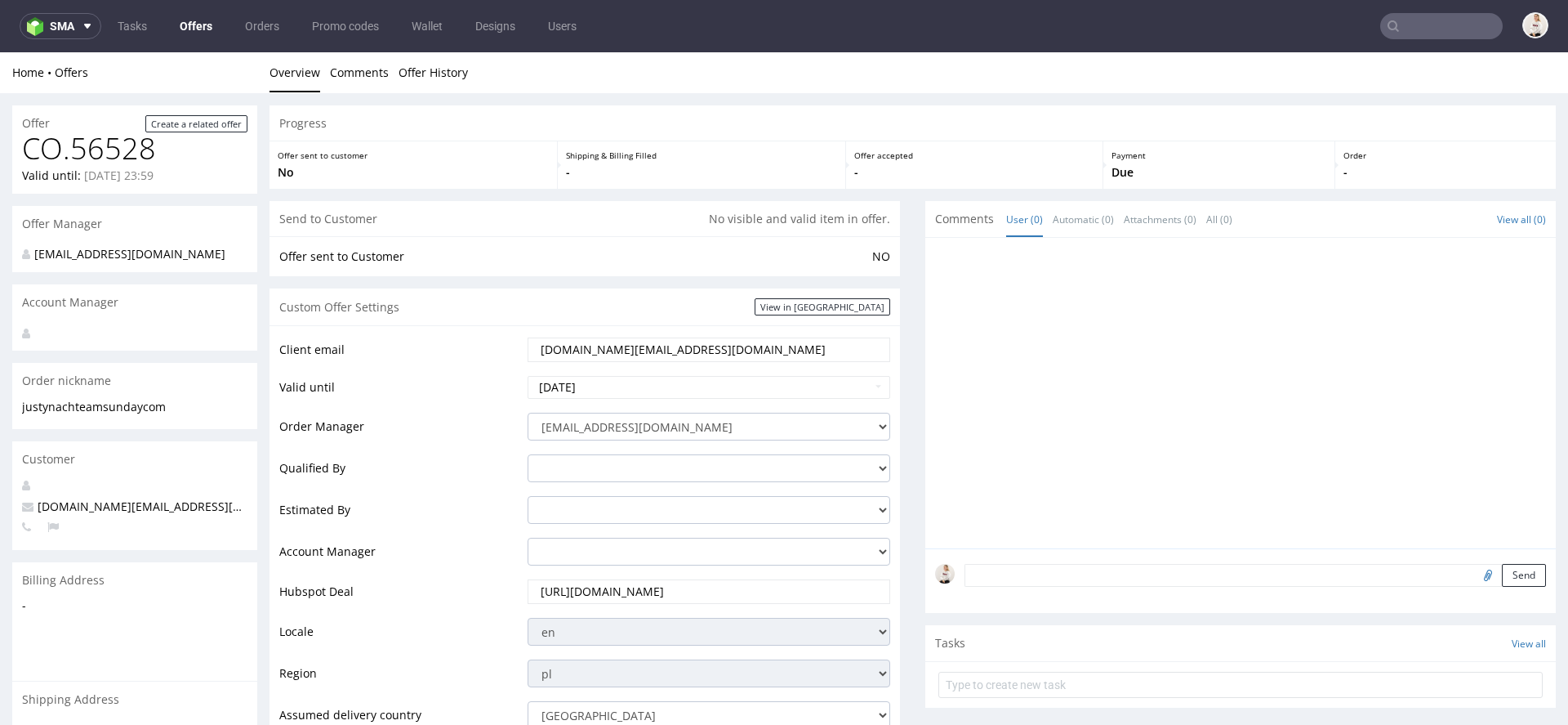
scroll to position [788, 0]
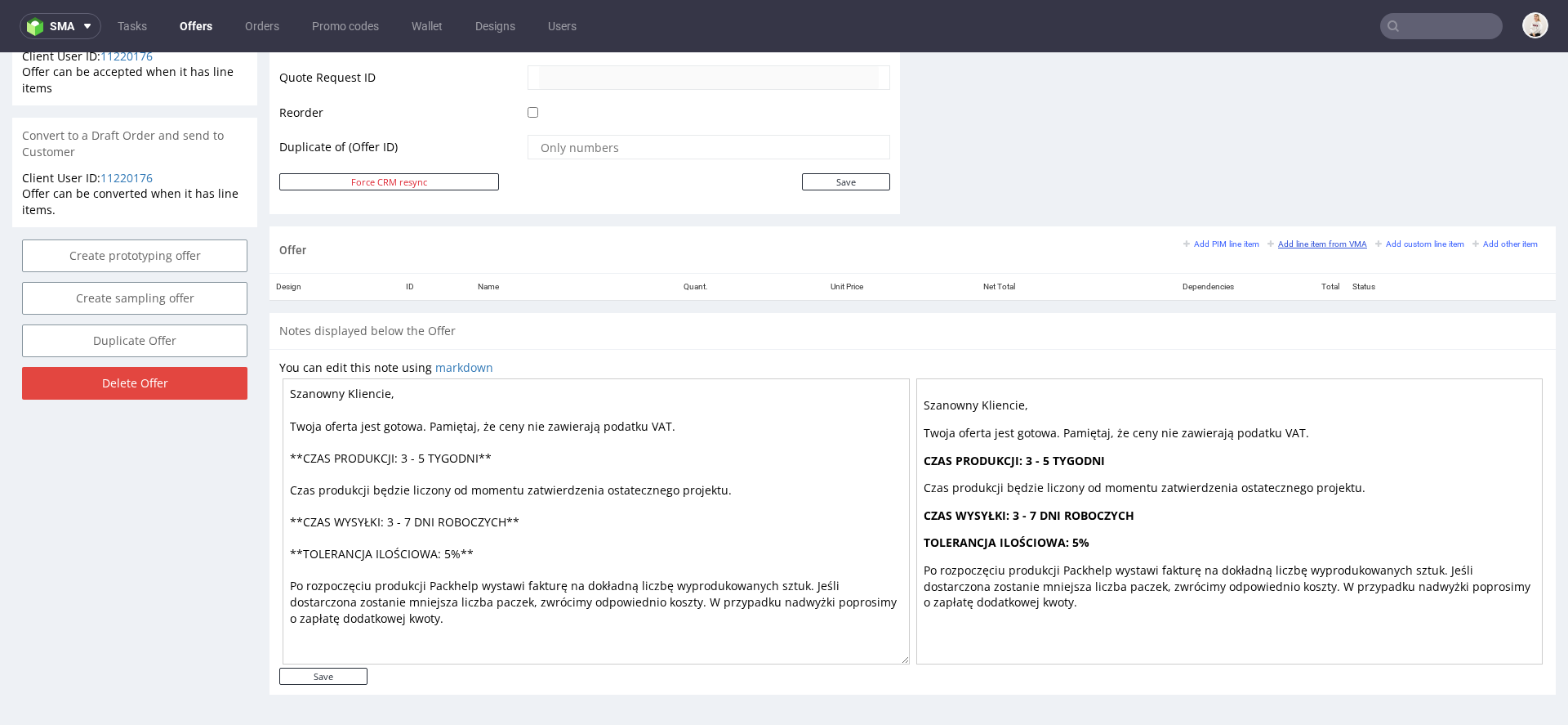
click at [1278, 238] on link "Add line item from VMA" at bounding box center [1317, 243] width 100 height 11
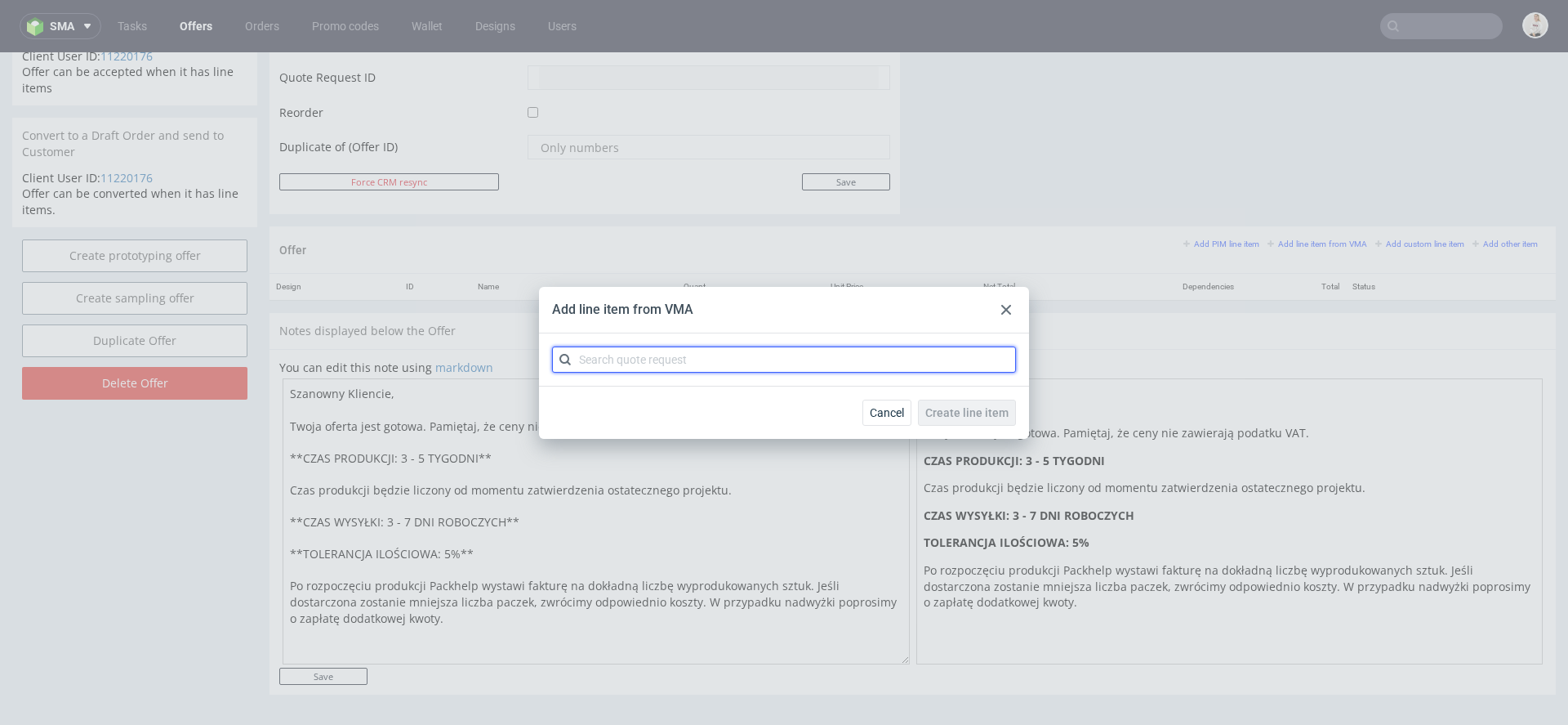
click at [888, 369] on input "text" at bounding box center [784, 360] width 464 height 26
paste input "CBBT"
type input "CBBT"
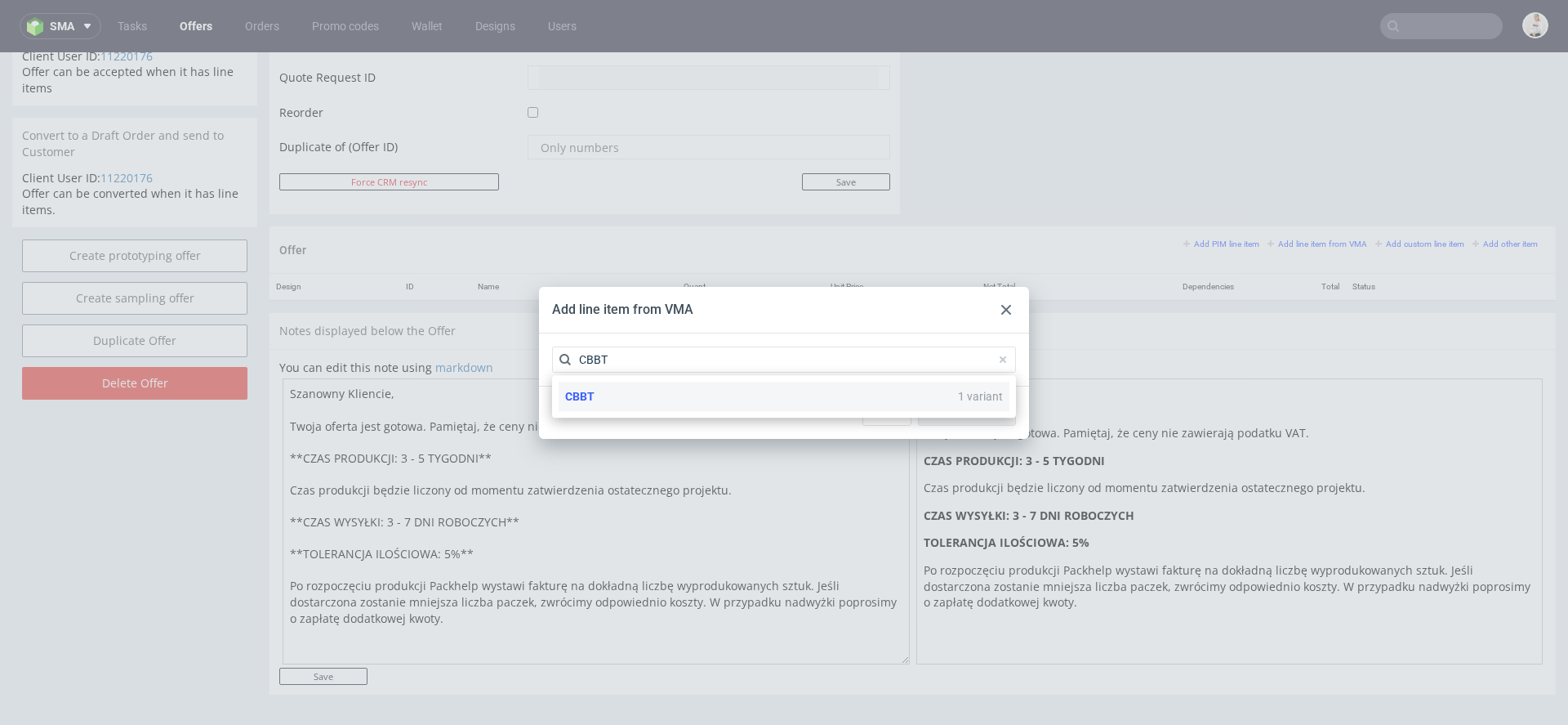
click at [838, 397] on div "CBBT 1 variant" at bounding box center [784, 397] width 451 height 30
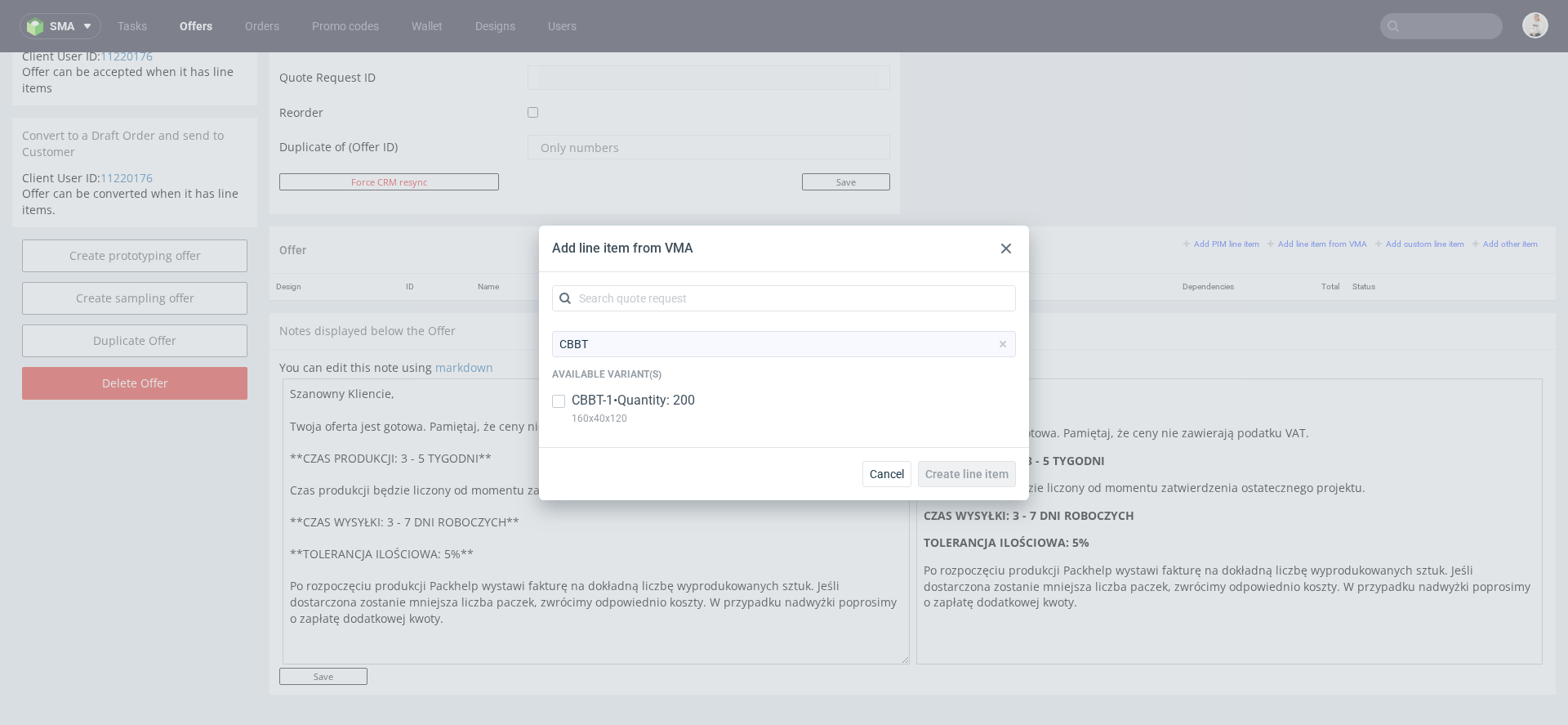
click at [838, 397] on div "CBBT-1 • Quantity: 200 160x40x120" at bounding box center [784, 412] width 464 height 43
checkbox input "true"
click at [950, 469] on span "Create line item" at bounding box center [967, 473] width 83 height 11
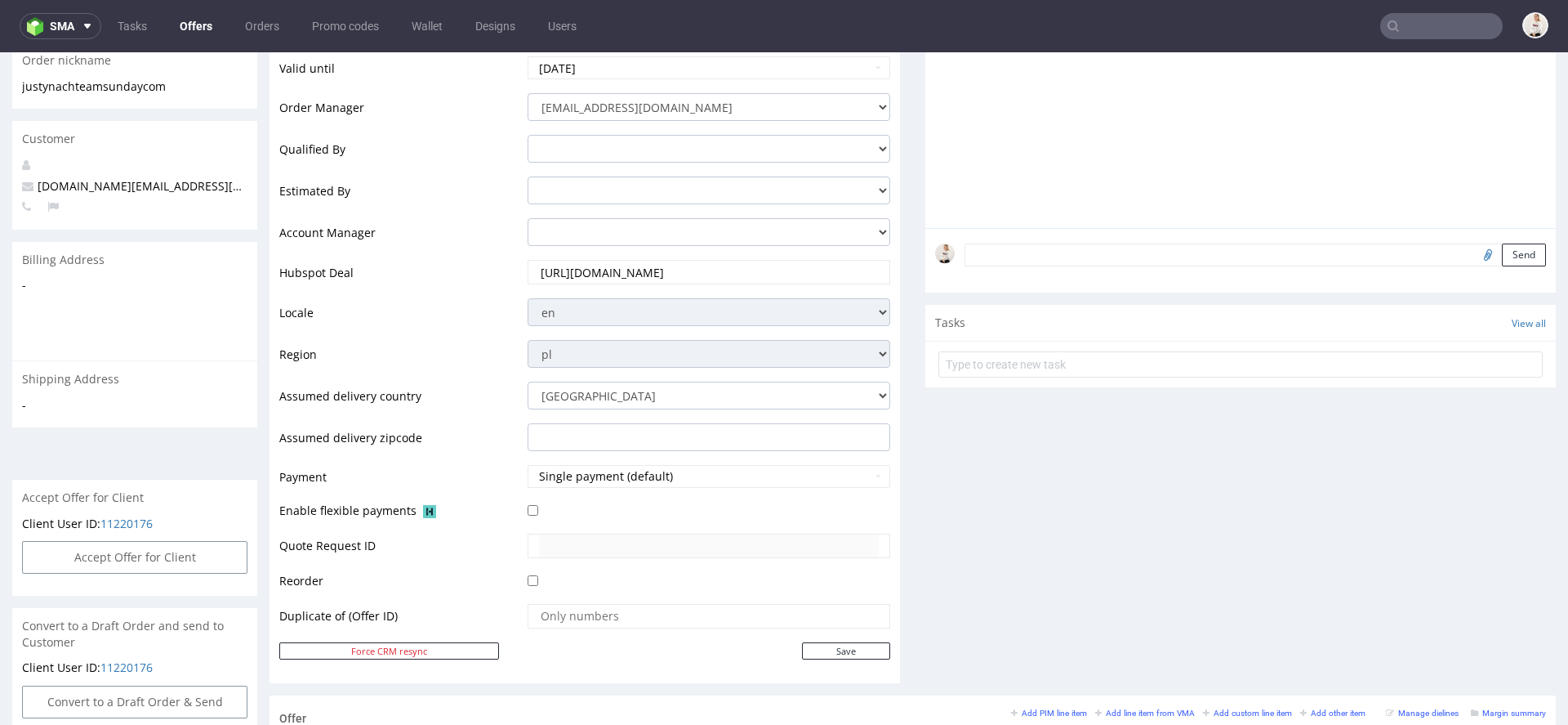
scroll to position [718, 0]
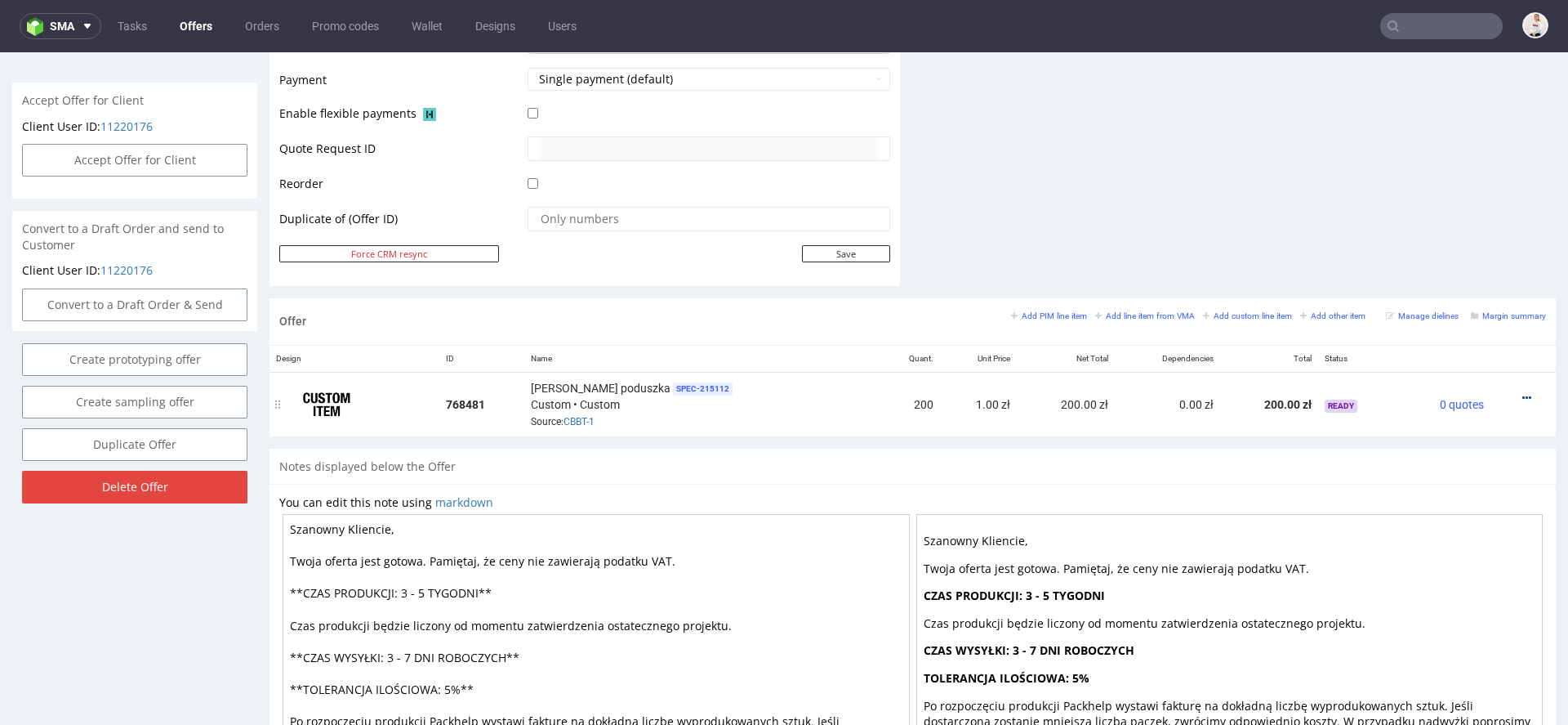
click at [1523, 392] on icon at bounding box center [1527, 398] width 9 height 11
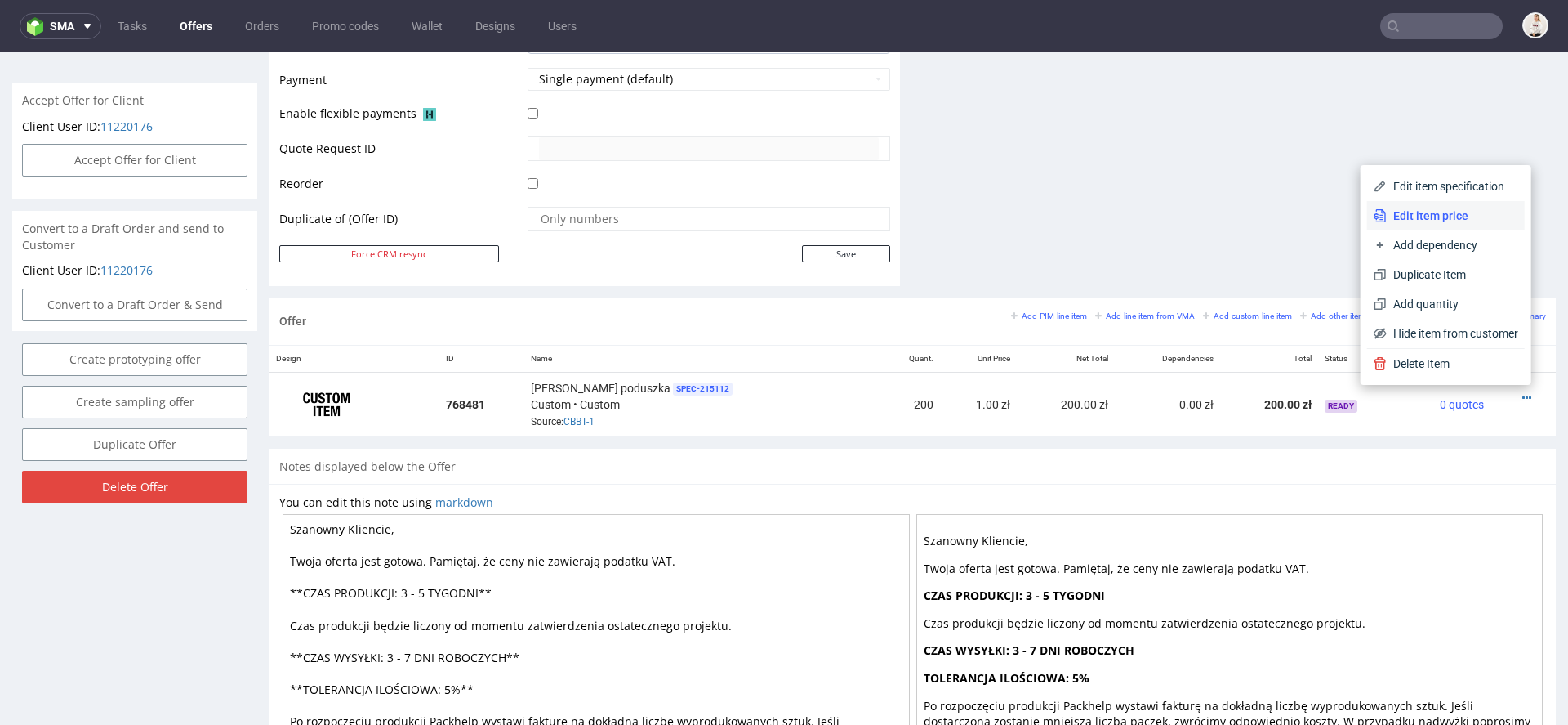
click at [1427, 215] on span "Edit item price" at bounding box center [1452, 215] width 131 height 17
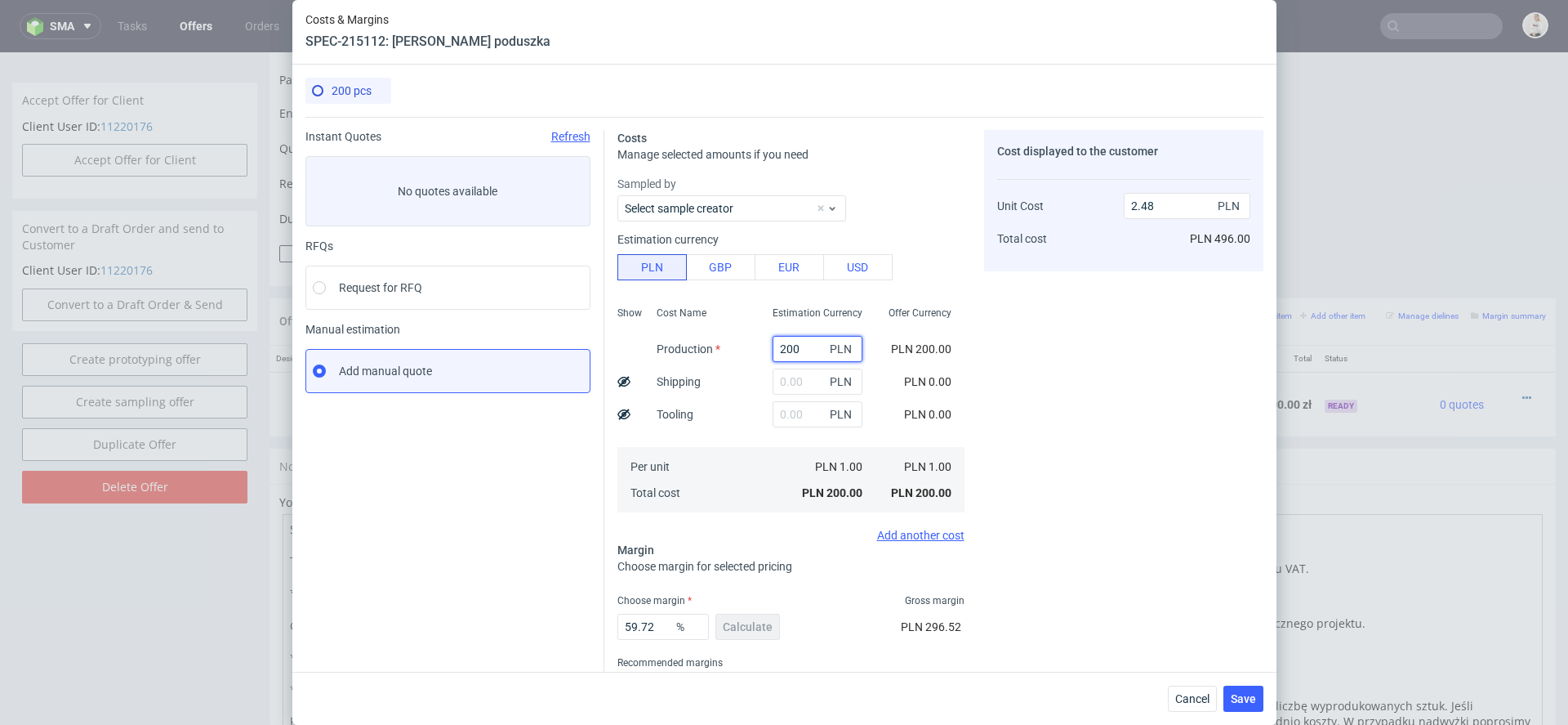
click at [795, 346] on input "200" at bounding box center [817, 349] width 90 height 26
paste input "816."
type input "816"
type input "10.13"
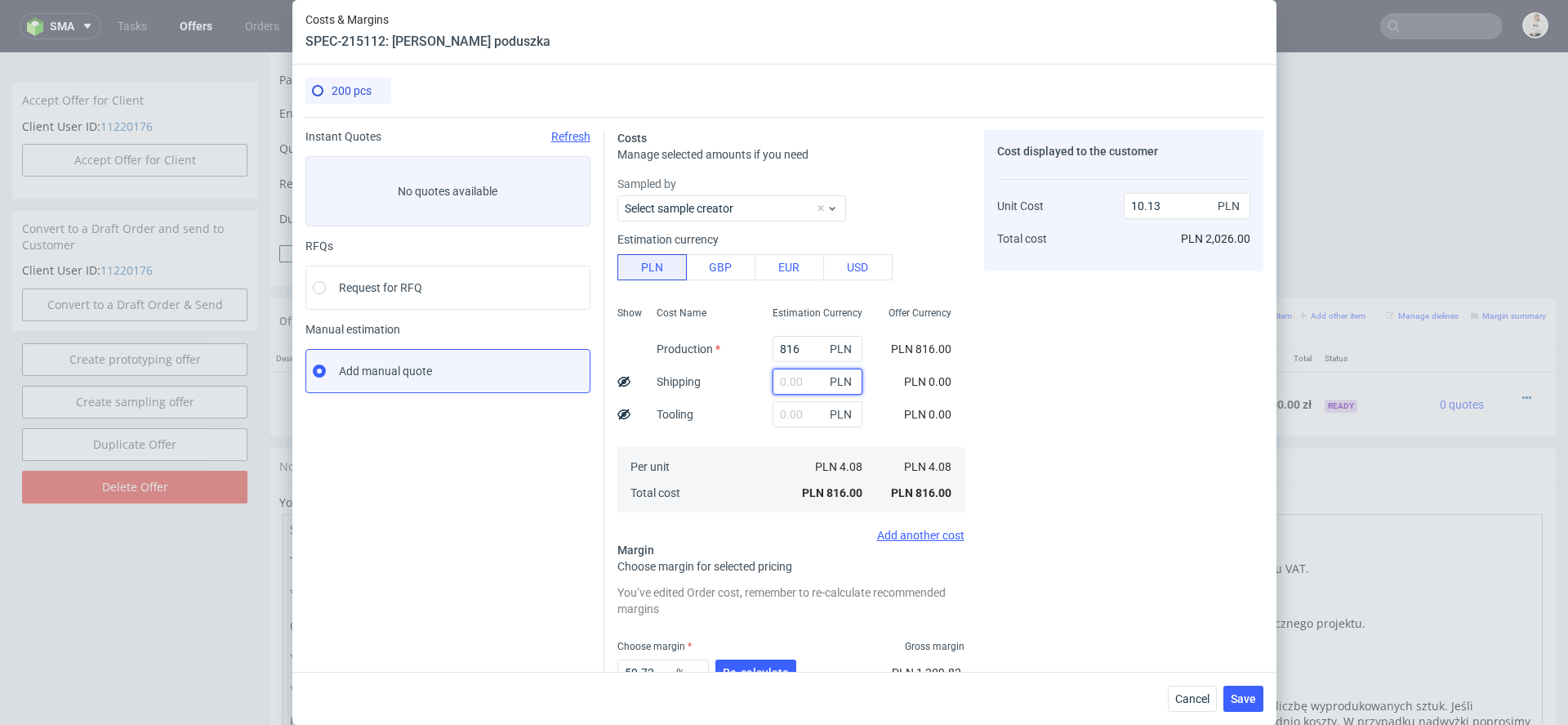
click at [798, 387] on input "text" at bounding box center [817, 381] width 90 height 26
type input "40"
type input "10.63"
type input "40"
click at [1214, 401] on div "Cost displayed to the customer Unit Cost Total cost 10.63 PLN PLN 2,126.00" at bounding box center [1123, 451] width 279 height 644
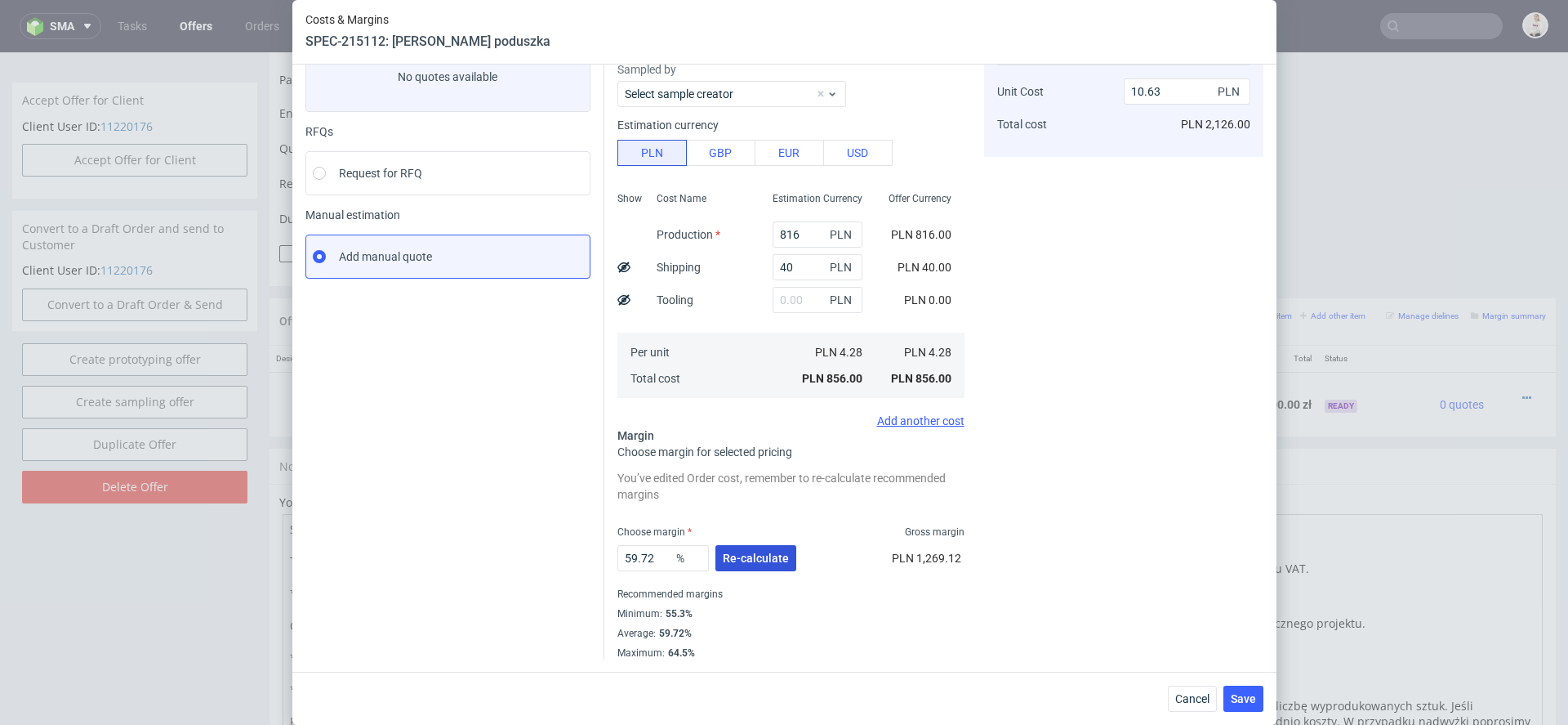
click at [746, 559] on span "Re-calculate" at bounding box center [756, 558] width 67 height 11
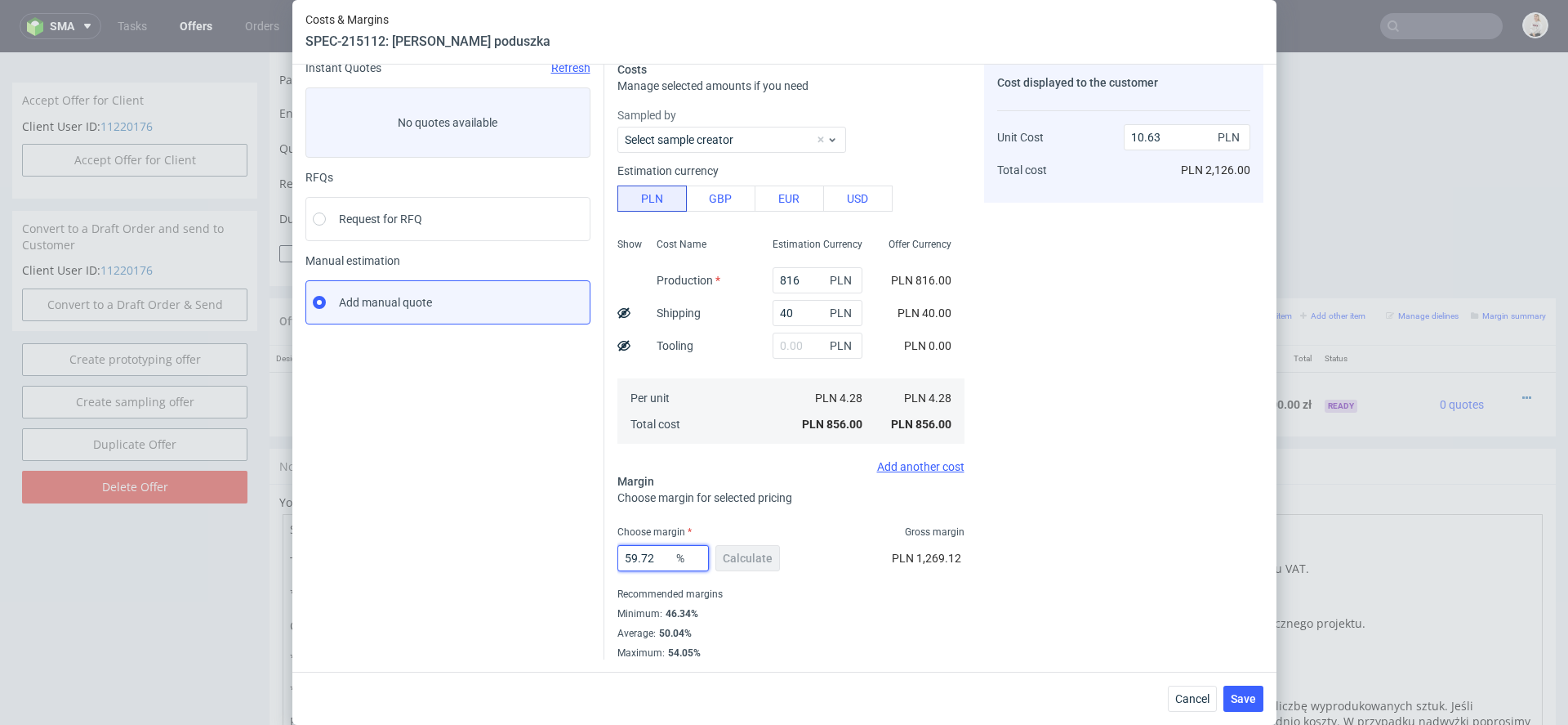
drag, startPoint x: 661, startPoint y: 560, endPoint x: 325, endPoint y: 546, distance: 336.3
click at [325, 546] on div "Instant Quotes Refresh No quotes available RFQs Request for RFQ Manual estimati…" at bounding box center [784, 353] width 958 height 611
type input "65"
click at [834, 521] on fieldset "Costs Manage selected amounts if you need Sampled by Select sample creator Esti…" at bounding box center [790, 360] width 347 height 598
type input "12.23"
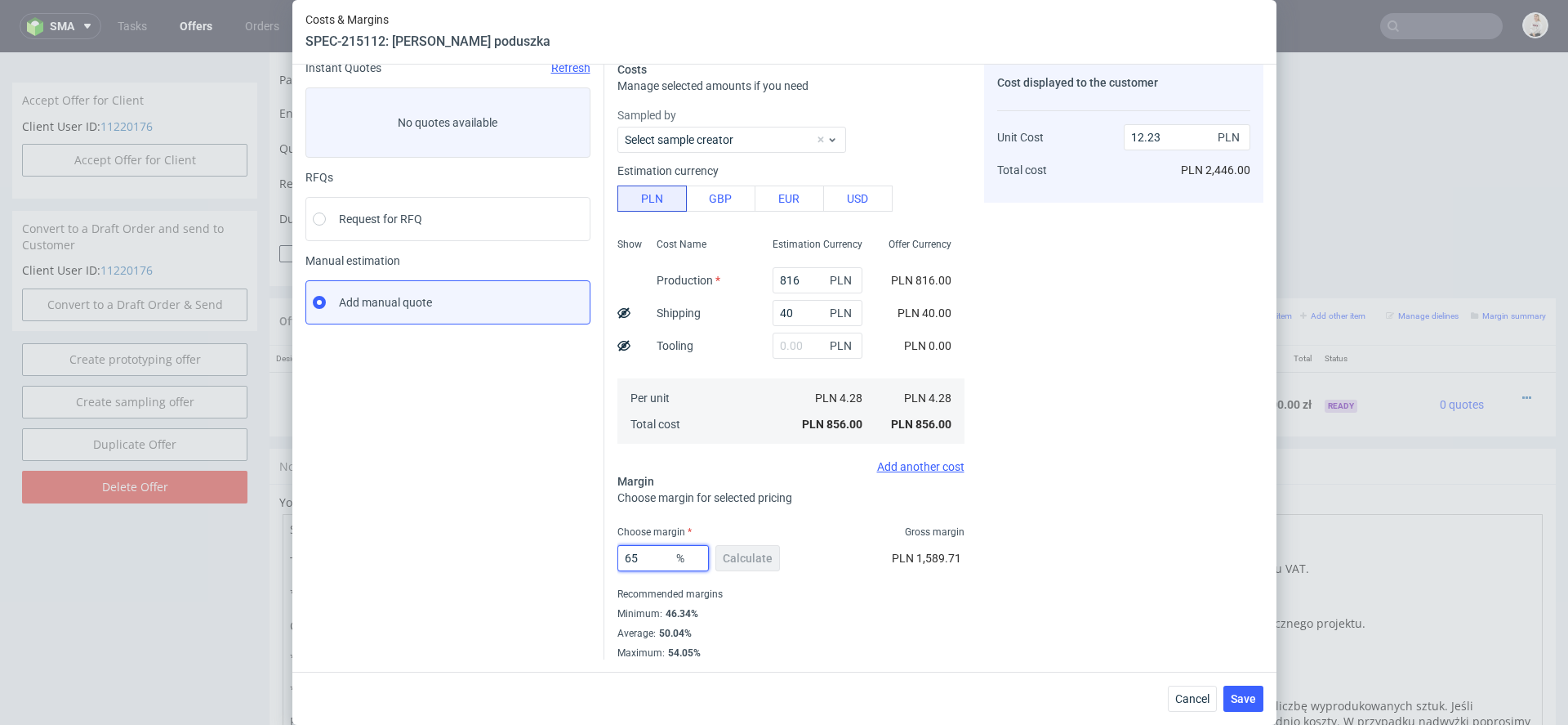
drag, startPoint x: 647, startPoint y: 554, endPoint x: 445, endPoint y: 554, distance: 202.0
click at [445, 554] on div "Instant Quotes Refresh No quotes available RFQs Request for RFQ Manual estimati…" at bounding box center [784, 353] width 958 height 611
type input "55"
type input "9.51"
type input "55"
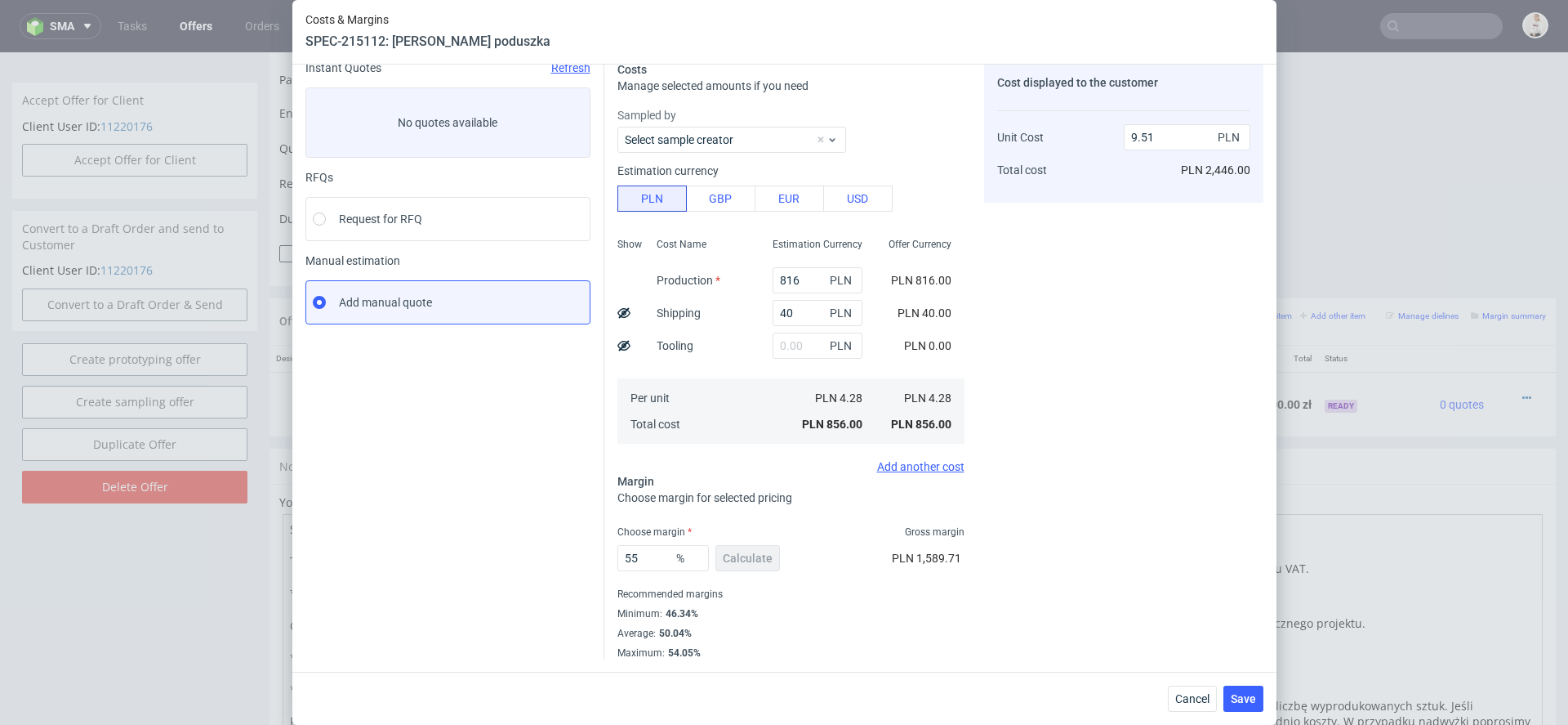
click at [1057, 576] on div "Cost displayed to the customer Unit Cost Total cost 9.51 PLN PLN 2,446.00" at bounding box center [1123, 360] width 279 height 598
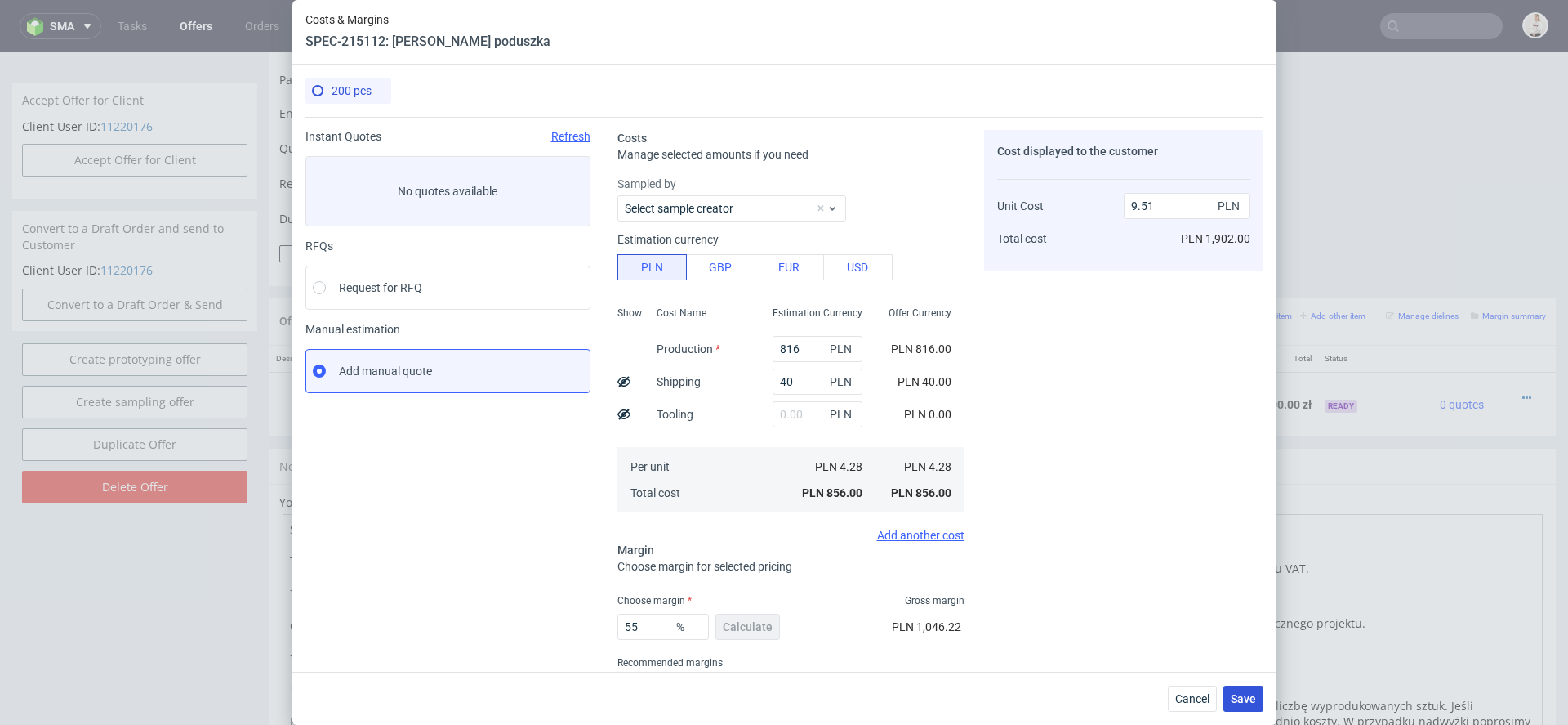
click at [1243, 685] on button "Save" at bounding box center [1243, 698] width 40 height 26
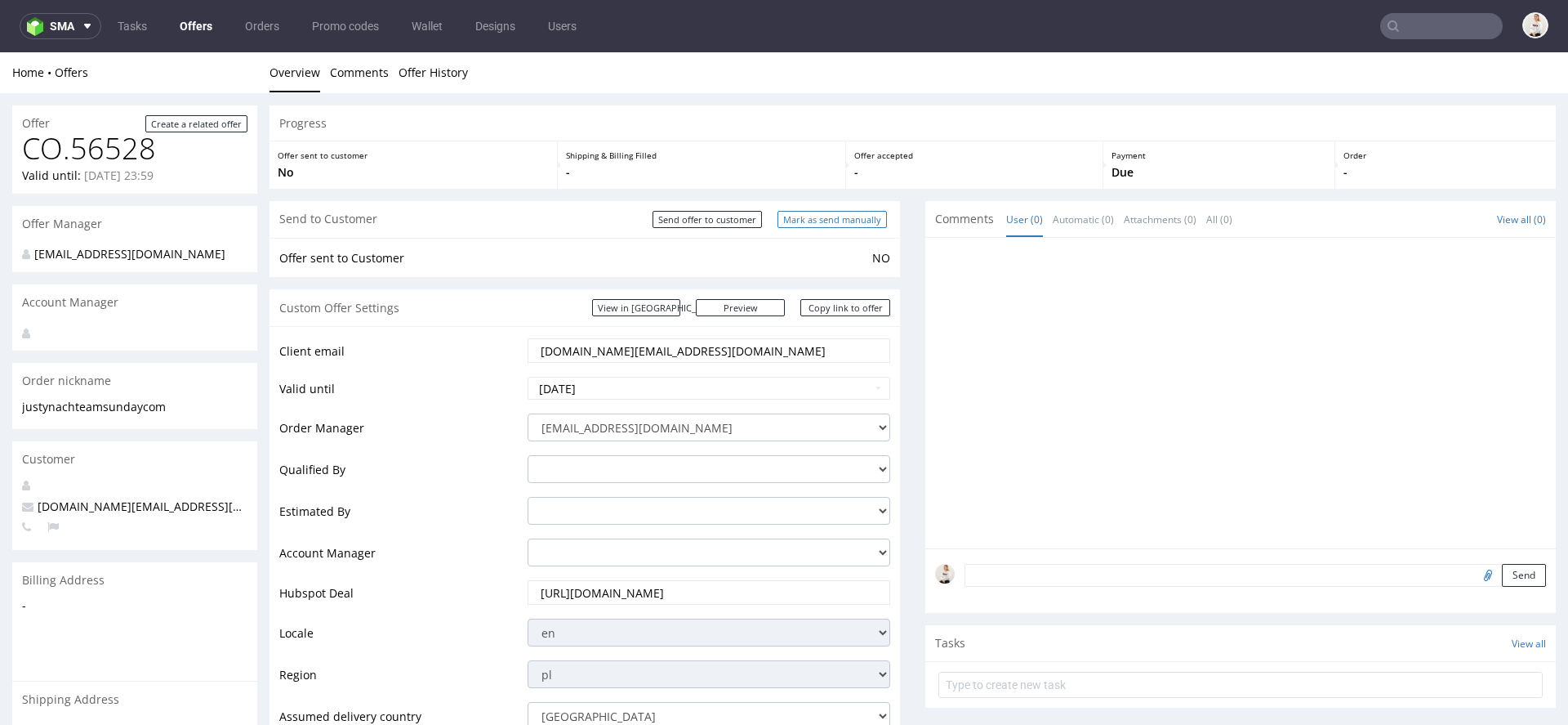
click at [807, 218] on input "Mark as send manually" at bounding box center [832, 219] width 109 height 18
type input "In progress..."
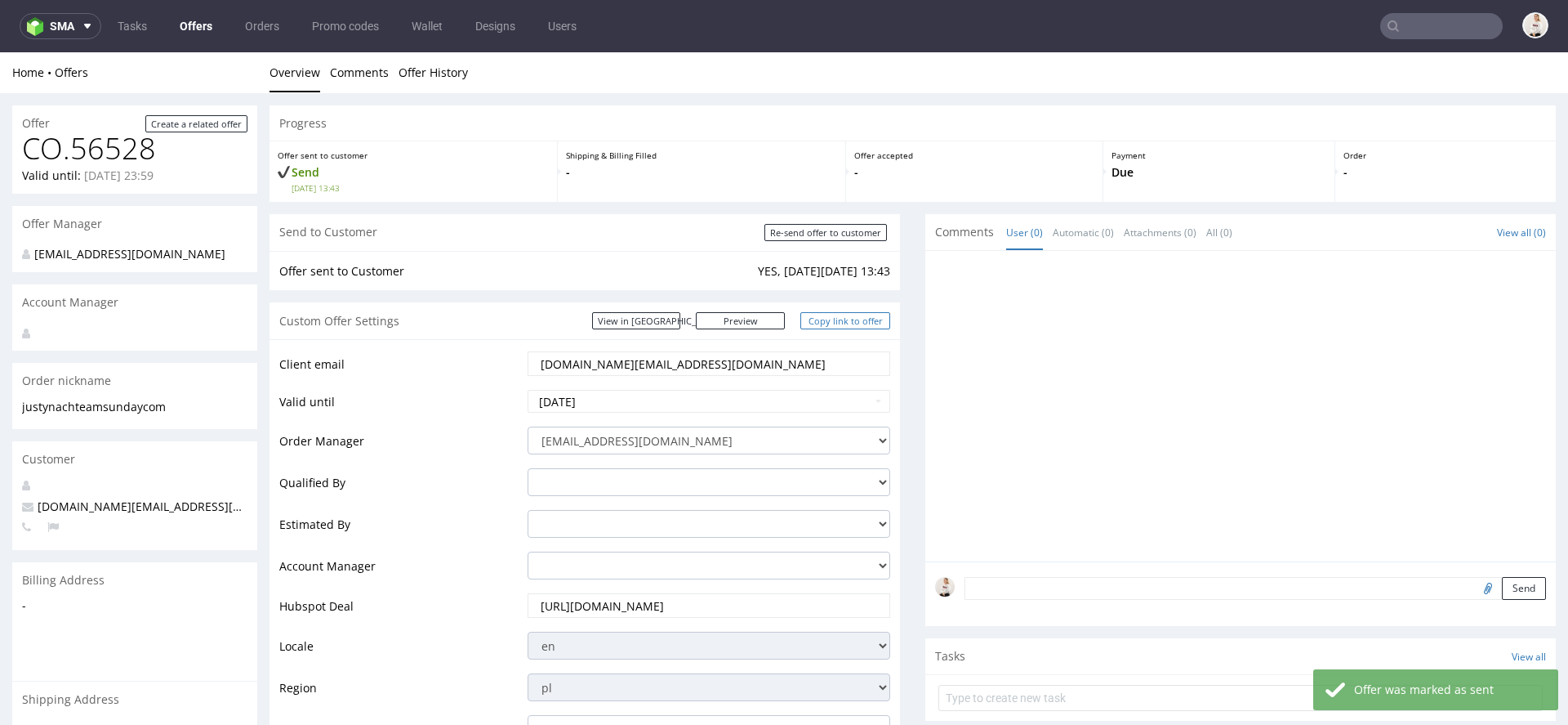
click at [859, 314] on link "Copy link to offer" at bounding box center [845, 320] width 90 height 18
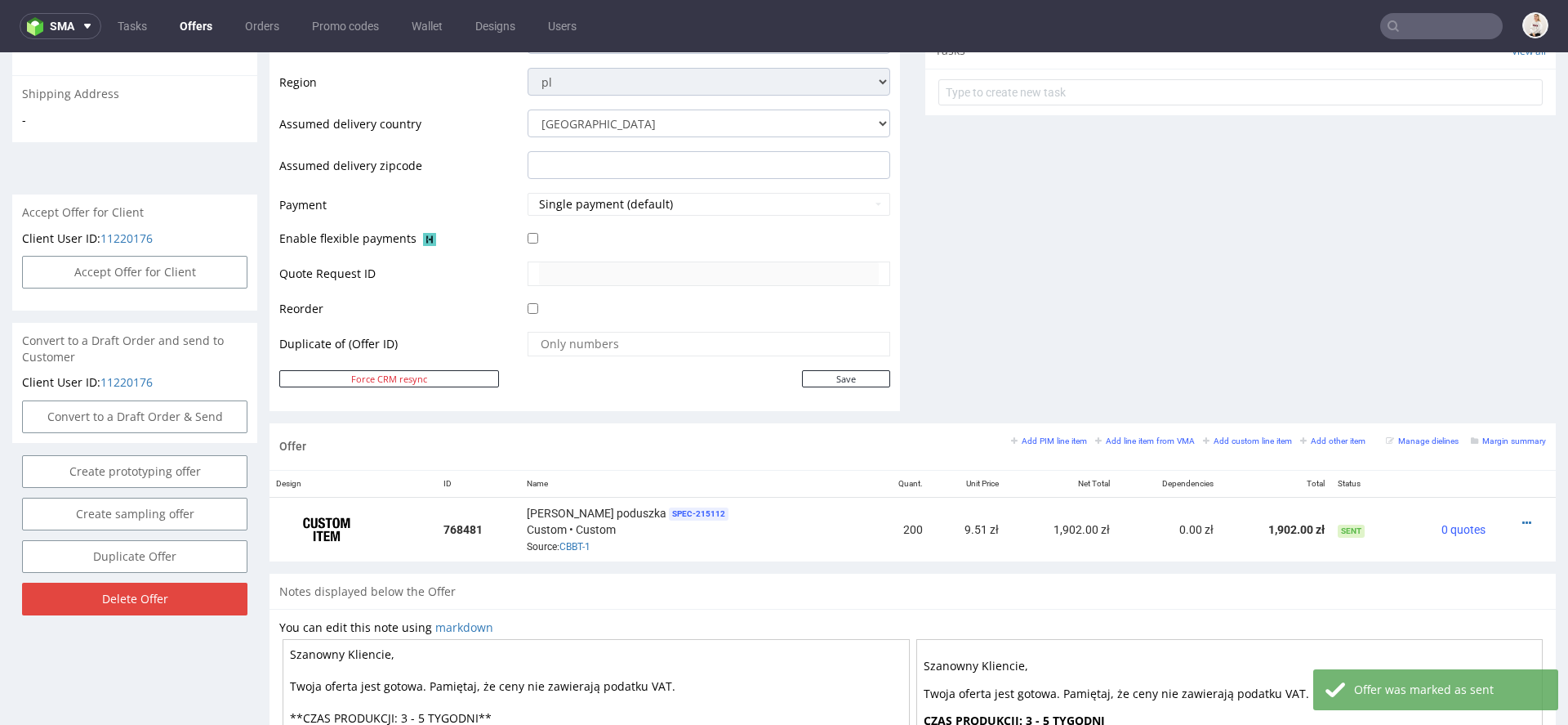
scroll to position [880, 0]
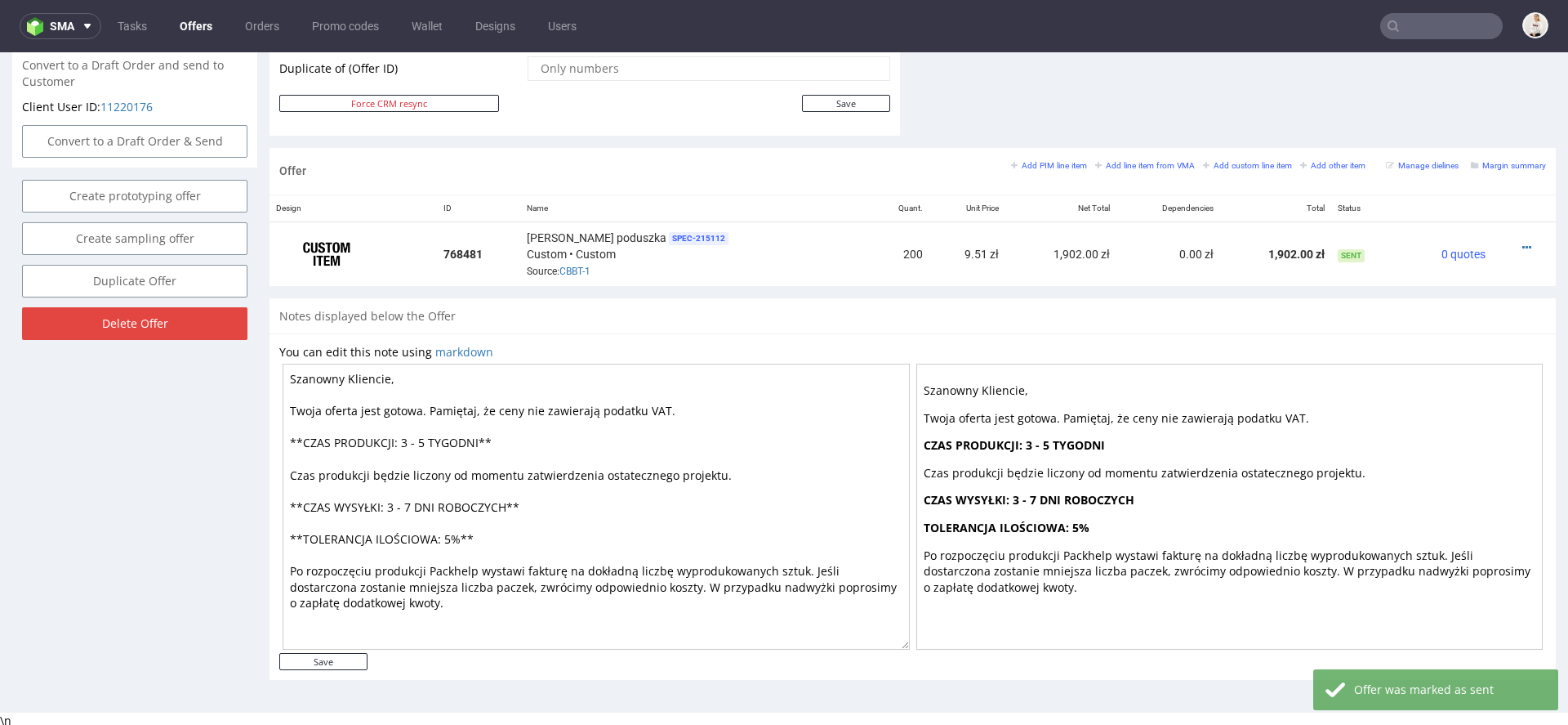
drag, startPoint x: 431, startPoint y: 445, endPoint x: 407, endPoint y: 442, distance: 24.2
click at [406, 442] on textarea "Szanowny Kliencie, Twoja oferta jest gotowa. Pamiętaj, że ceny nie zawierają po…" at bounding box center [596, 506] width 627 height 286
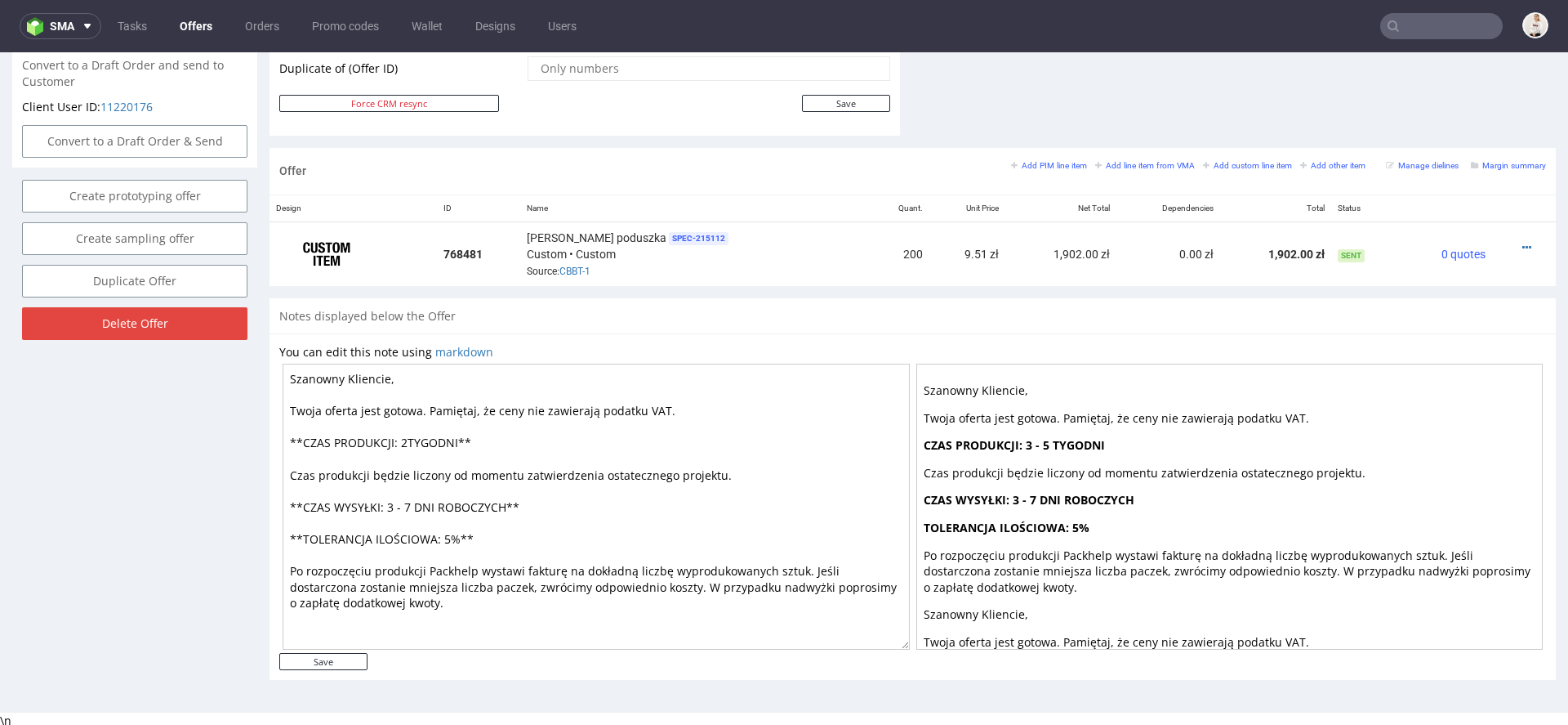
click at [414, 508] on textarea "Szanowny Kliencie, Twoja oferta jest gotowa. Pamiętaj, że ceny nie zawierają po…" at bounding box center [596, 506] width 627 height 286
type textarea "Szanowny Kliencie, Twoja oferta jest gotowa. Pamiętaj, że ceny nie zawierają po…"
click at [347, 658] on input "Save" at bounding box center [323, 661] width 88 height 18
type input "In progress..."
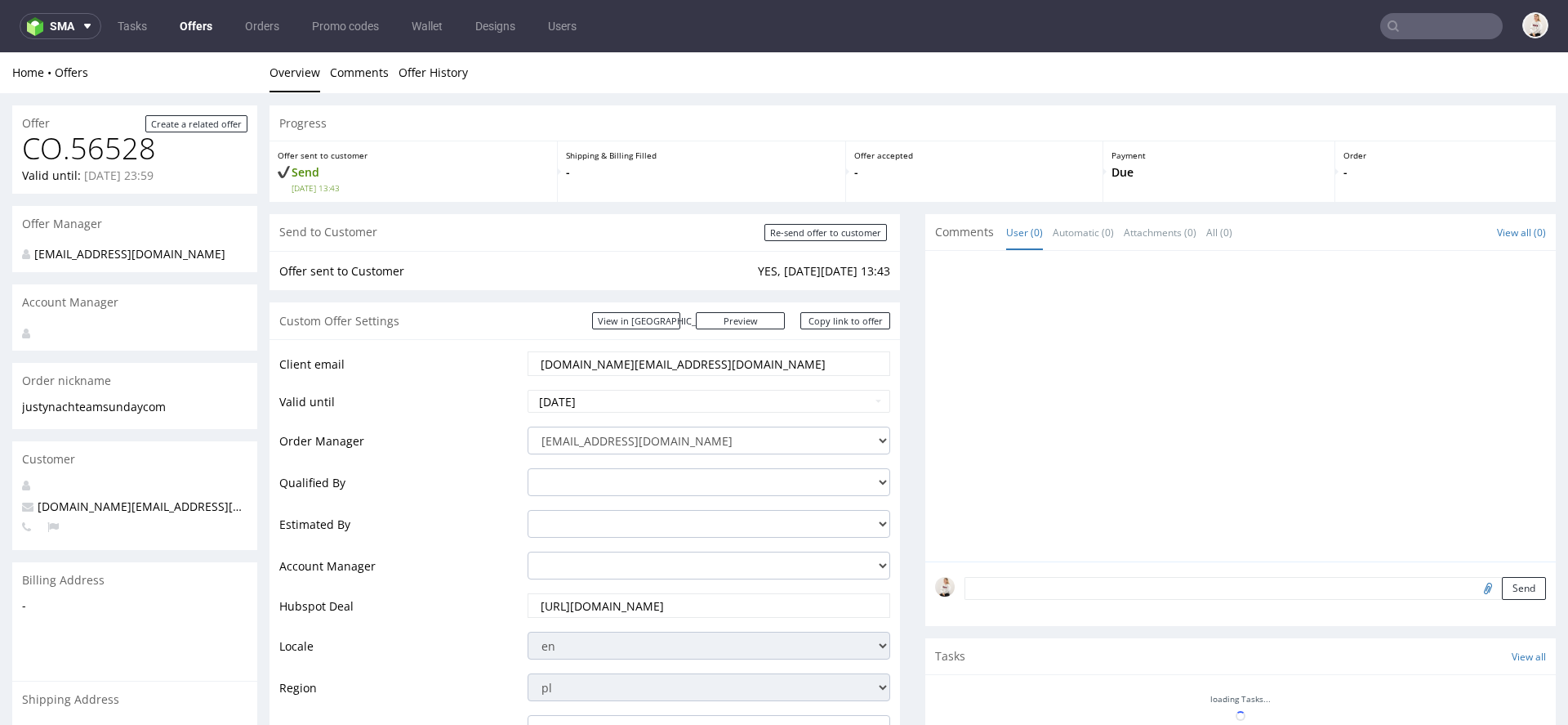
scroll to position [0, 0]
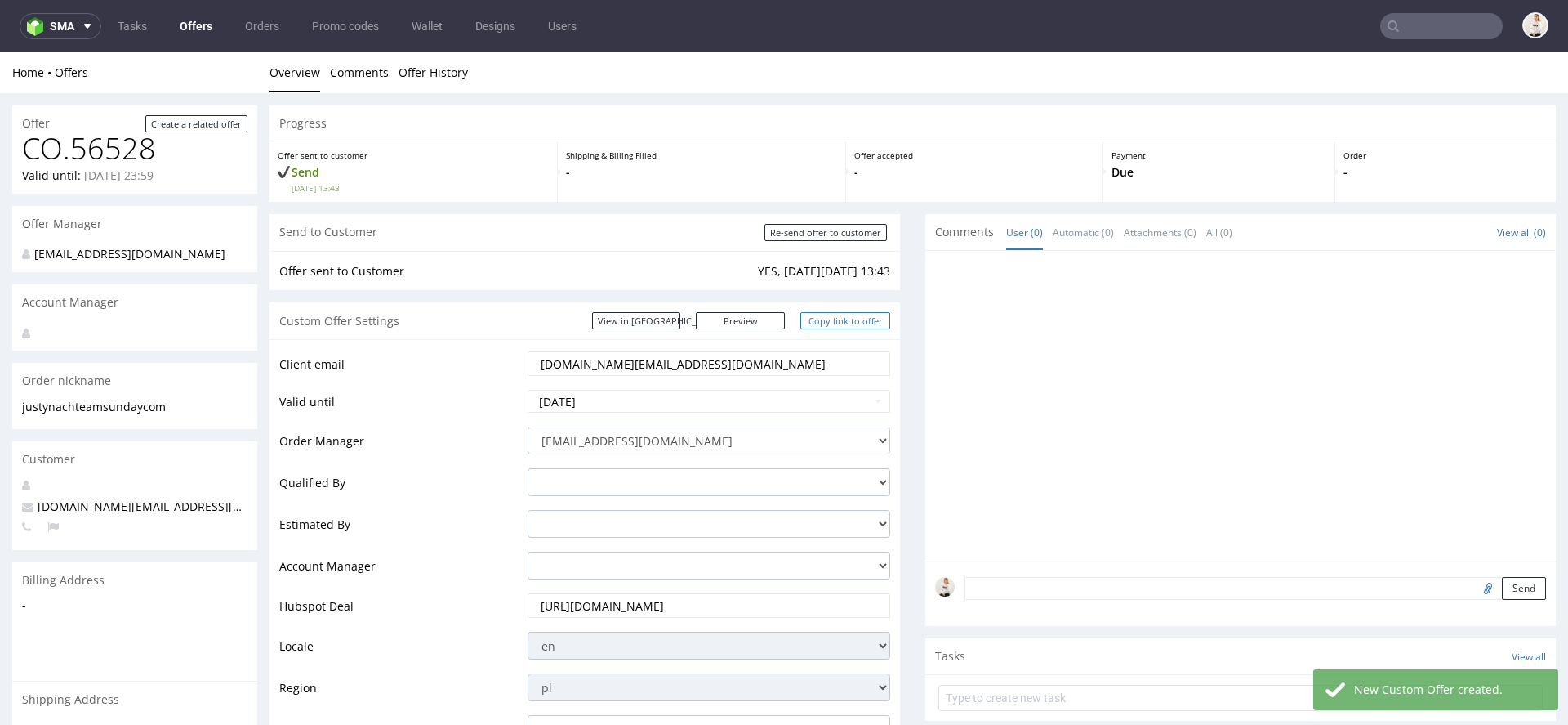
click at [837, 315] on link "Copy link to offer" at bounding box center [845, 320] width 90 height 18
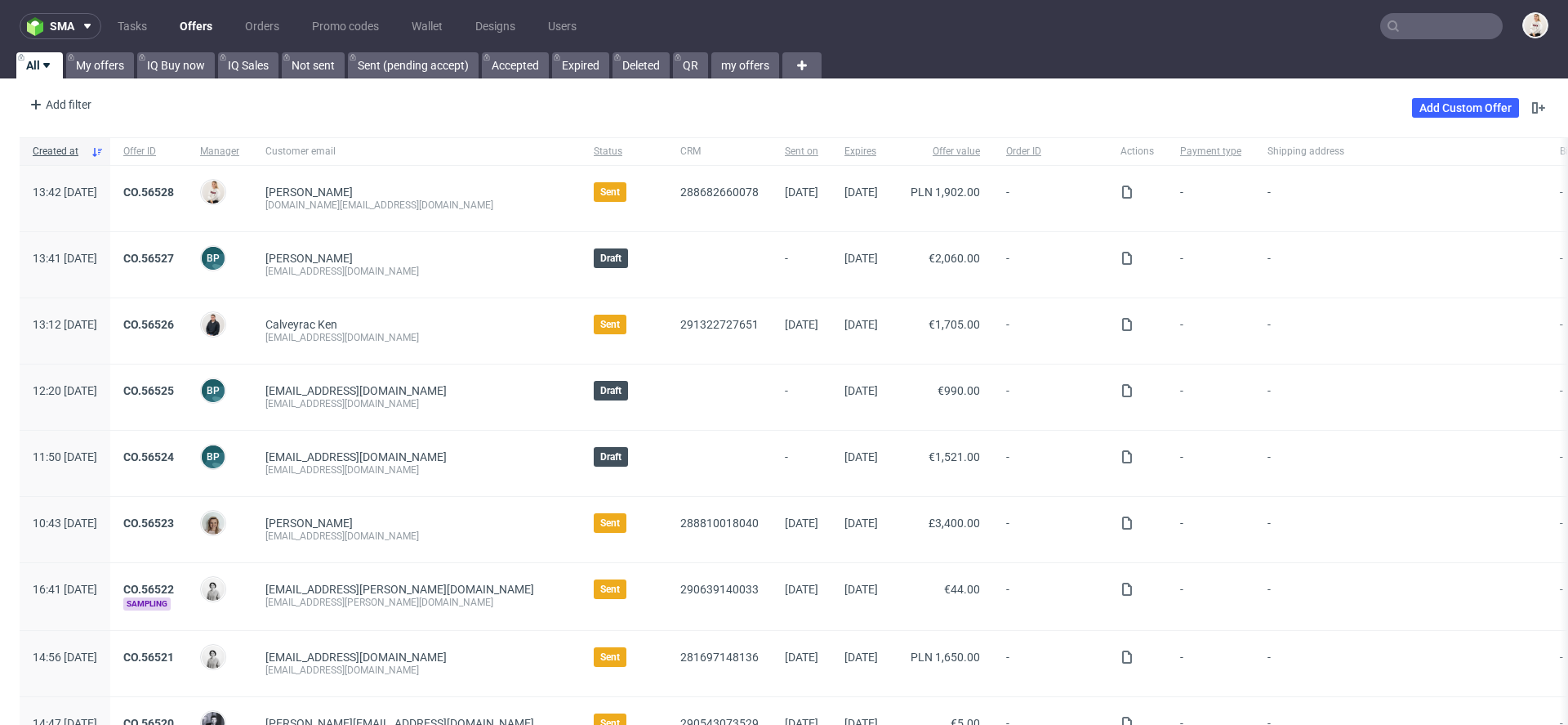
click at [1429, 31] on input "text" at bounding box center [1441, 26] width 122 height 26
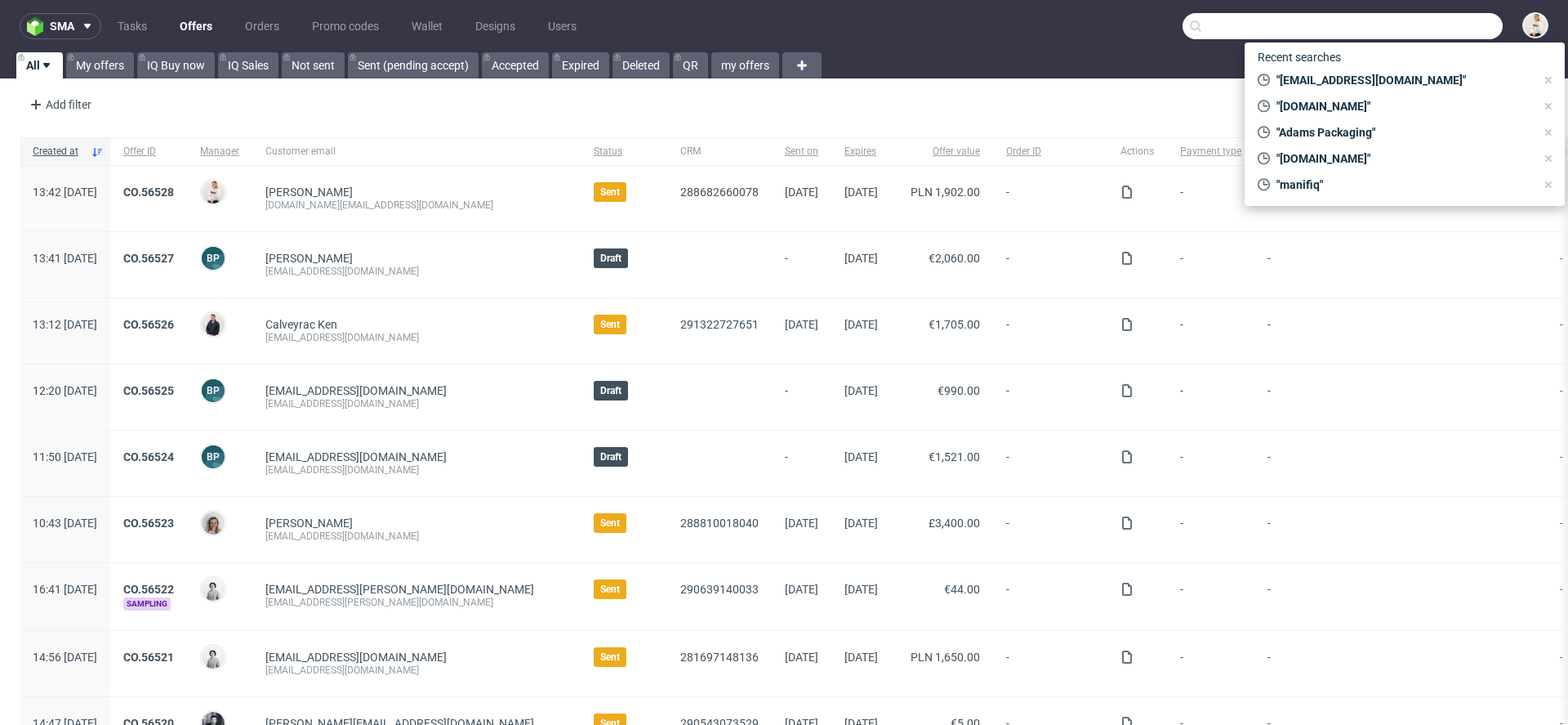
paste input "@[DOMAIN_NAME]"
type input "@[DOMAIN_NAME]"
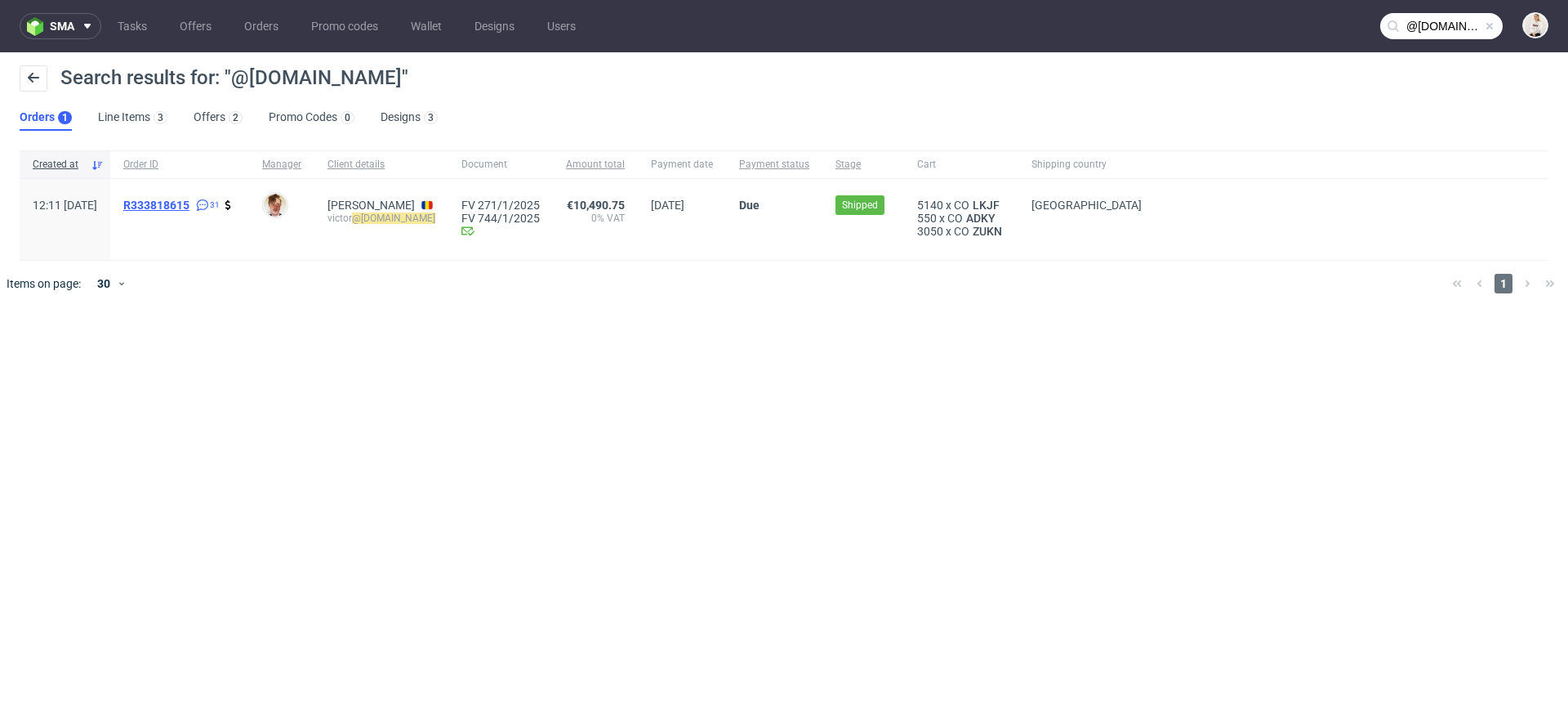
click at [190, 210] on span "R333818615" at bounding box center [156, 205] width 67 height 13
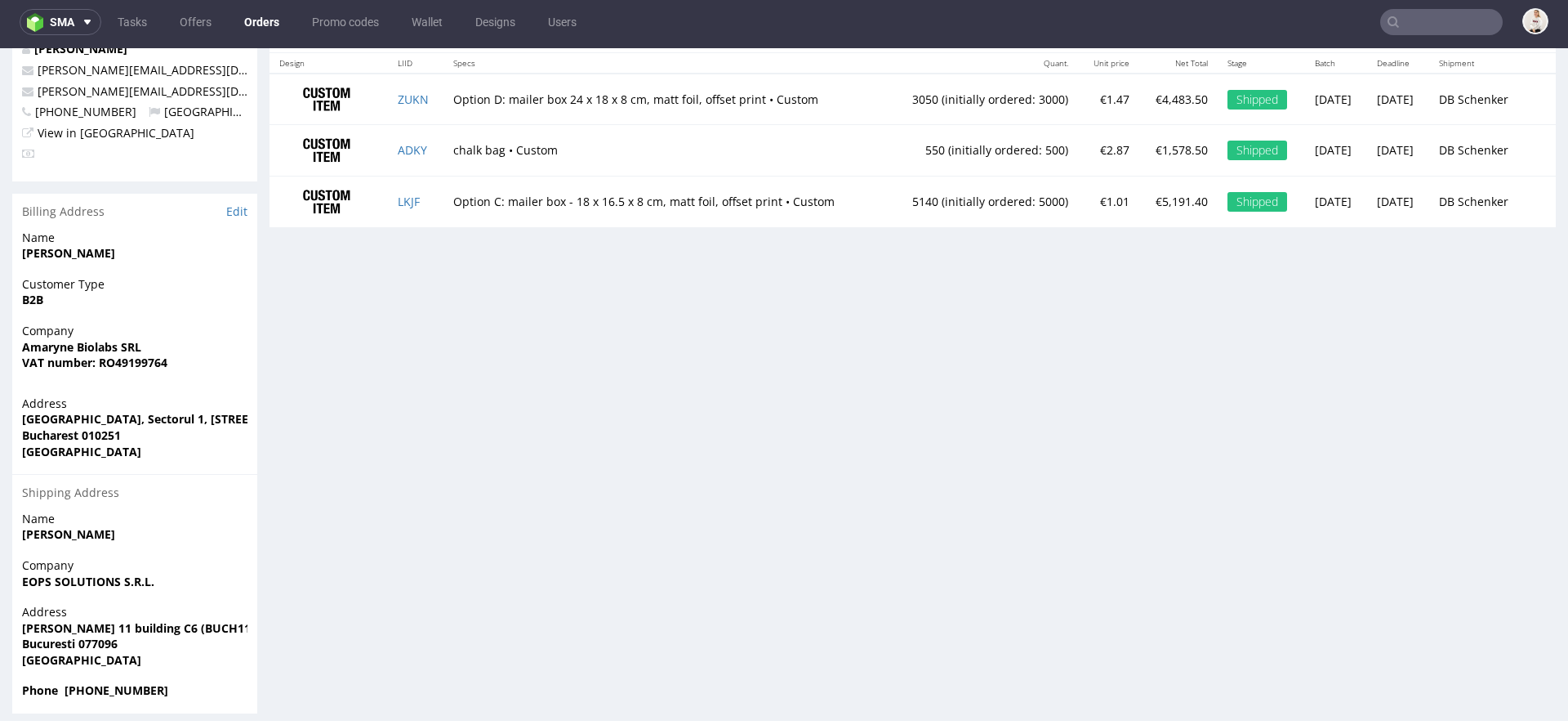
scroll to position [1889, 0]
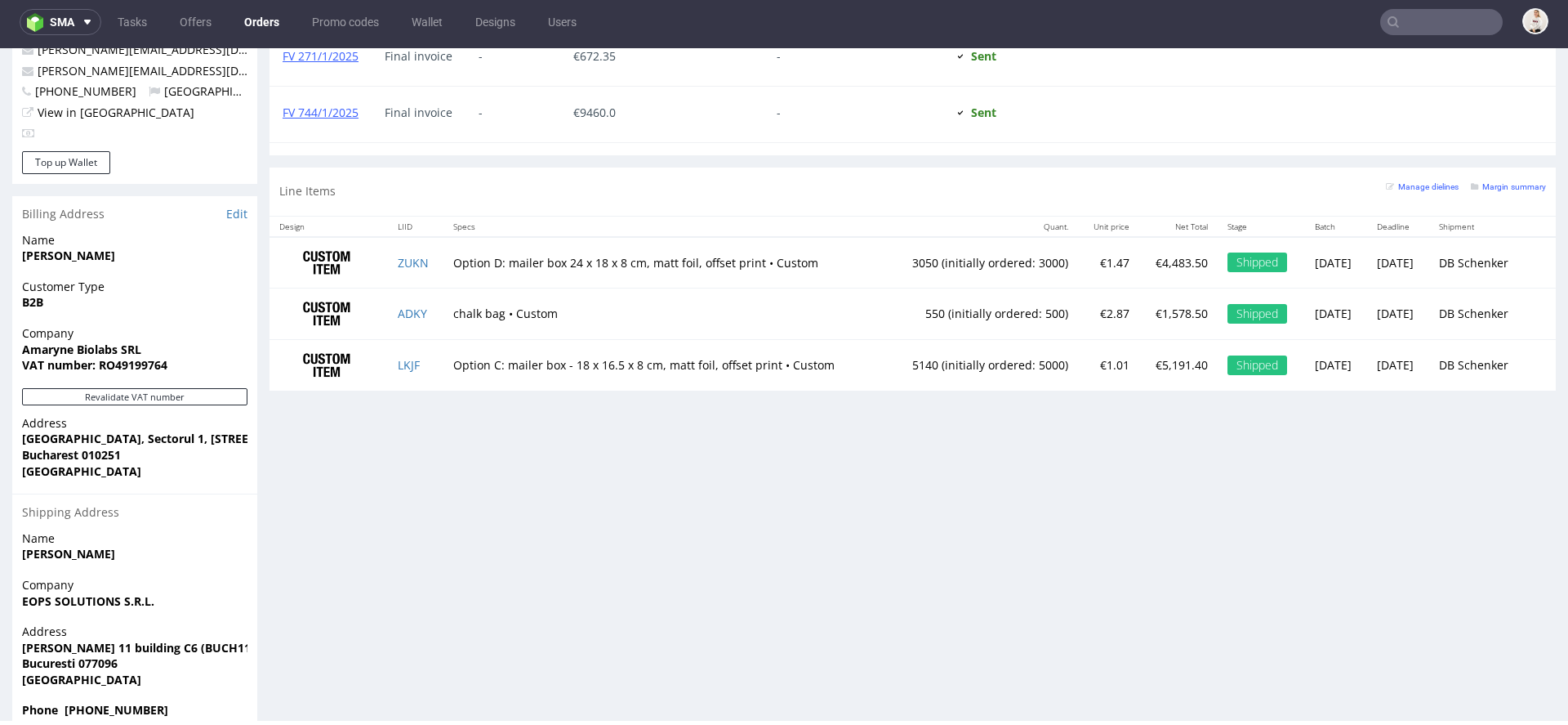
click at [119, 702] on strong "Phone [PHONE_NUMBER]" at bounding box center [95, 709] width 146 height 16
click at [152, 702] on div "Phone [PHONE_NUMBER]" at bounding box center [134, 718] width 245 height 31
drag, startPoint x: 152, startPoint y: 676, endPoint x: 66, endPoint y: 682, distance: 86.2
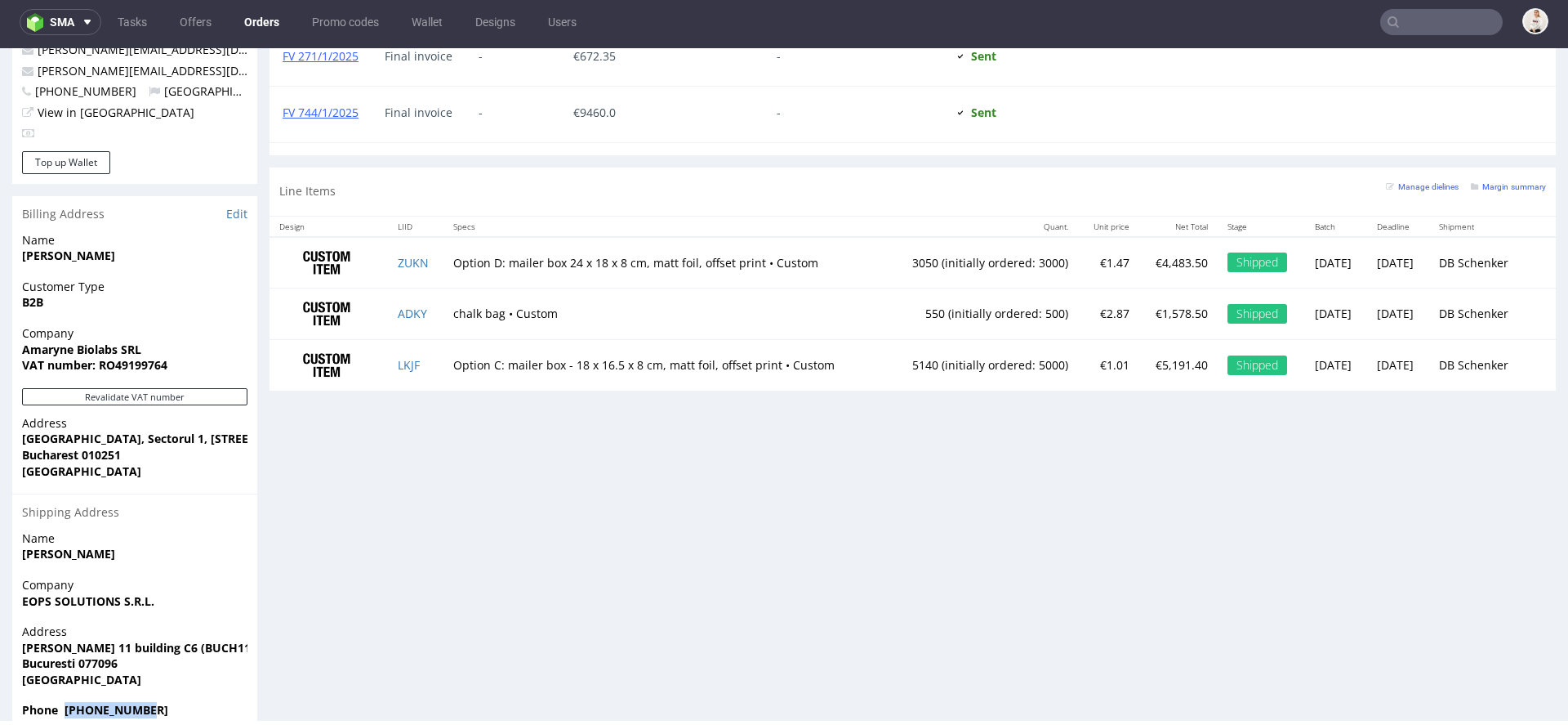
click at [66, 702] on span "Phone [PHONE_NUMBER]" at bounding box center [135, 710] width 226 height 17
copy strong "[PHONE_NUMBER]"
